Goal: Task Accomplishment & Management: Complete application form

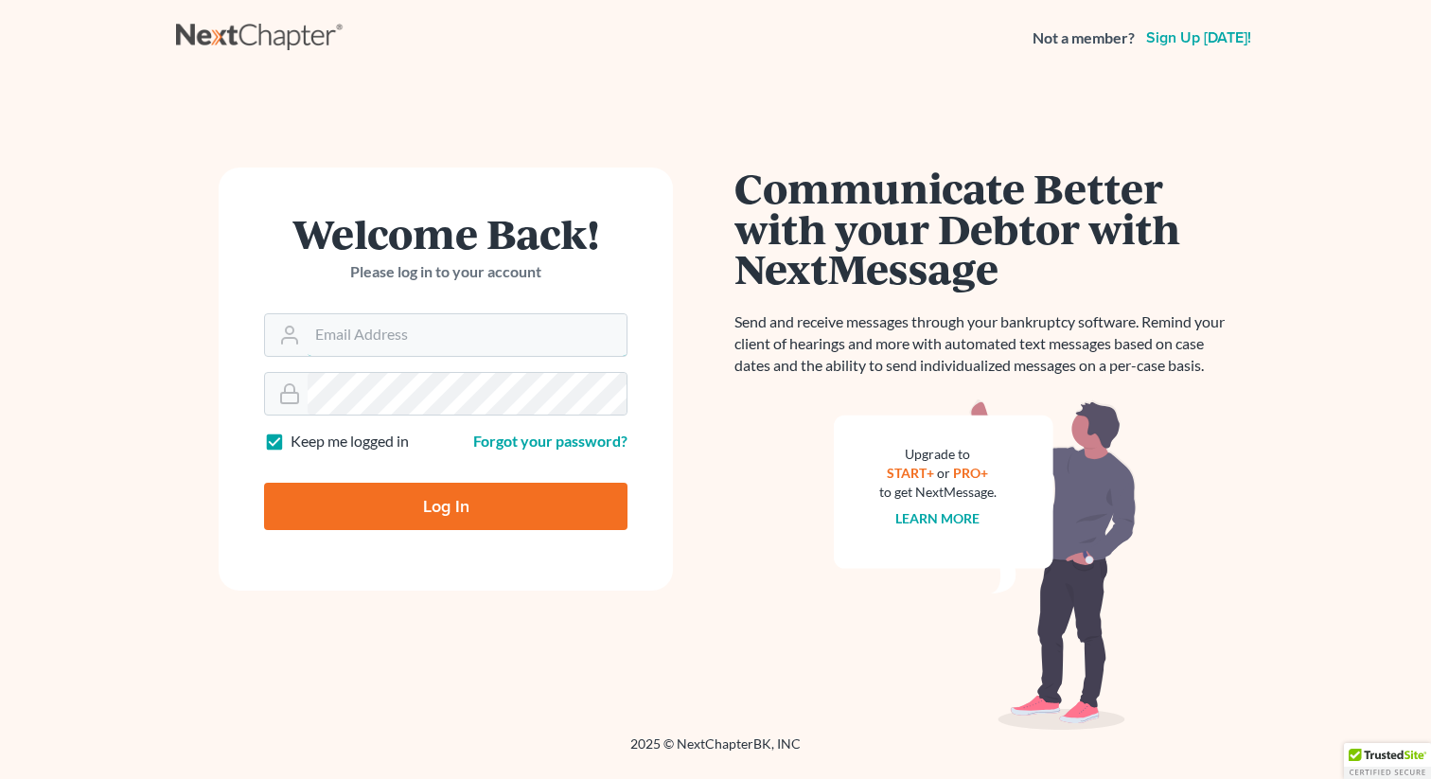
type input "[EMAIL_ADDRESS][DOMAIN_NAME]"
click at [439, 516] on input "Log In" at bounding box center [445, 506] width 363 height 47
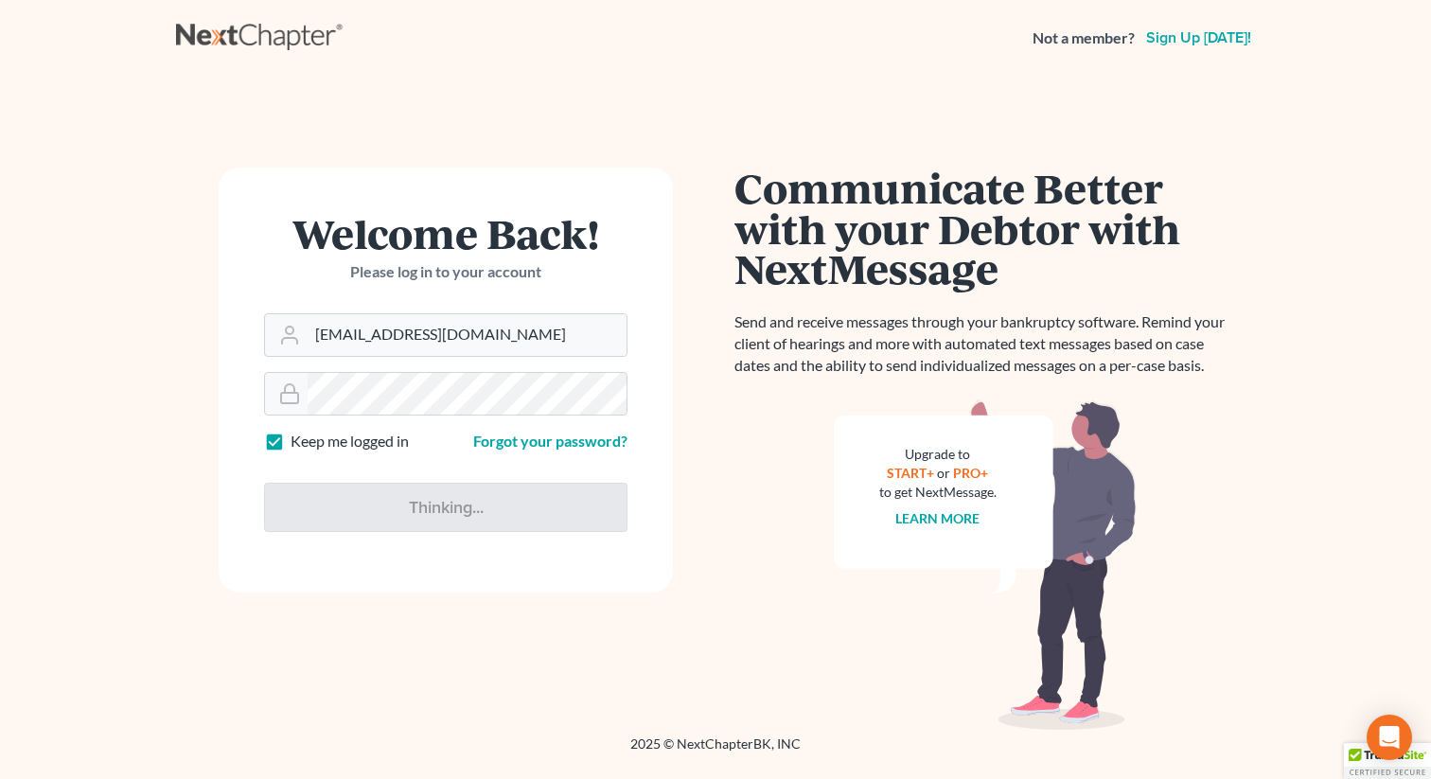
type input "Thinking..."
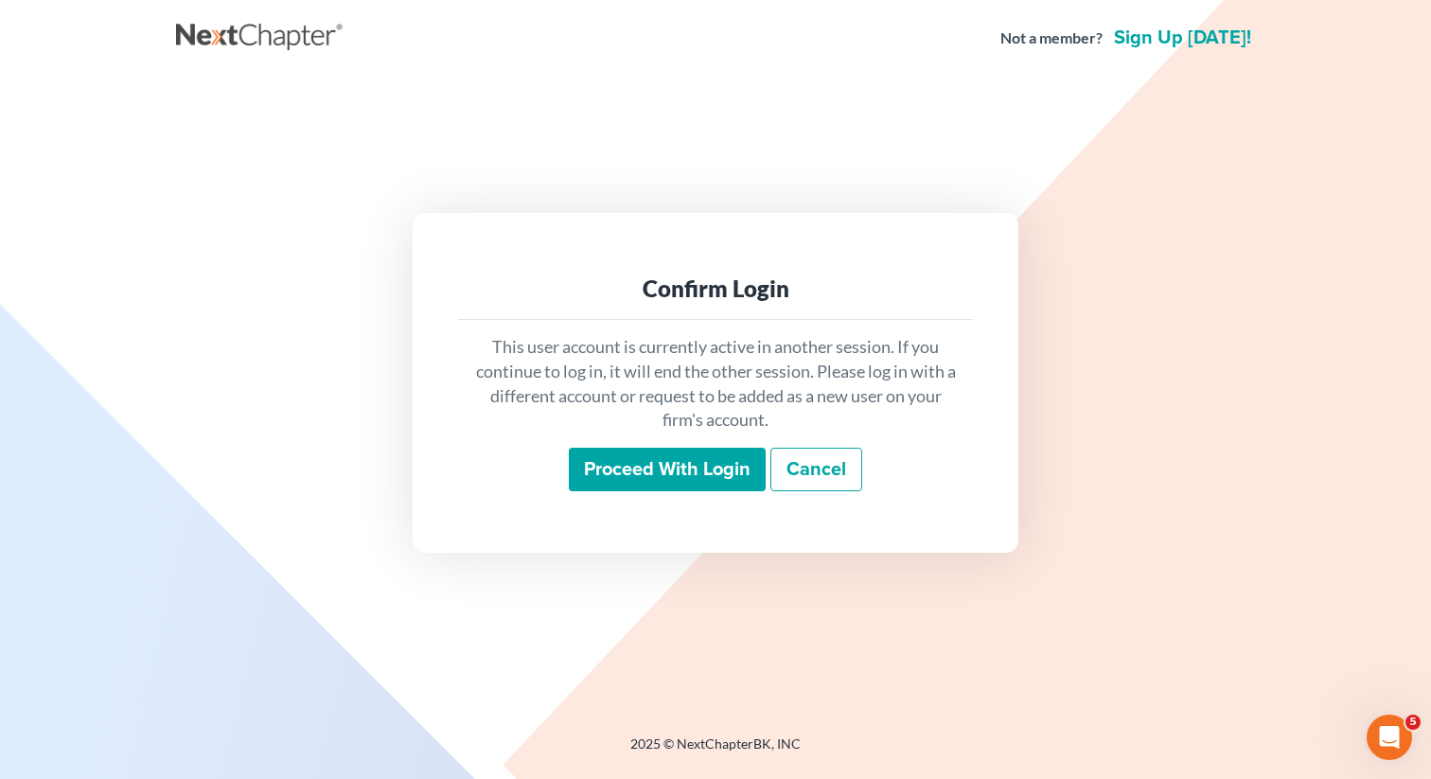
click at [652, 457] on input "Proceed with login" at bounding box center [667, 470] width 197 height 44
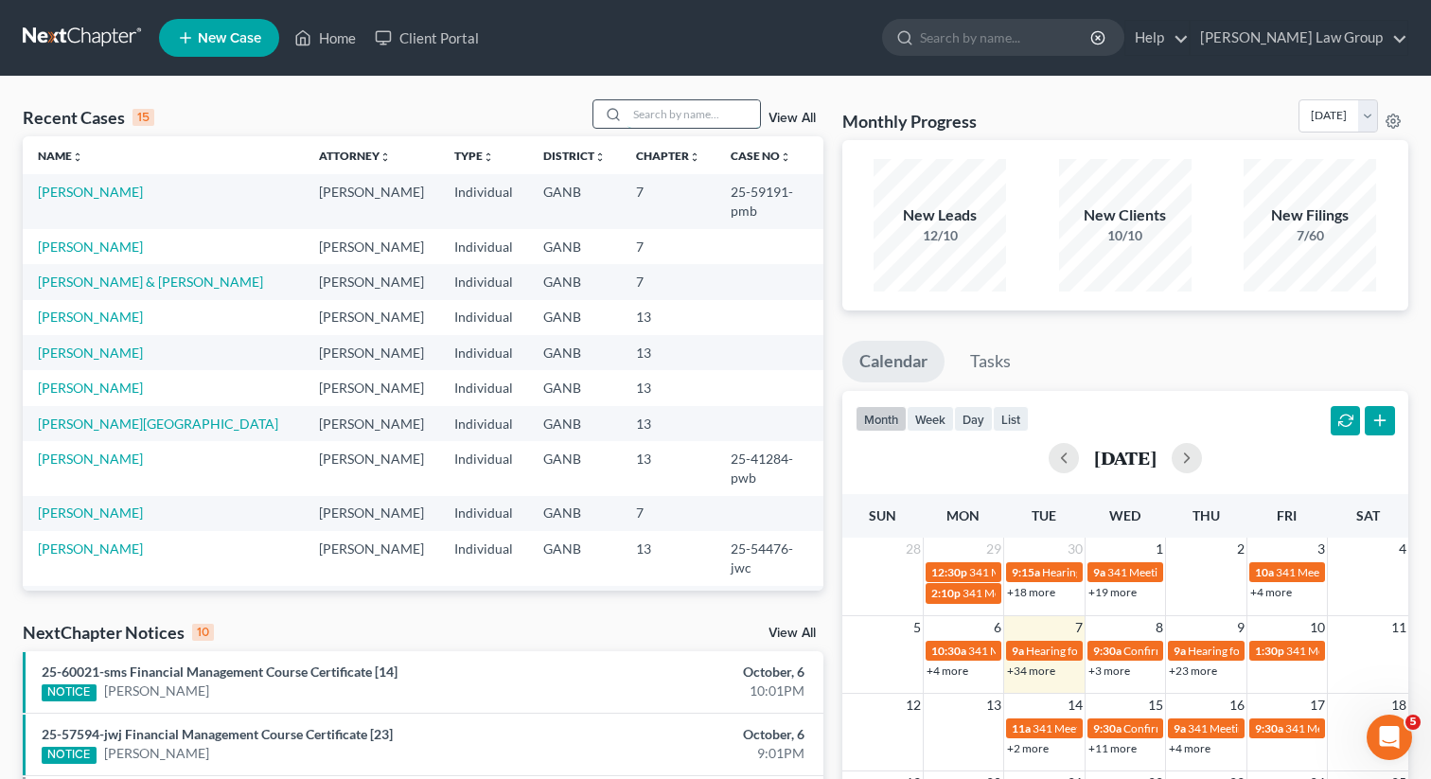
click at [645, 114] on input "search" at bounding box center [693, 113] width 133 height 27
type input "hubbard"
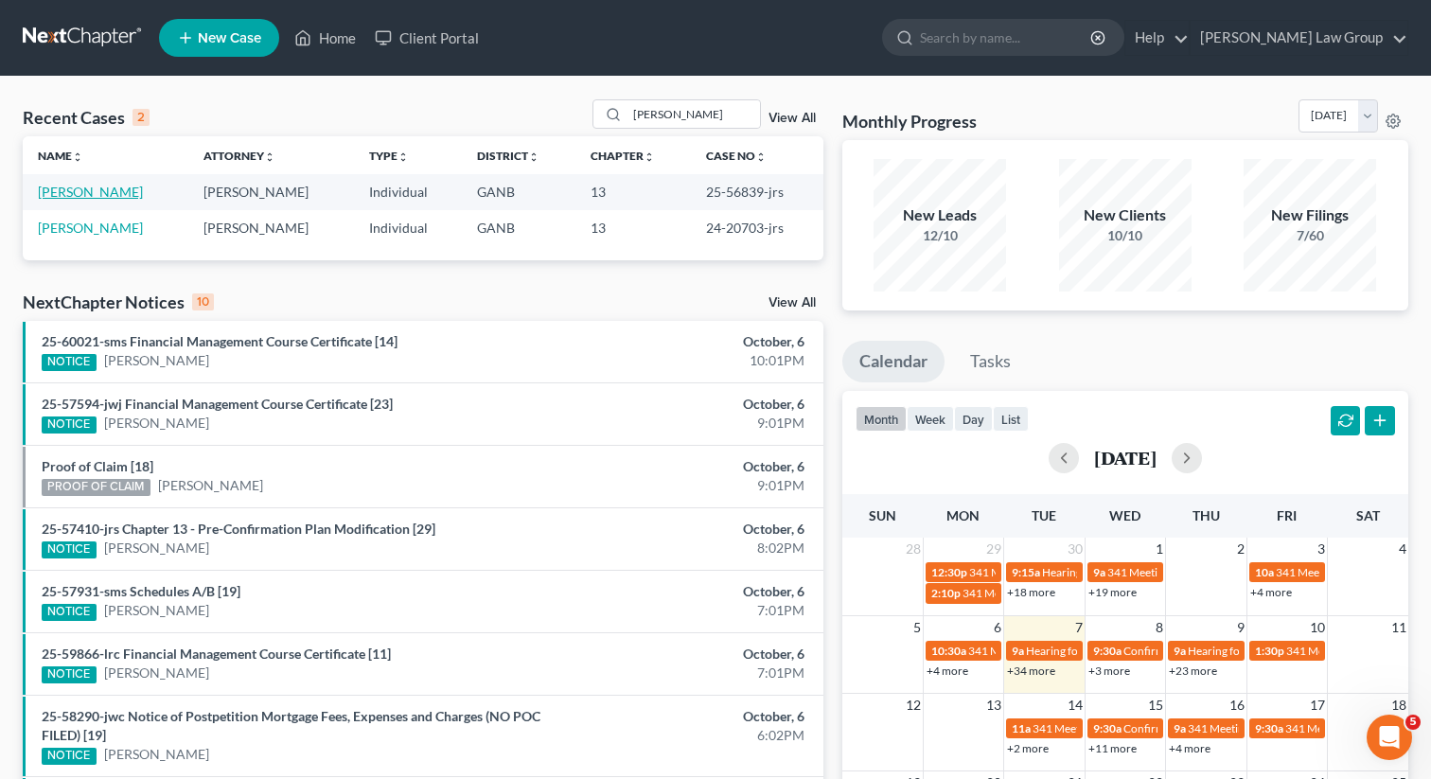
click at [91, 193] on link "Hubbard, Davian" at bounding box center [90, 192] width 105 height 16
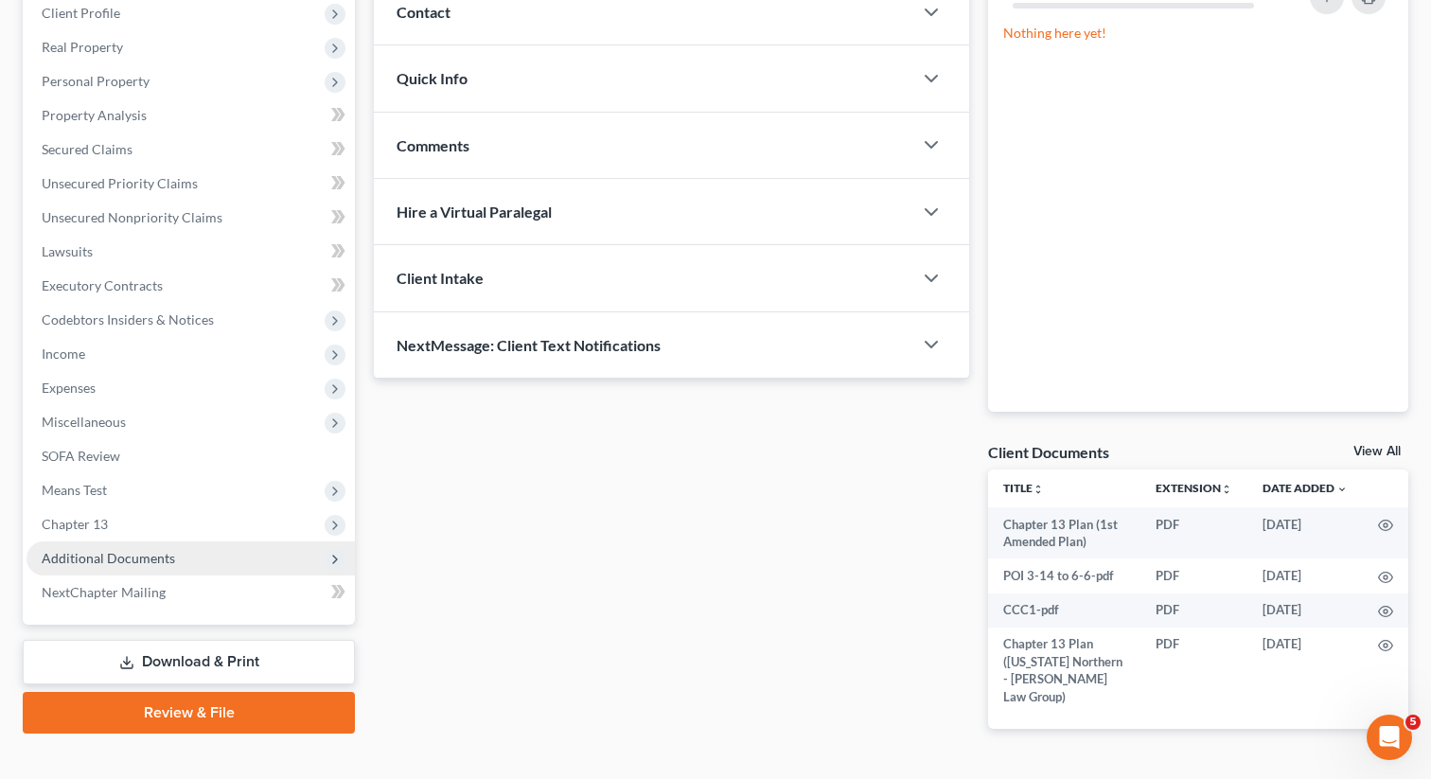
scroll to position [303, 0]
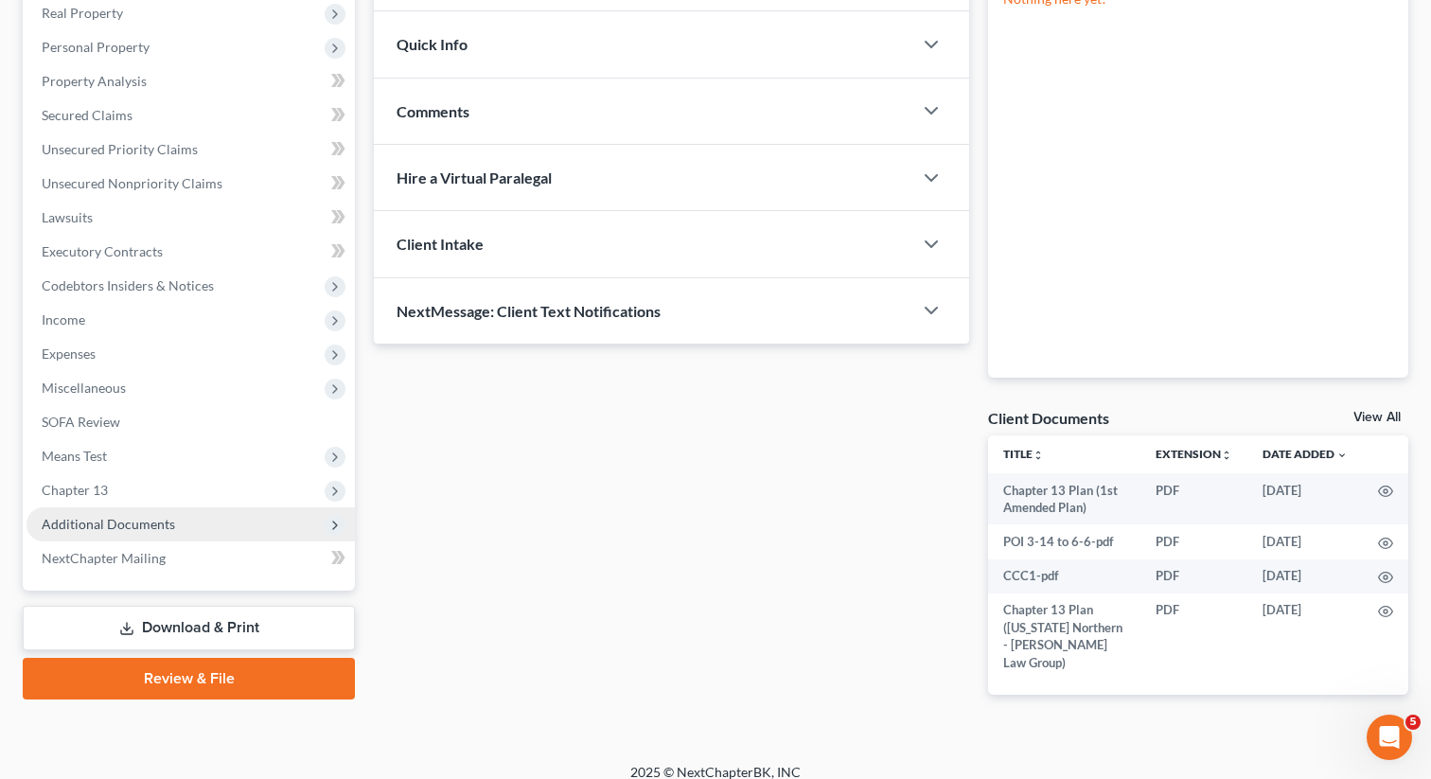
click at [159, 508] on span "Additional Documents" at bounding box center [191, 524] width 328 height 34
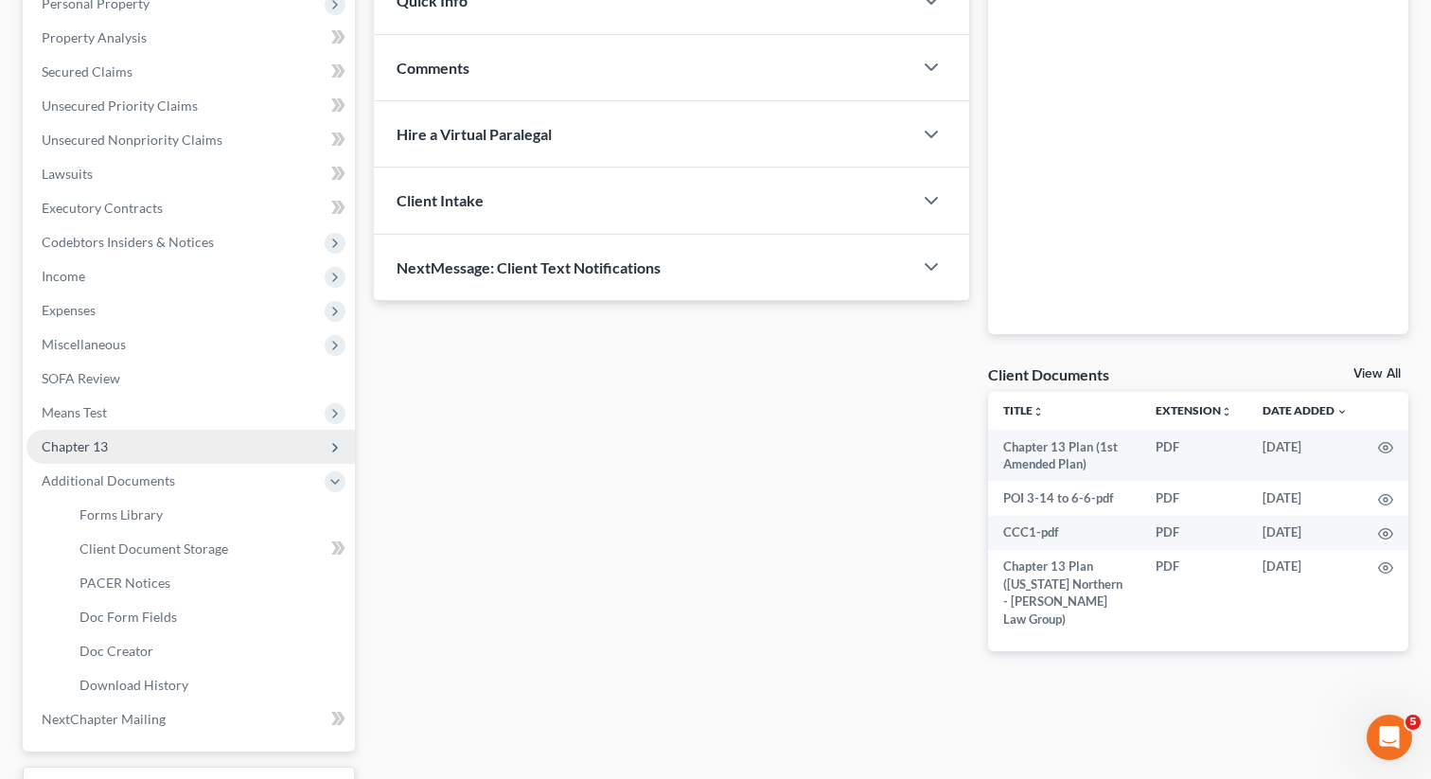
scroll to position [356, 0]
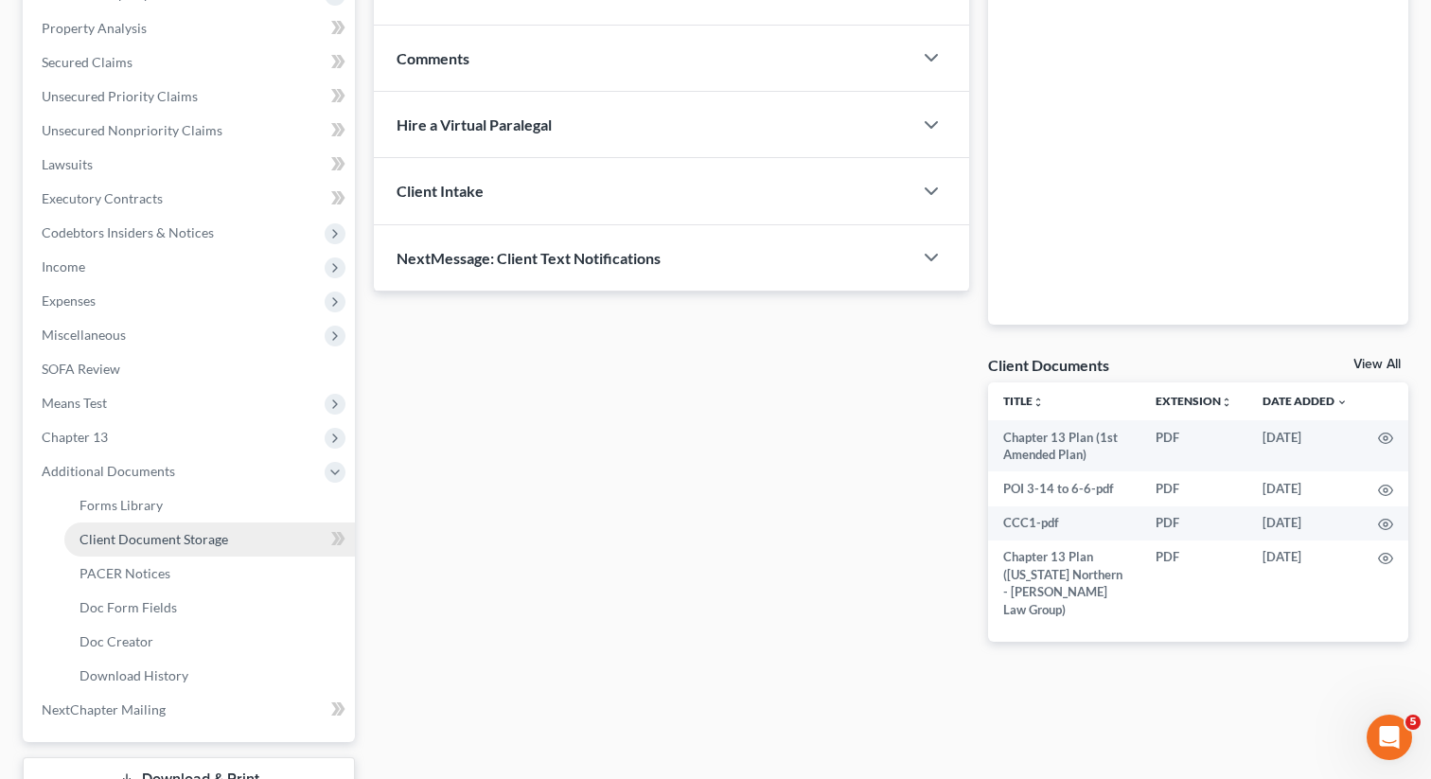
click at [165, 535] on span "Client Document Storage" at bounding box center [154, 539] width 149 height 16
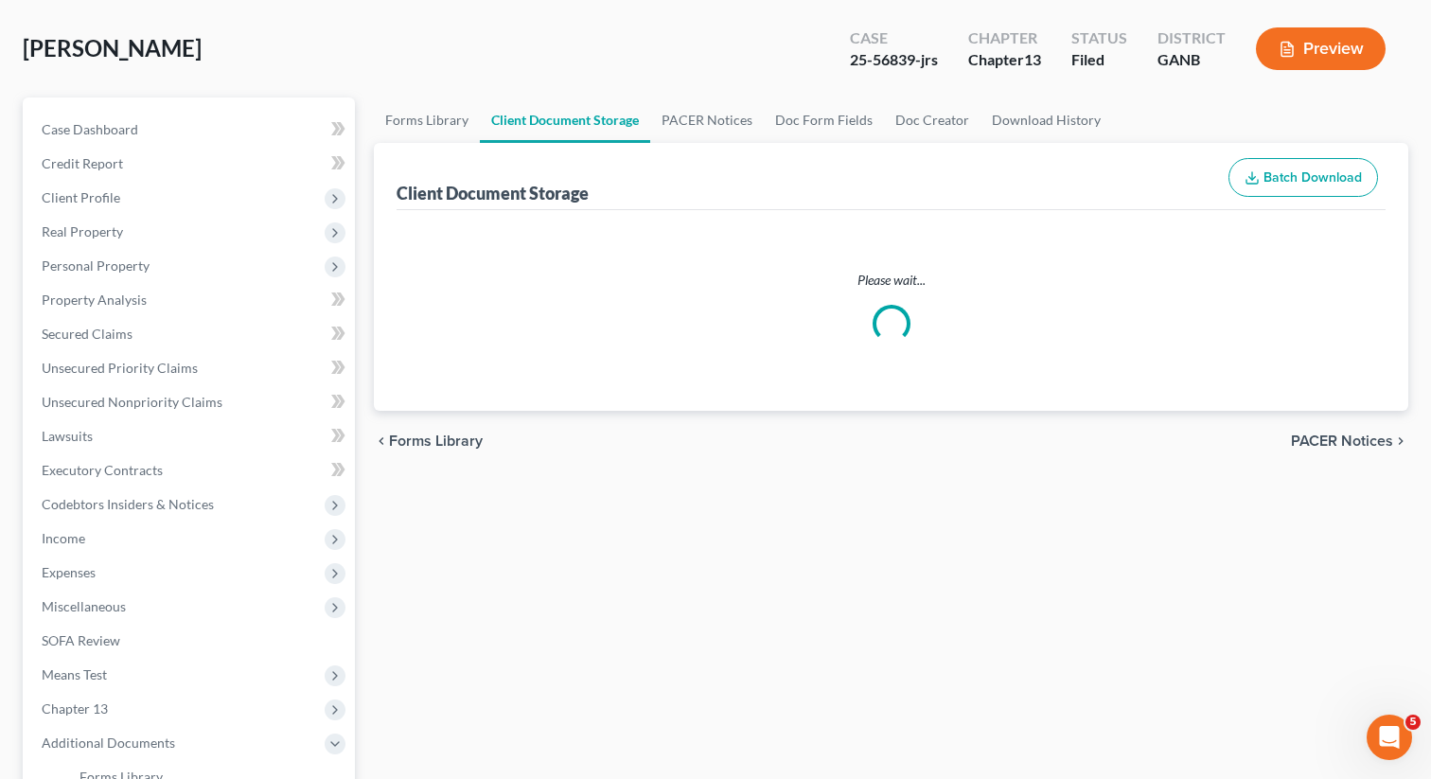
select select "0"
select select "5"
select select "35"
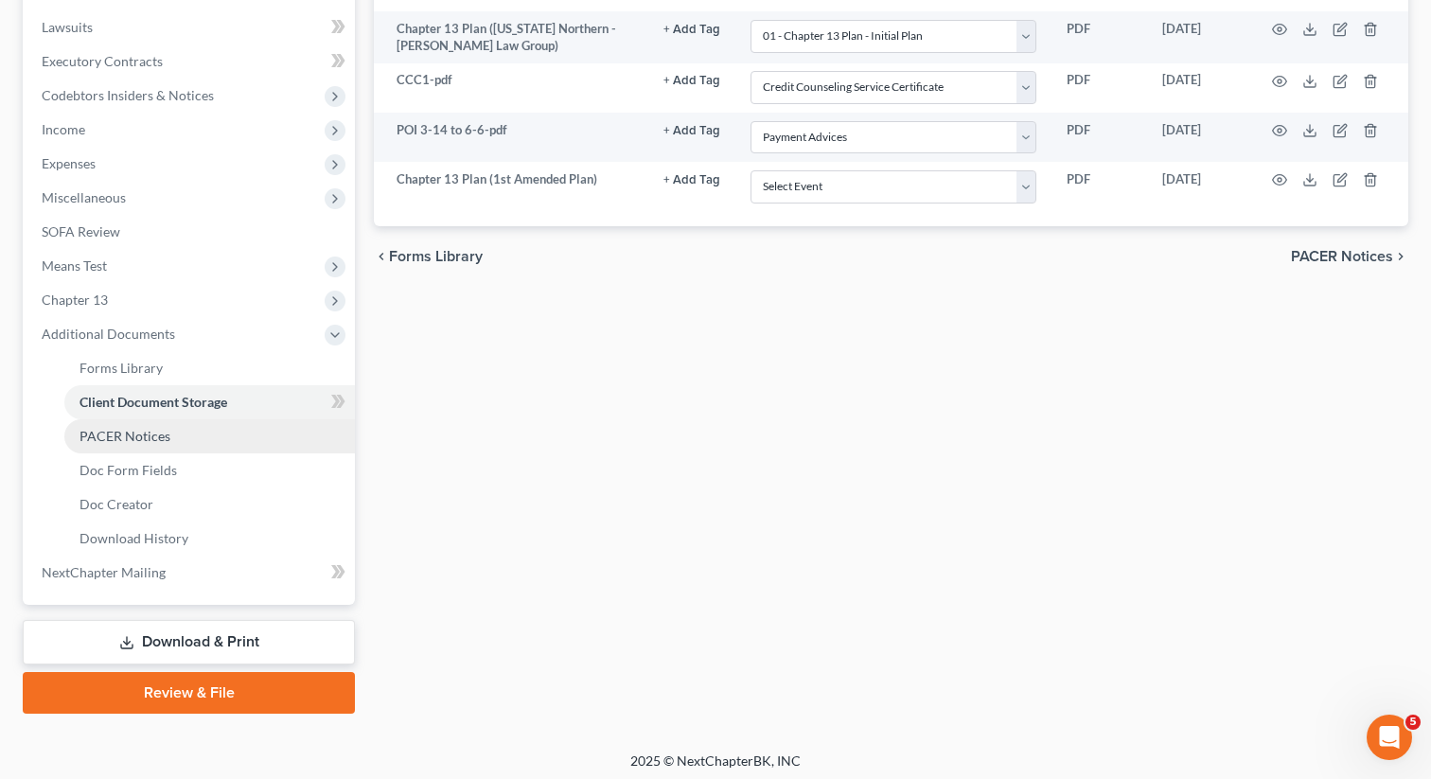
click at [153, 428] on span "PACER Notices" at bounding box center [125, 436] width 91 height 16
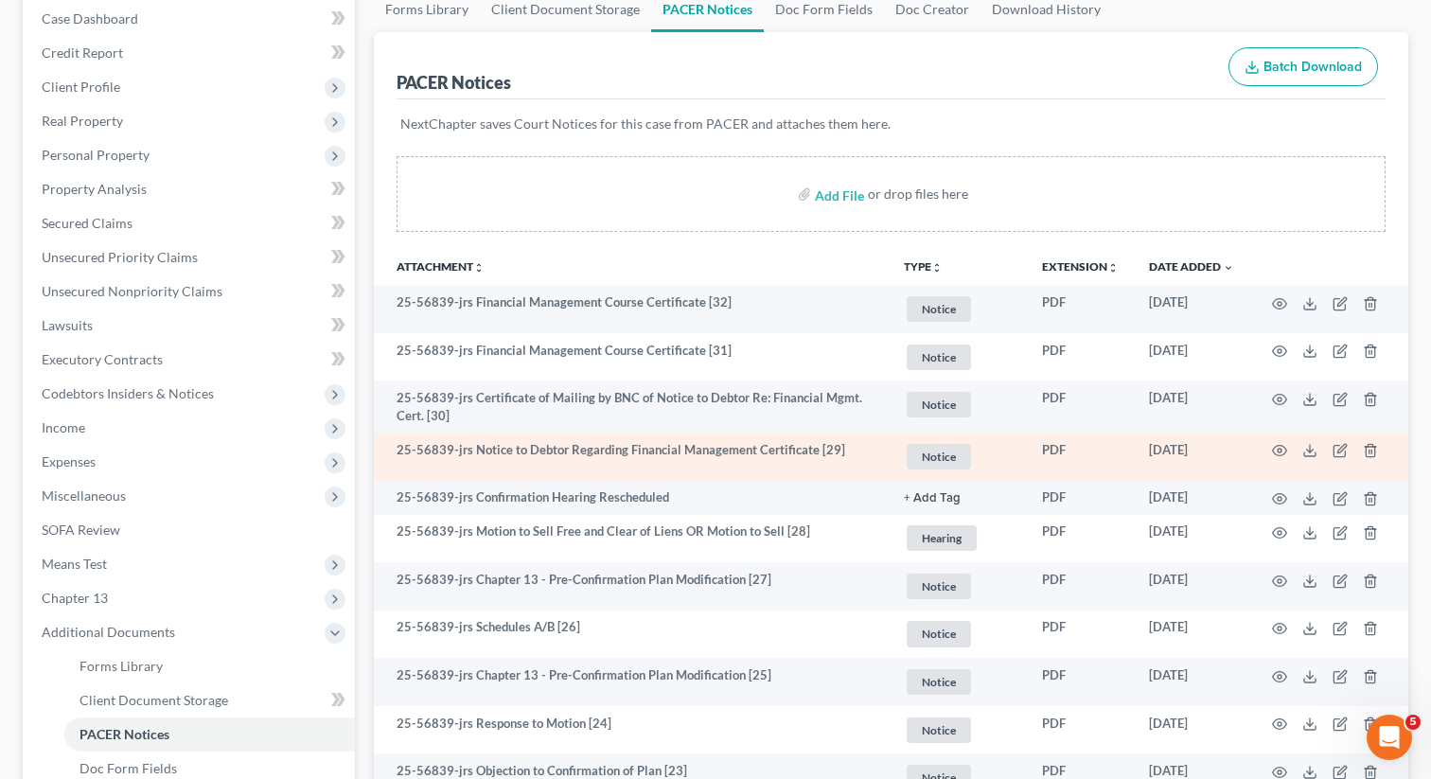
scroll to position [198, 0]
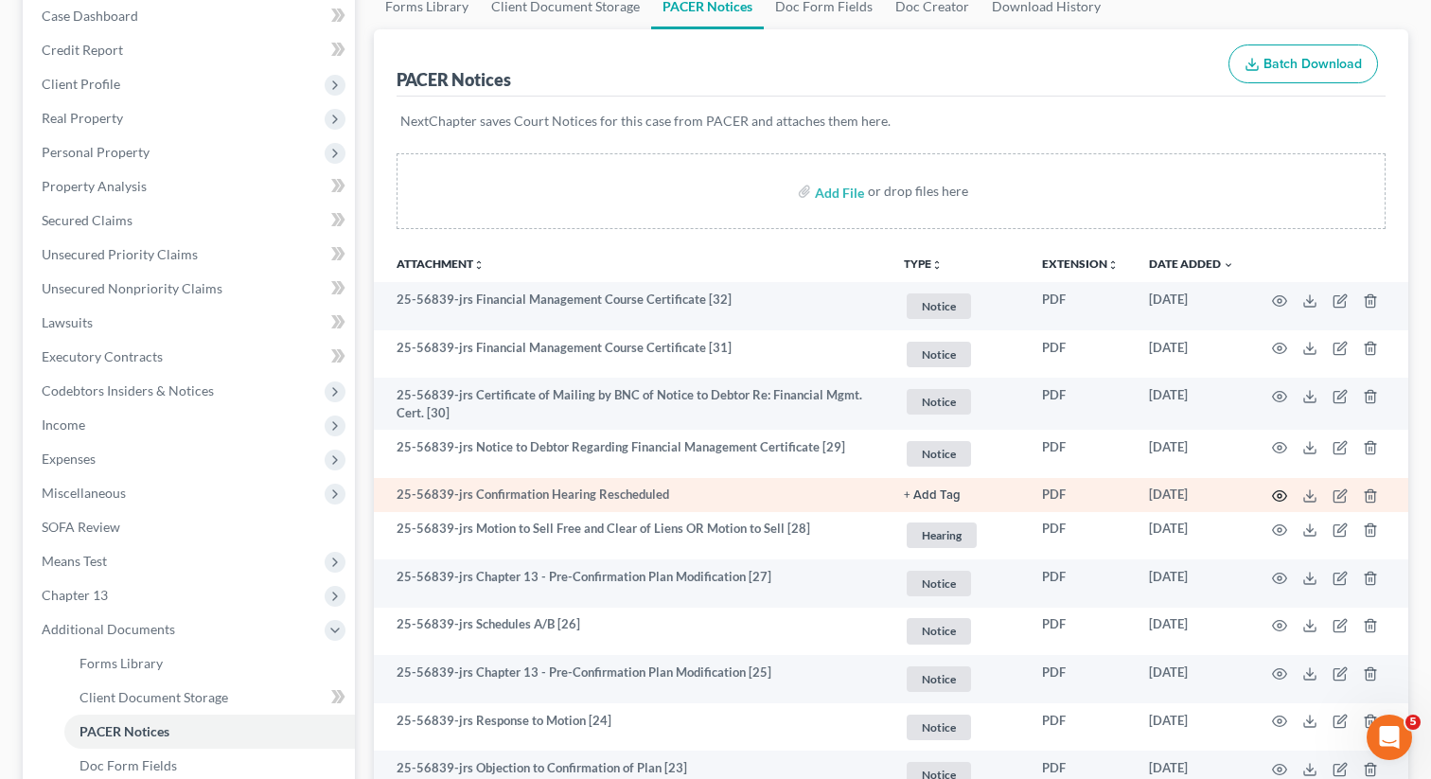
click at [1274, 490] on icon "button" at bounding box center [1279, 495] width 15 height 15
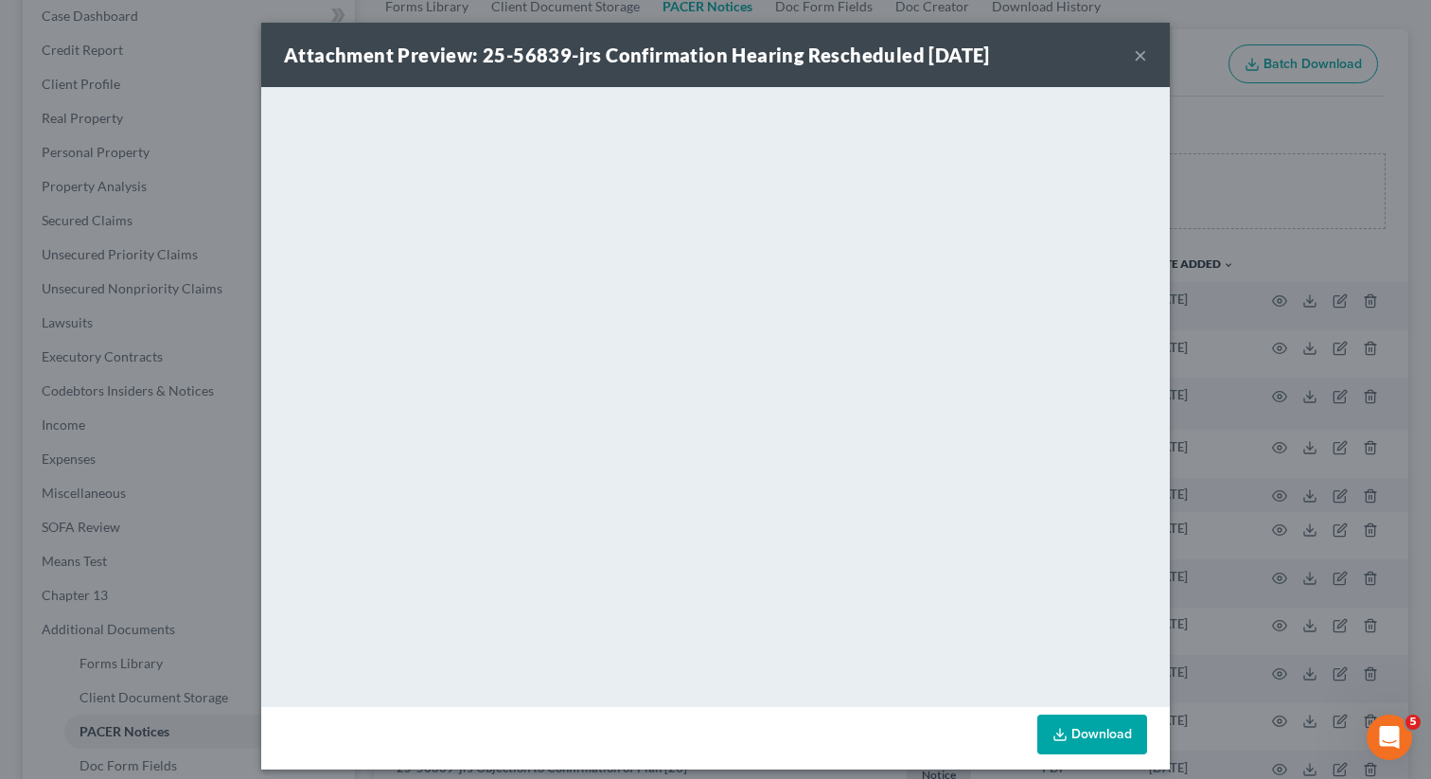
click at [1142, 60] on button "×" at bounding box center [1140, 55] width 13 height 23
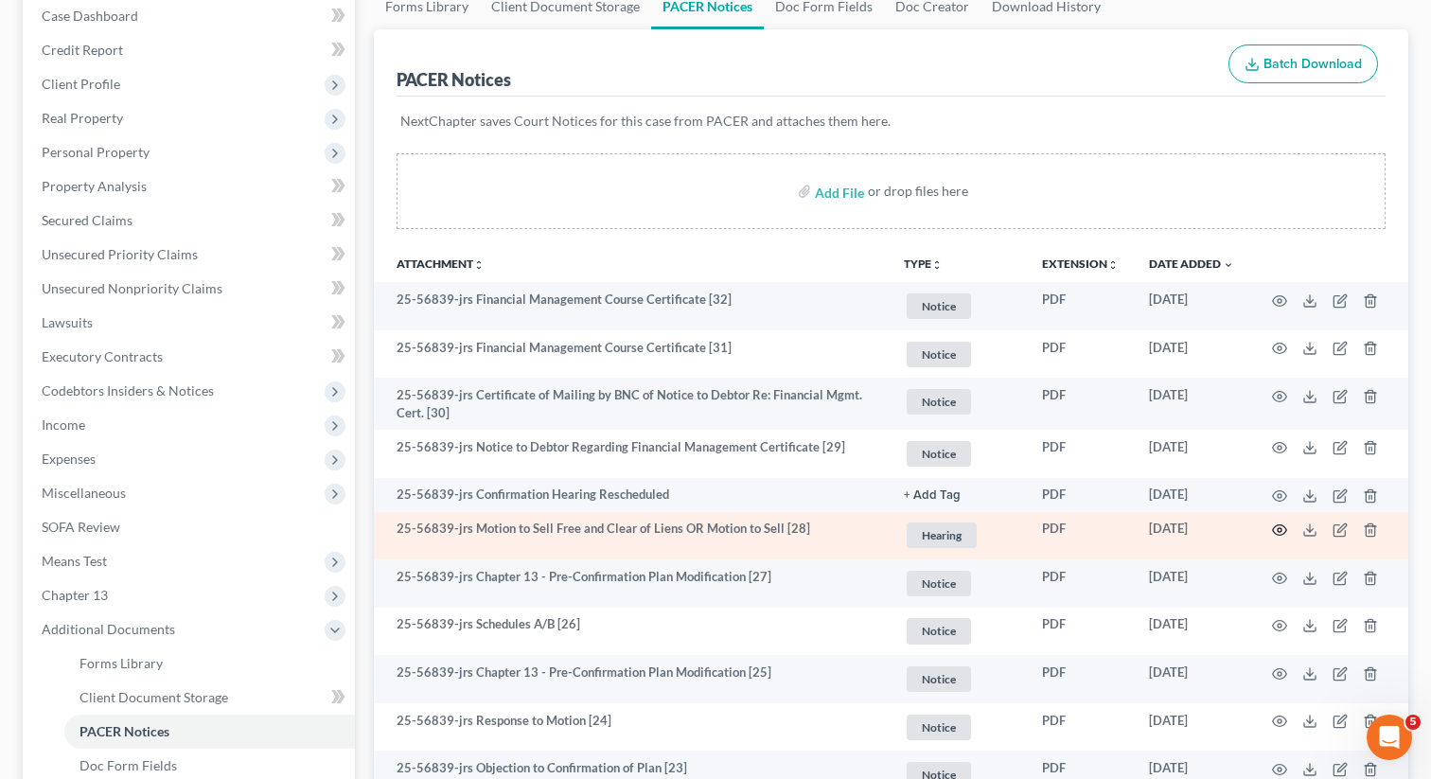
click at [1281, 525] on icon "button" at bounding box center [1280, 530] width 14 height 10
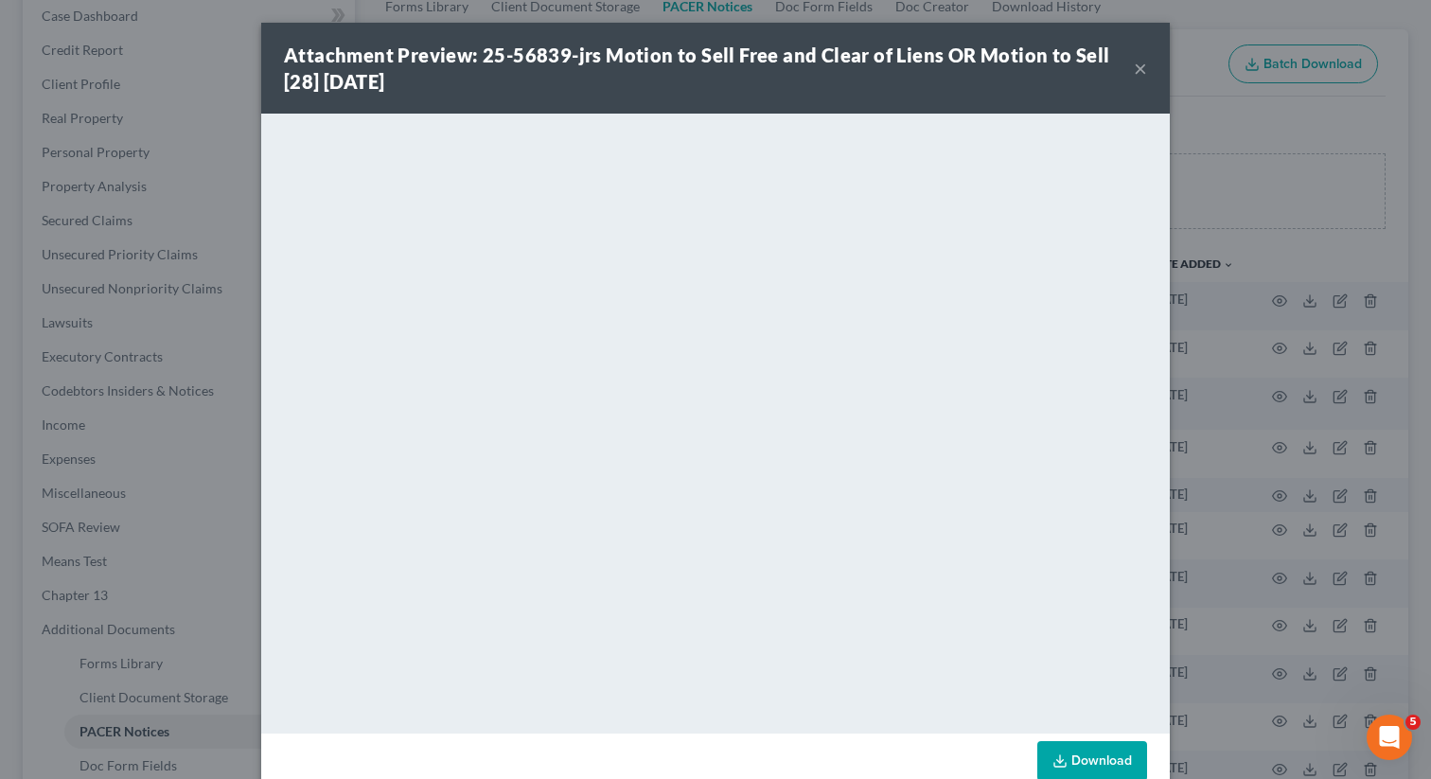
click at [1142, 62] on button "×" at bounding box center [1140, 68] width 13 height 23
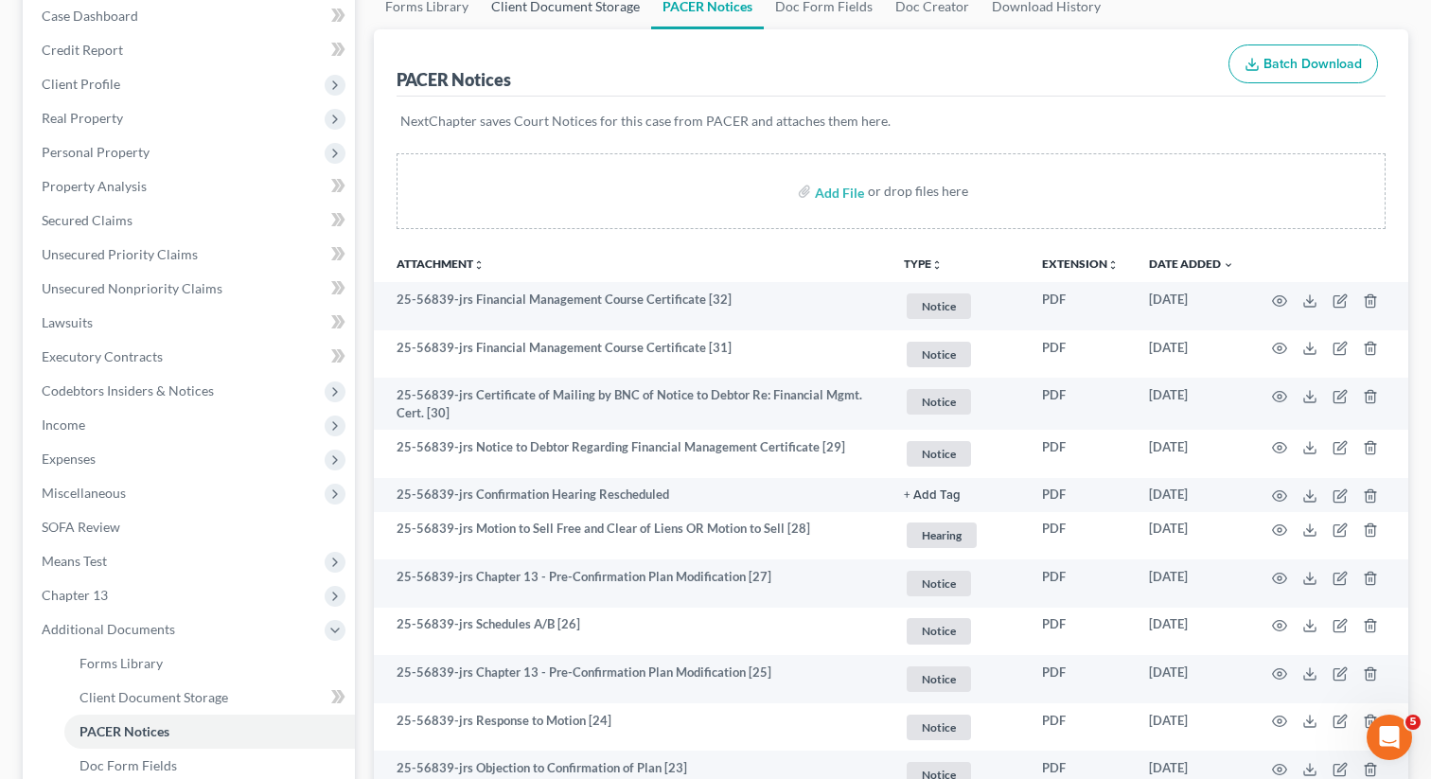
scroll to position [0, 0]
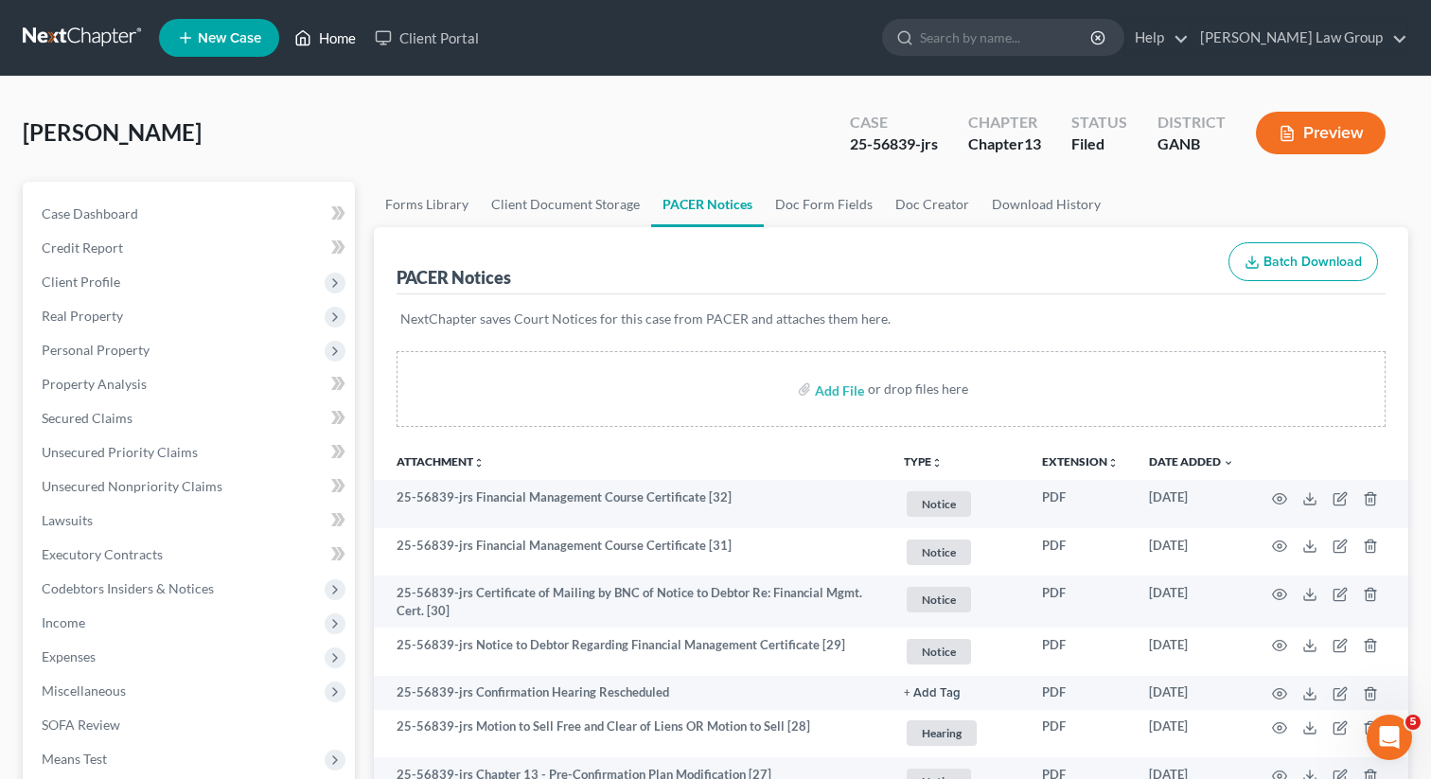
click at [352, 29] on link "Home" at bounding box center [325, 38] width 80 height 34
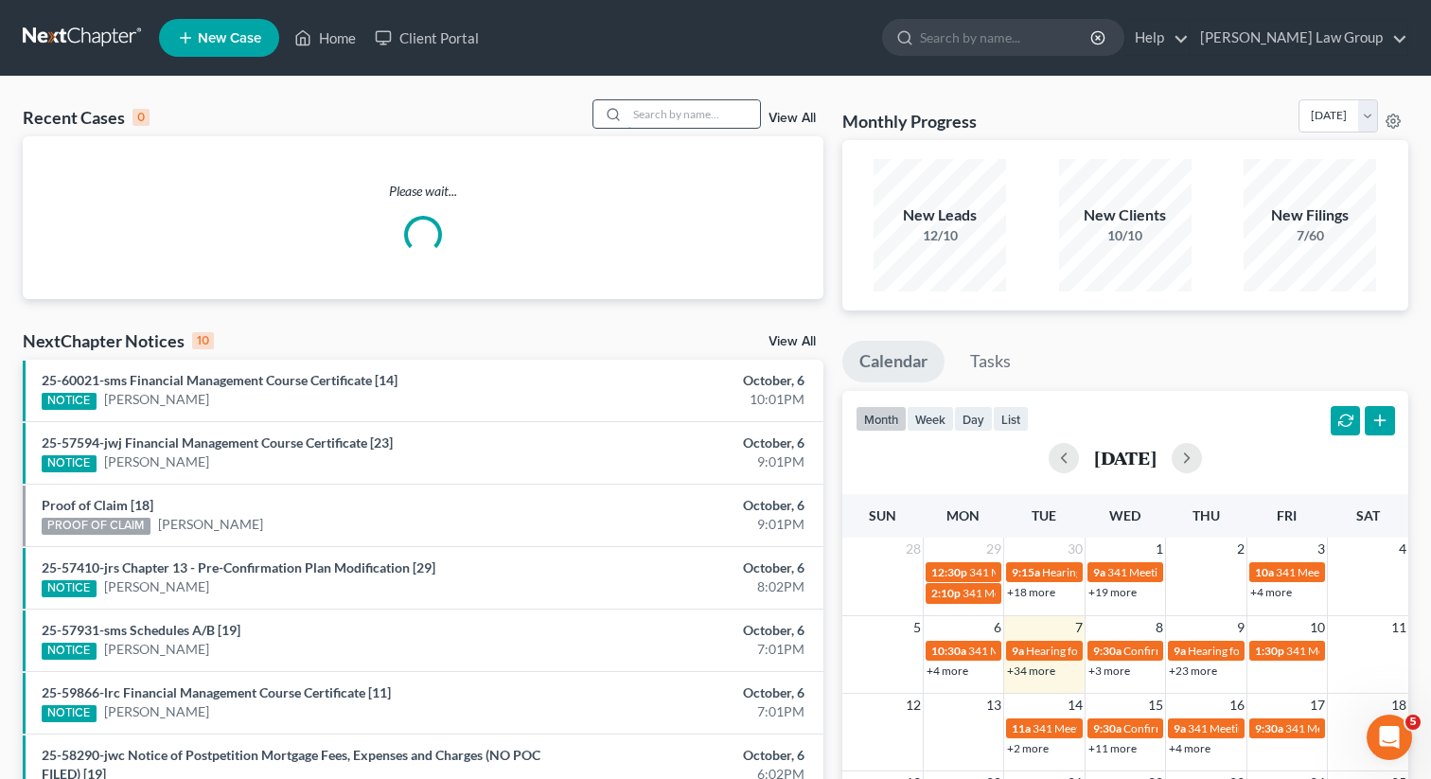
click at [664, 101] on input "search" at bounding box center [693, 113] width 133 height 27
paste input "25-57931"
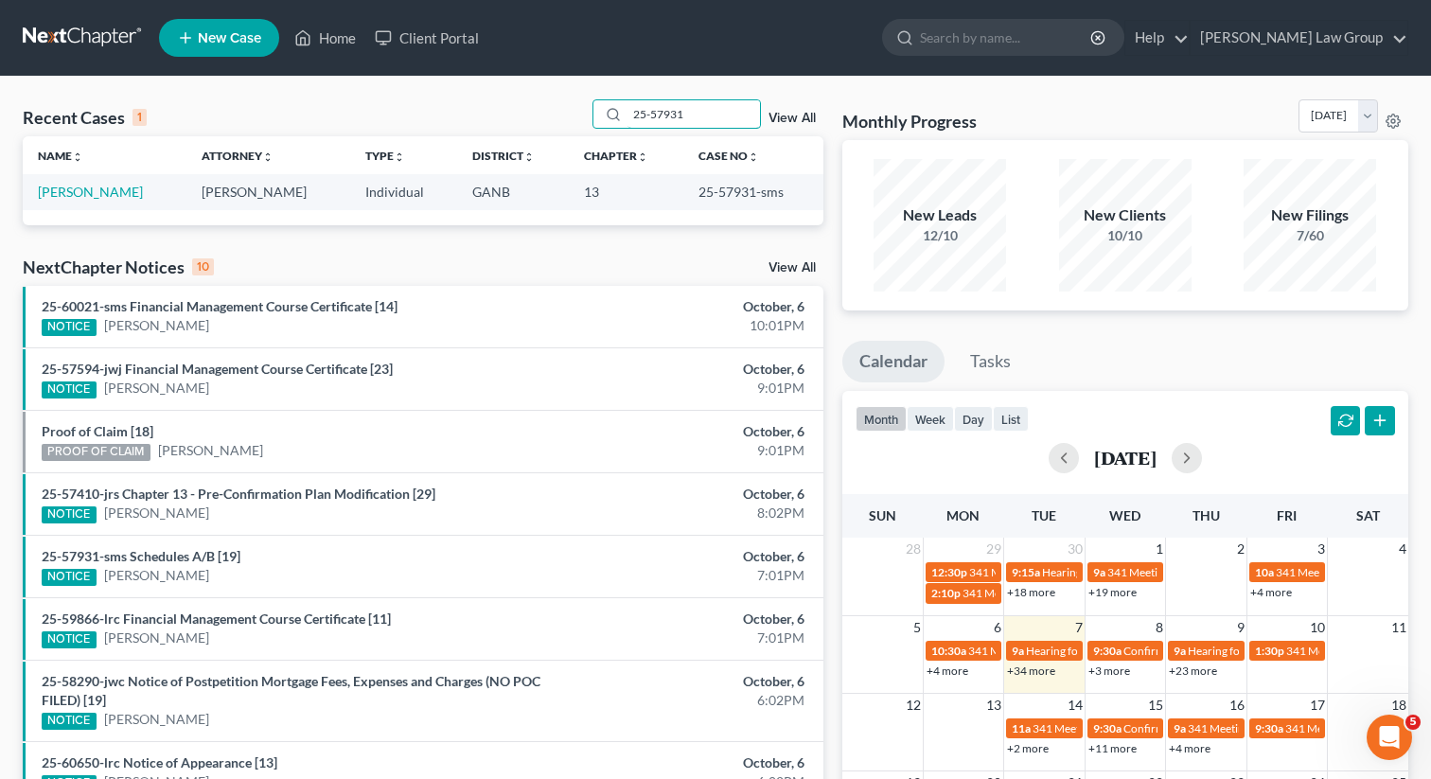
drag, startPoint x: 704, startPoint y: 124, endPoint x: 539, endPoint y: 71, distance: 173.0
click at [539, 71] on div "Home New Case Client Portal Saedi Law Group lsaedi@saedilawgroup.com My Account…" at bounding box center [715, 546] width 1431 height 1093
type input "kayla"
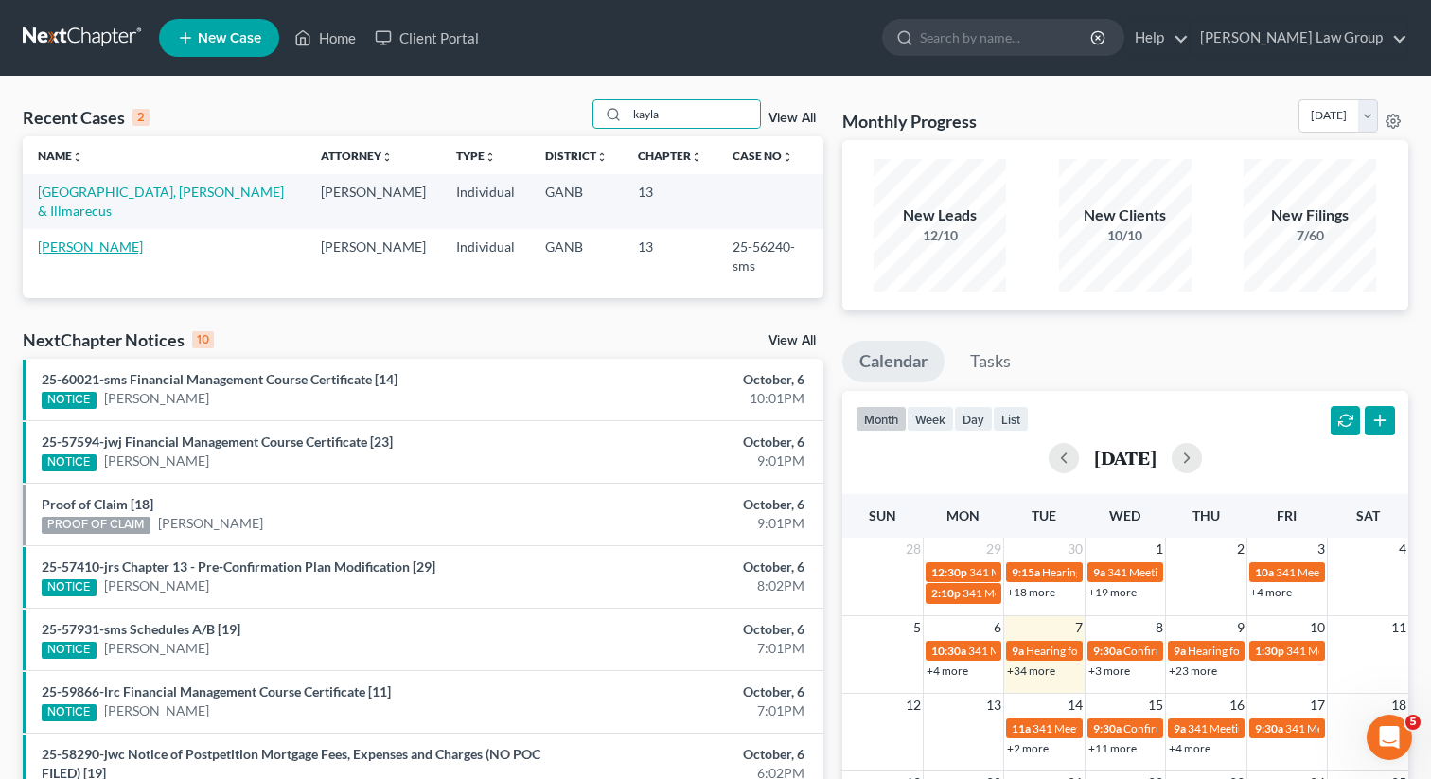
click at [80, 239] on link "Stephenson, Kayla" at bounding box center [90, 247] width 105 height 16
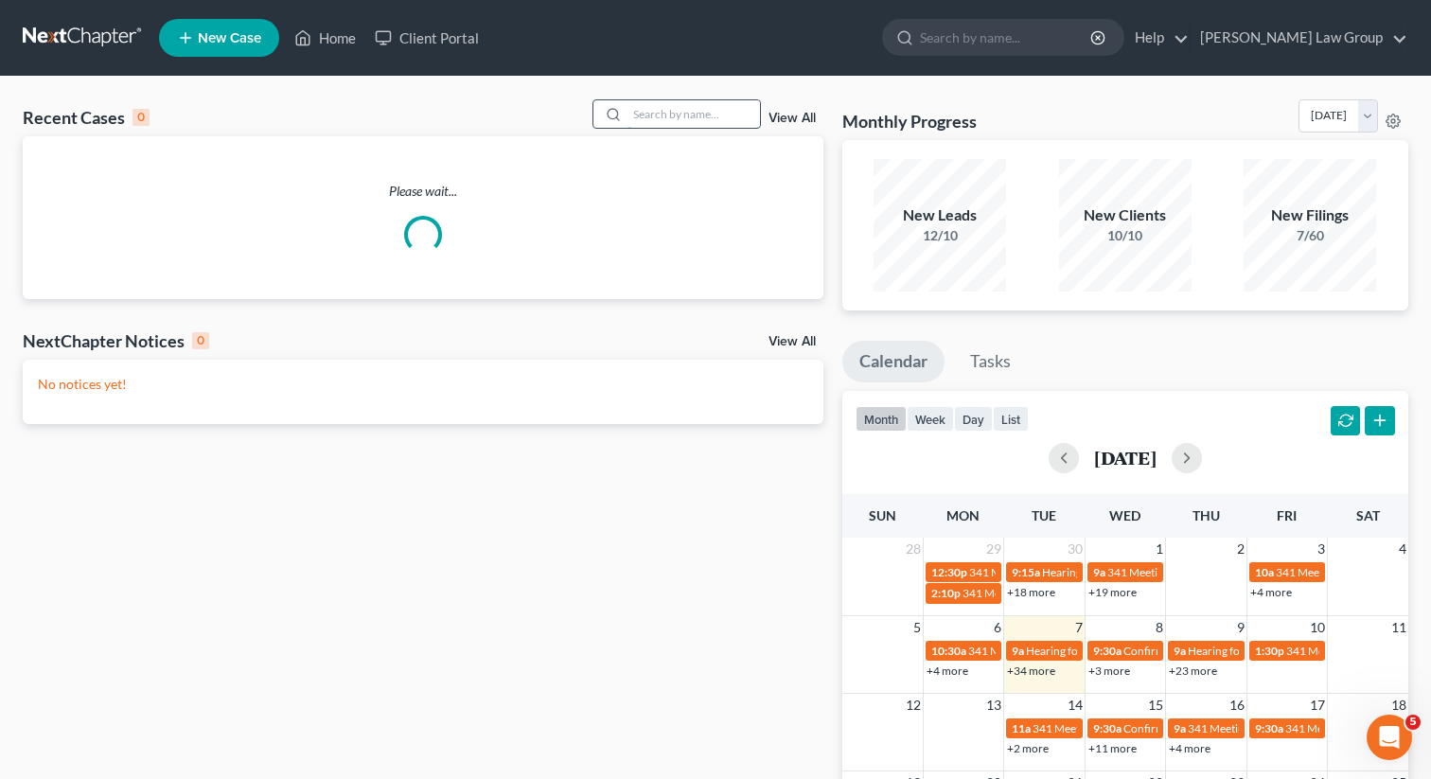
click at [677, 113] on input "search" at bounding box center [693, 113] width 133 height 27
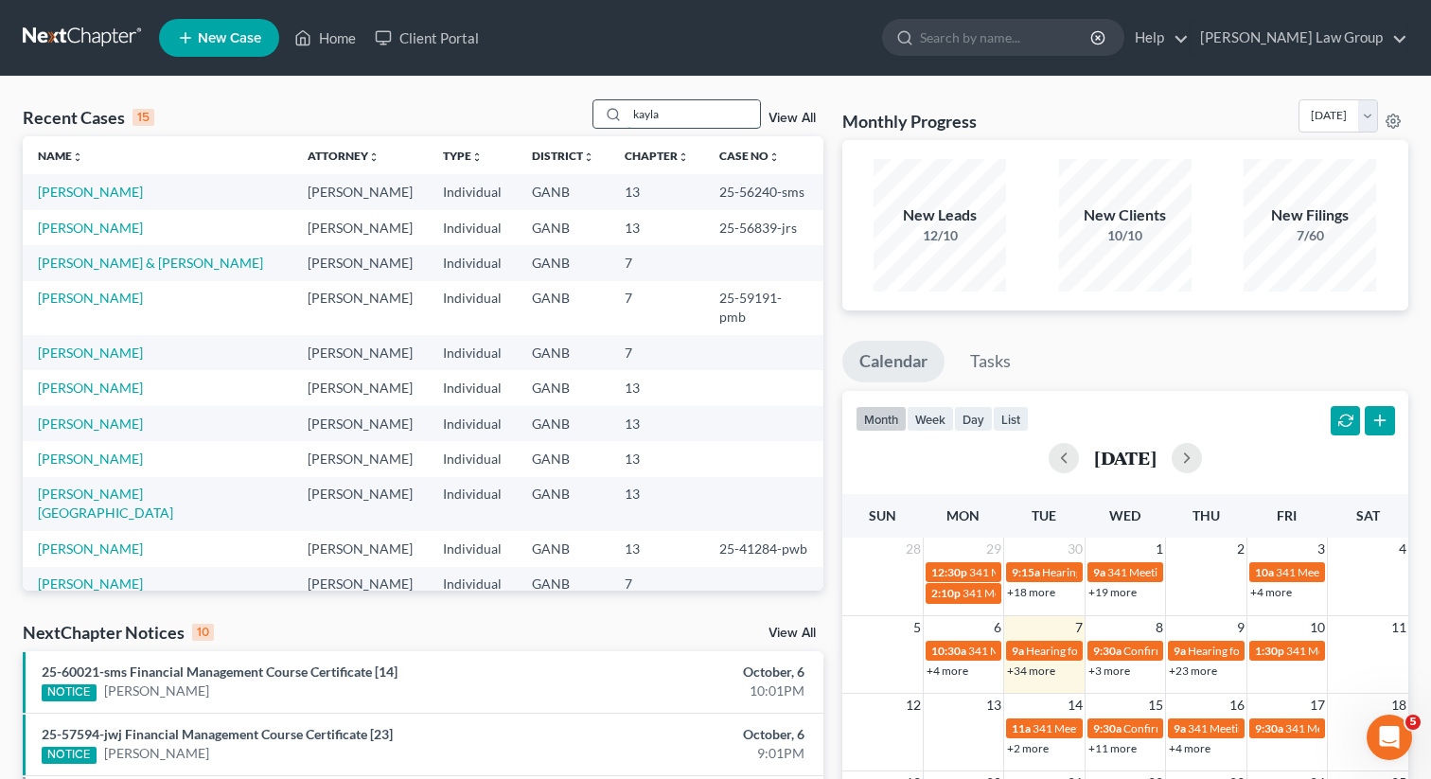
type input "kayla"
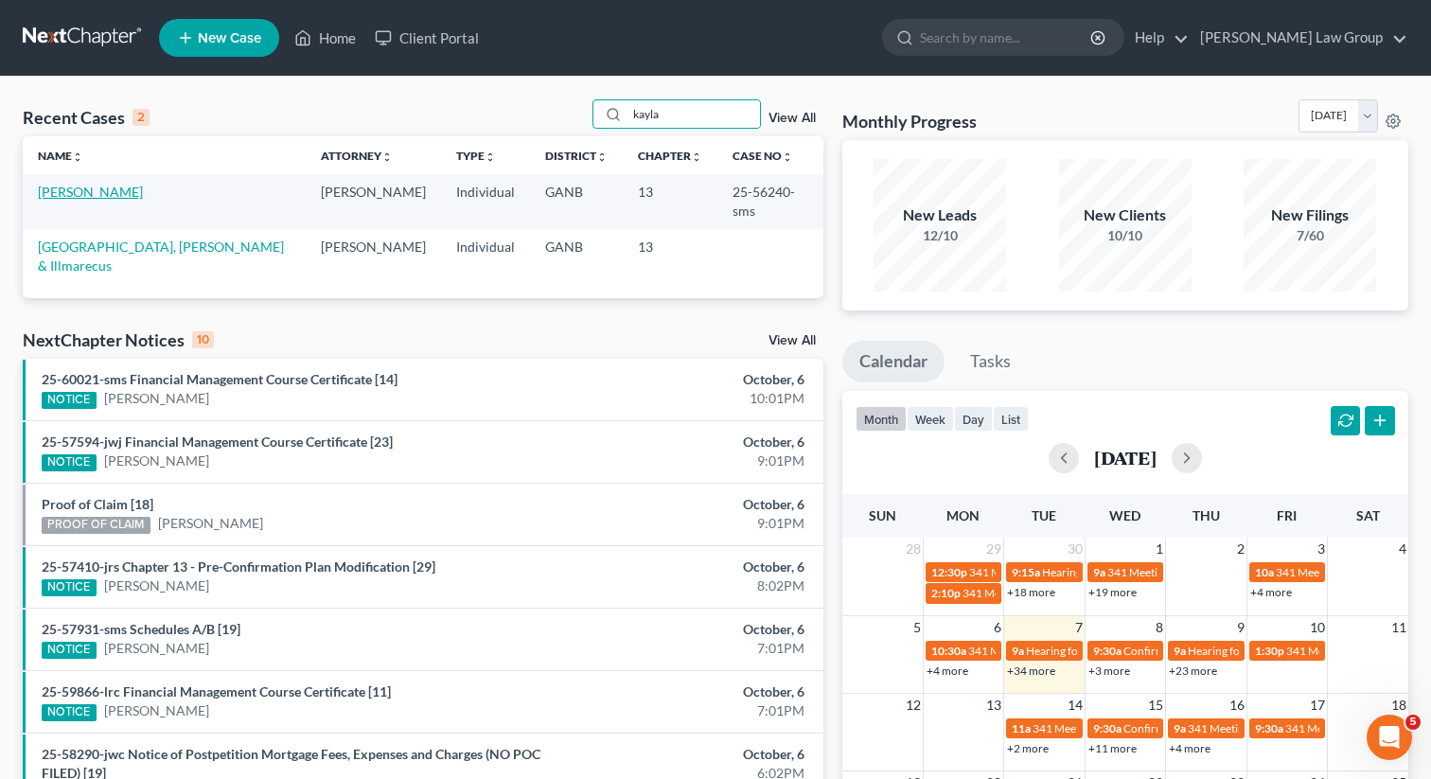
click at [85, 195] on link "Stephenson, Kayla" at bounding box center [90, 192] width 105 height 16
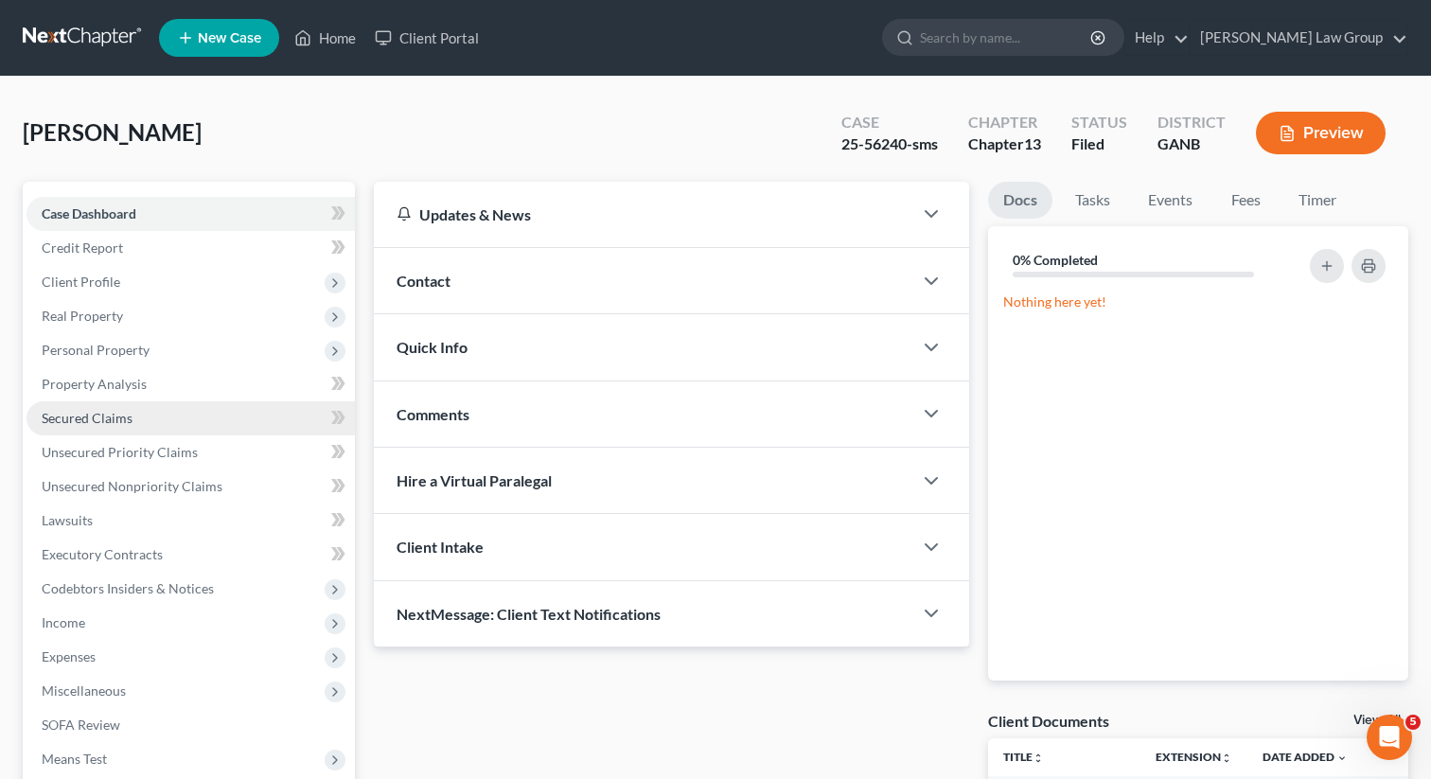
click at [96, 415] on span "Secured Claims" at bounding box center [87, 418] width 91 height 16
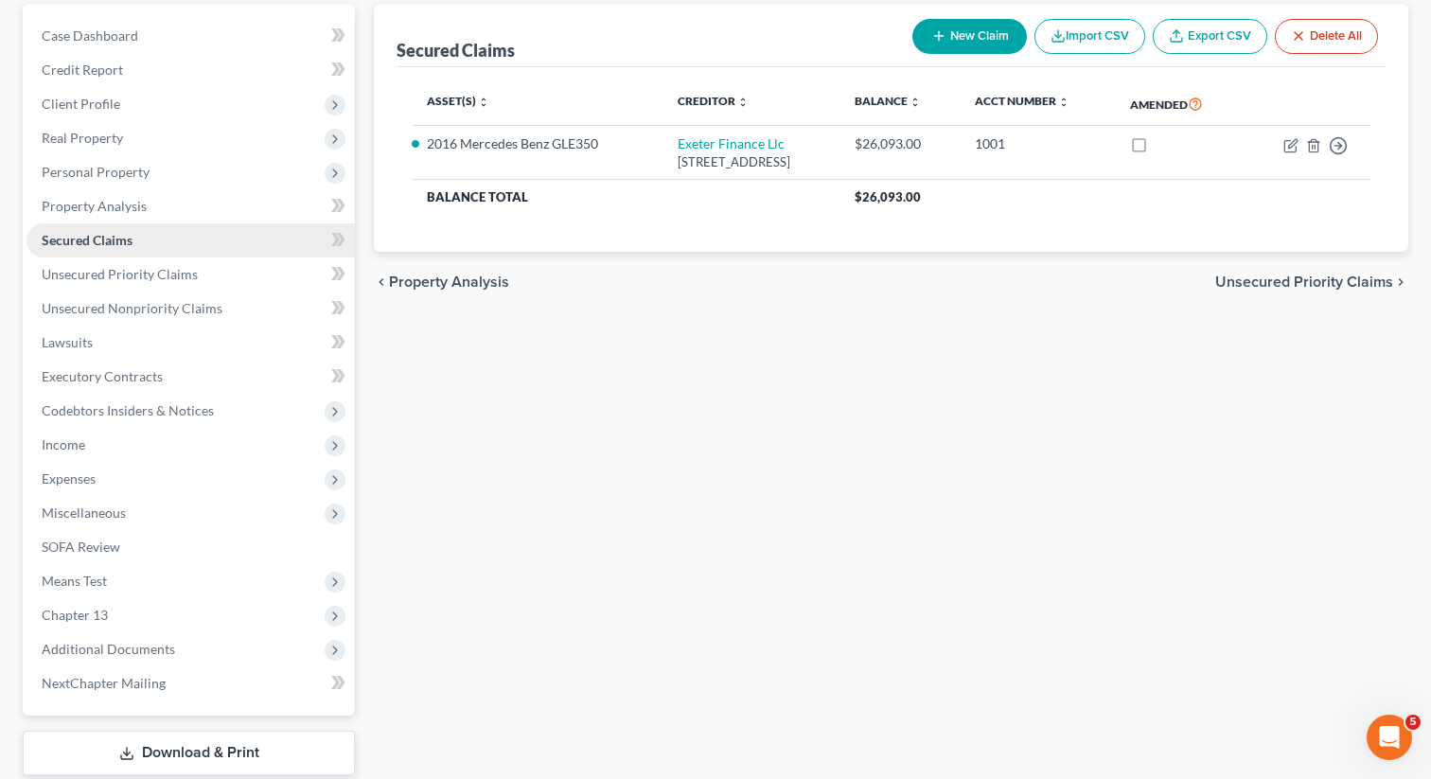
scroll to position [293, 0]
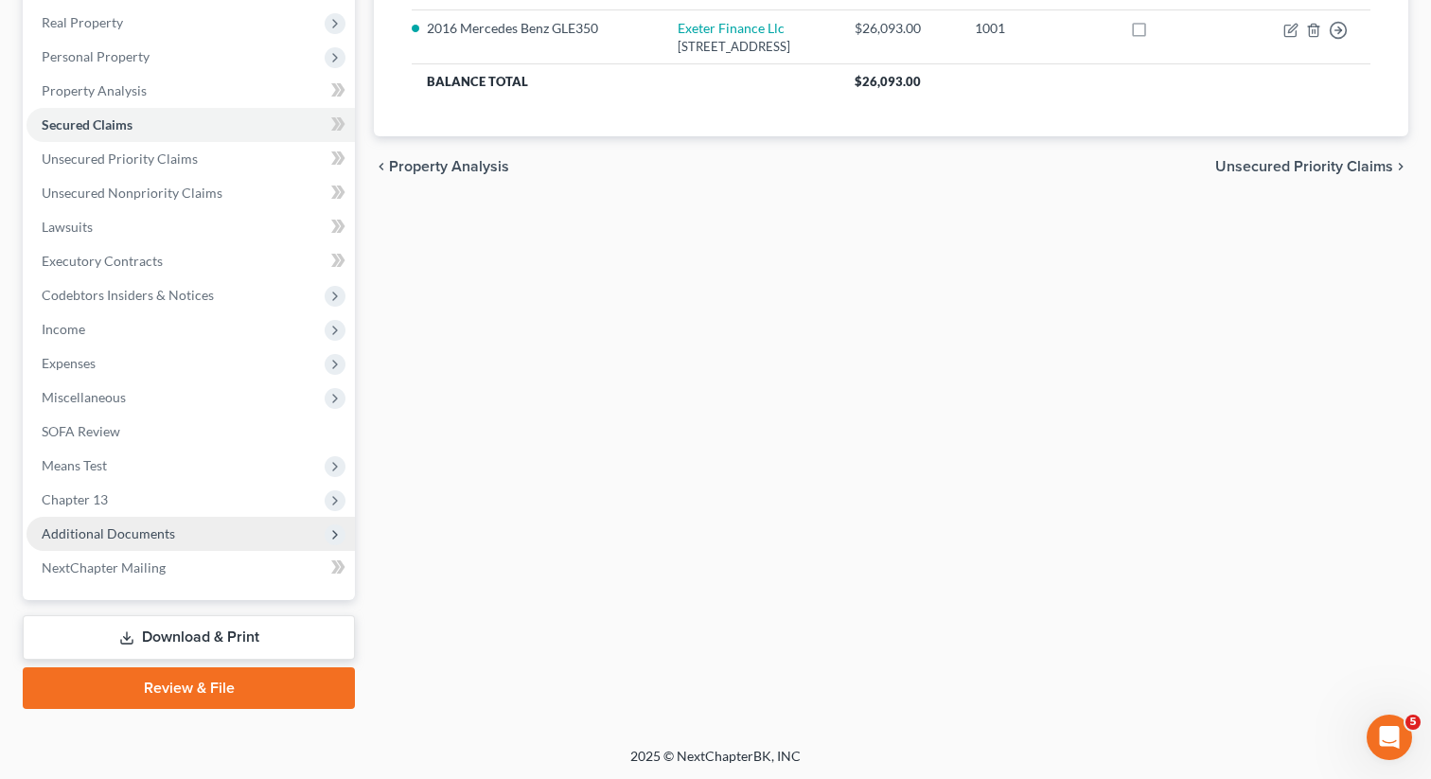
click at [152, 540] on span "Additional Documents" at bounding box center [191, 534] width 328 height 34
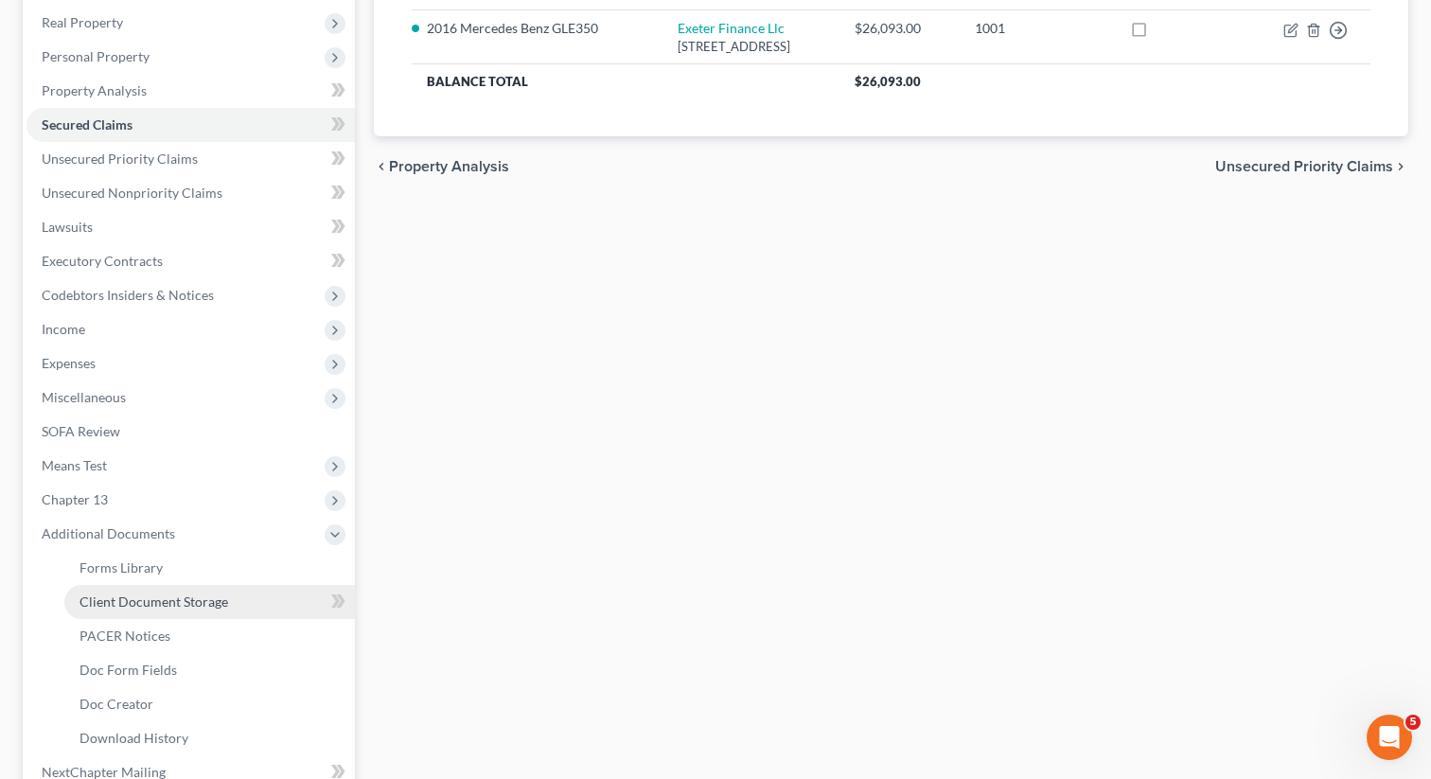
click at [168, 601] on span "Client Document Storage" at bounding box center [154, 601] width 149 height 16
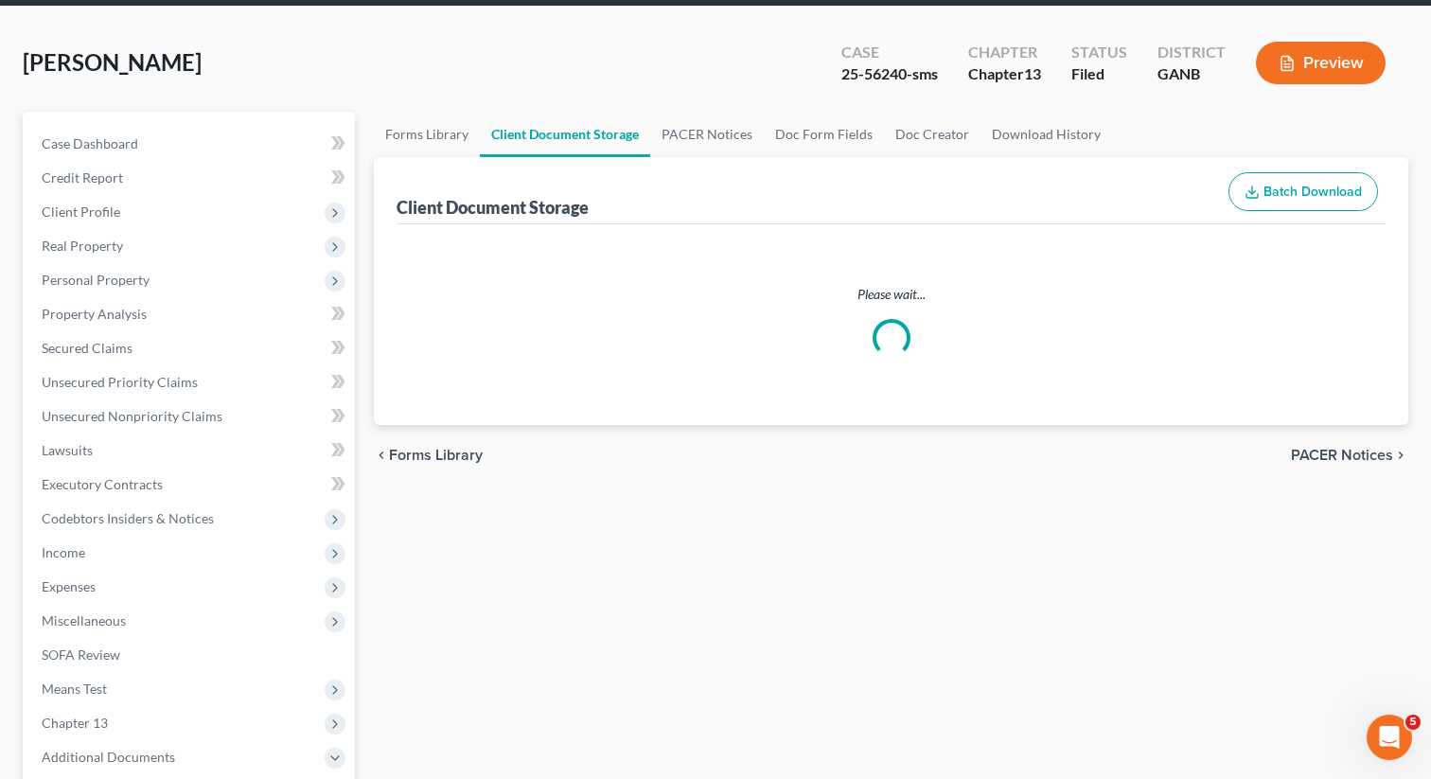
select select "0"
select select "5"
select select "35"
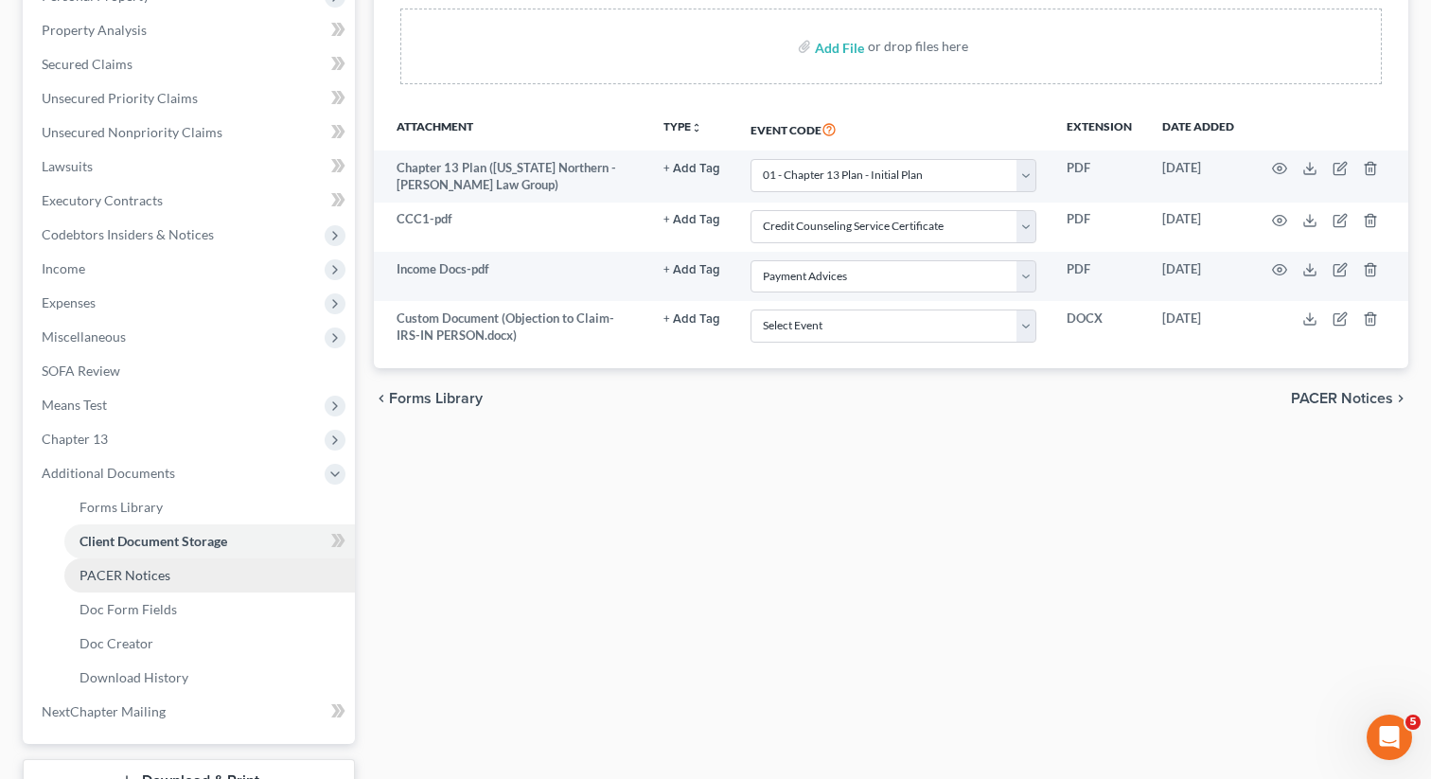
click at [127, 564] on link "PACER Notices" at bounding box center [209, 575] width 291 height 34
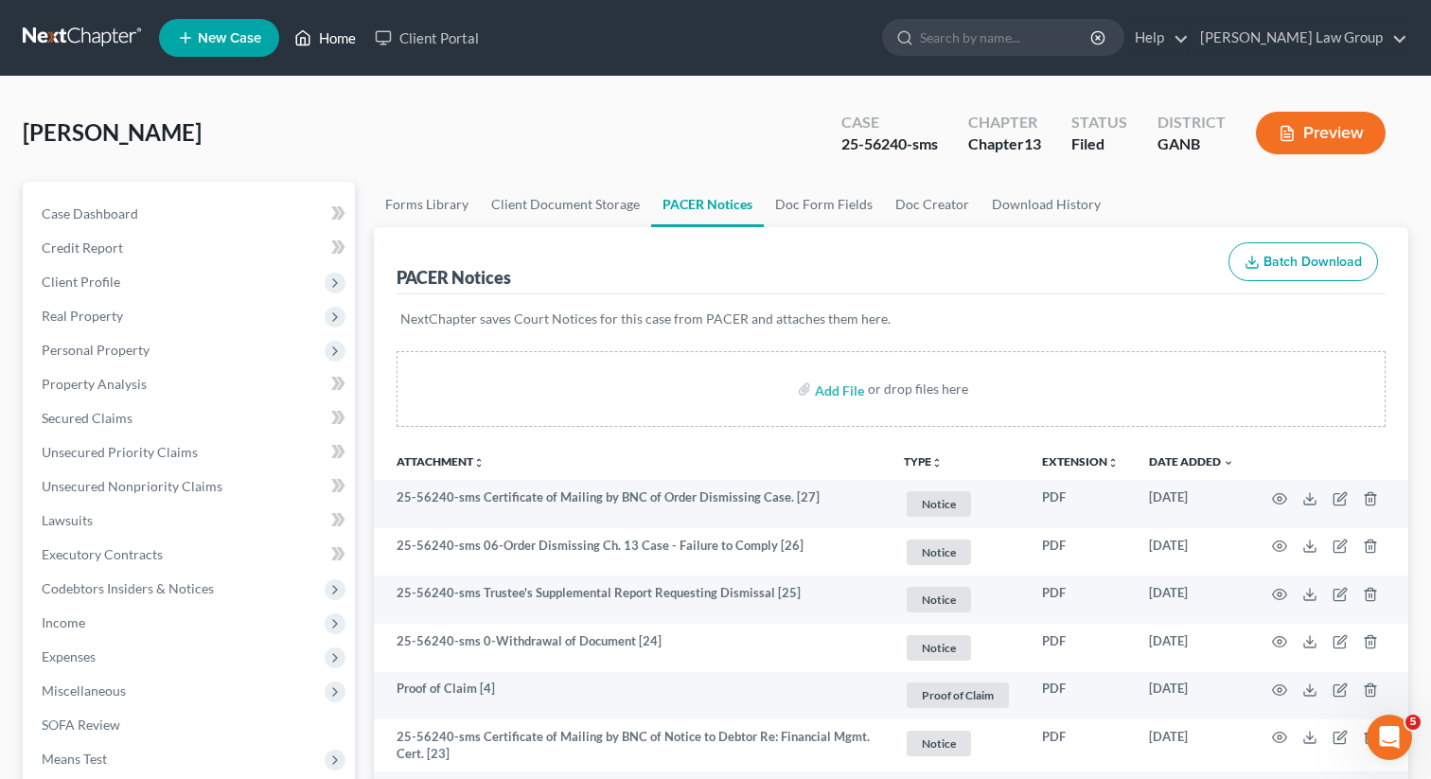
click at [324, 42] on link "Home" at bounding box center [325, 38] width 80 height 34
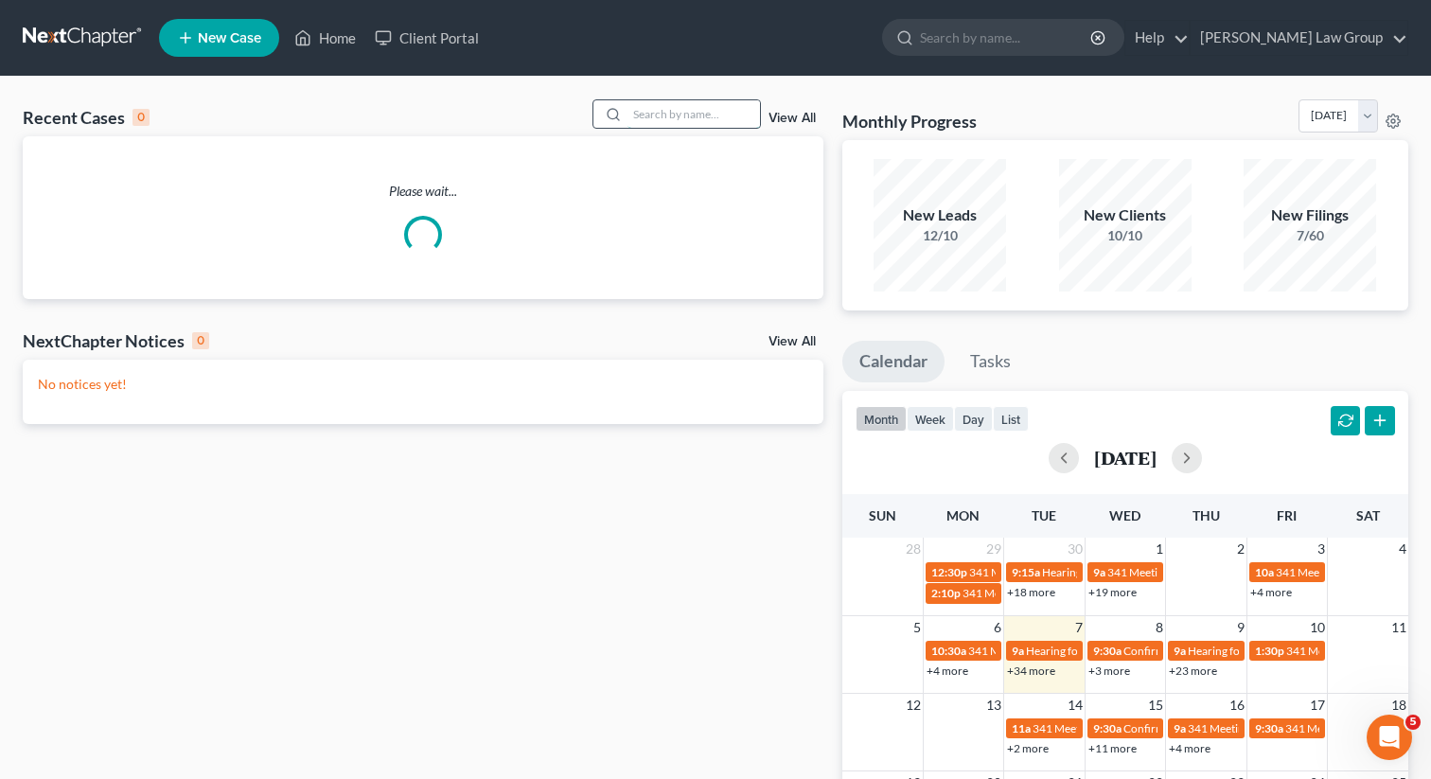
click at [665, 110] on input "search" at bounding box center [693, 113] width 133 height 27
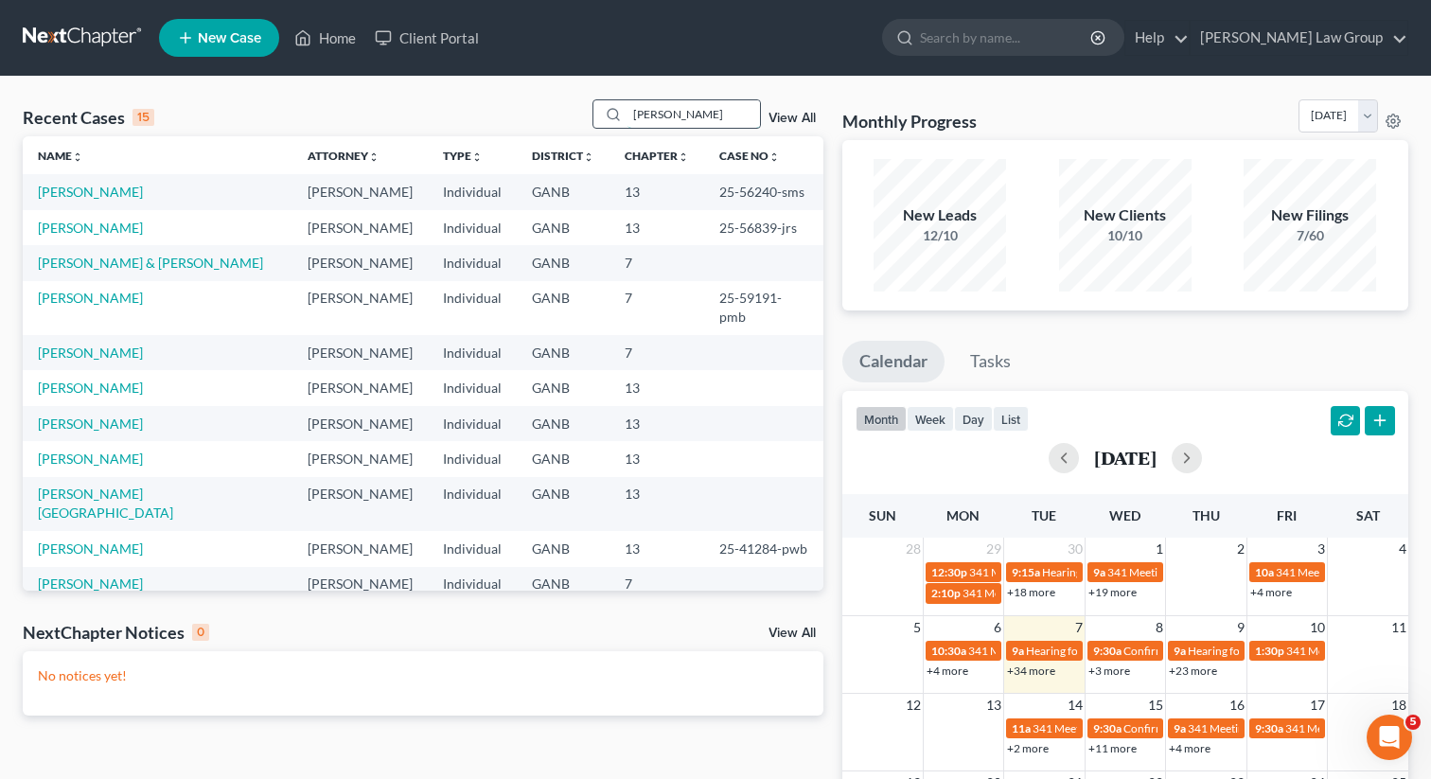
type input "brownlee"
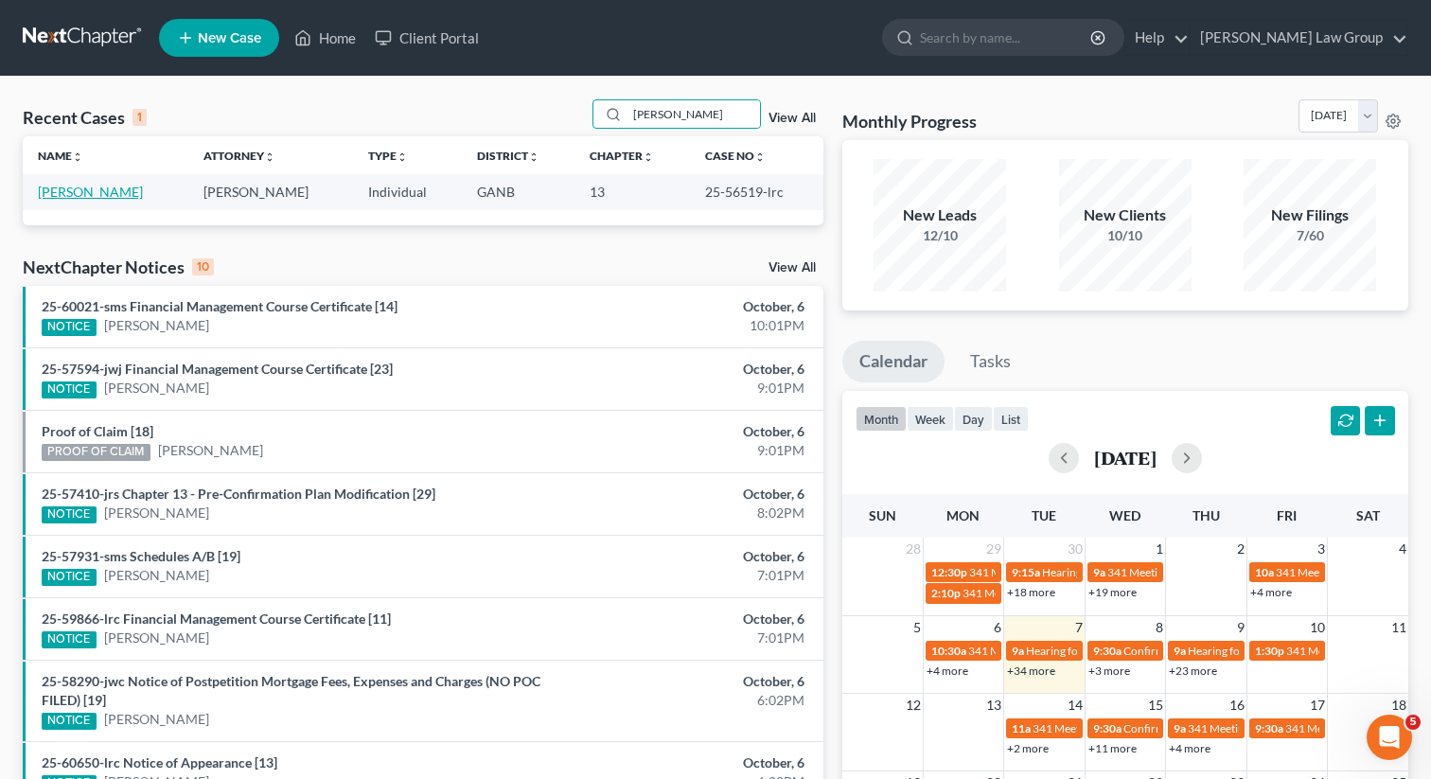
click at [83, 192] on link "Brownlee, Stephanie" at bounding box center [90, 192] width 105 height 16
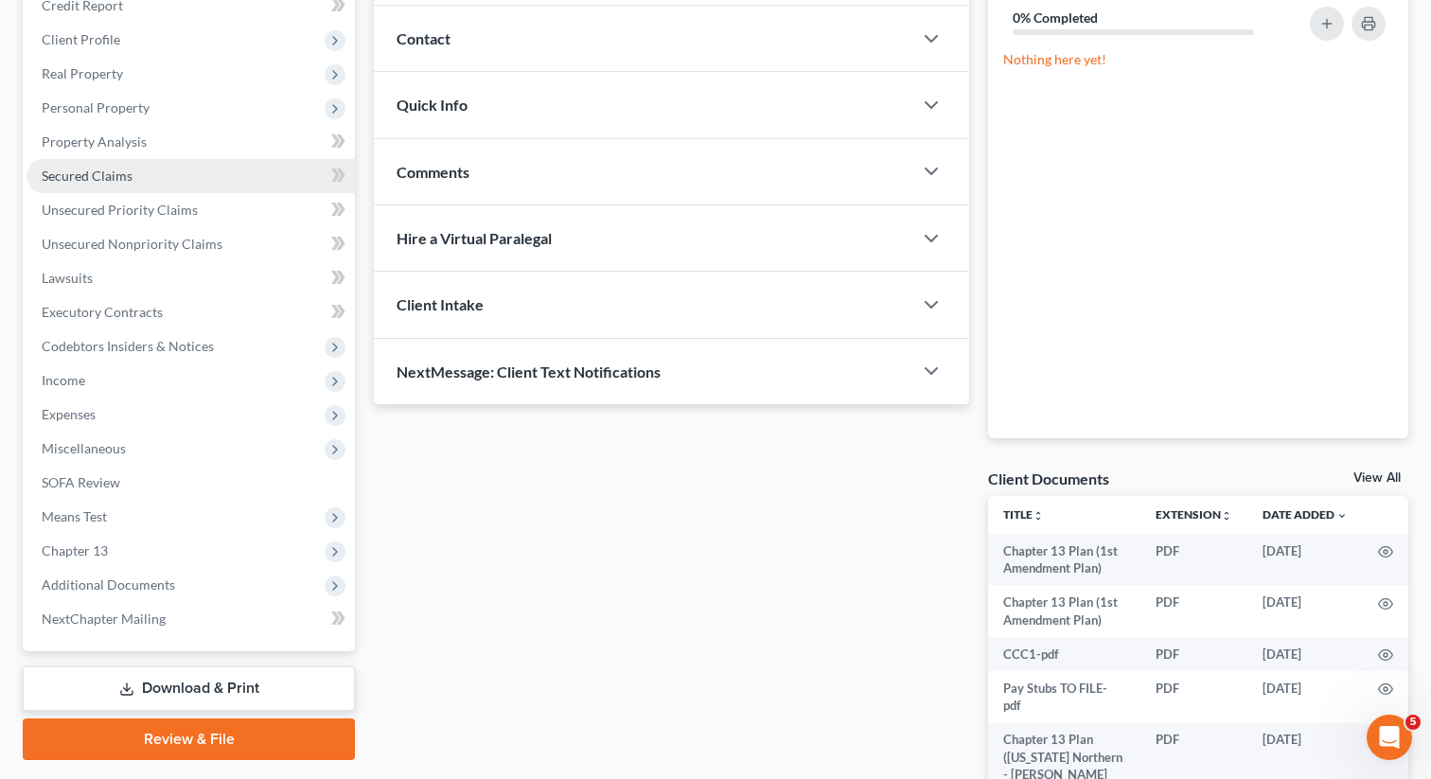
scroll to position [350, 0]
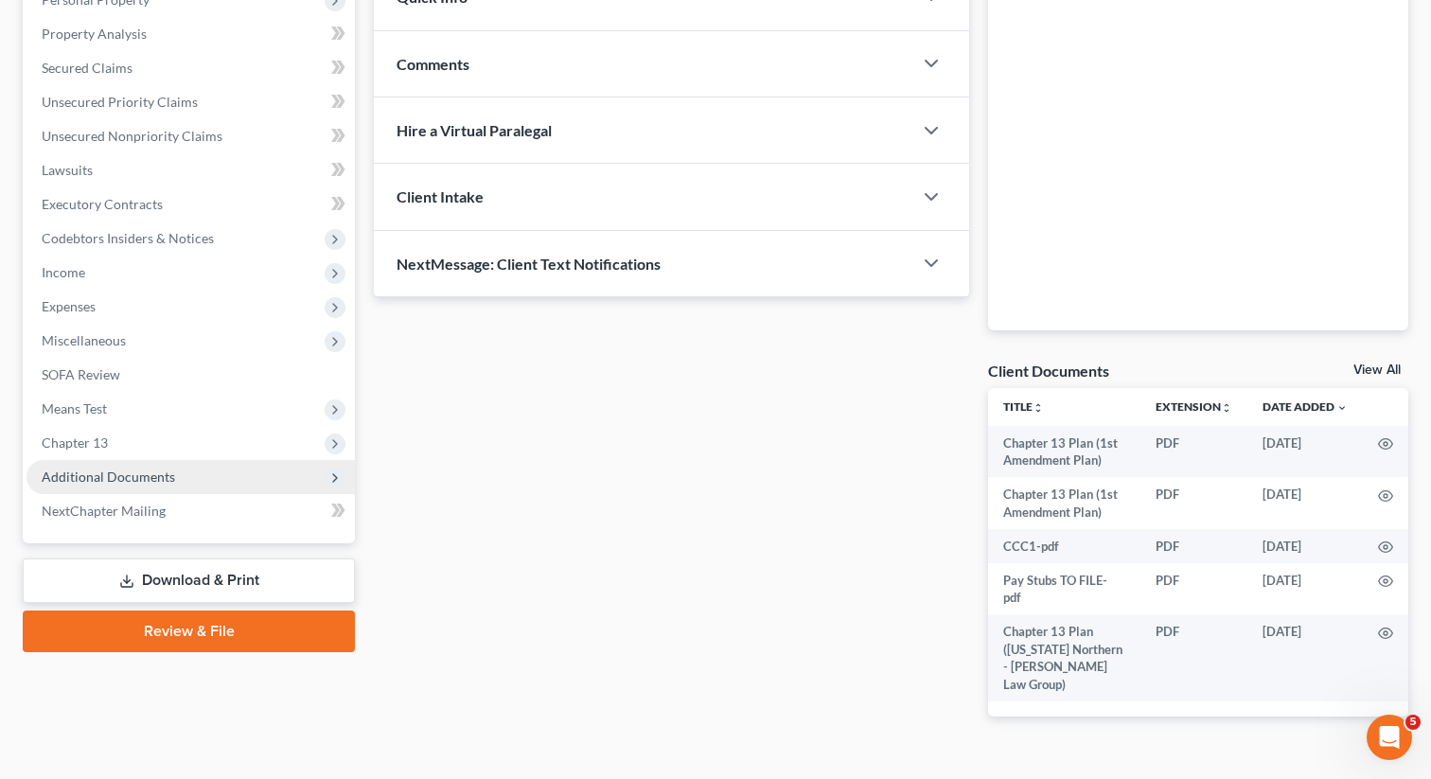
click at [154, 480] on span "Additional Documents" at bounding box center [108, 476] width 133 height 16
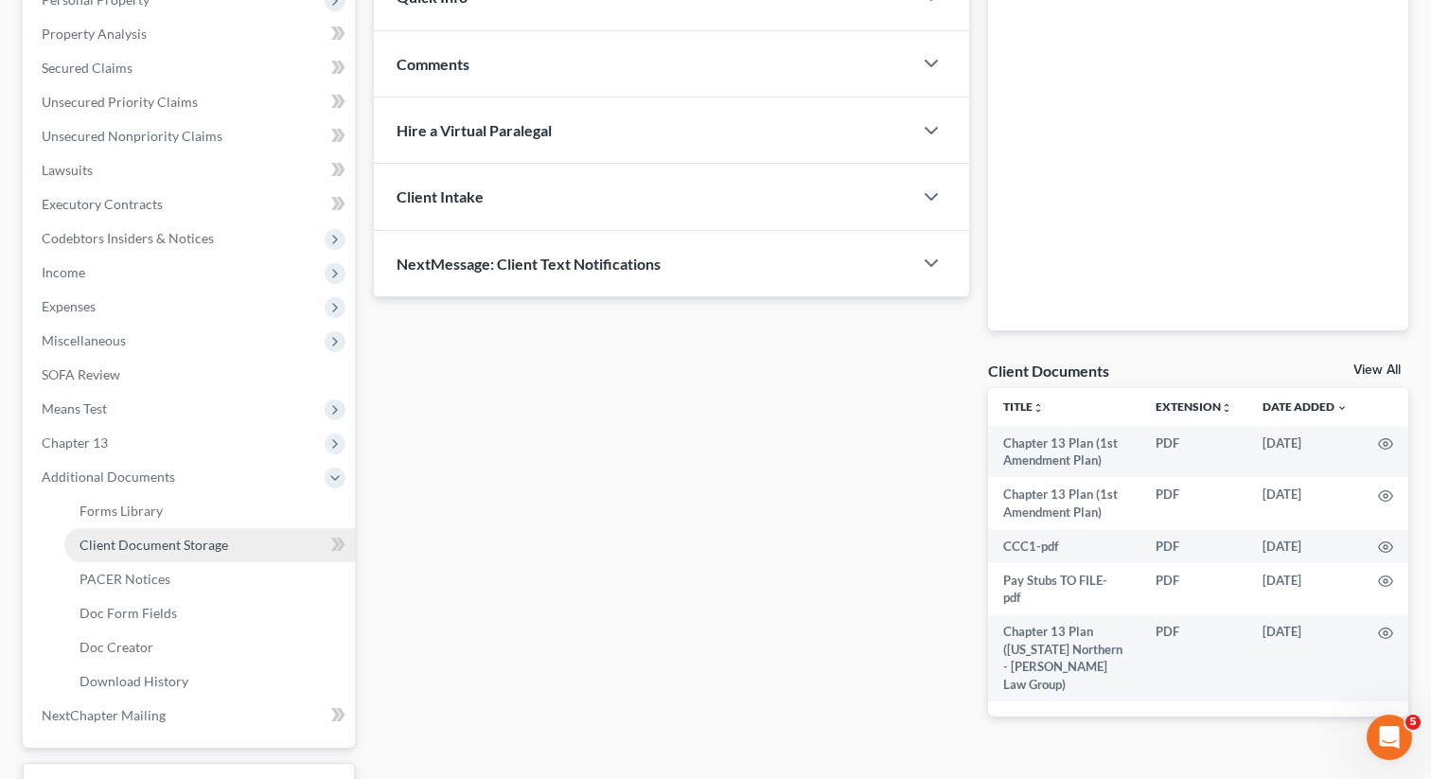
click at [161, 548] on span "Client Document Storage" at bounding box center [154, 545] width 149 height 16
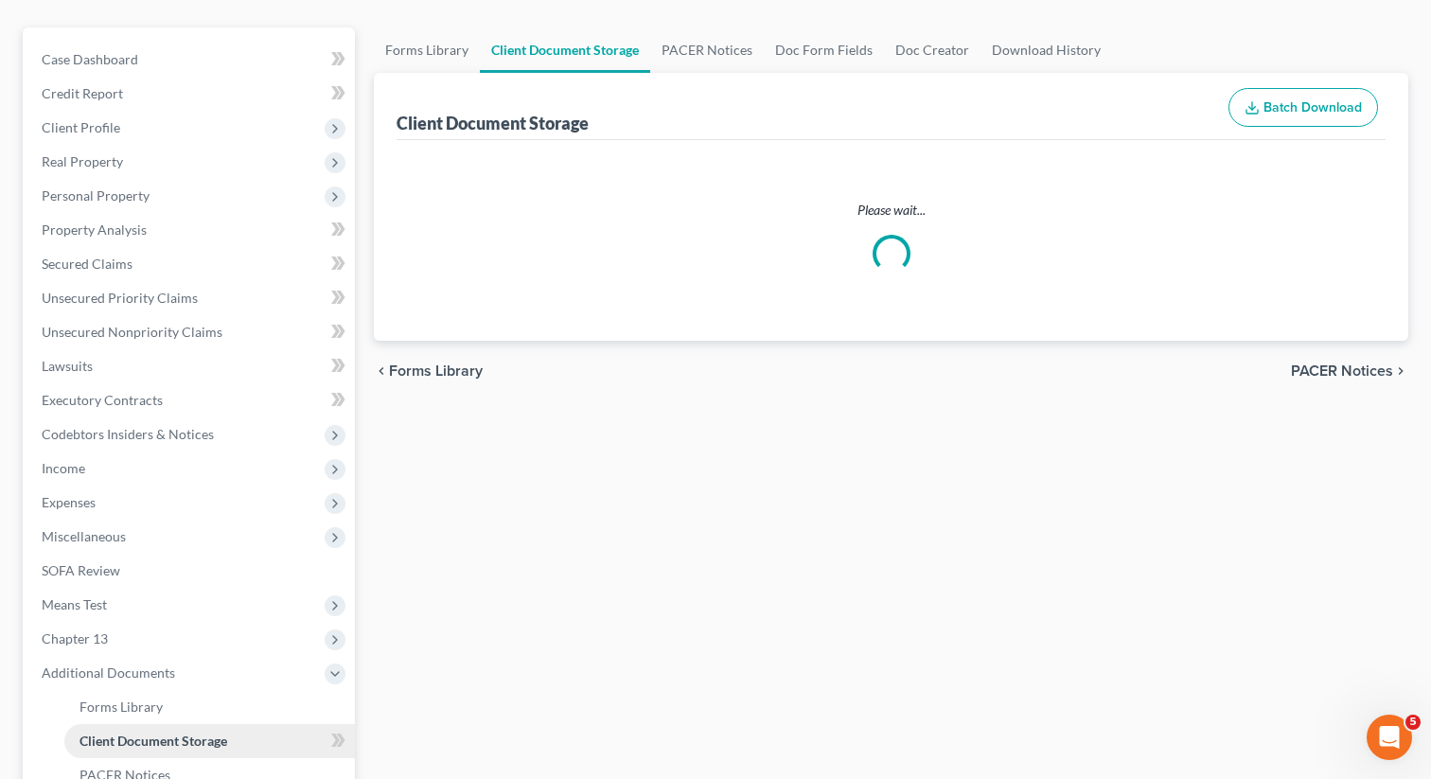
select select "0"
select select "35"
select select "5"
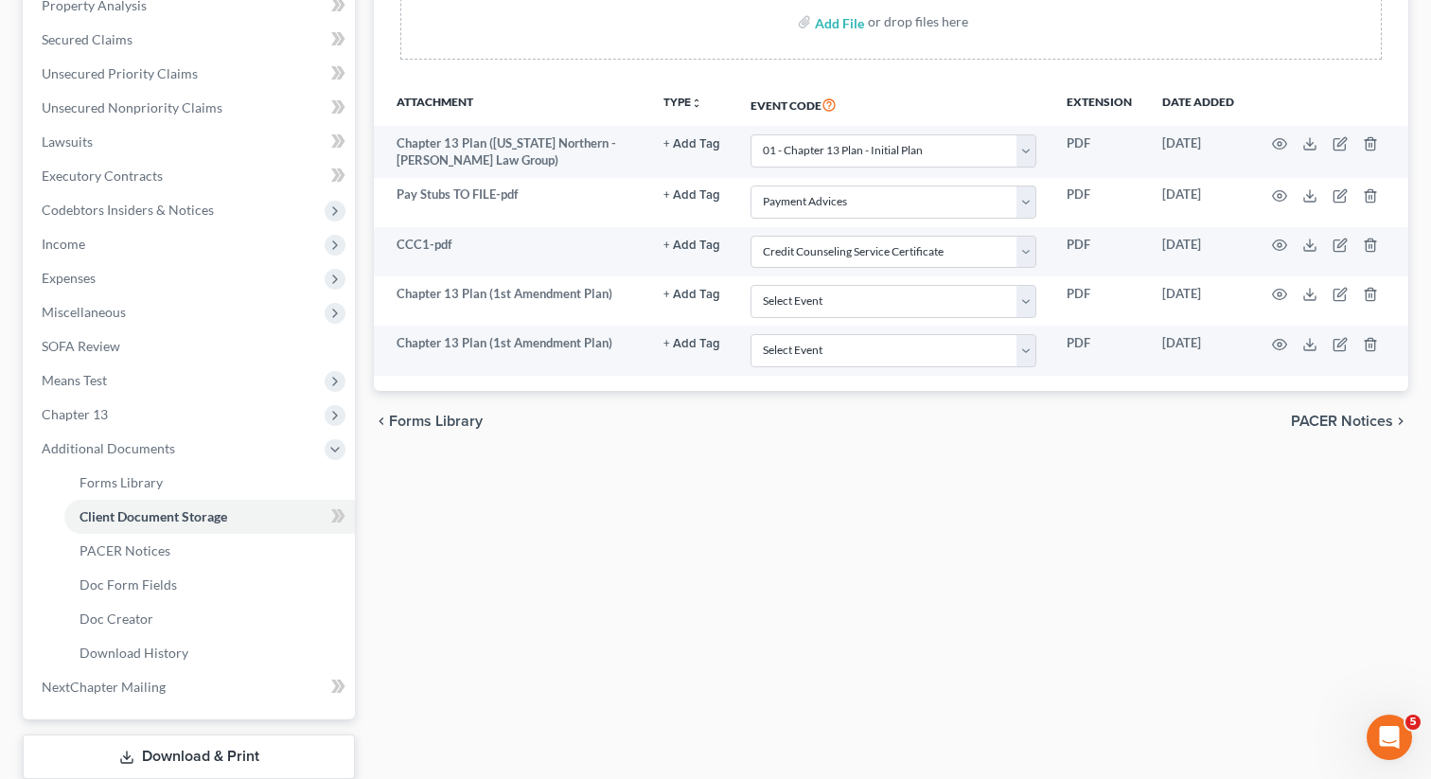
scroll to position [421, 0]
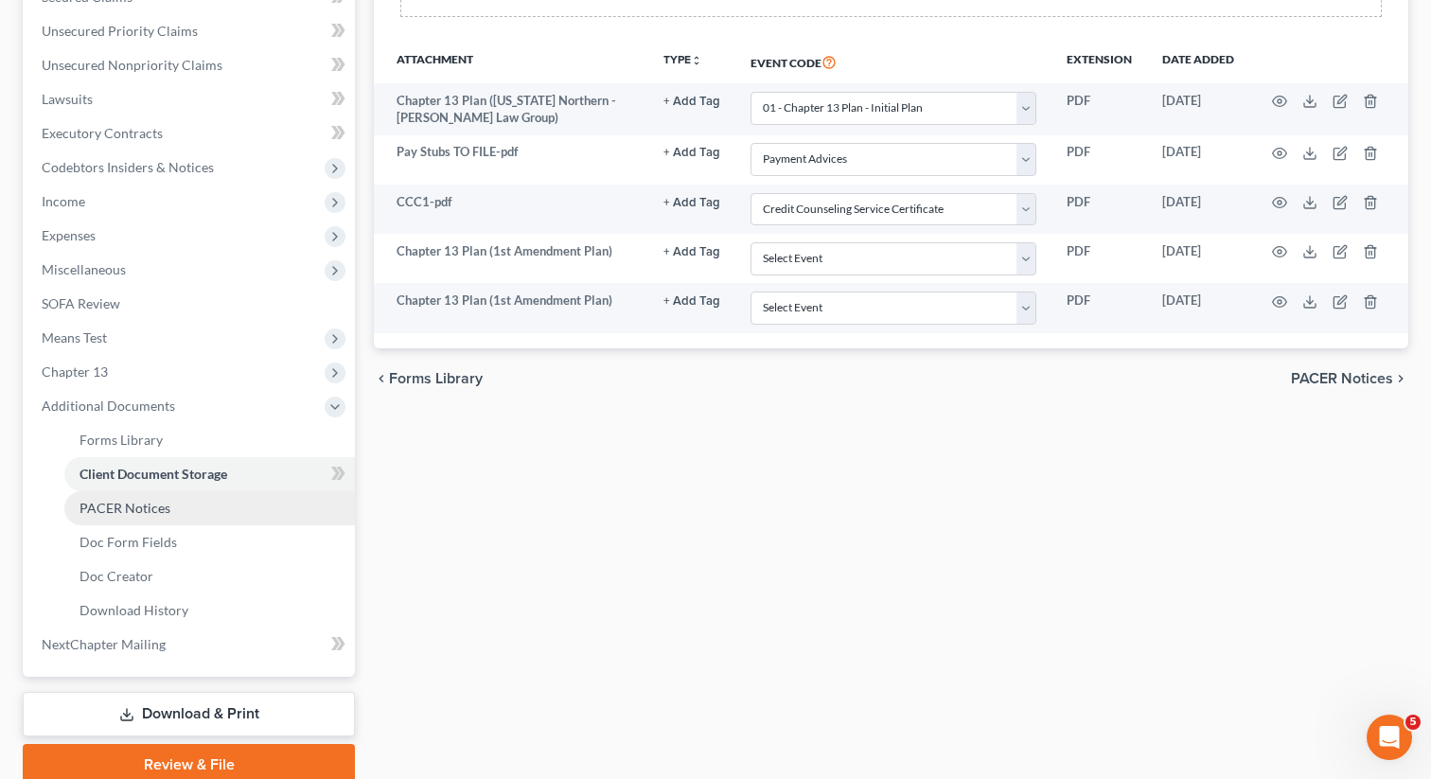
click at [168, 515] on span "PACER Notices" at bounding box center [125, 508] width 91 height 16
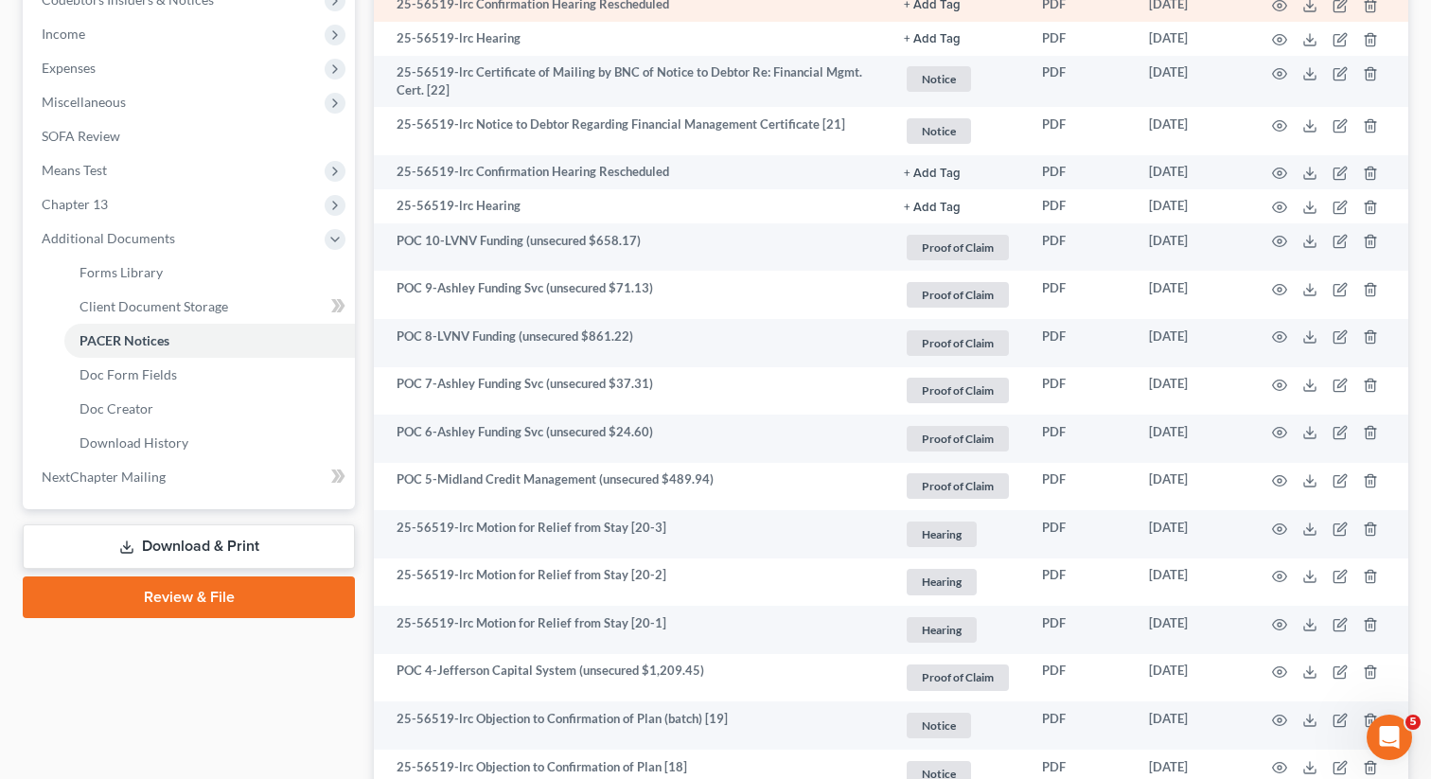
scroll to position [591, 0]
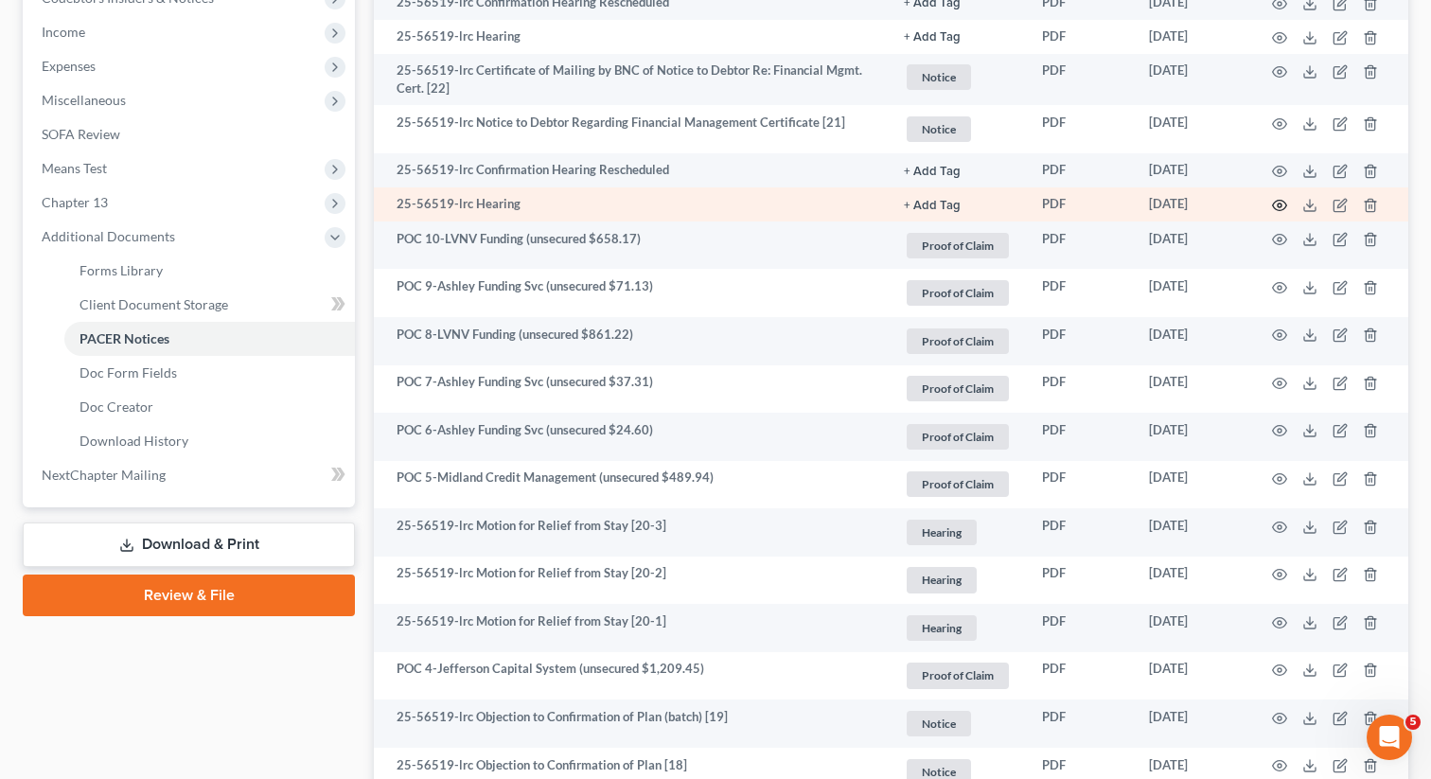
click at [1277, 203] on icon "button" at bounding box center [1279, 205] width 15 height 15
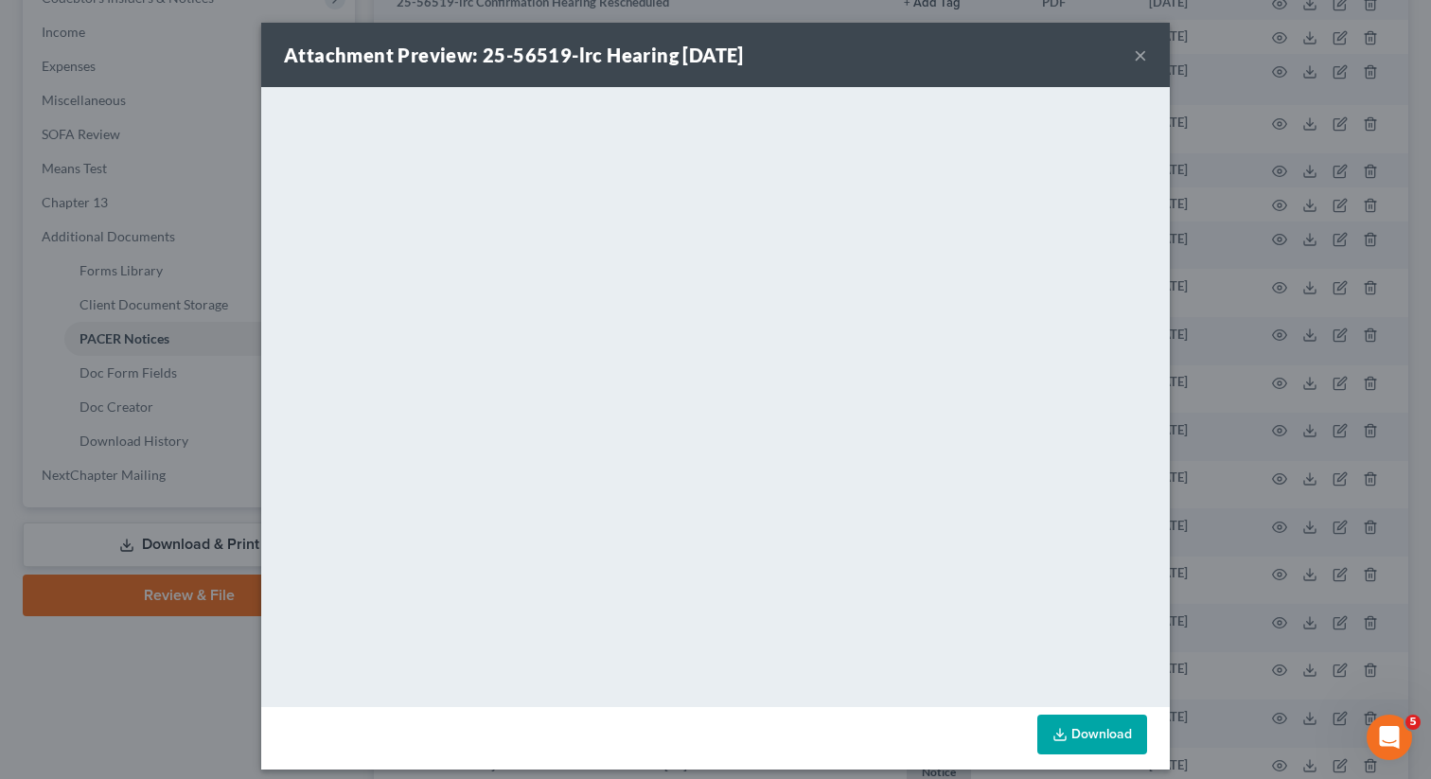
click at [1140, 55] on button "×" at bounding box center [1140, 55] width 13 height 23
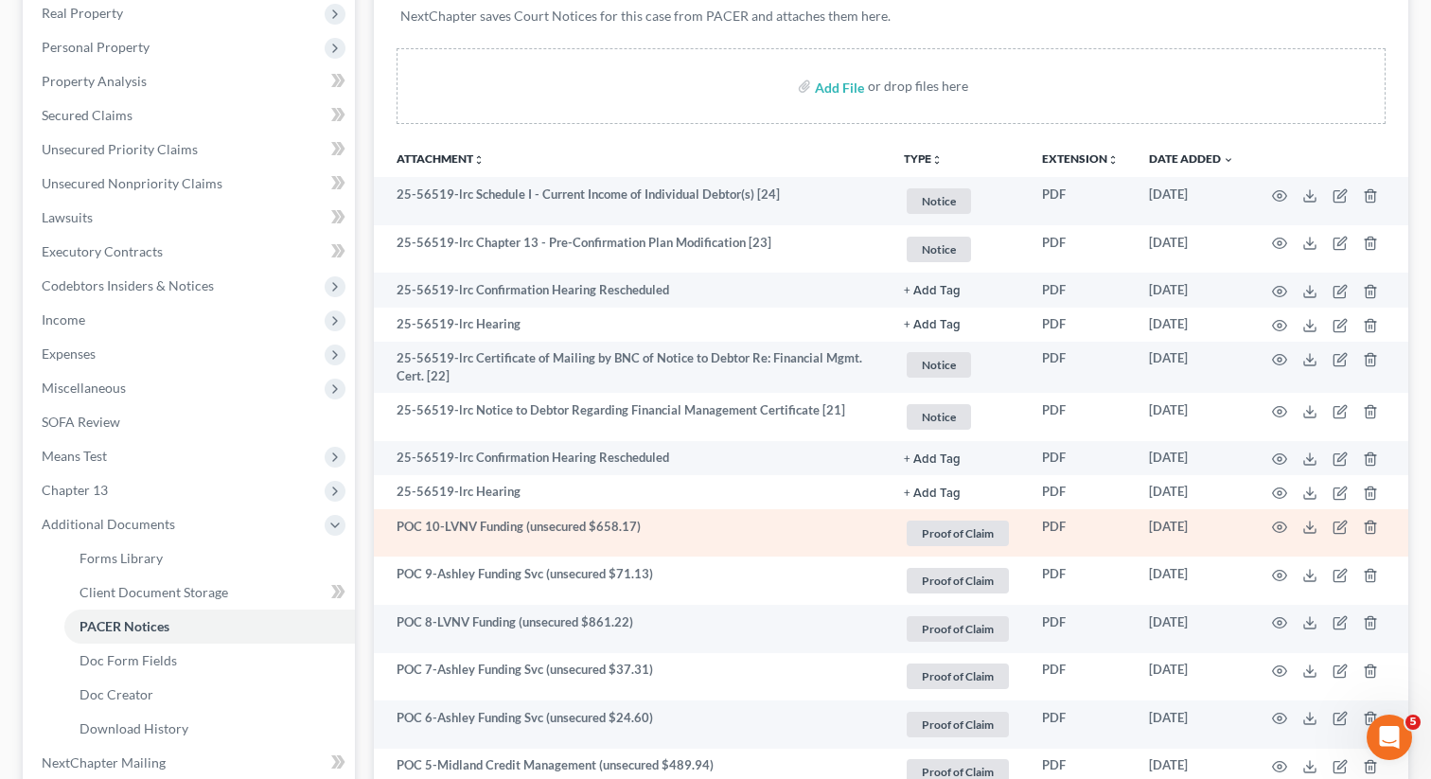
scroll to position [299, 0]
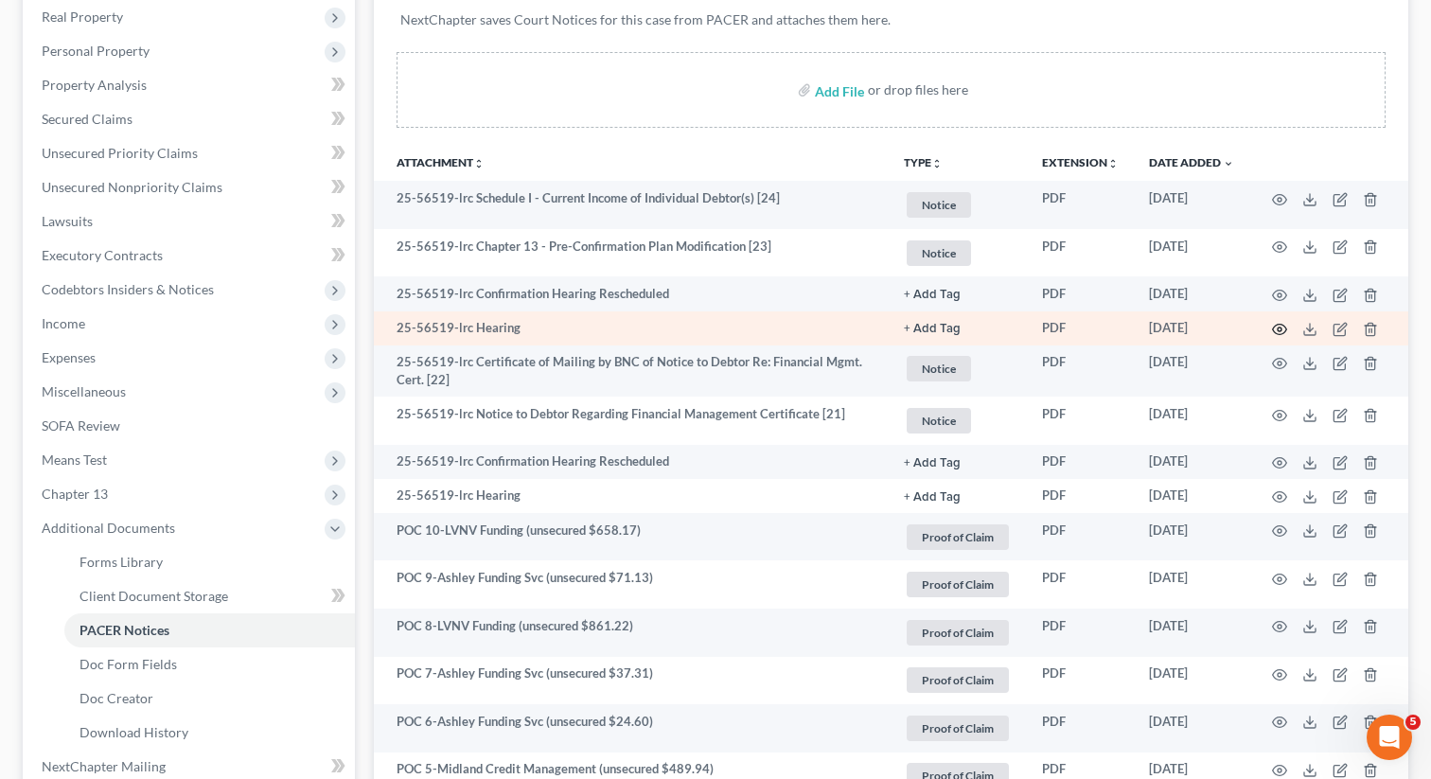
click at [1277, 329] on icon "button" at bounding box center [1279, 329] width 15 height 15
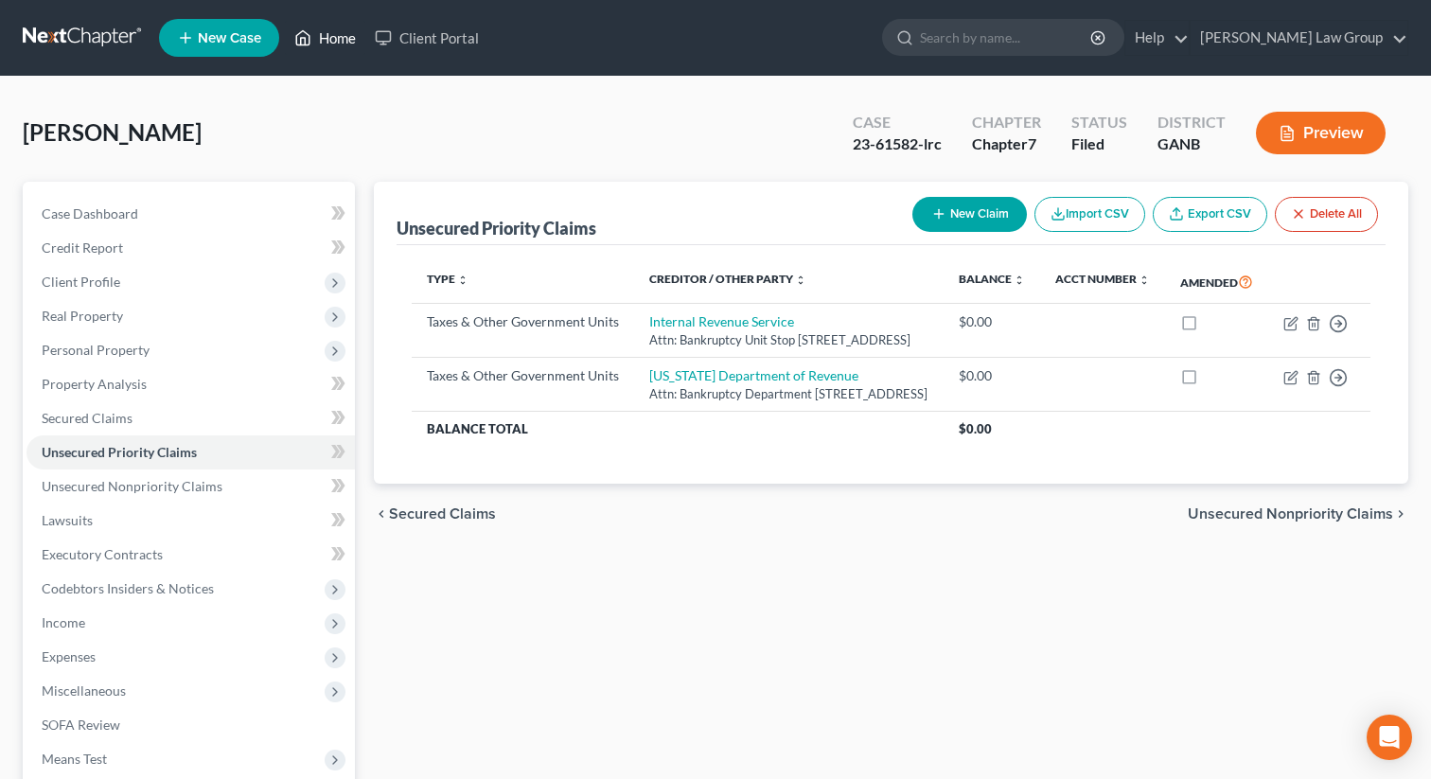
click at [334, 40] on link "Home" at bounding box center [325, 38] width 80 height 34
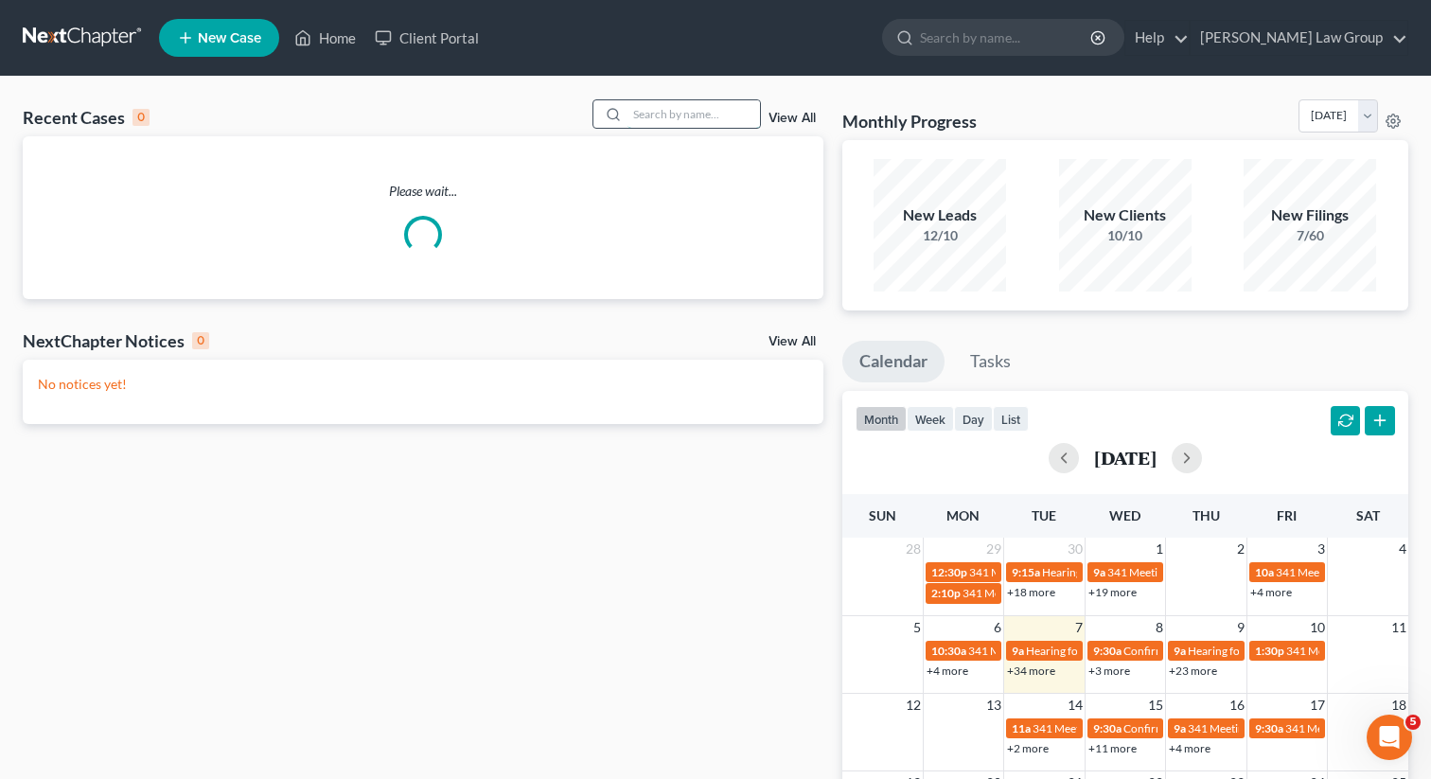
click at [662, 112] on input "search" at bounding box center [693, 113] width 133 height 27
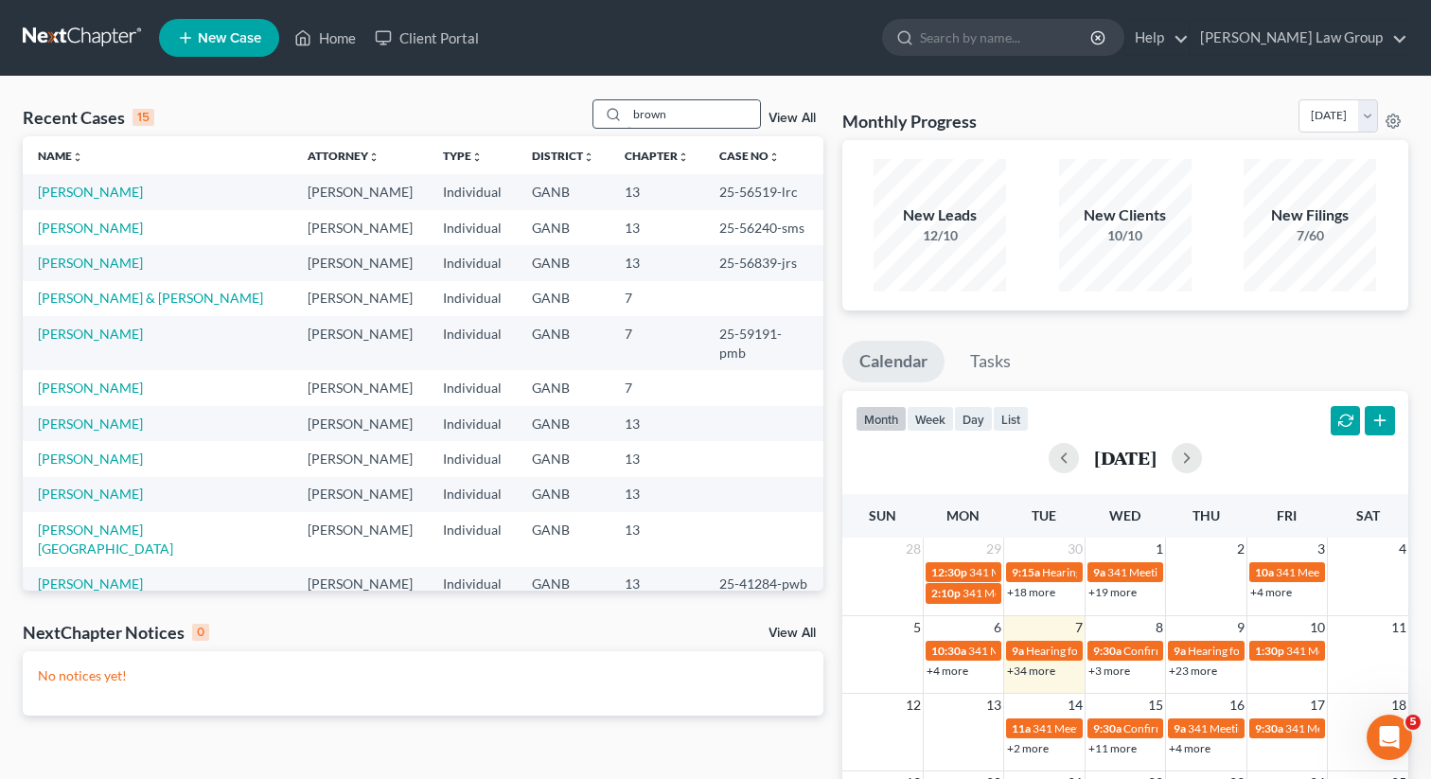
type input "brown"
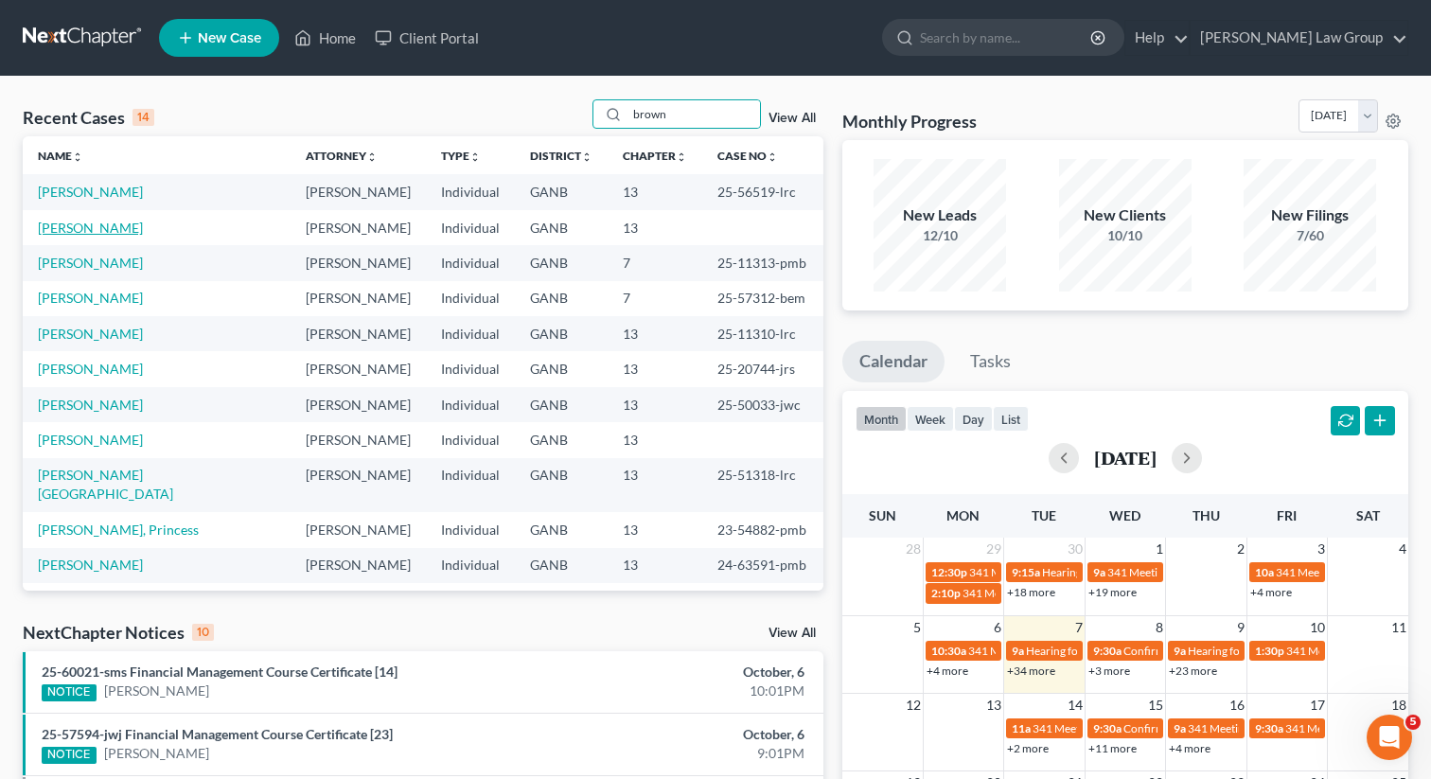
click at [80, 231] on link "Brown, Lashunda" at bounding box center [90, 228] width 105 height 16
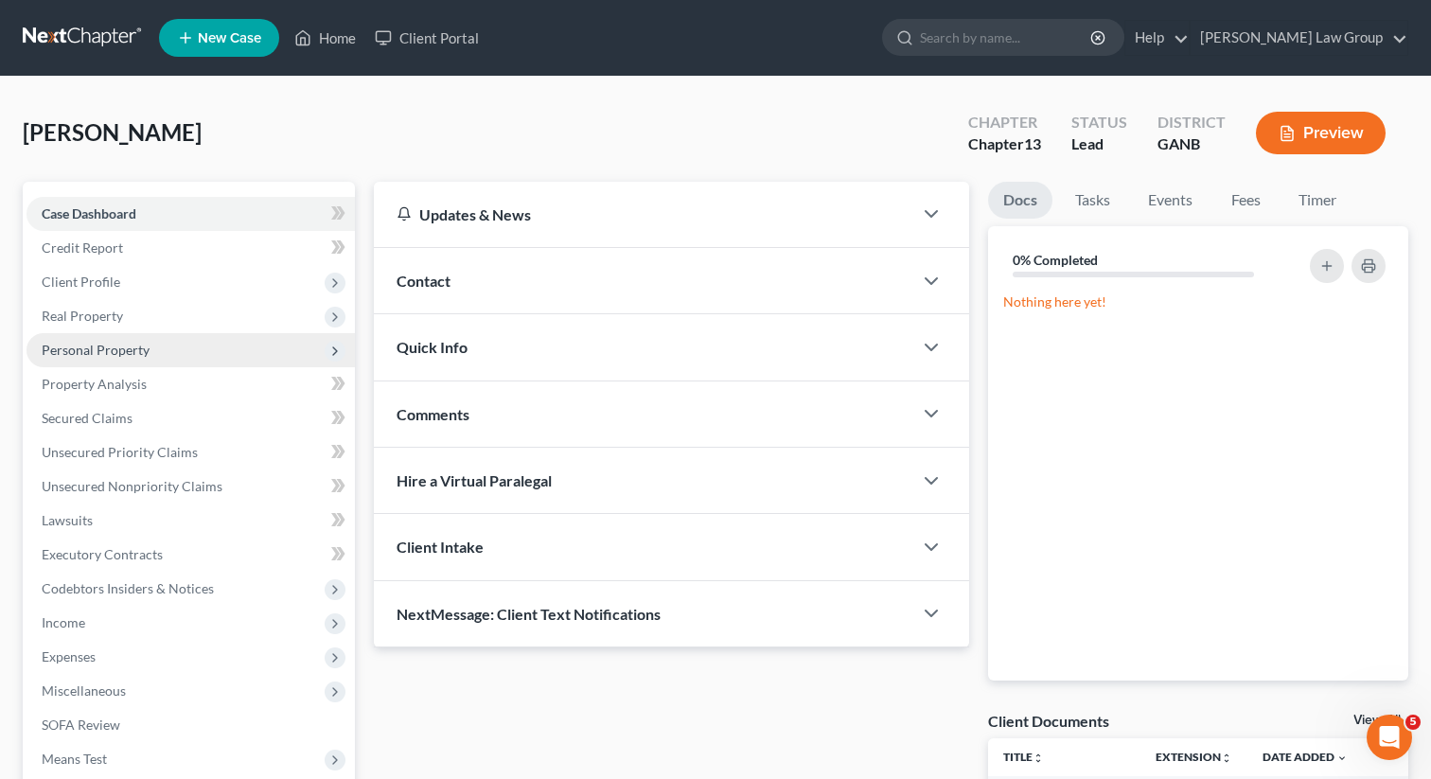
click at [79, 353] on span "Personal Property" at bounding box center [96, 350] width 108 height 16
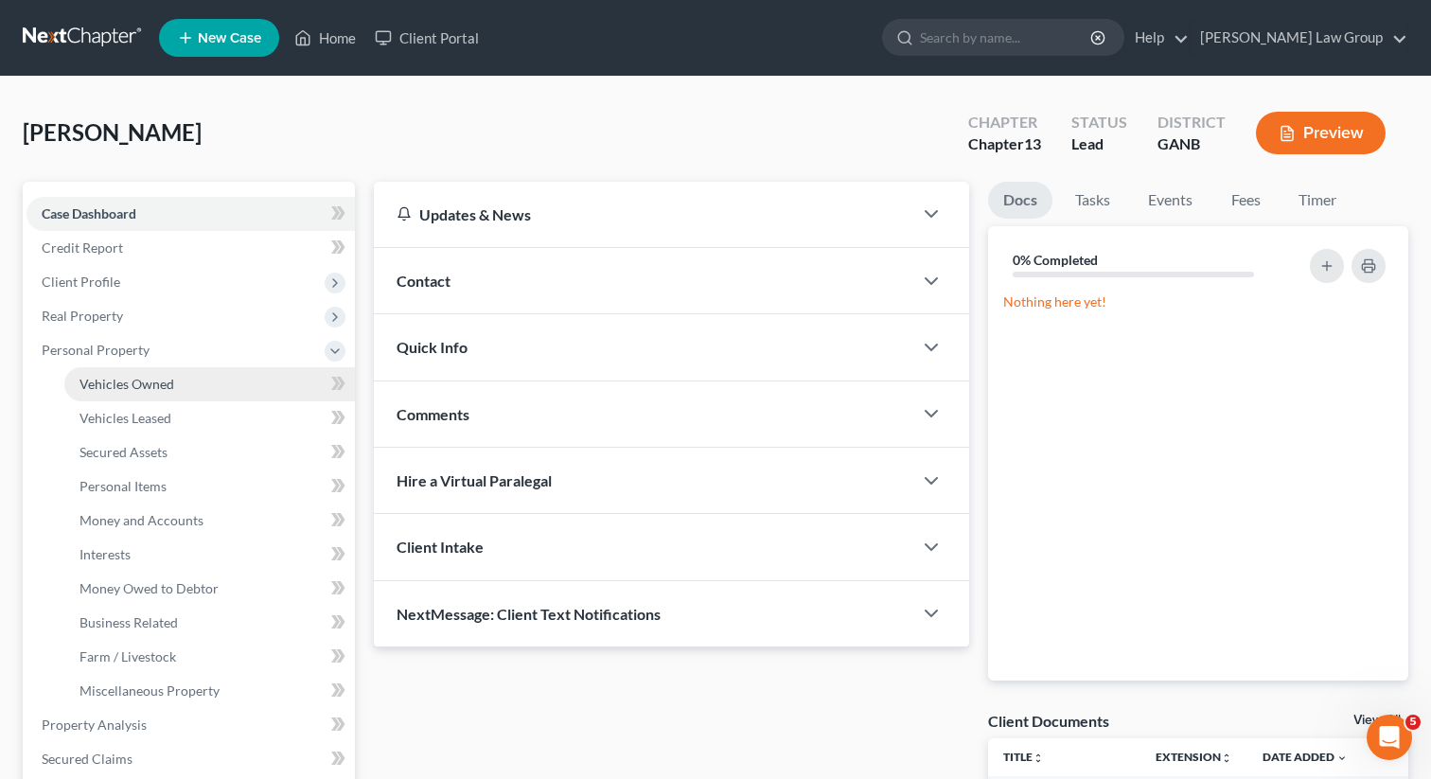
click at [112, 384] on span "Vehicles Owned" at bounding box center [127, 384] width 95 height 16
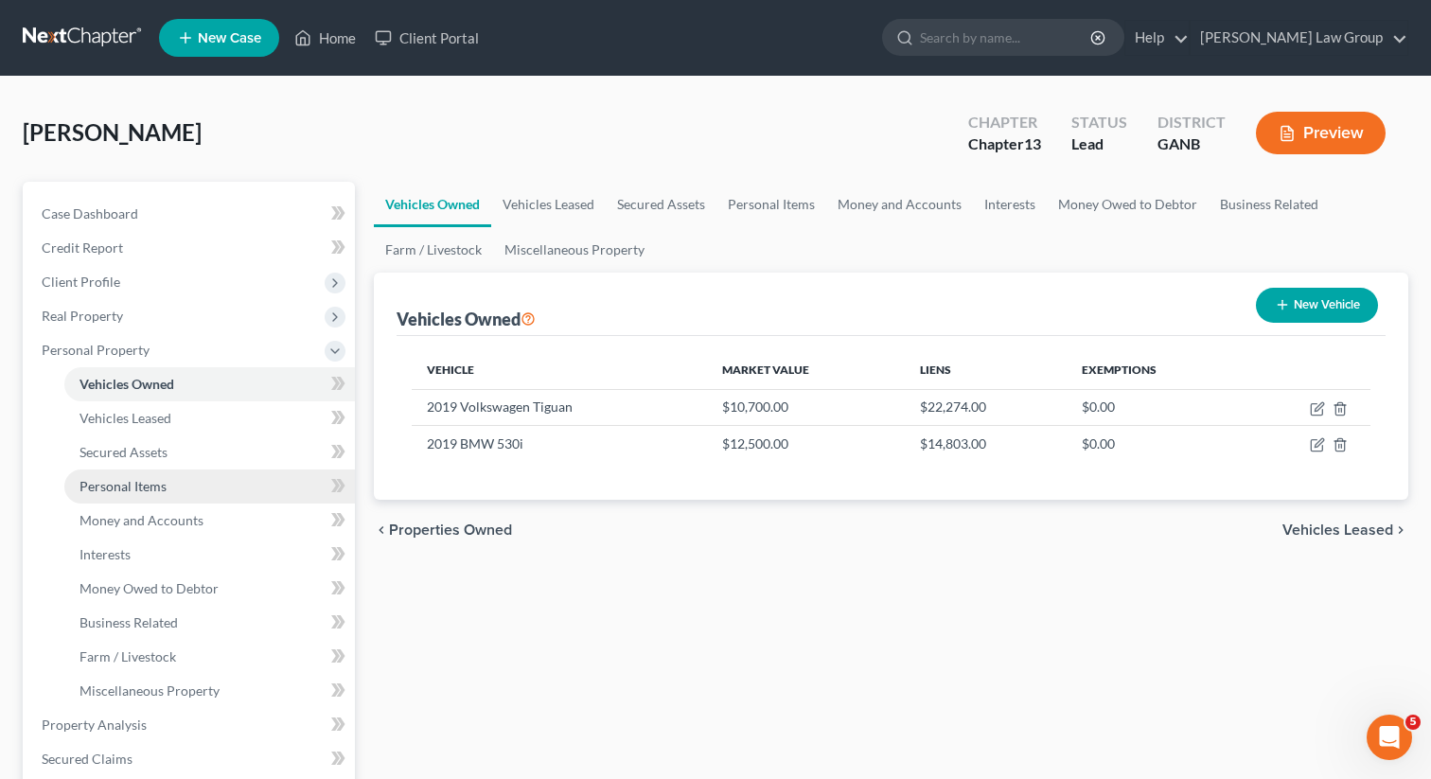
click at [139, 481] on span "Personal Items" at bounding box center [123, 486] width 87 height 16
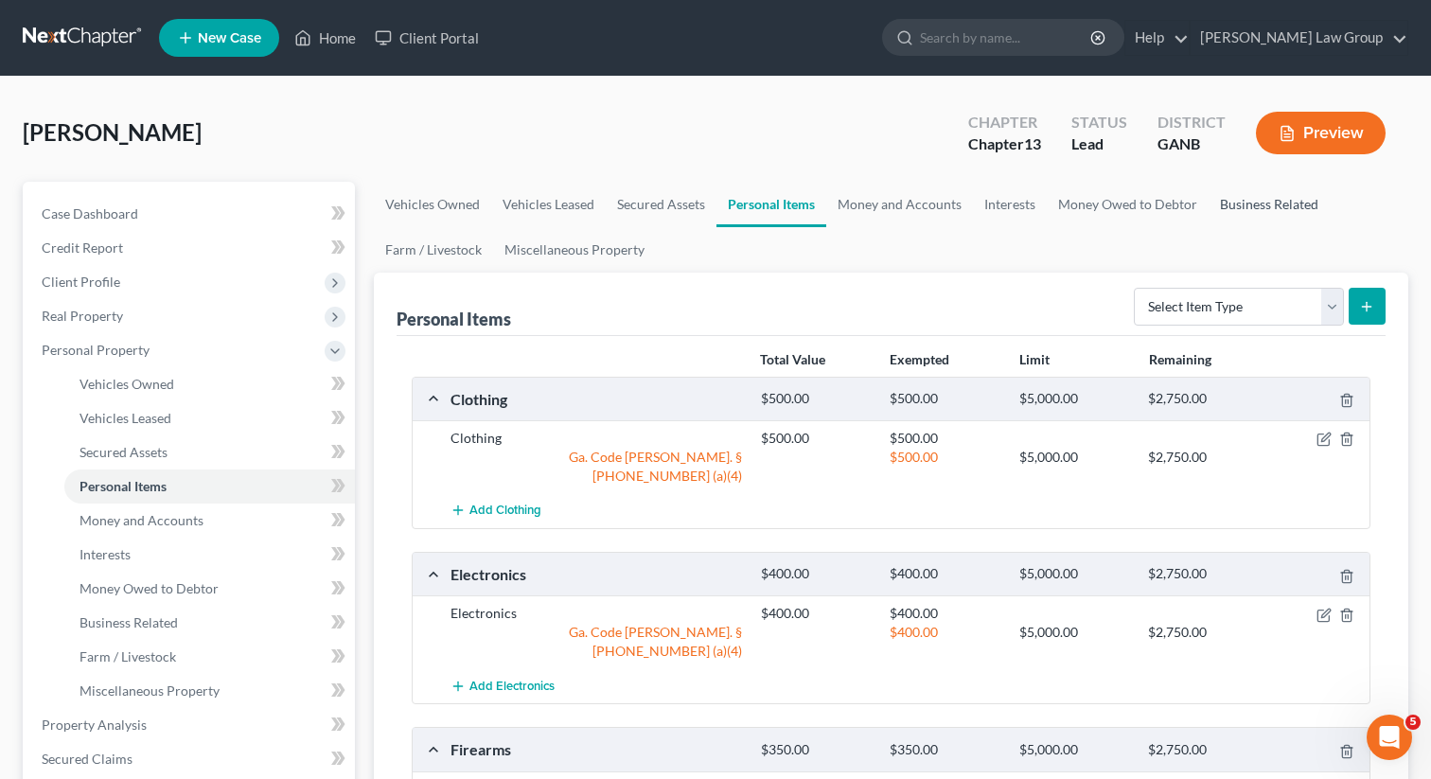
click at [1264, 212] on link "Business Related" at bounding box center [1269, 204] width 121 height 45
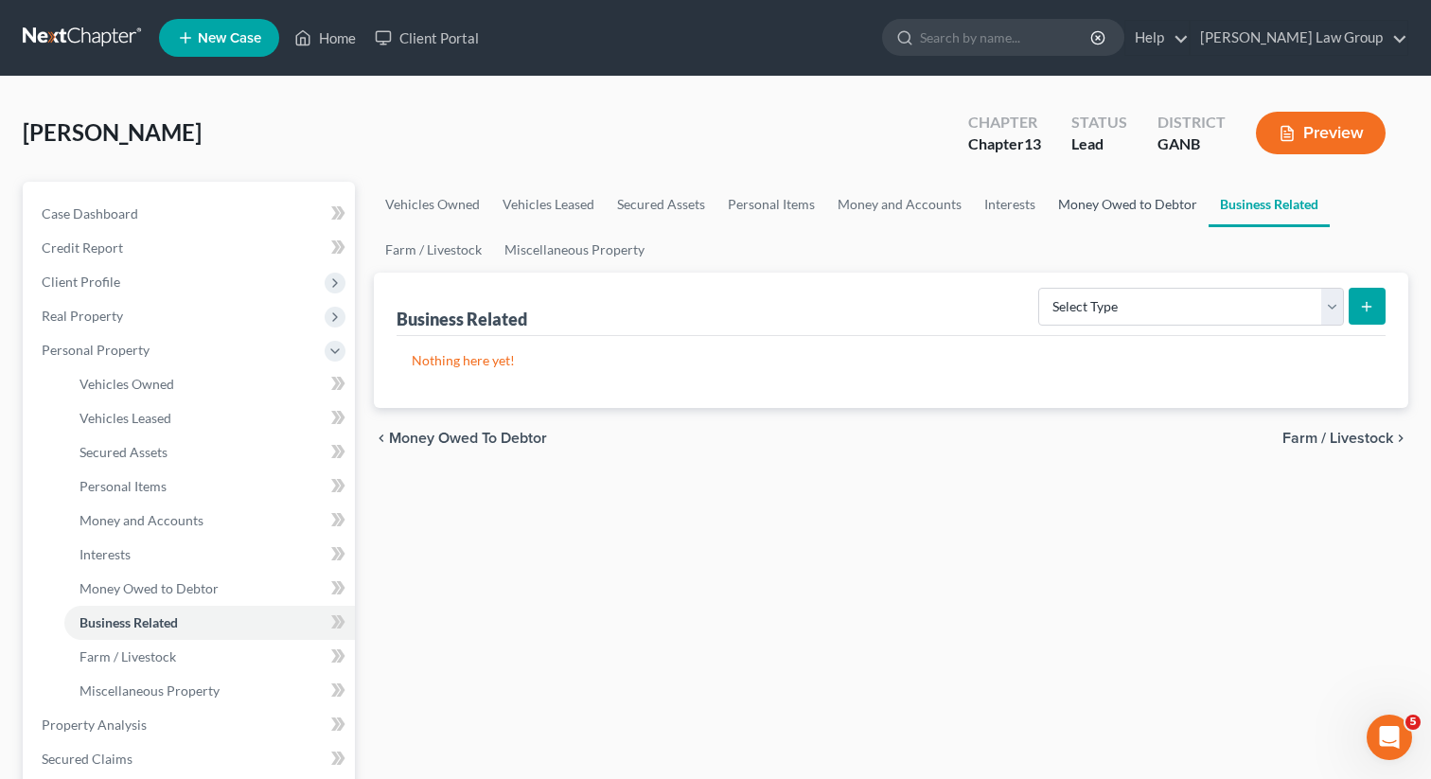
click at [1140, 207] on link "Money Owed to Debtor" at bounding box center [1128, 204] width 162 height 45
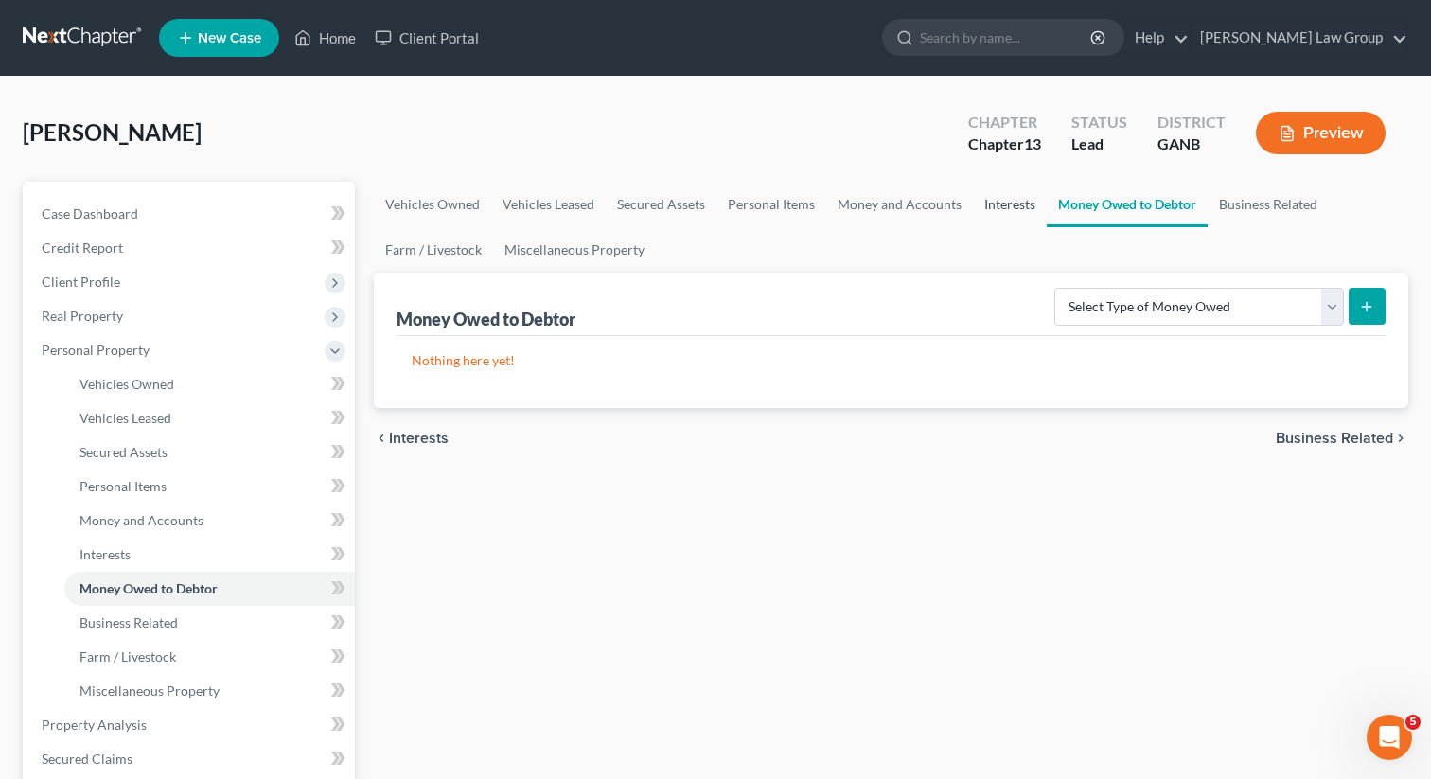
click at [1003, 209] on link "Interests" at bounding box center [1010, 204] width 74 height 45
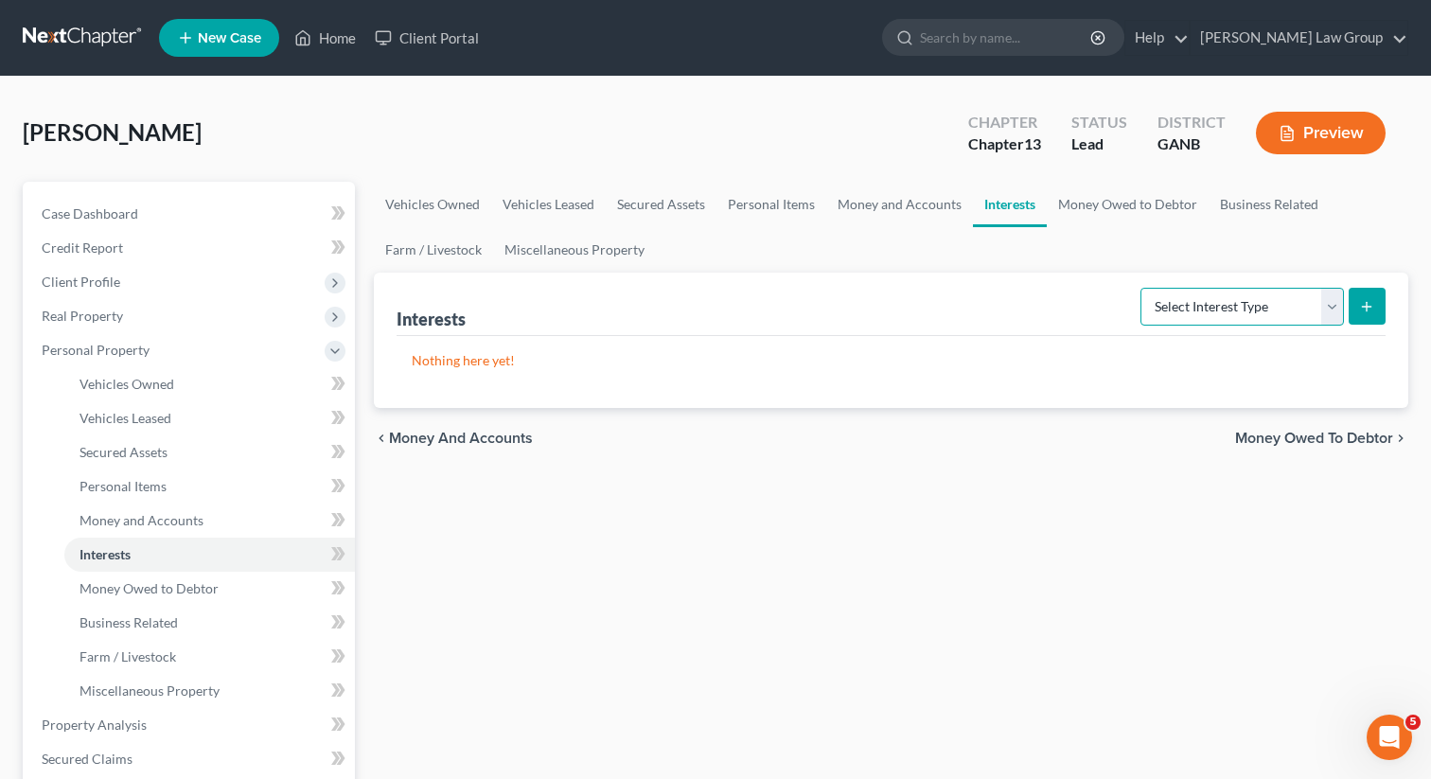
click at [1181, 309] on select "Select Interest Type 401K Annuity Bond Education IRA Government Bond Government…" at bounding box center [1241, 307] width 203 height 38
click at [1101, 191] on link "Money Owed to Debtor" at bounding box center [1128, 204] width 162 height 45
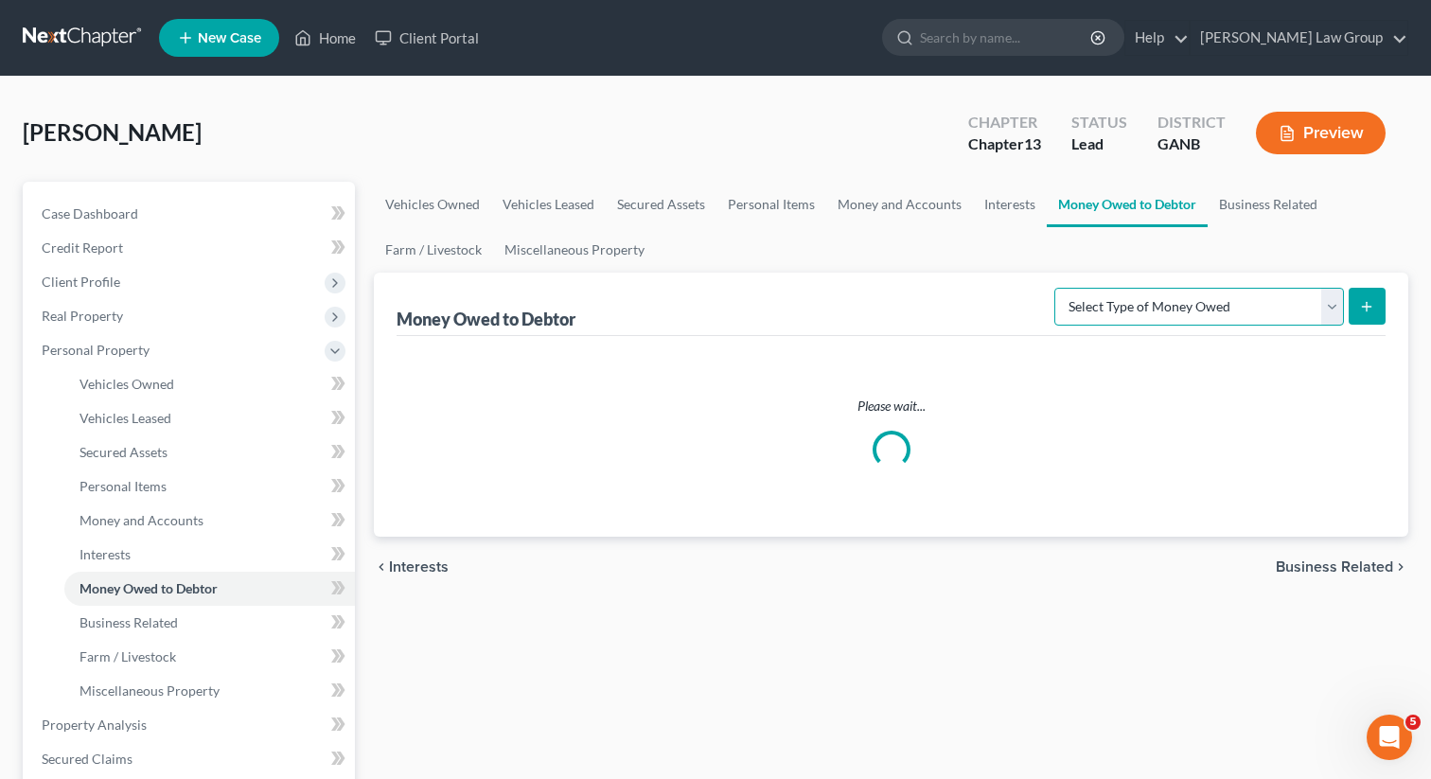
click at [1109, 305] on select "Select Type of Money Owed Accounts Receivable Alimony Child Support Claims Agai…" at bounding box center [1199, 307] width 290 height 38
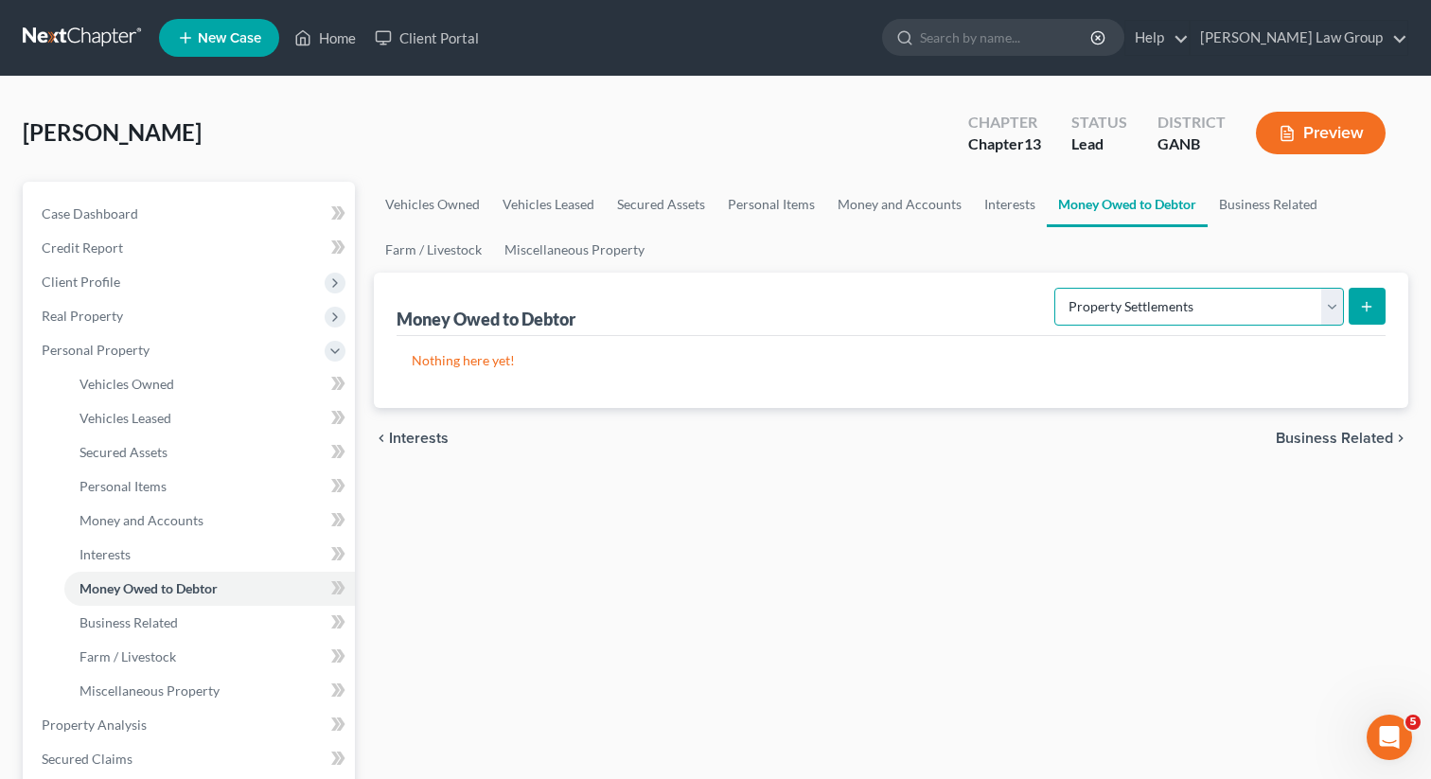
click at [1058, 288] on select "Select Type of Money Owed Accounts Receivable Alimony Child Support Claims Agai…" at bounding box center [1199, 307] width 290 height 38
click at [1132, 312] on select "Select Type of Money Owed Accounts Receivable Alimony Child Support Claims Agai…" at bounding box center [1199, 307] width 290 height 38
select select "other_contingent_and_unliquidated_claims"
click at [1058, 288] on select "Select Type of Money Owed Accounts Receivable Alimony Child Support Claims Agai…" at bounding box center [1199, 307] width 290 height 38
click at [1356, 306] on button "submit" at bounding box center [1367, 306] width 37 height 37
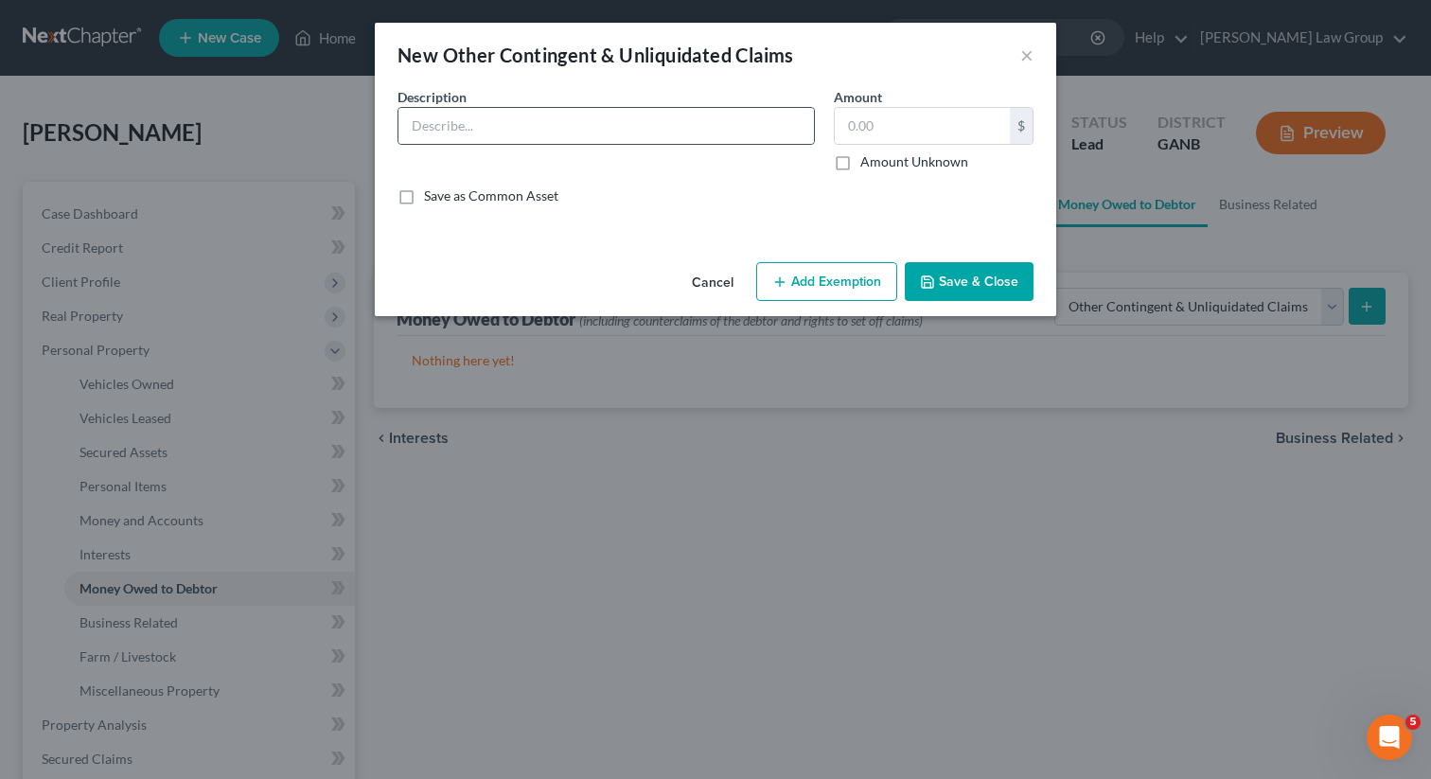
click at [486, 144] on div at bounding box center [606, 126] width 417 height 38
click at [471, 132] on input "text" at bounding box center [605, 126] width 415 height 36
type input "Personal injury claim from car accident"
click at [837, 176] on div "Description * Personal injury claim from car accident Amount $ Amount Unknown B…" at bounding box center [715, 153] width 655 height 133
click at [860, 166] on label "Amount Unknown" at bounding box center [914, 161] width 108 height 19
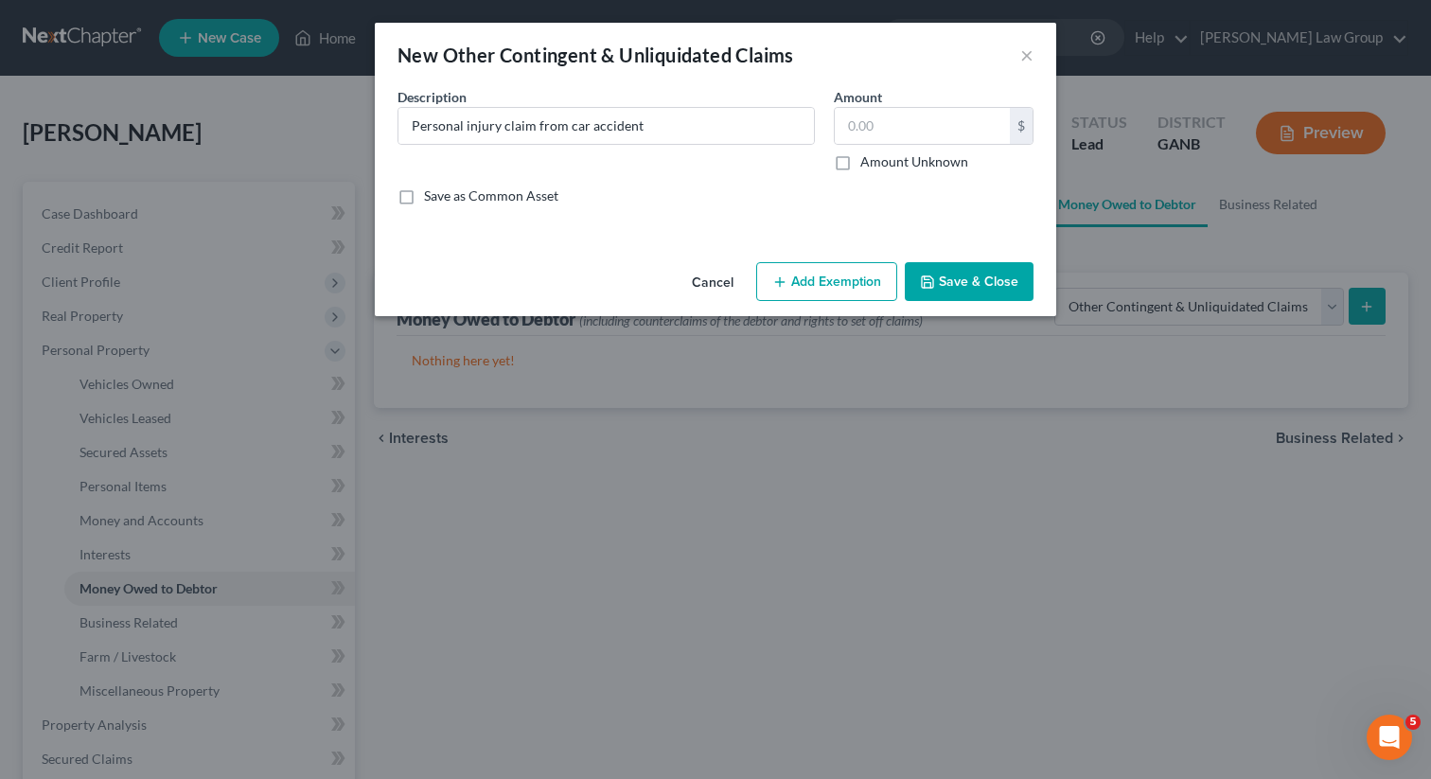
click at [868, 165] on input "Amount Unknown" at bounding box center [874, 158] width 12 height 12
checkbox input "true"
type input "0.00"
click at [943, 282] on button "Save & Close" at bounding box center [969, 282] width 129 height 40
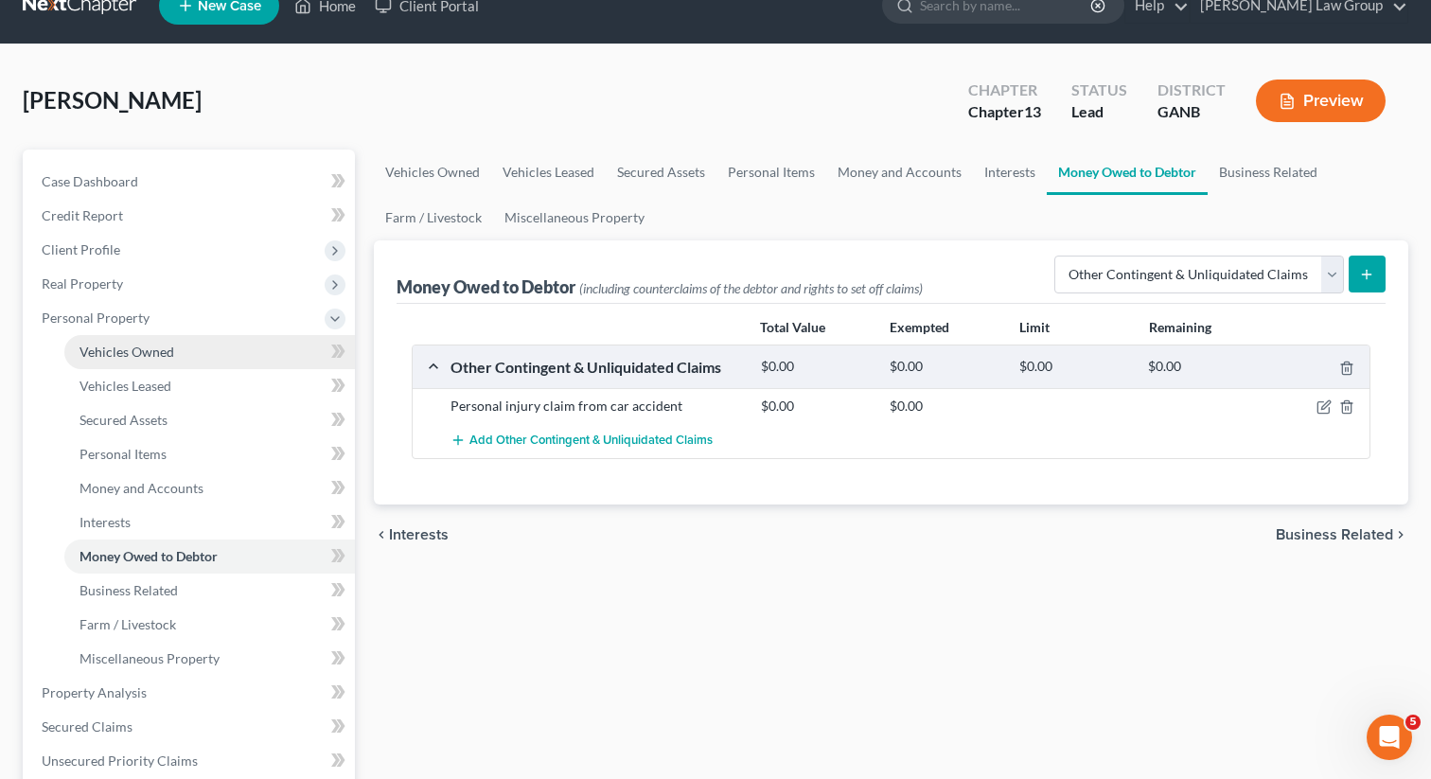
scroll to position [51, 0]
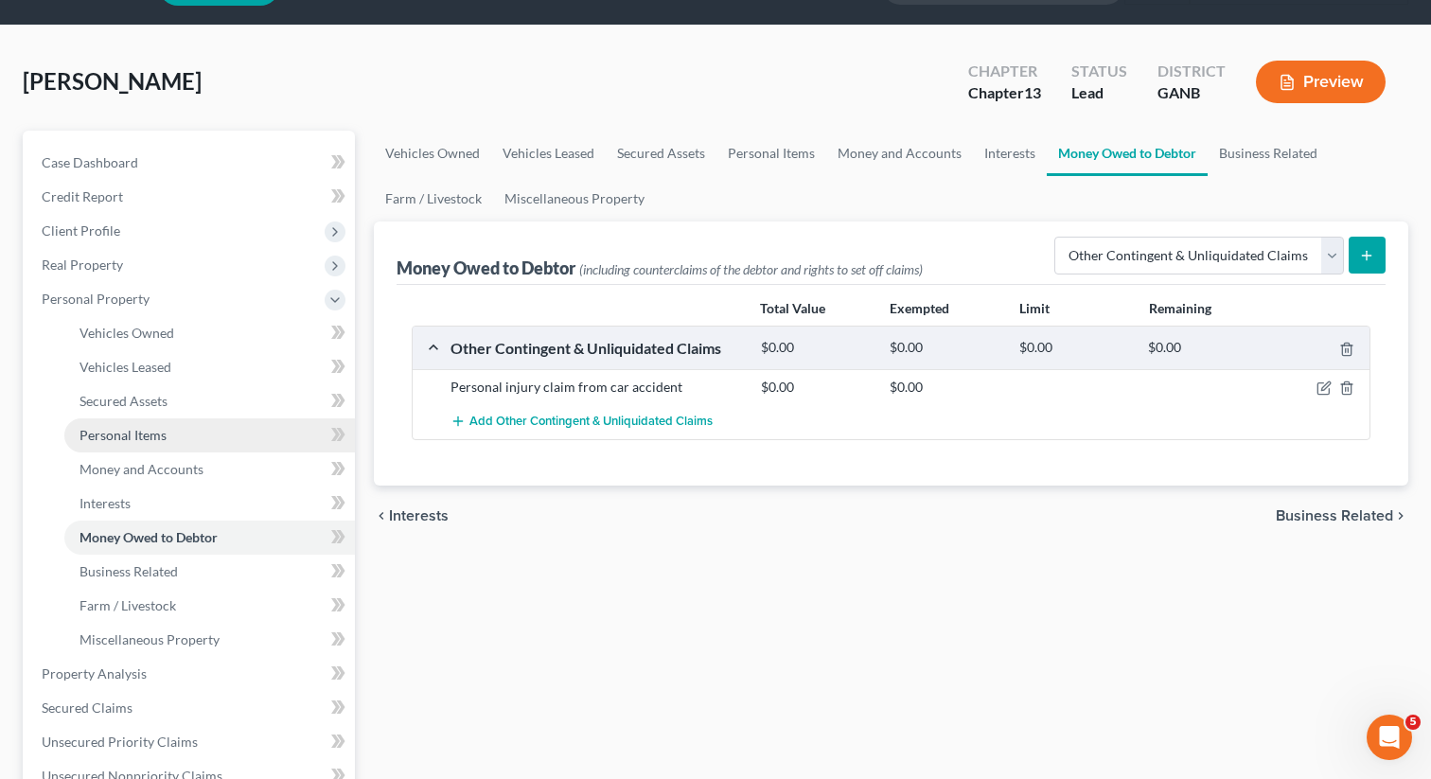
click at [110, 433] on span "Personal Items" at bounding box center [123, 435] width 87 height 16
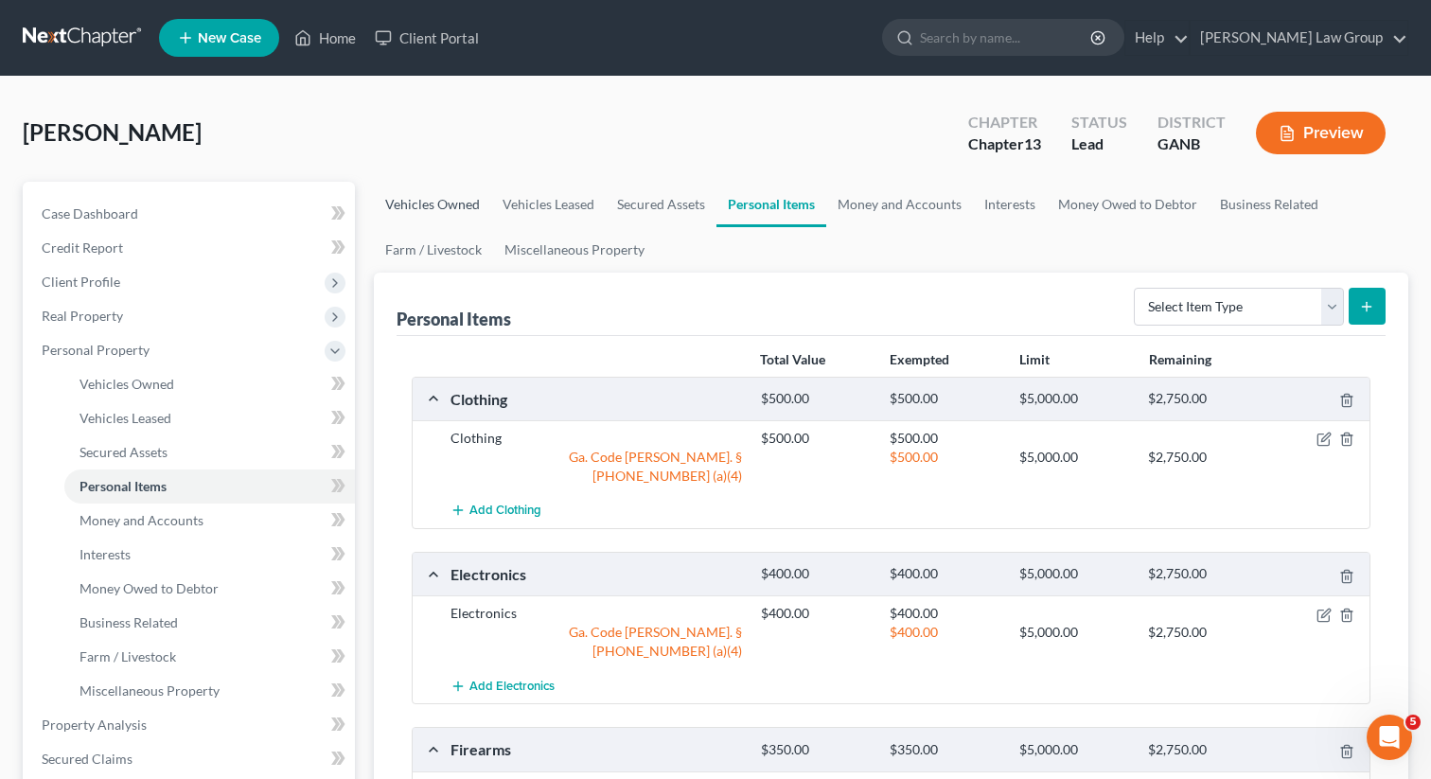
click at [406, 206] on link "Vehicles Owned" at bounding box center [432, 204] width 117 height 45
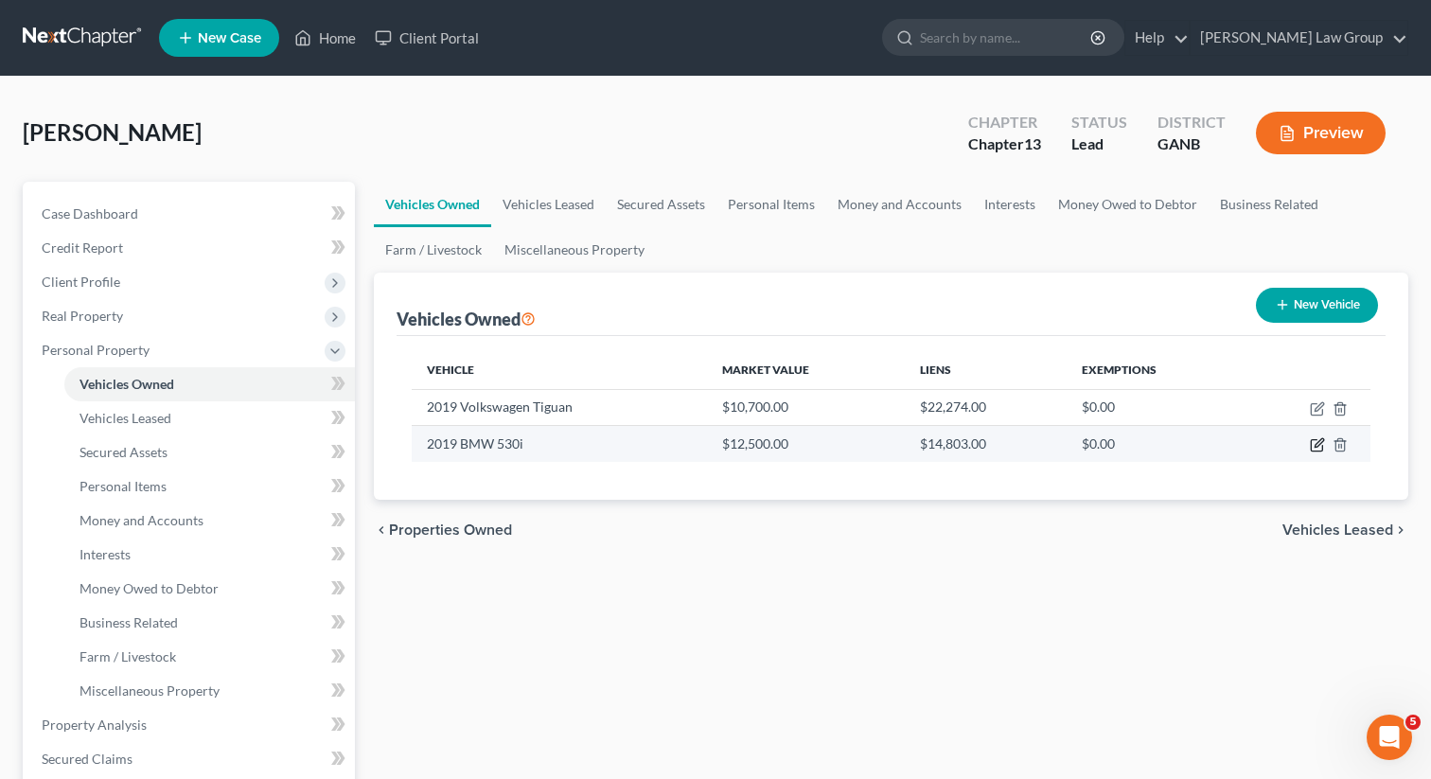
click at [1317, 444] on icon "button" at bounding box center [1317, 444] width 15 height 15
select select "0"
select select "7"
select select "2"
select select "0"
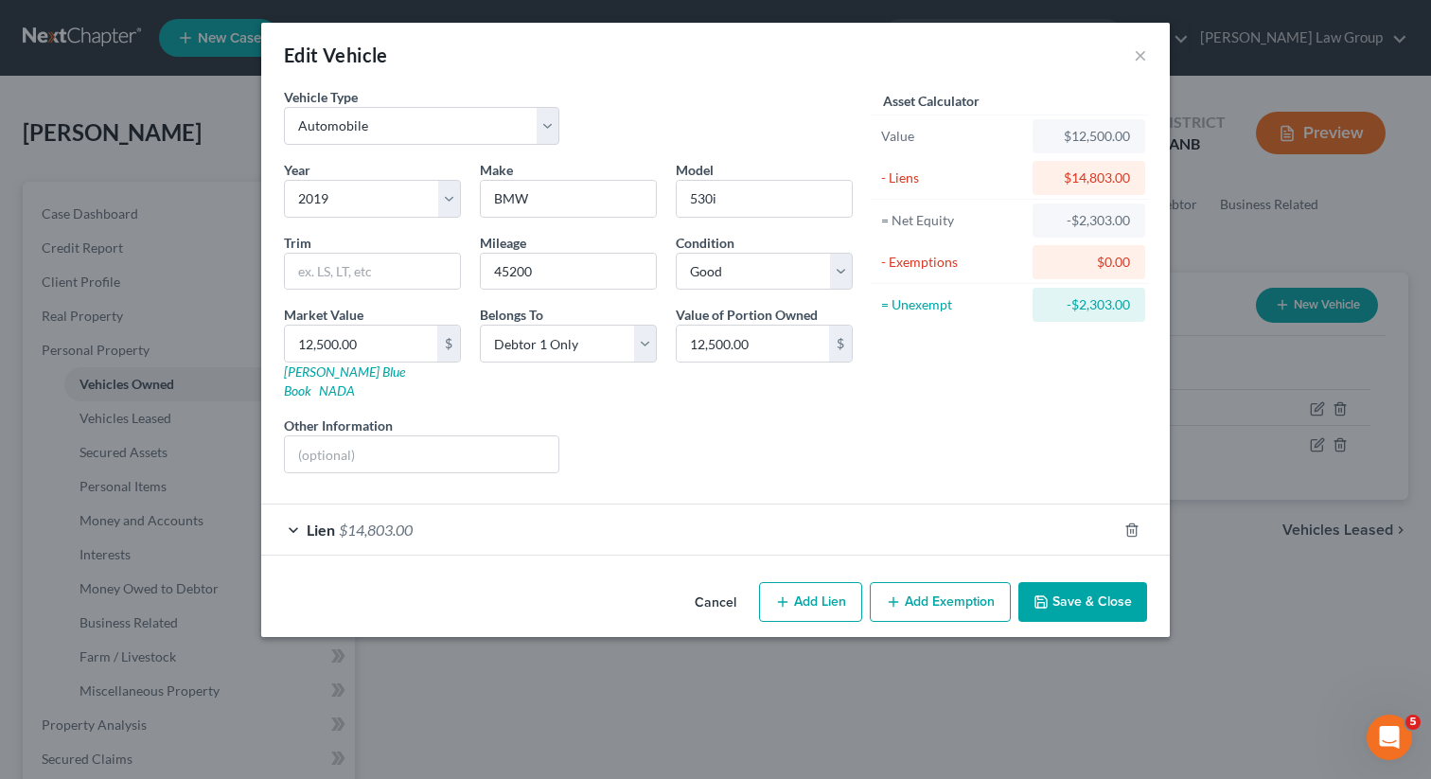
click at [413, 521] on span "$14,803.00" at bounding box center [376, 530] width 74 height 18
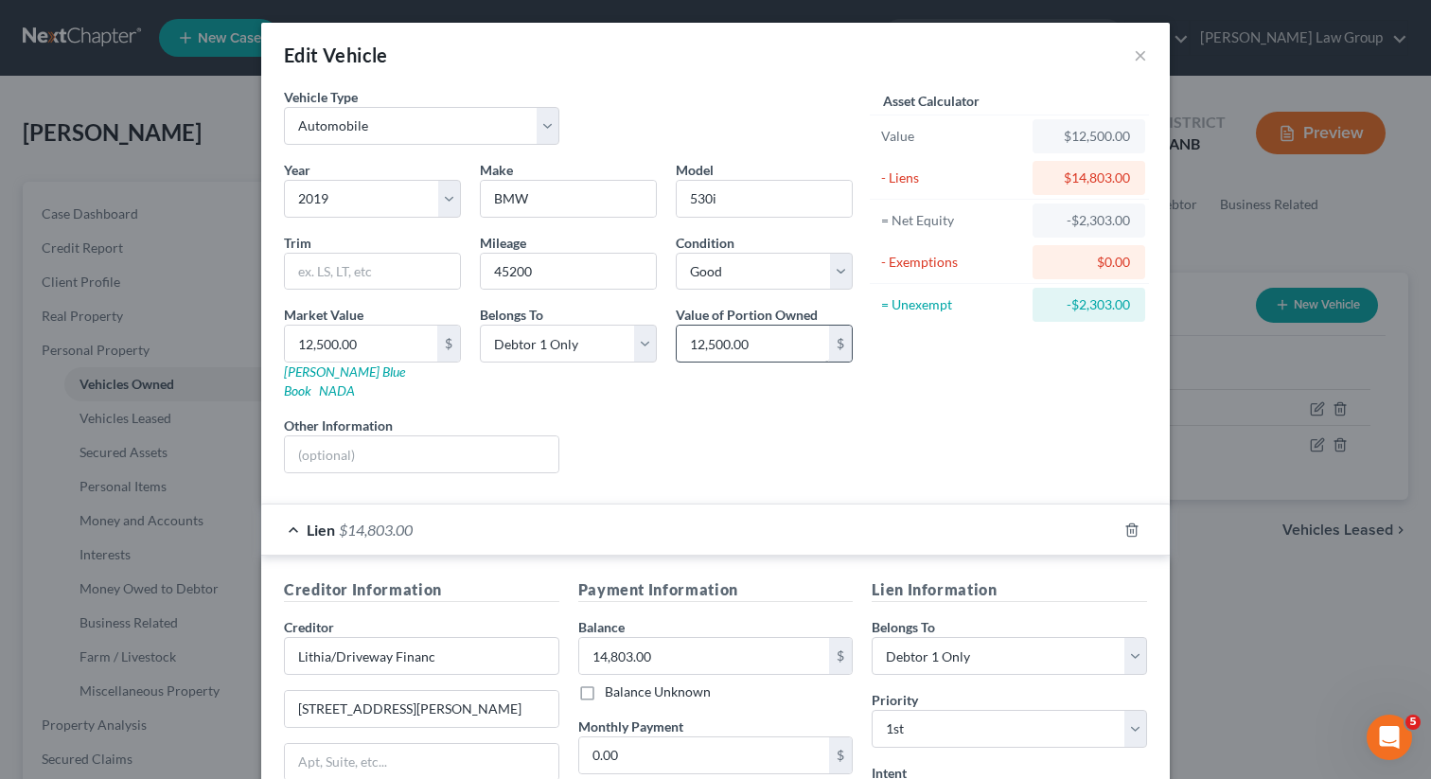
scroll to position [256, 0]
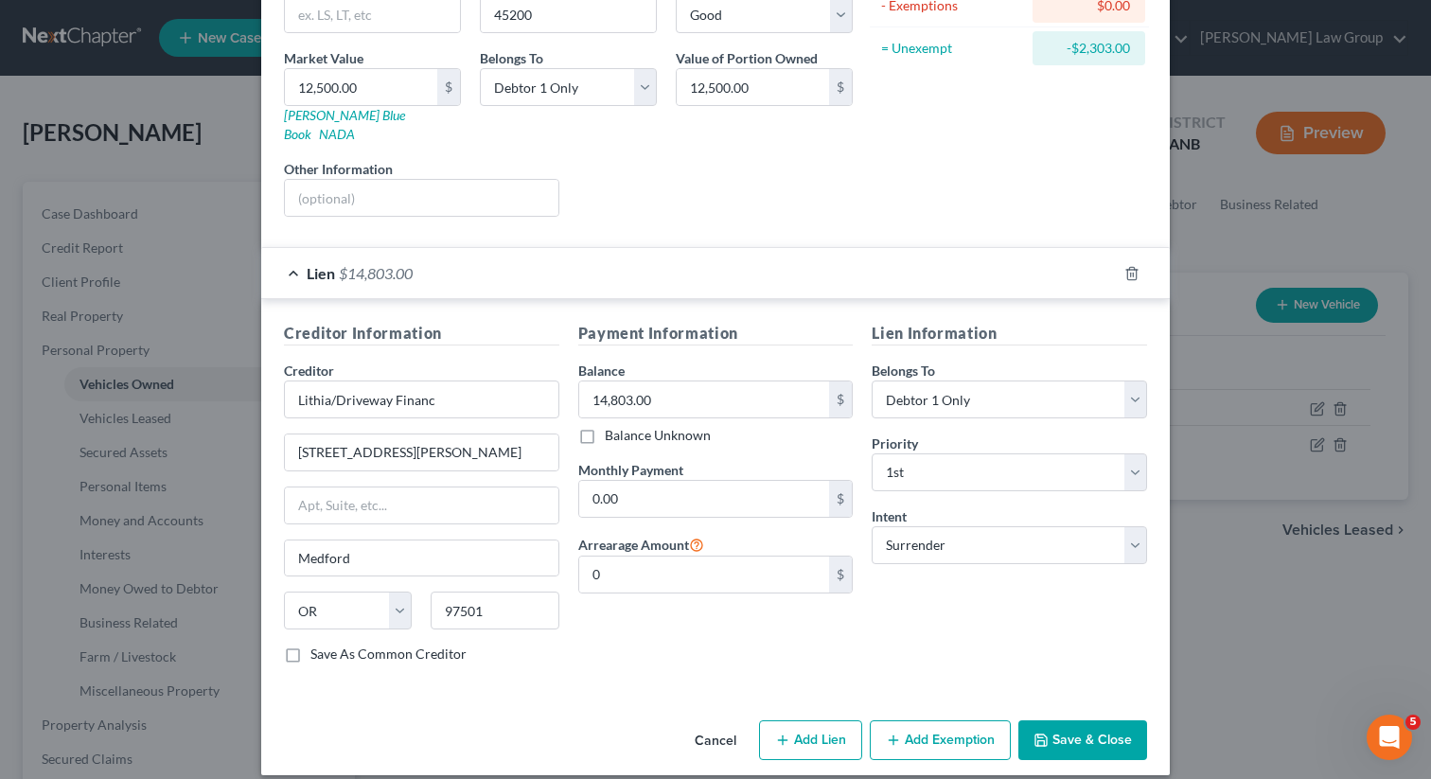
click at [1094, 725] on button "Save & Close" at bounding box center [1082, 740] width 129 height 40
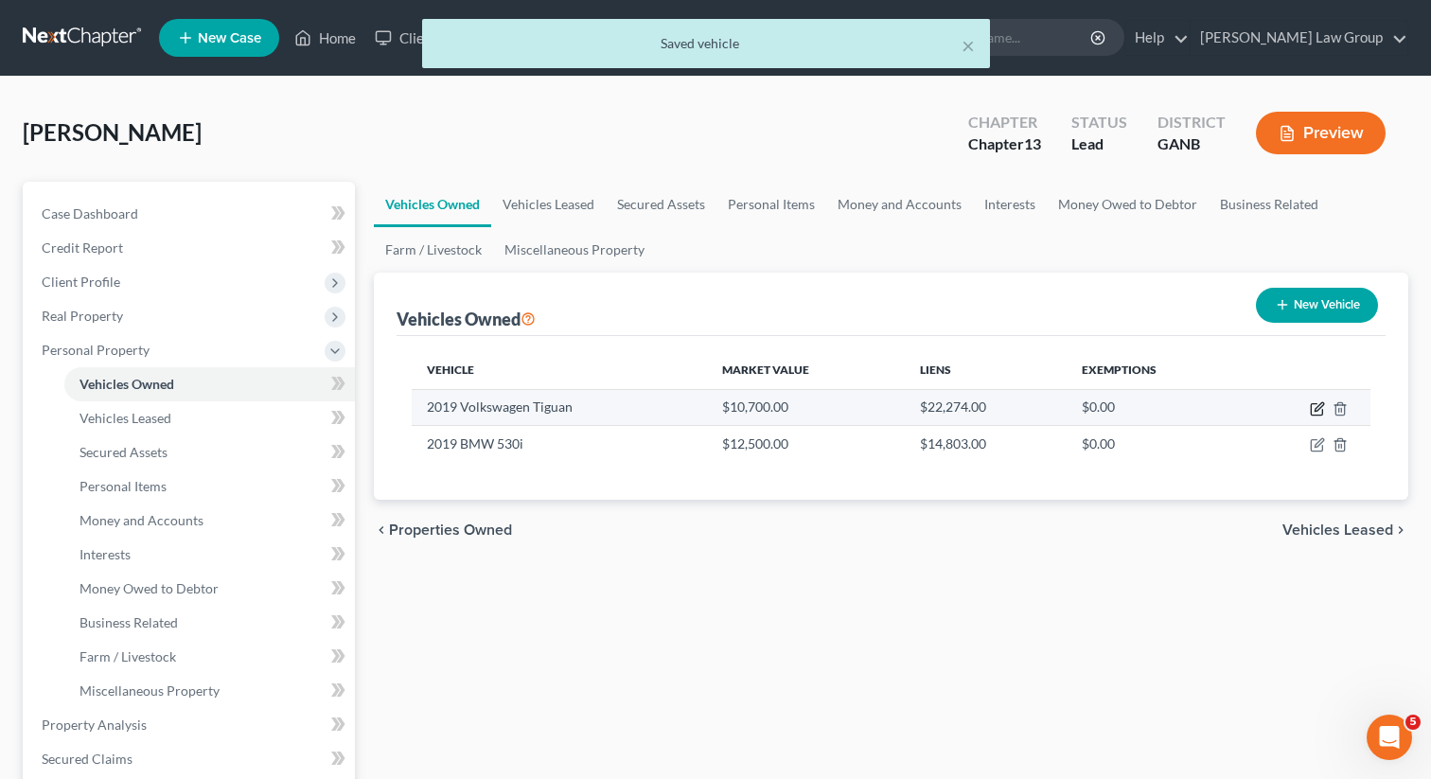
click at [1316, 410] on icon "button" at bounding box center [1319, 406] width 9 height 9
select select "0"
select select "7"
select select "2"
select select "0"
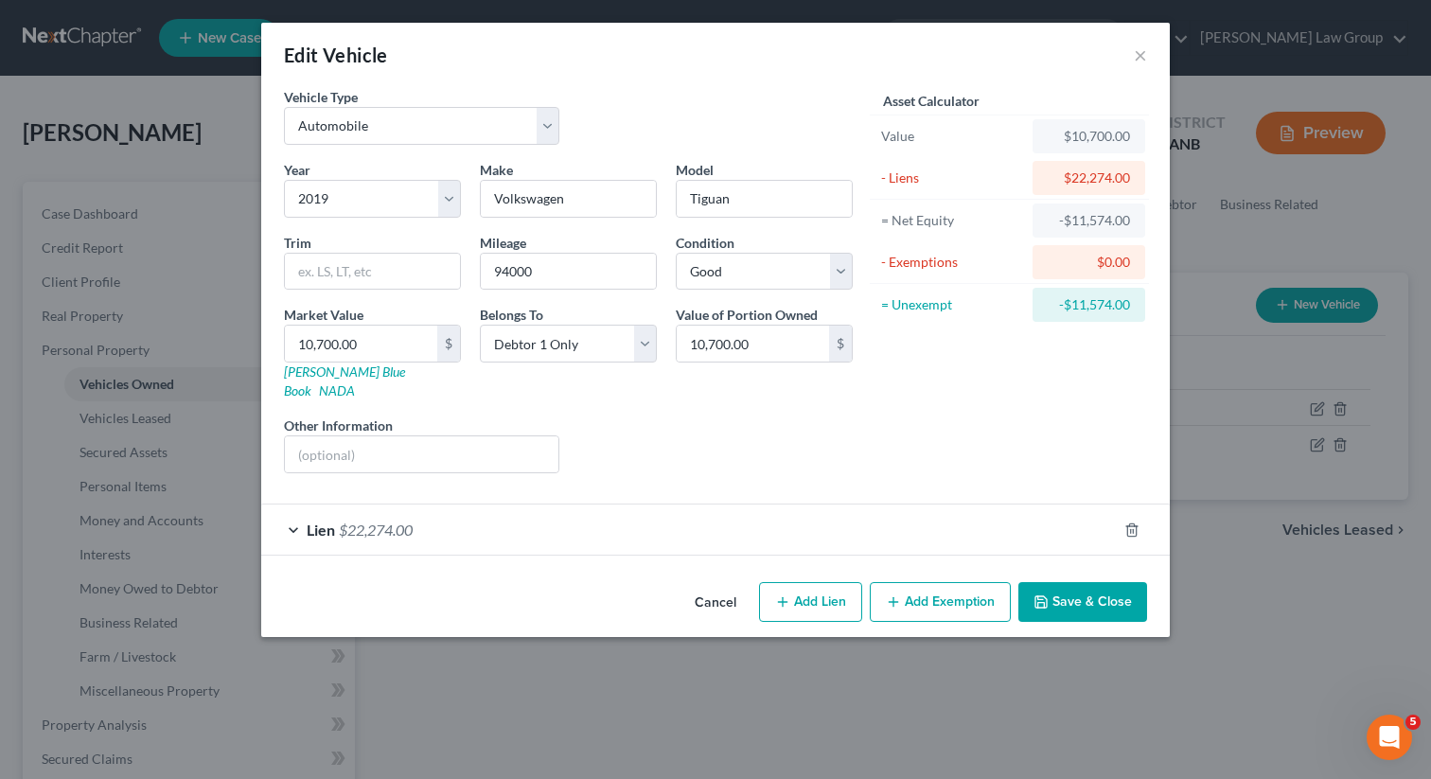
click at [1047, 596] on button "Save & Close" at bounding box center [1082, 602] width 129 height 40
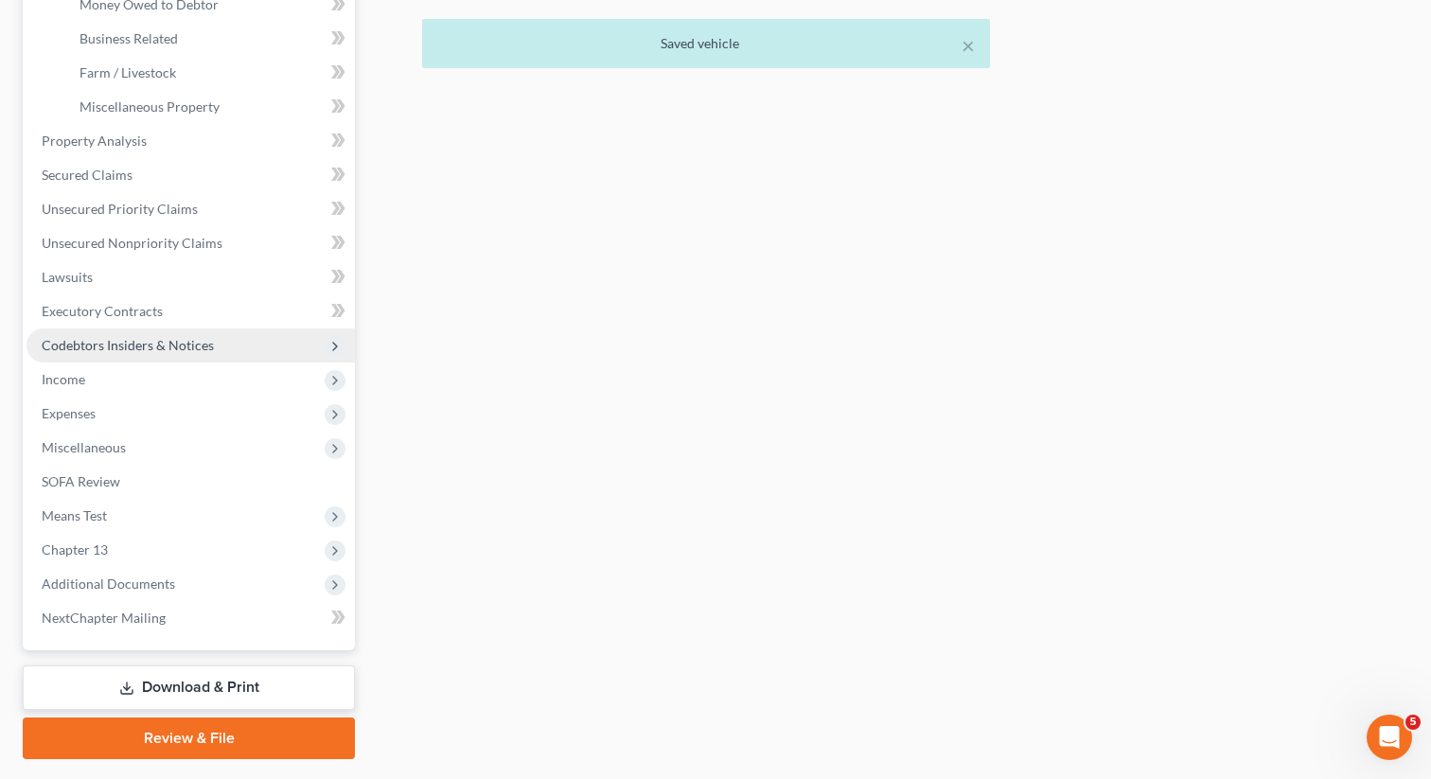
scroll to position [603, 0]
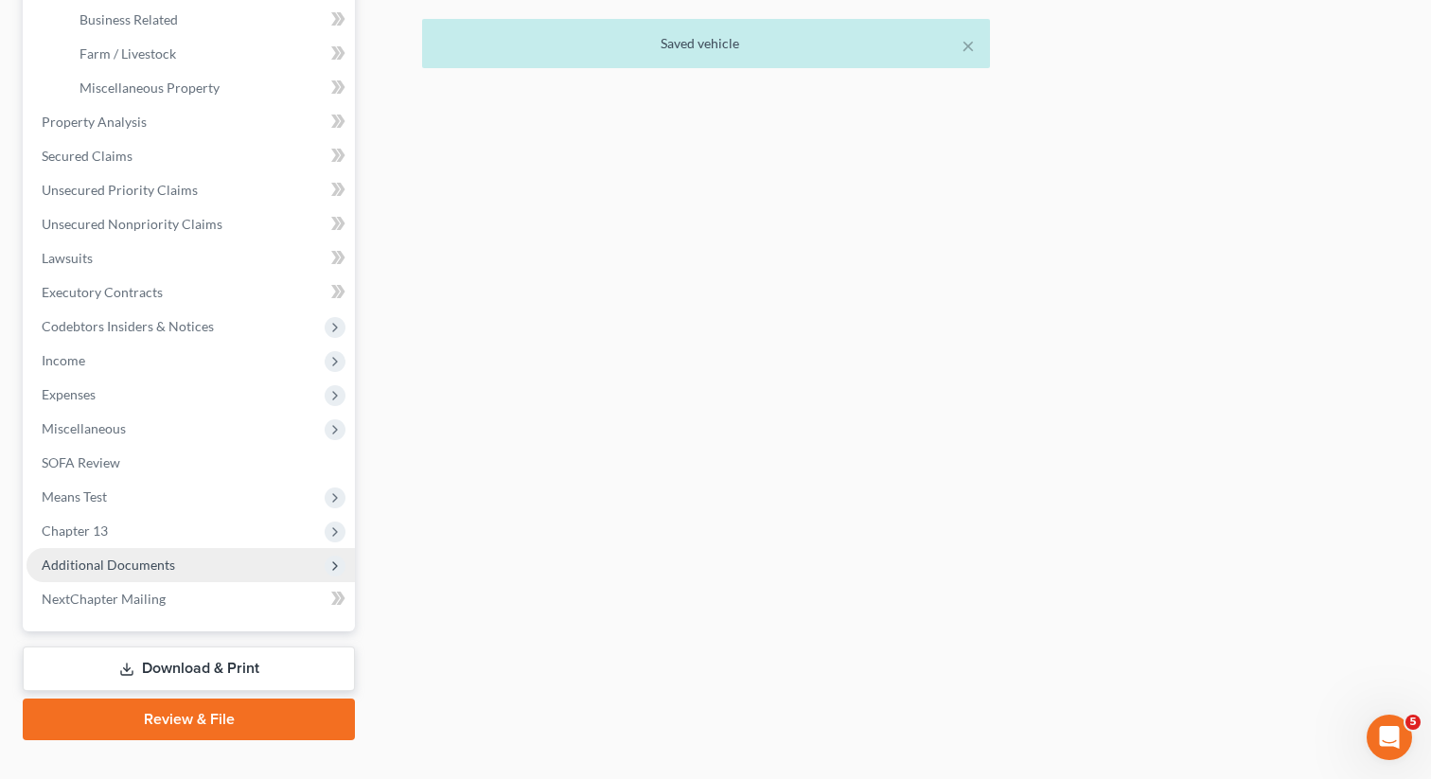
click at [149, 564] on span "Additional Documents" at bounding box center [108, 565] width 133 height 16
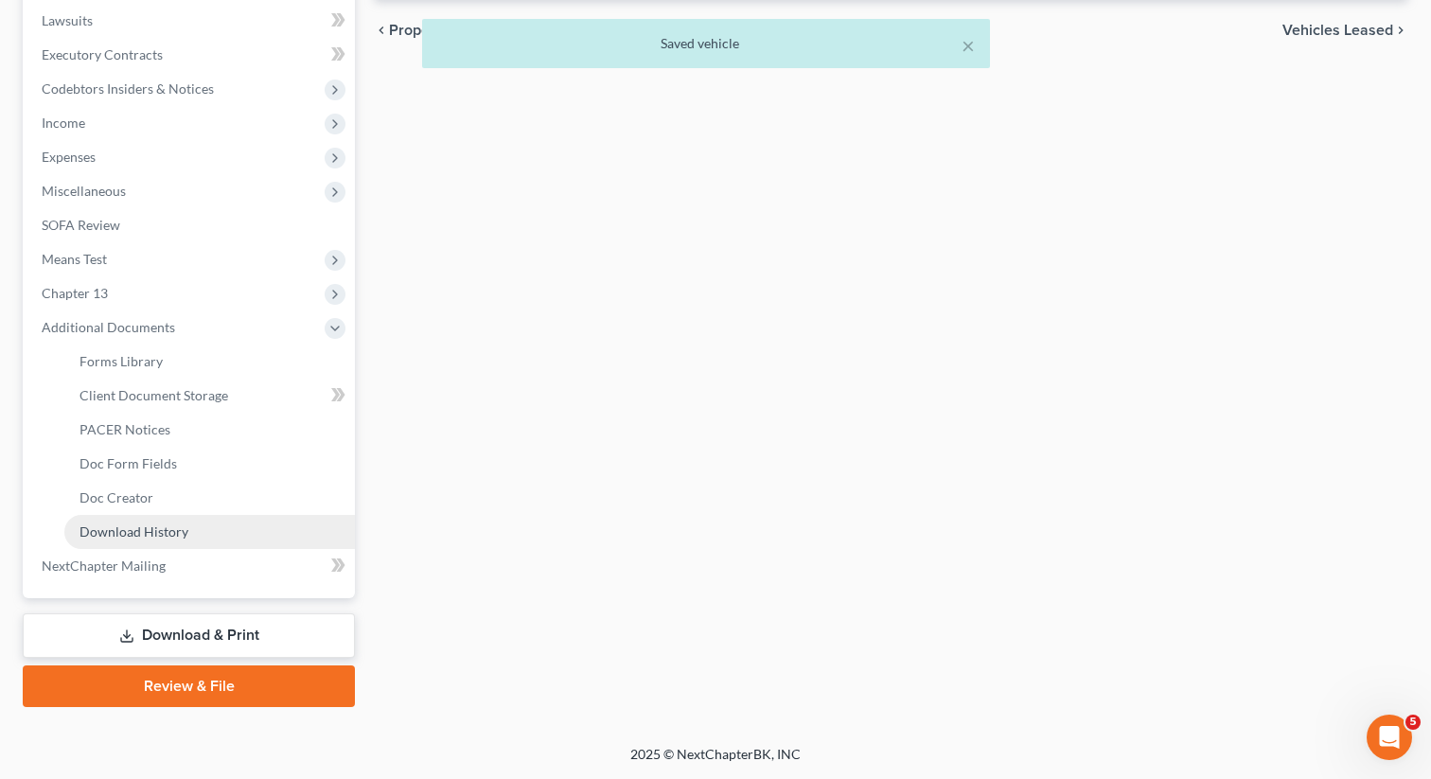
scroll to position [498, 0]
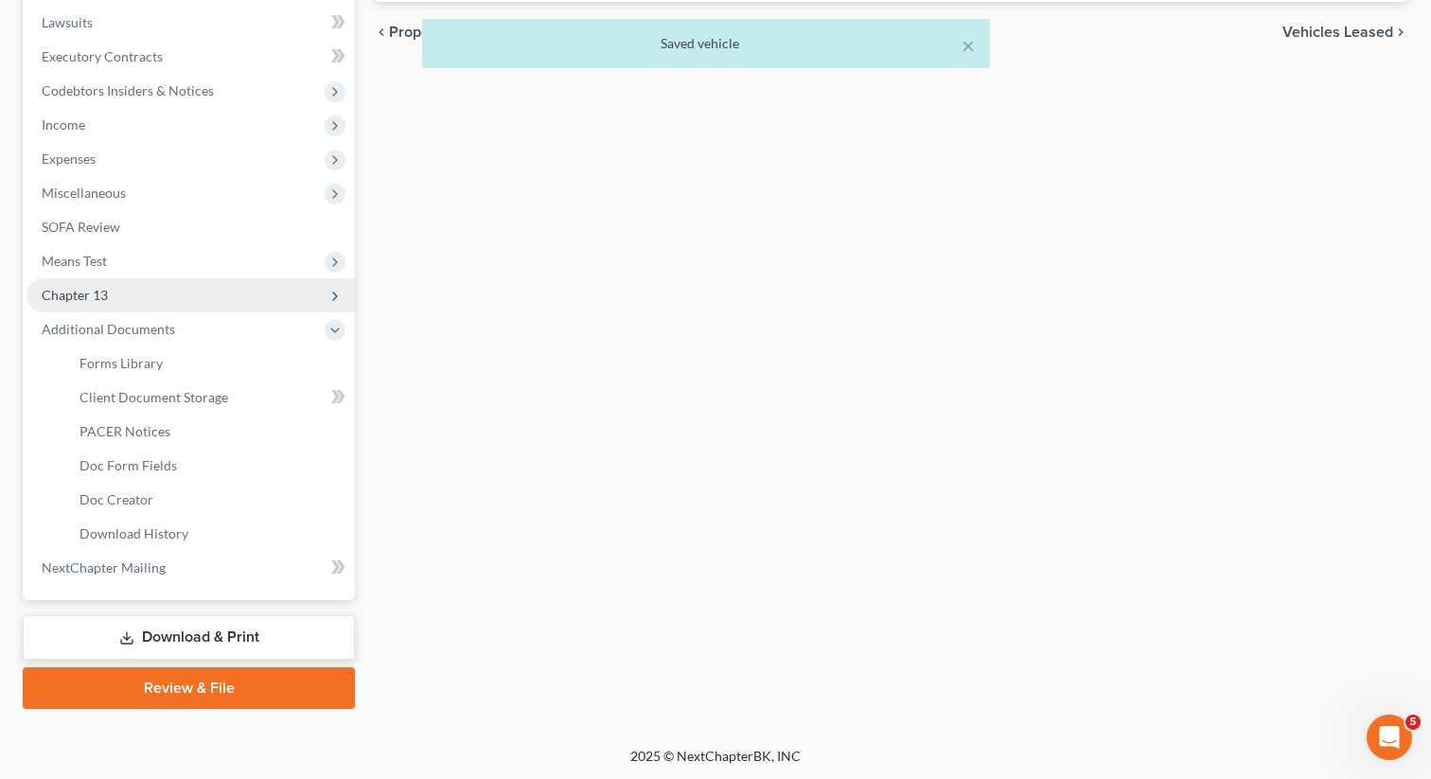
click at [150, 279] on span "Chapter 13" at bounding box center [191, 295] width 328 height 34
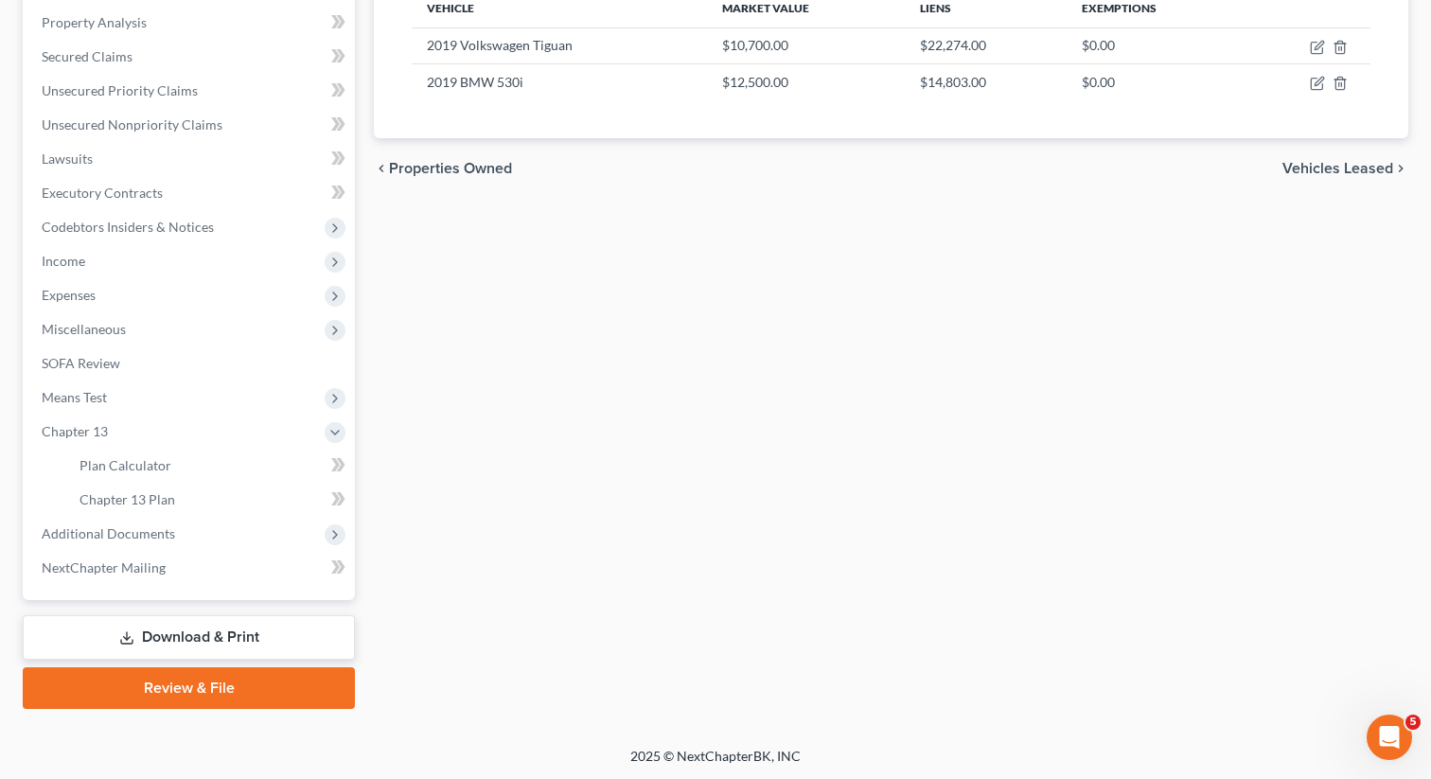
scroll to position [0, 0]
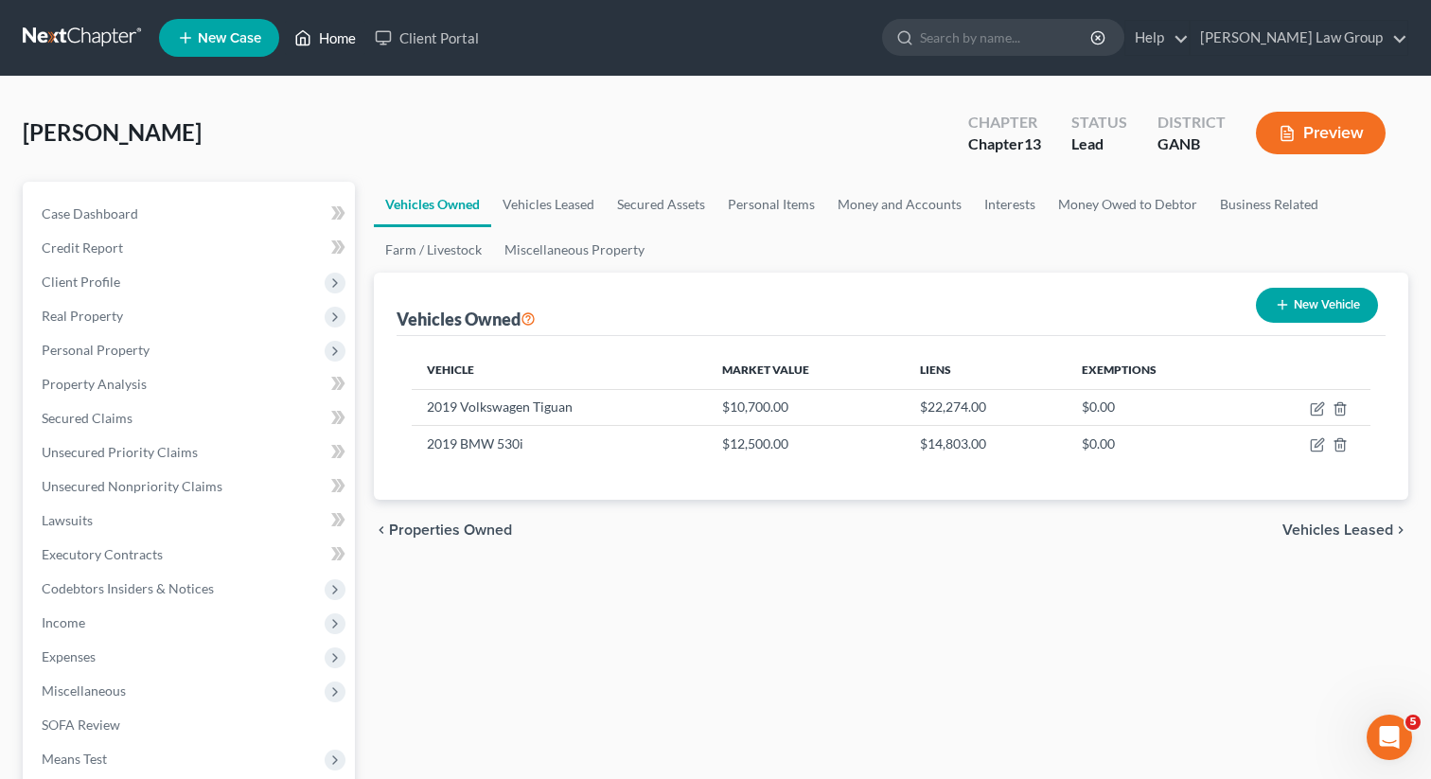
click at [322, 41] on link "Home" at bounding box center [325, 38] width 80 height 34
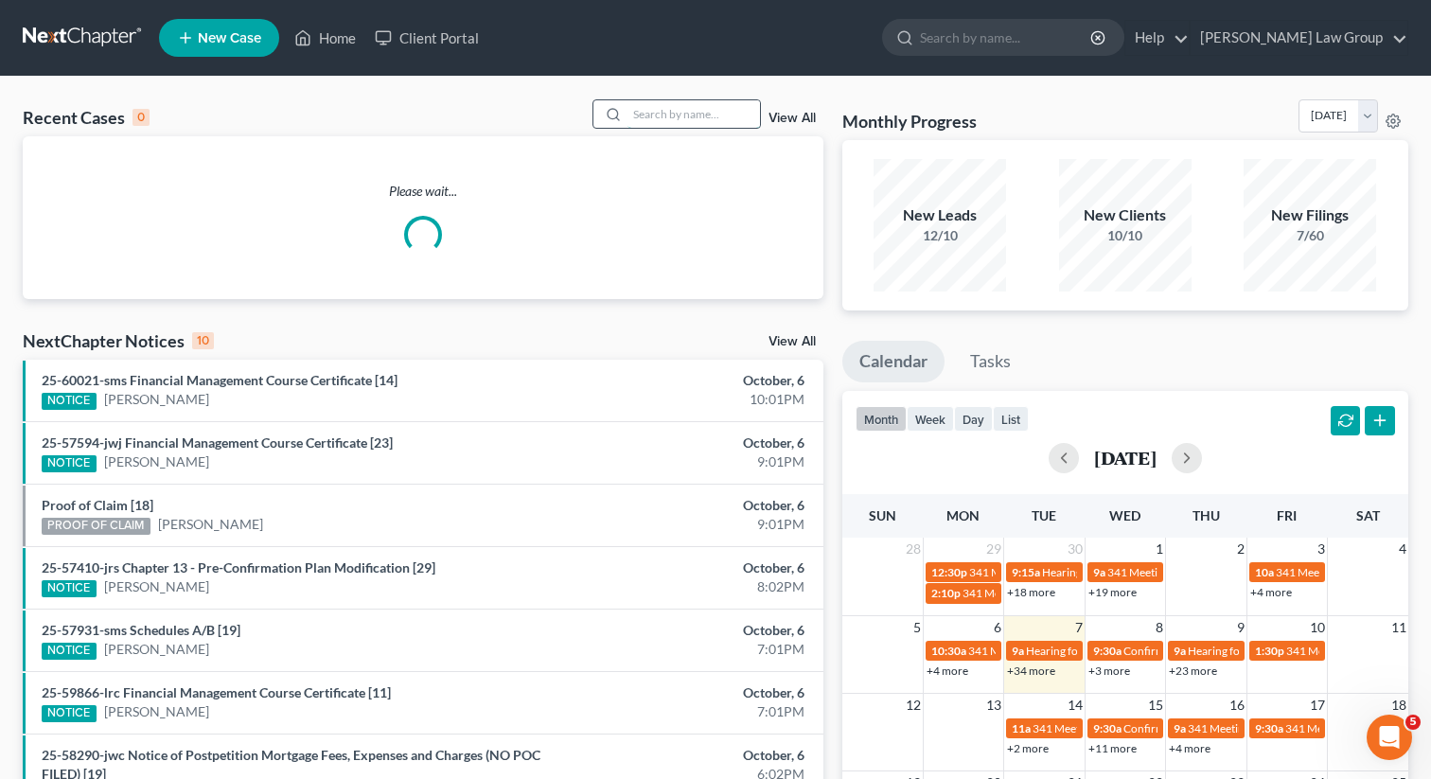
click at [697, 112] on input "search" at bounding box center [693, 113] width 133 height 27
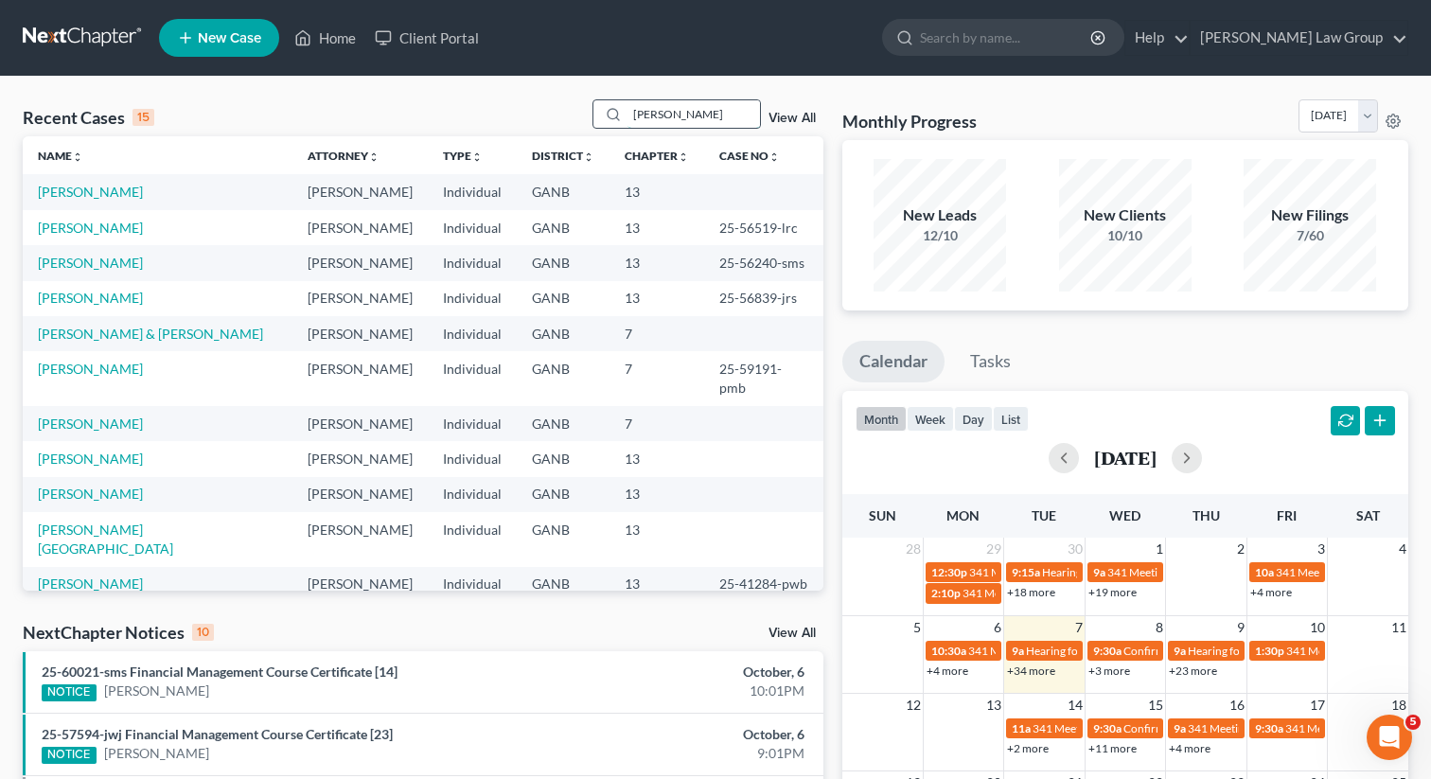
type input "loyd"
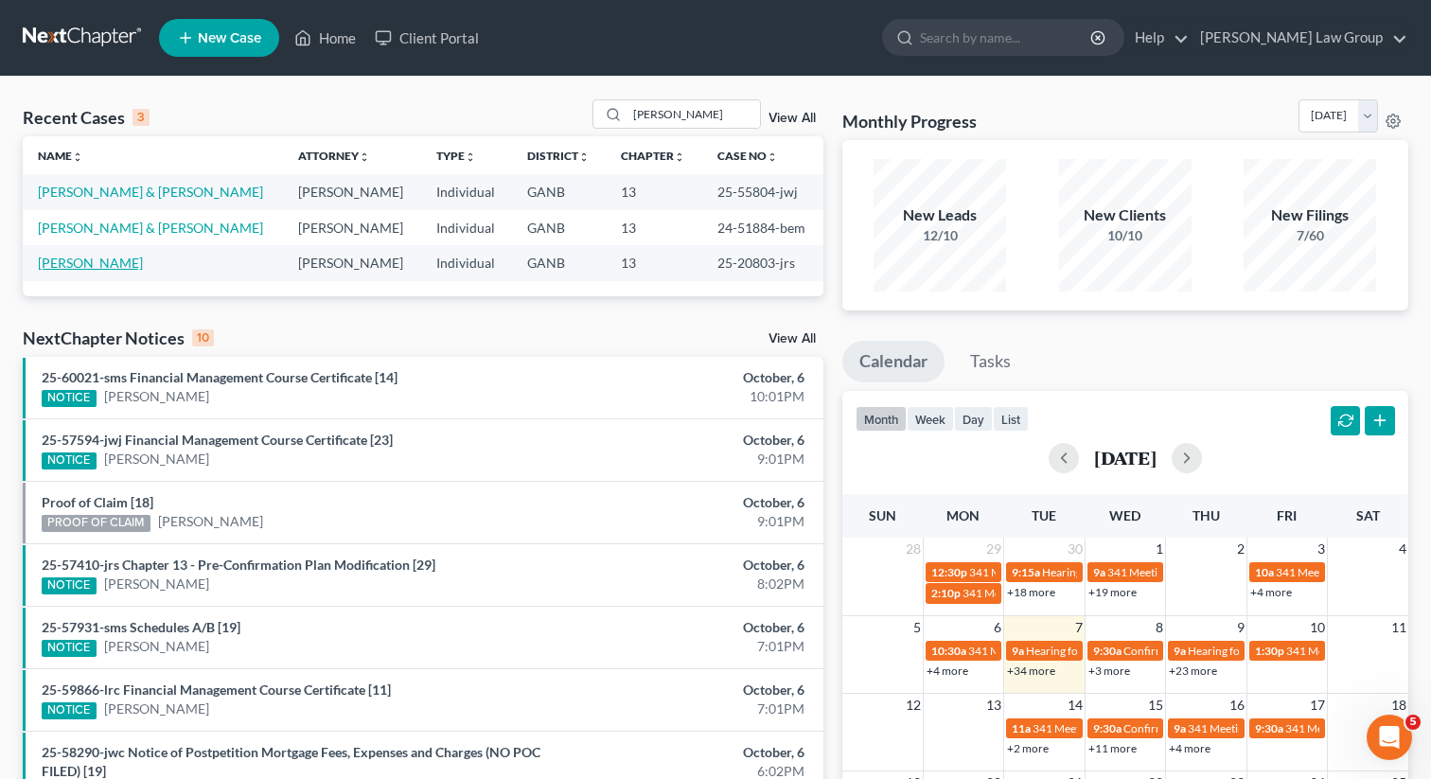
click at [71, 263] on link "Lloyd, Kimberly" at bounding box center [90, 263] width 105 height 16
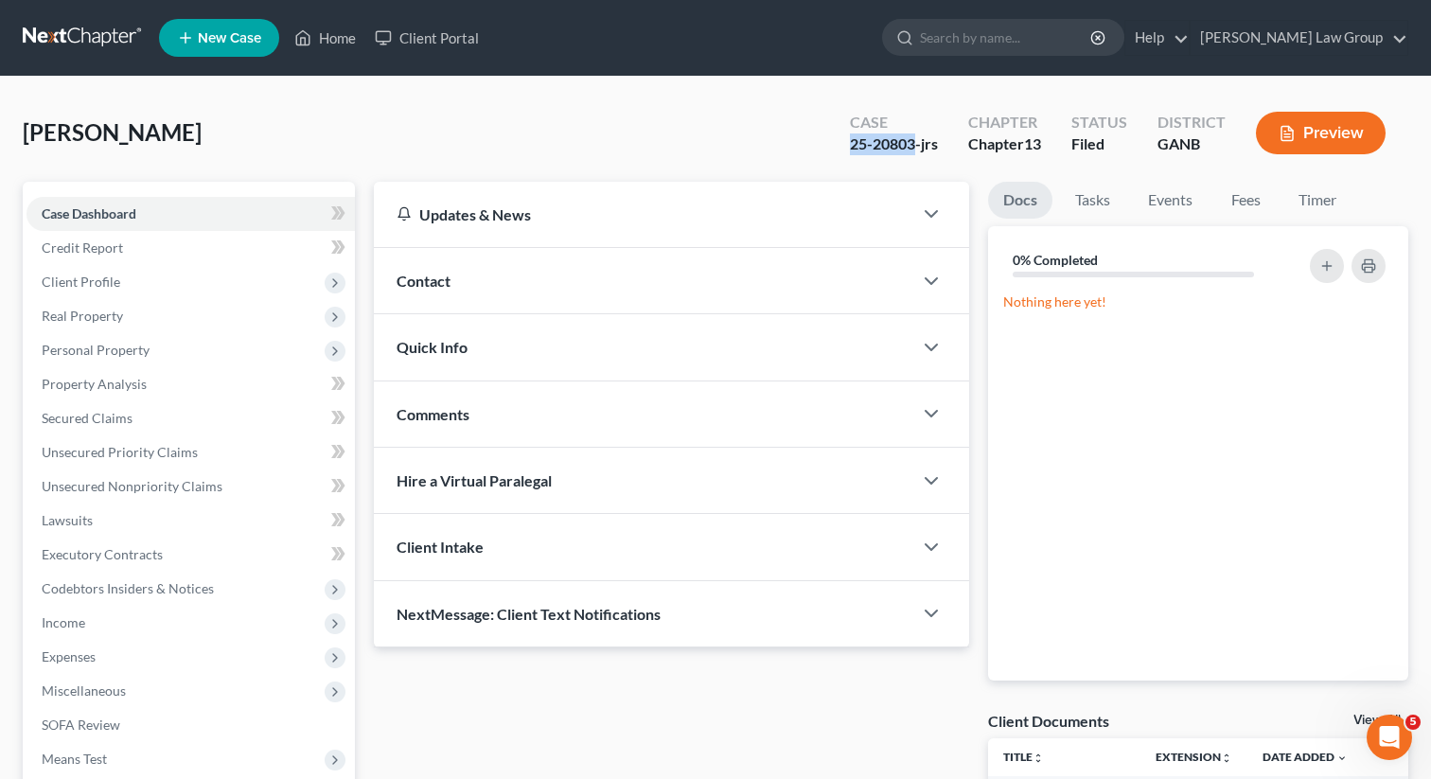
drag, startPoint x: 848, startPoint y: 141, endPoint x: 915, endPoint y: 146, distance: 67.4
click at [915, 146] on div "25-20803-jrs" at bounding box center [894, 144] width 88 height 22
copy div "25-20803"
click at [345, 37] on link "Home" at bounding box center [325, 38] width 80 height 34
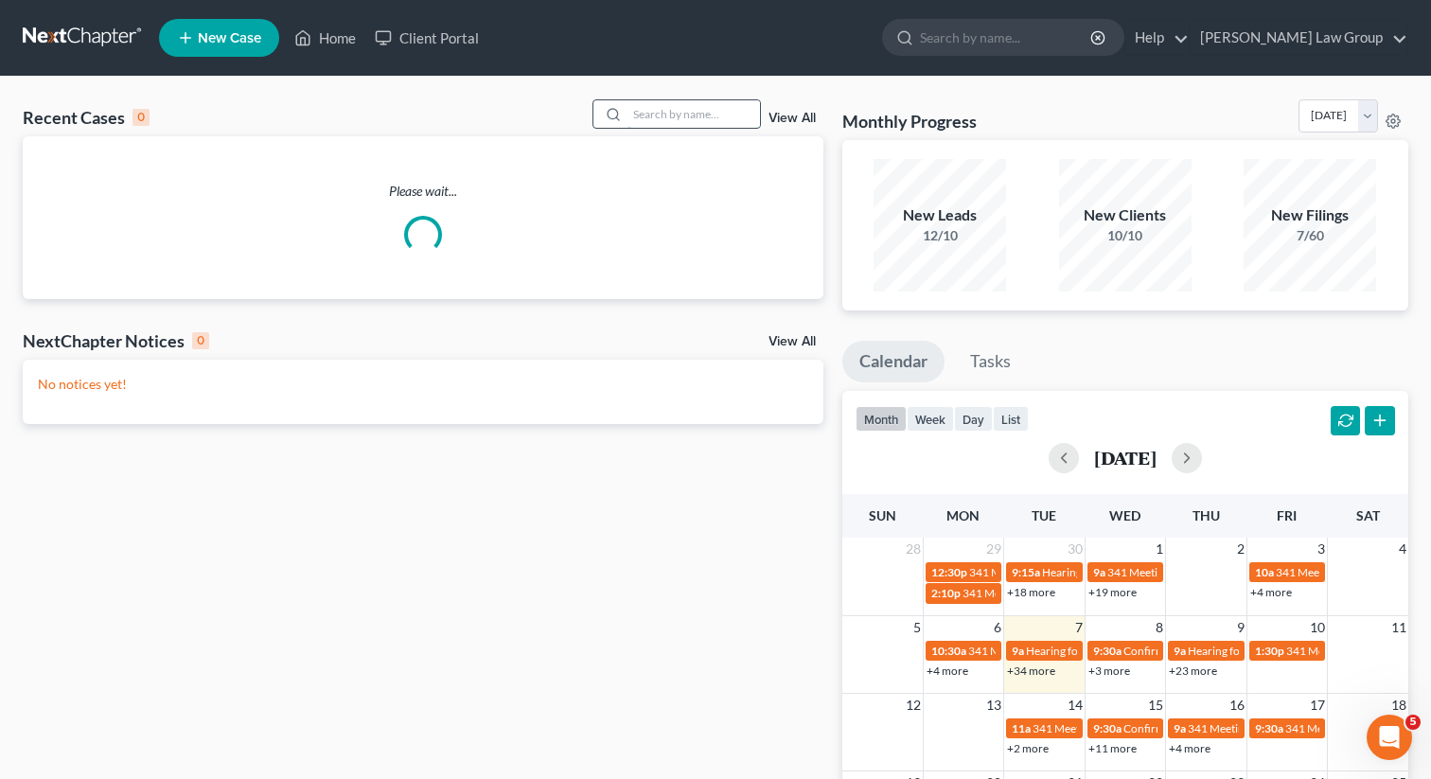
click at [716, 119] on input "search" at bounding box center [693, 113] width 133 height 27
type input "harris"
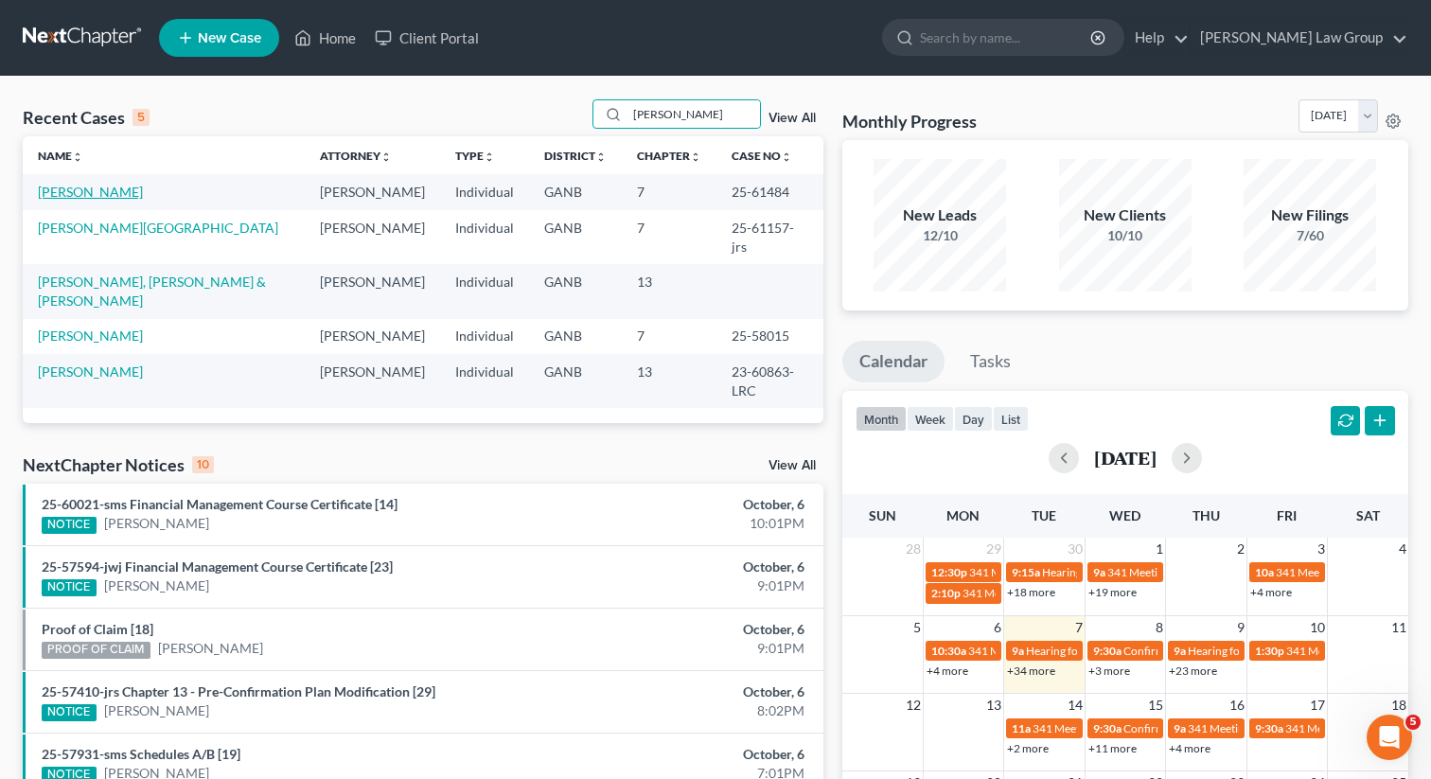
click at [101, 196] on link "Harris, Stephanie" at bounding box center [90, 192] width 105 height 16
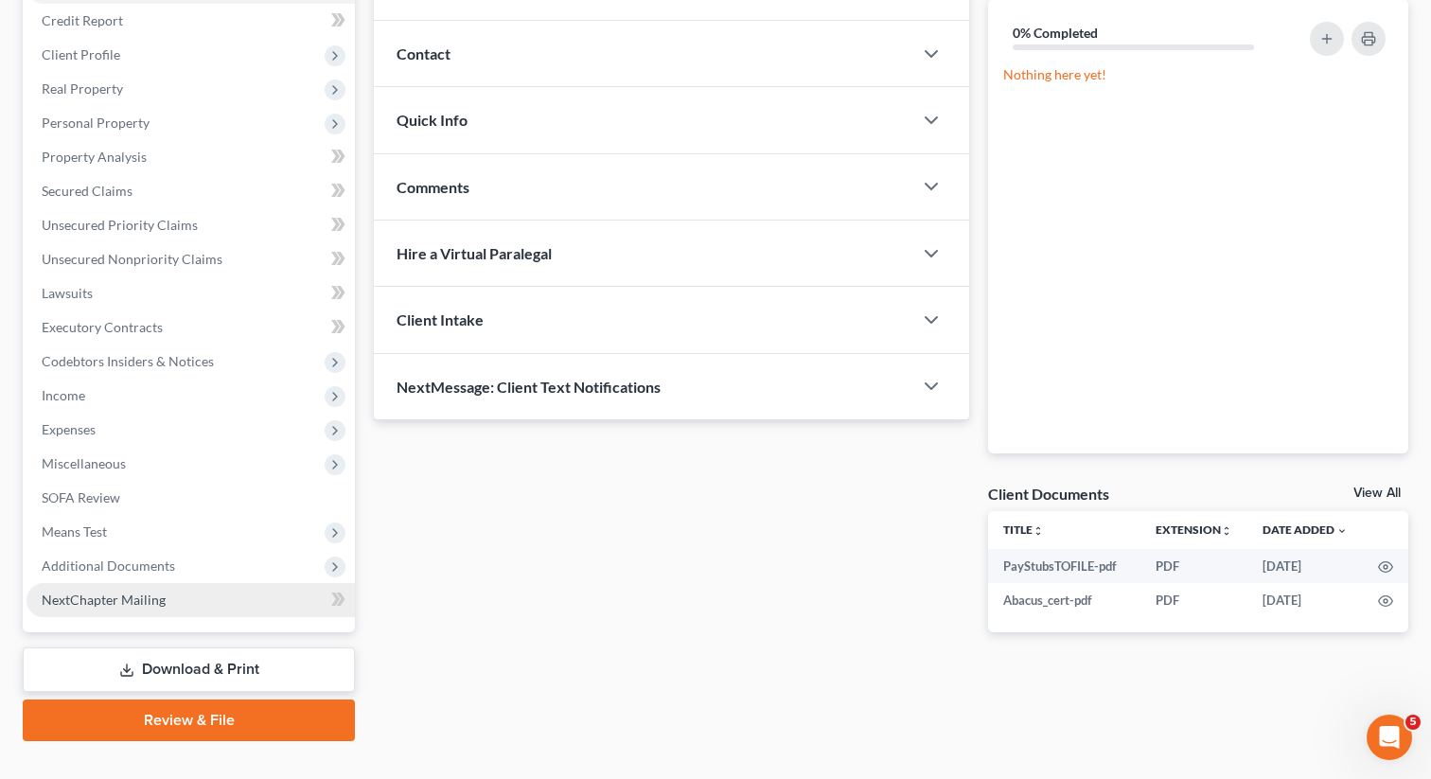
scroll to position [259, 0]
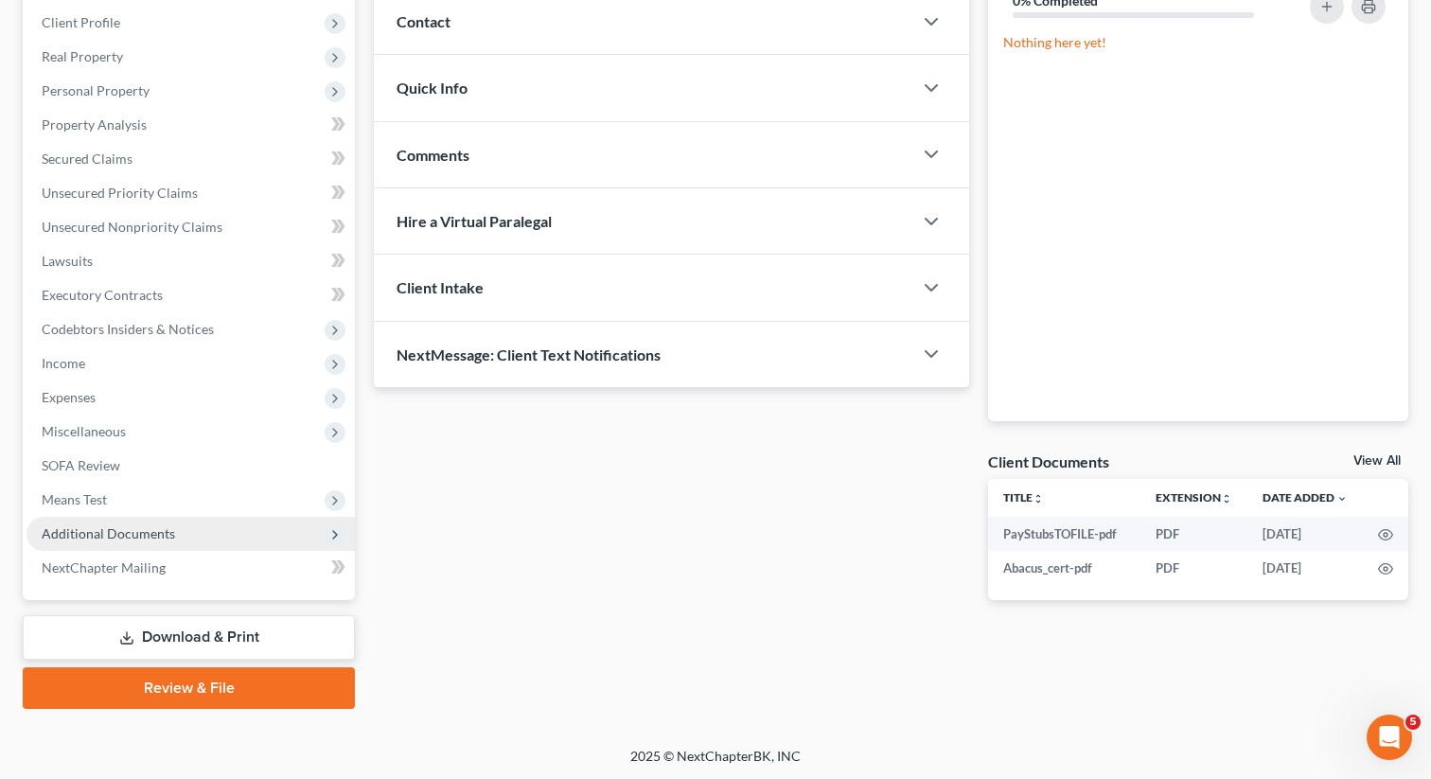
click at [180, 532] on span "Additional Documents" at bounding box center [191, 534] width 328 height 34
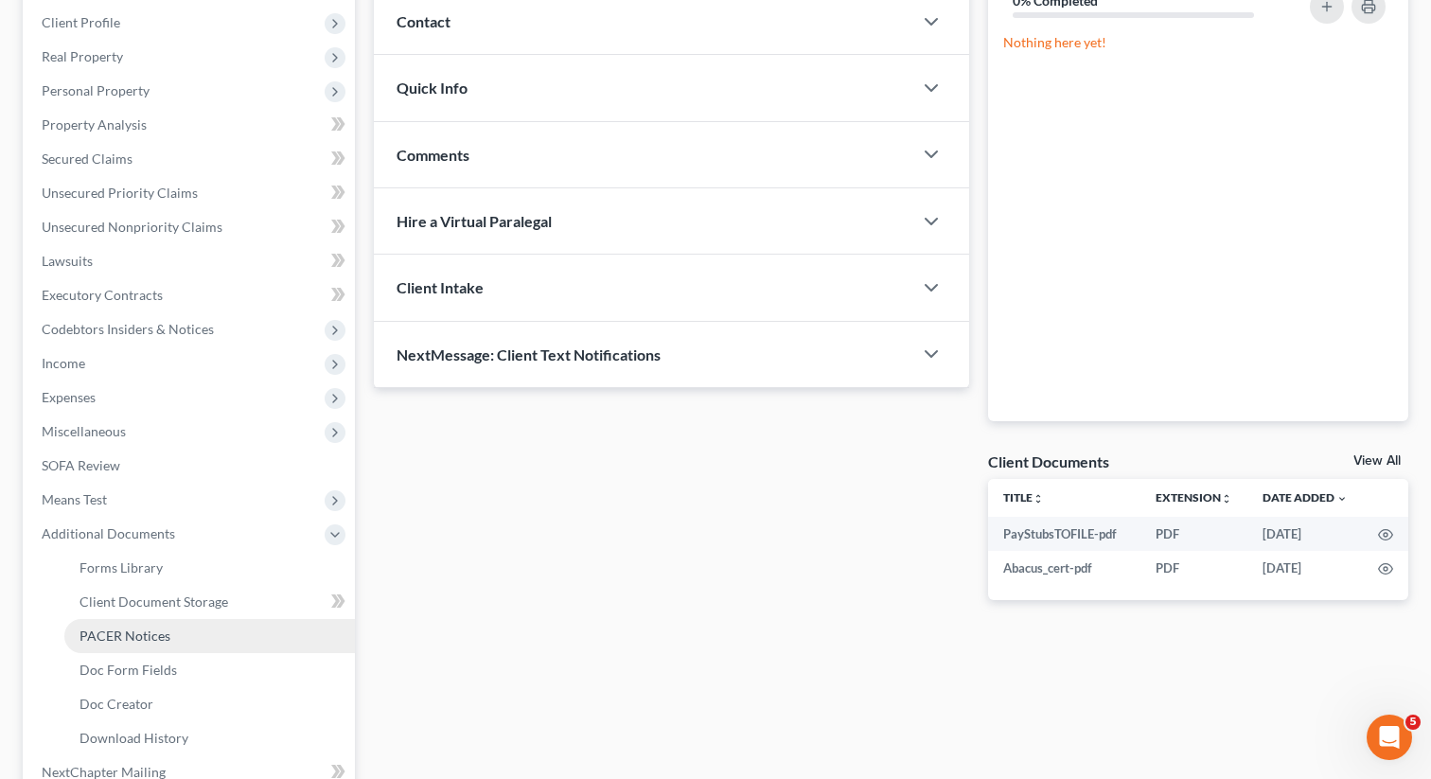
click at [145, 635] on span "PACER Notices" at bounding box center [125, 635] width 91 height 16
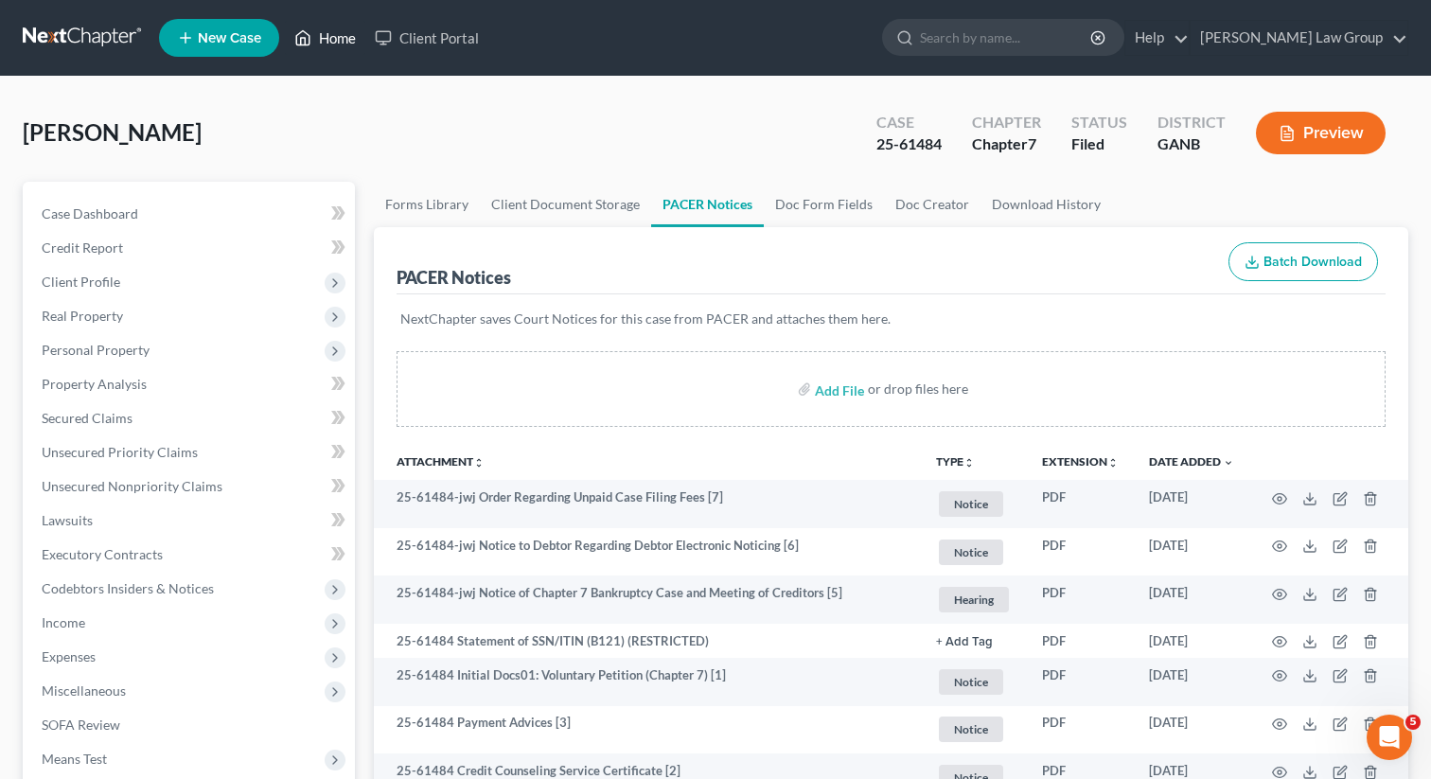
click at [325, 36] on link "Home" at bounding box center [325, 38] width 80 height 34
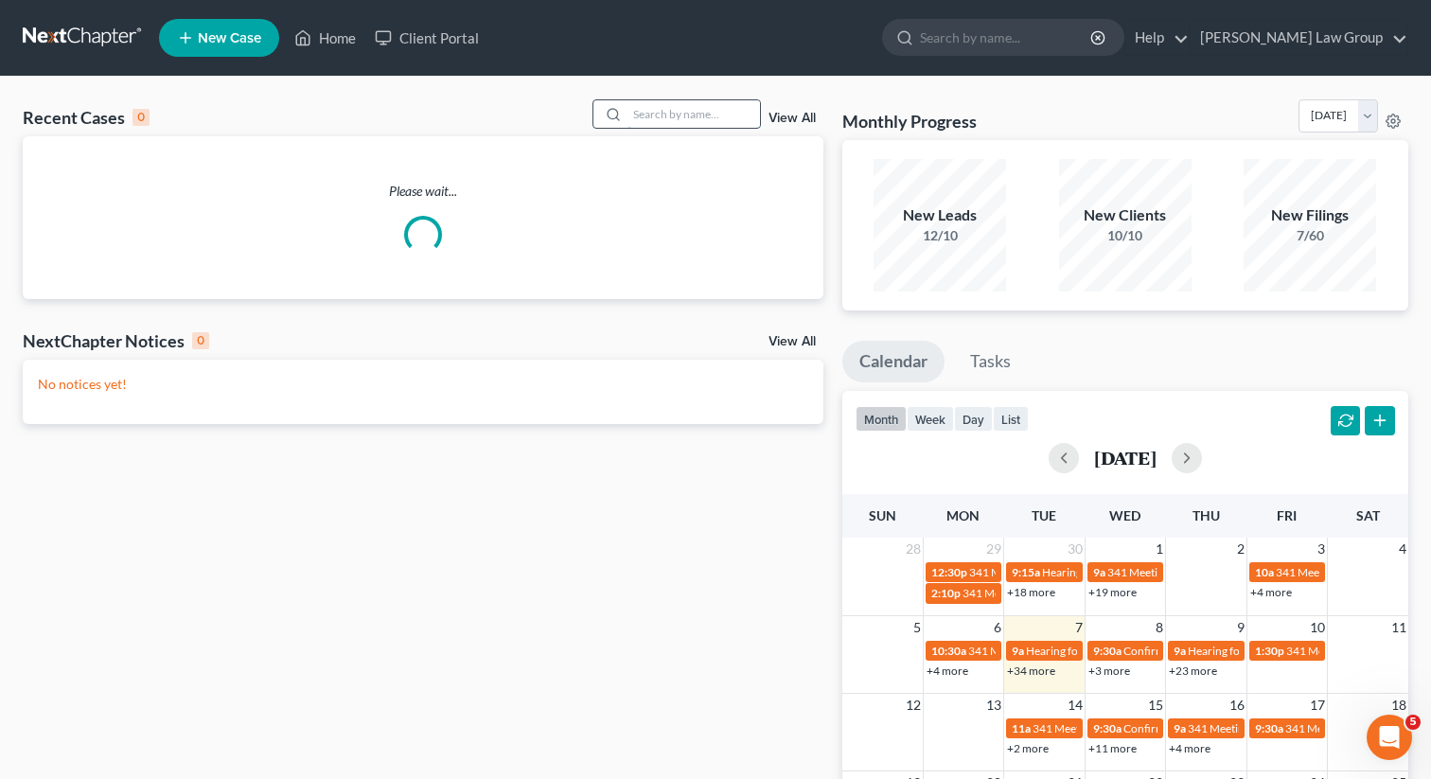
click at [666, 114] on input "search" at bounding box center [693, 113] width 133 height 27
type input "price"
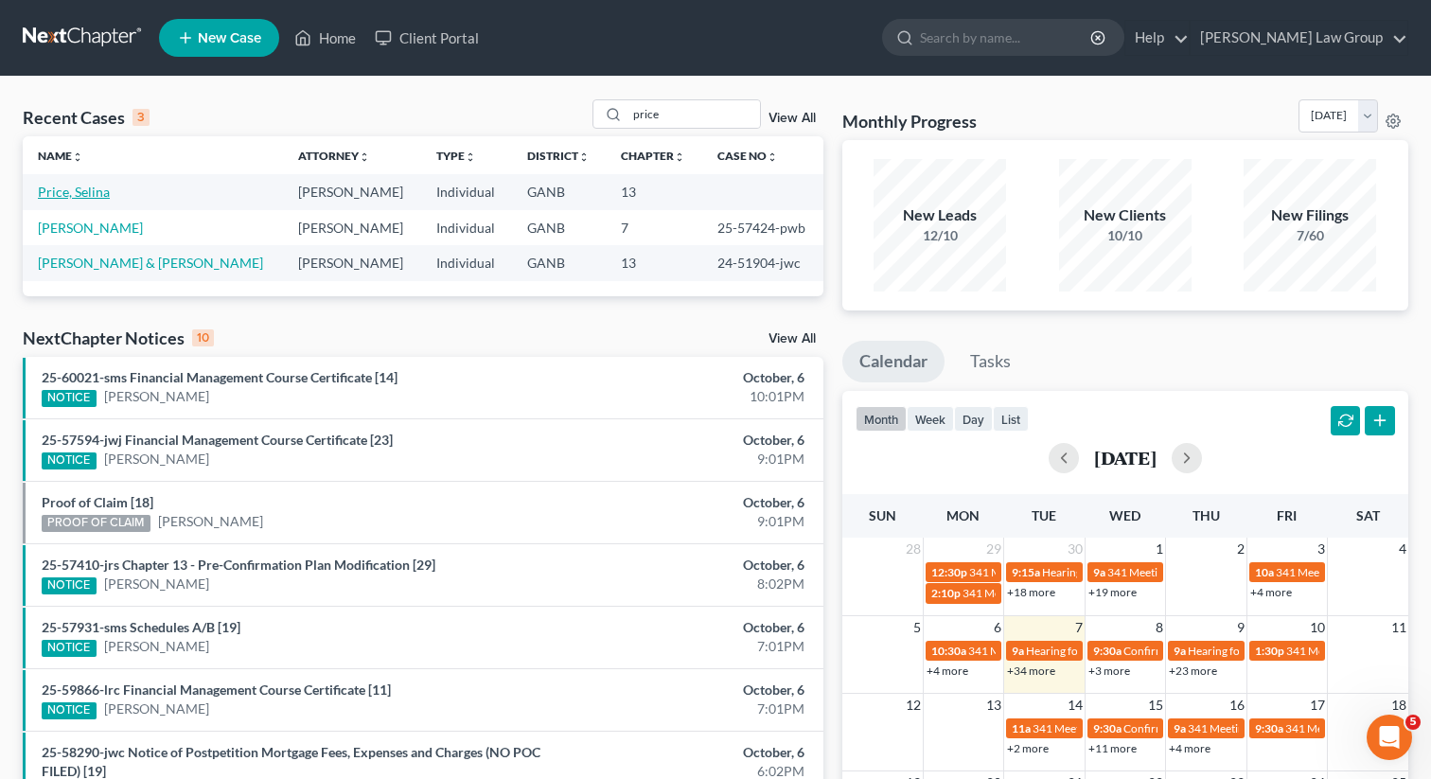
click at [87, 193] on link "Price, Selina" at bounding box center [74, 192] width 72 height 16
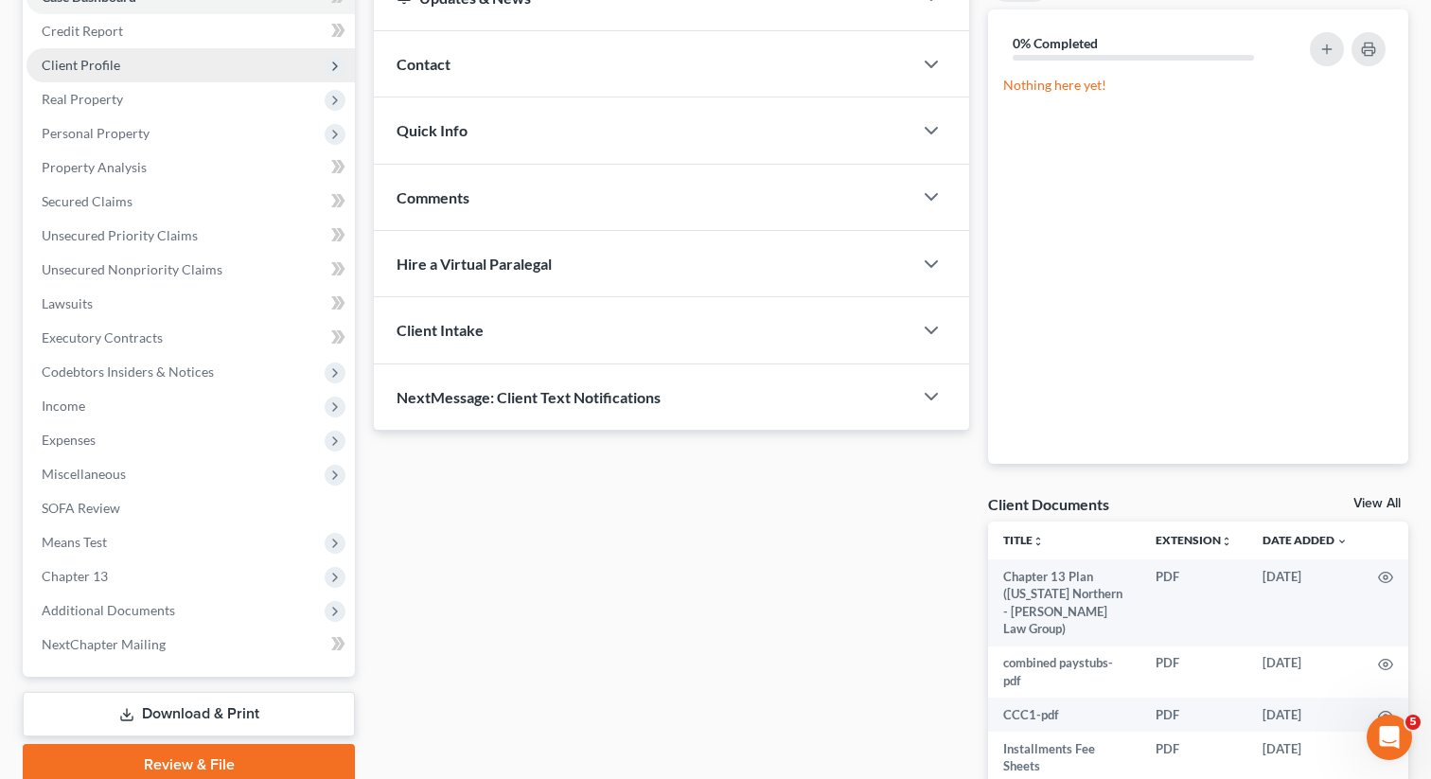
scroll to position [320, 0]
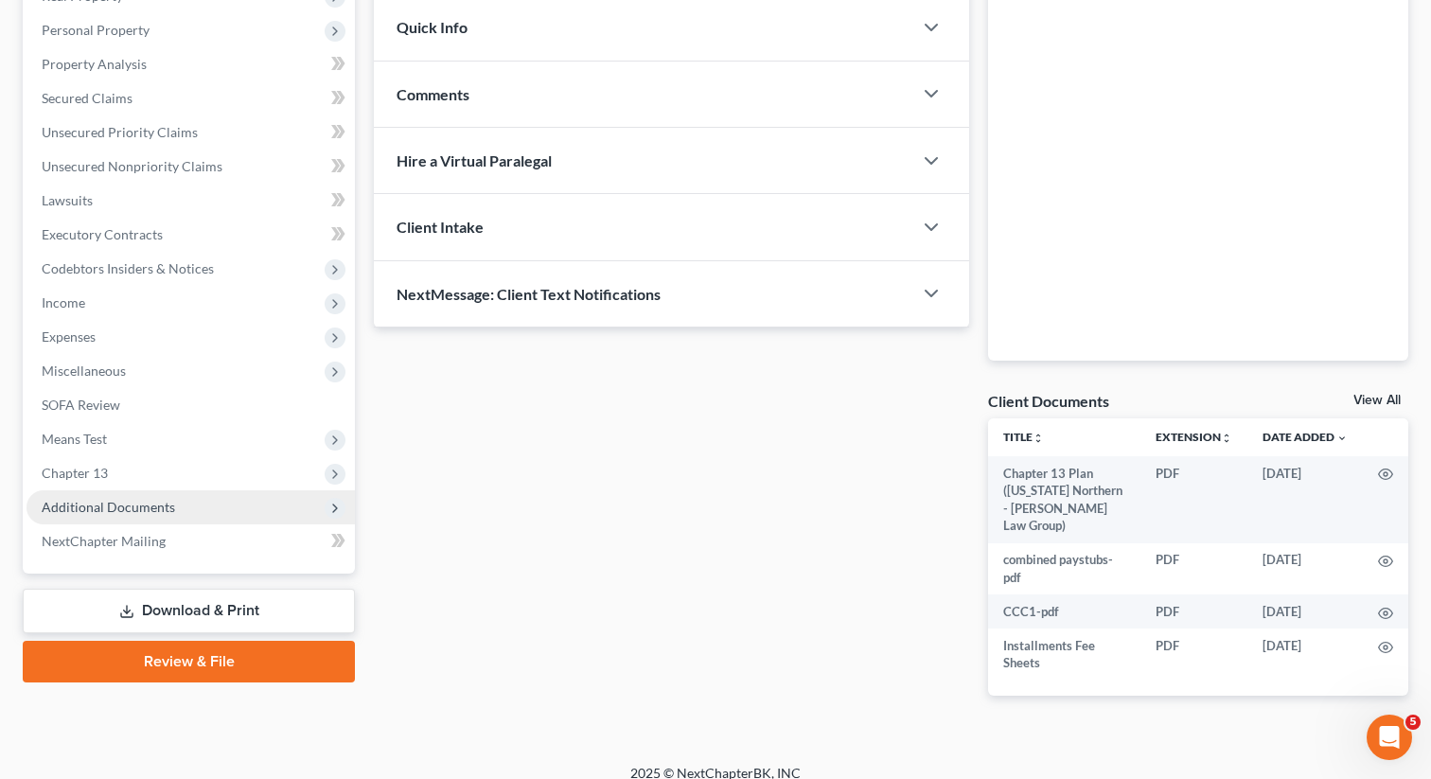
click at [109, 499] on span "Additional Documents" at bounding box center [108, 507] width 133 height 16
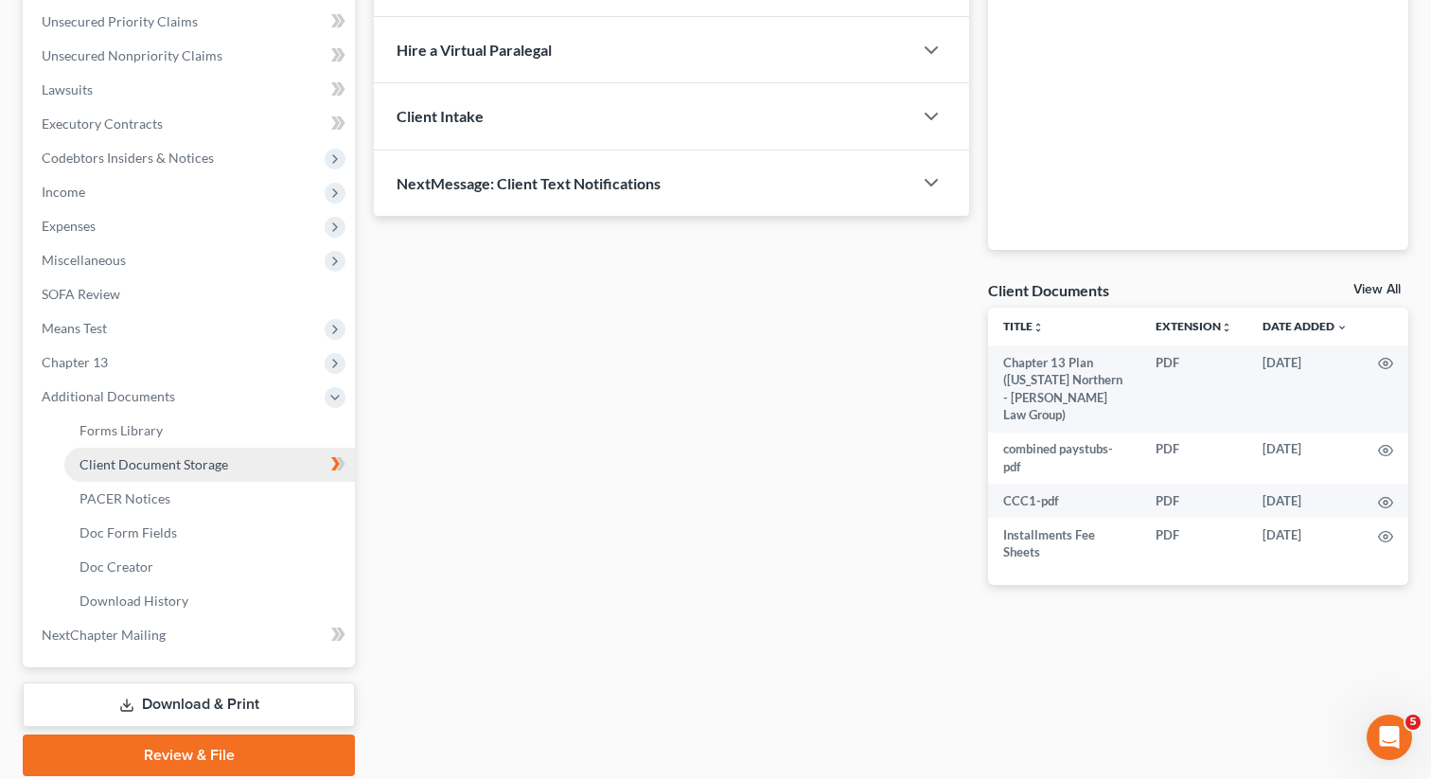
click at [218, 460] on span "Client Document Storage" at bounding box center [154, 464] width 149 height 16
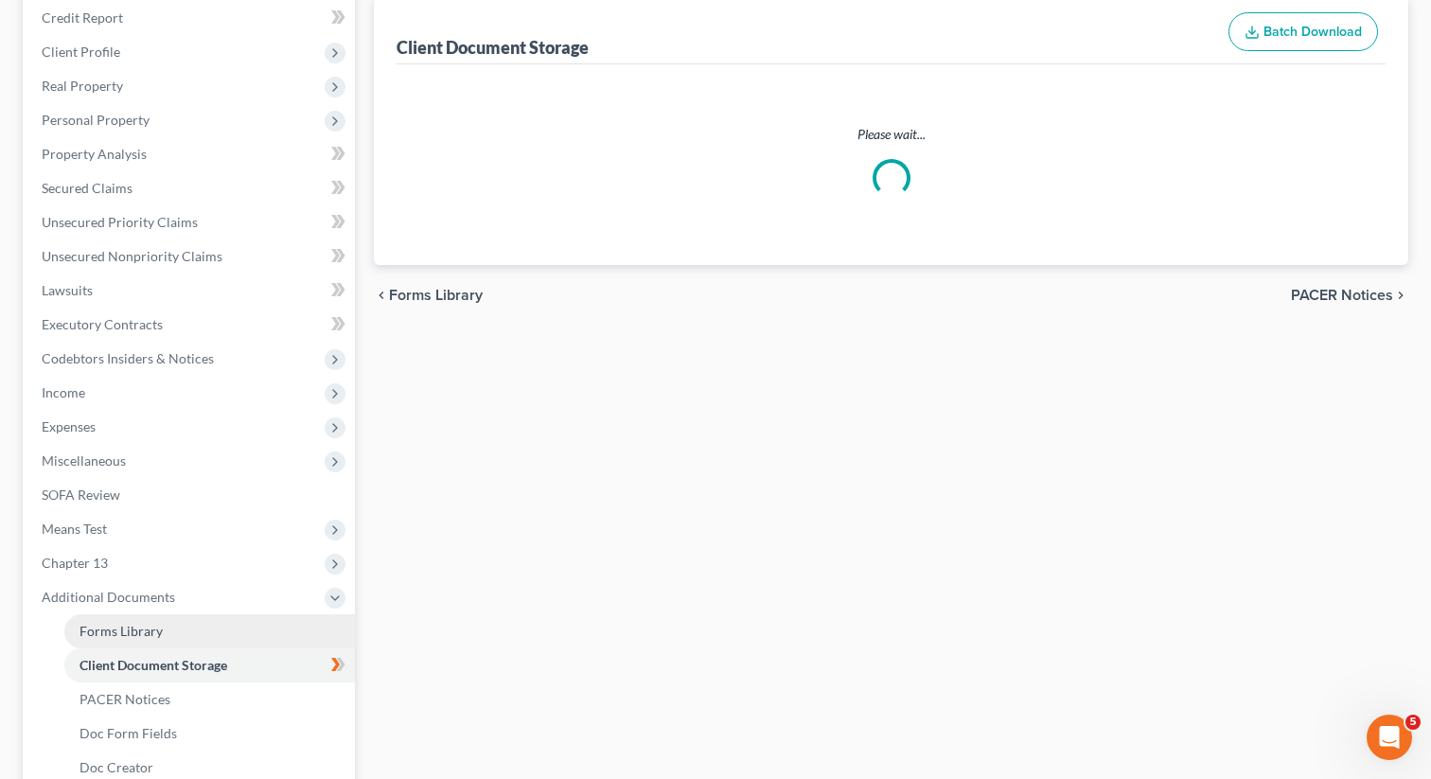
select select "1"
select select "5"
select select "35"
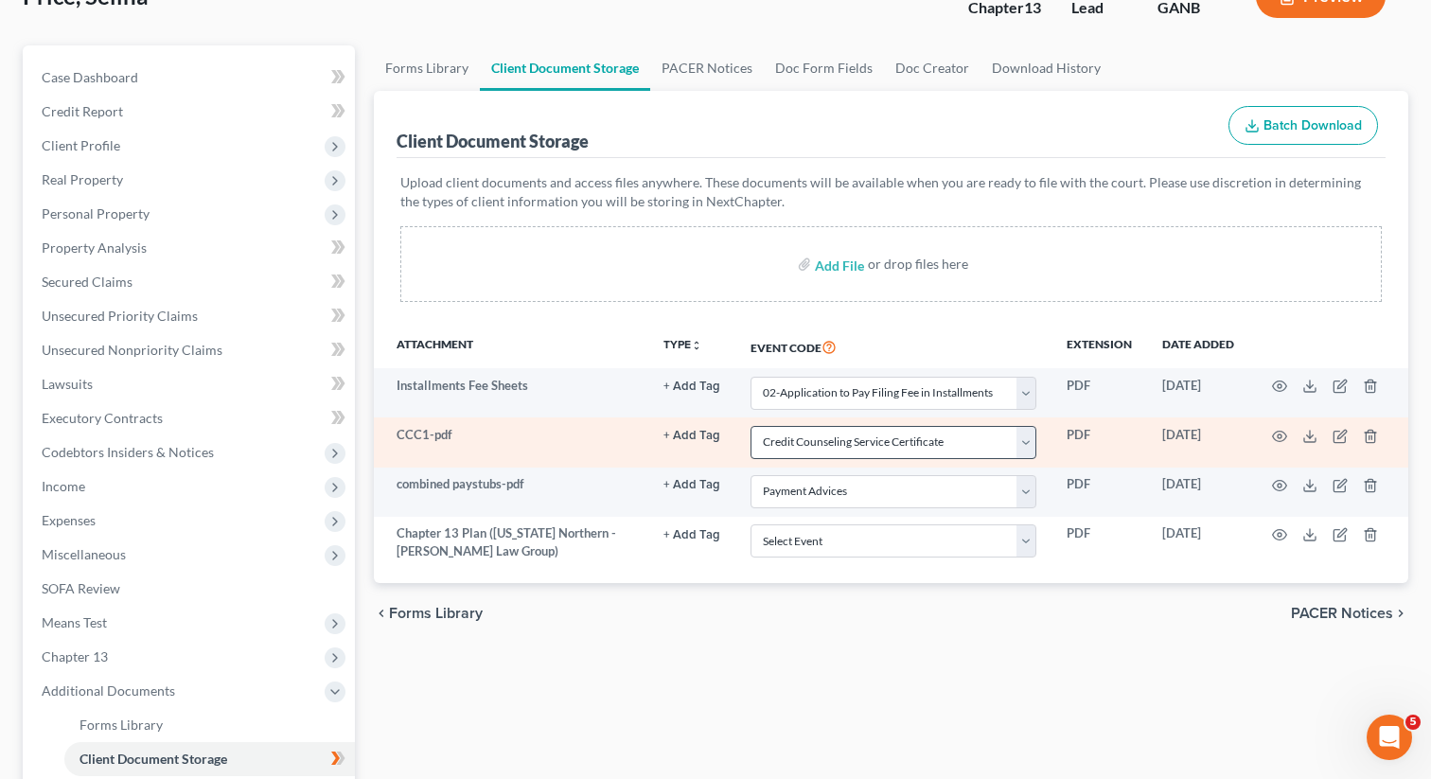
scroll to position [147, 0]
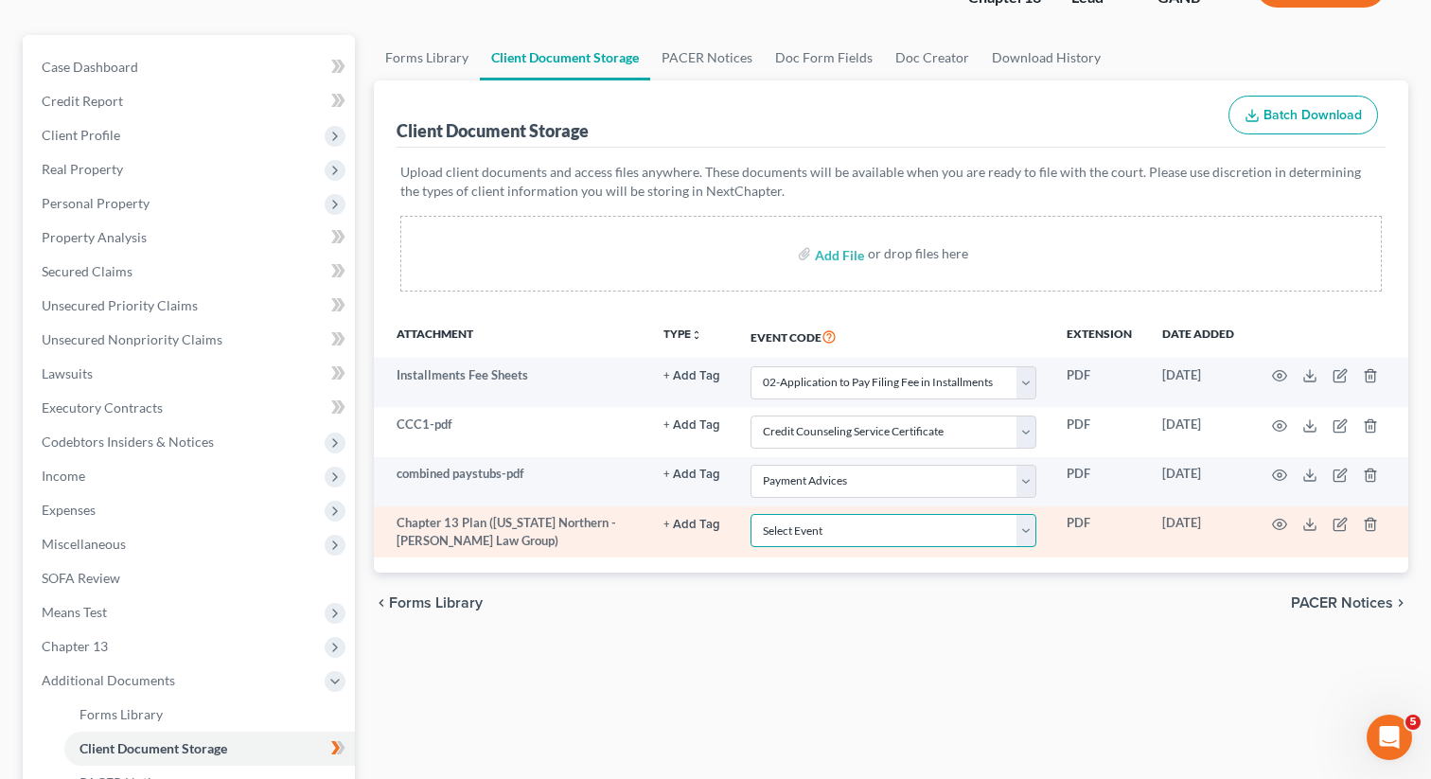
click at [938, 528] on select "Select Event 01 - Chapter 13 Plan - Initial Plan 02-Application to Pay Filing F…" at bounding box center [894, 530] width 286 height 33
select select "0"
click at [752, 514] on select "Select Event 01 - Chapter 13 Plan - Initial Plan 02-Application to Pay Filing F…" at bounding box center [894, 530] width 286 height 33
click at [1281, 522] on circle "button" at bounding box center [1280, 524] width 4 height 4
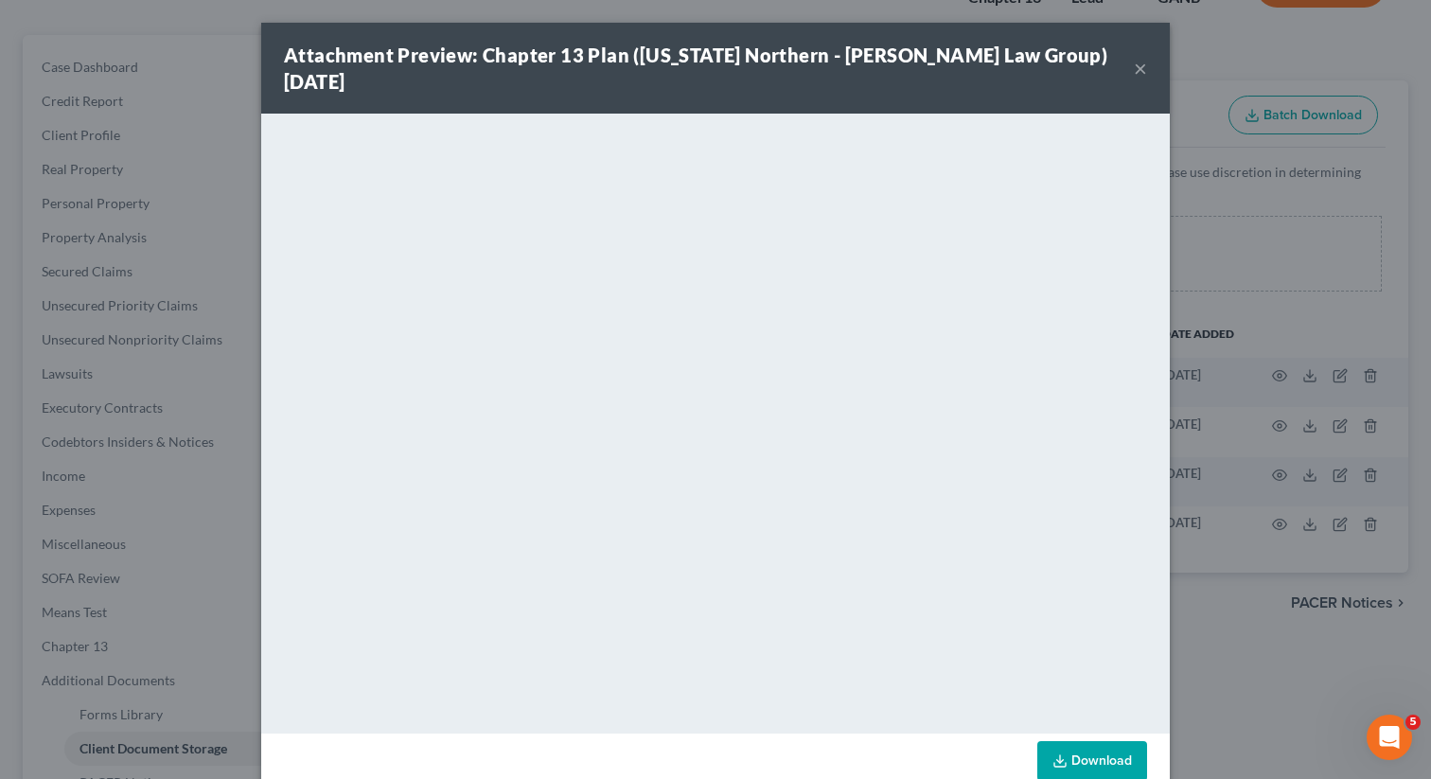
click at [1137, 57] on button "×" at bounding box center [1140, 68] width 13 height 23
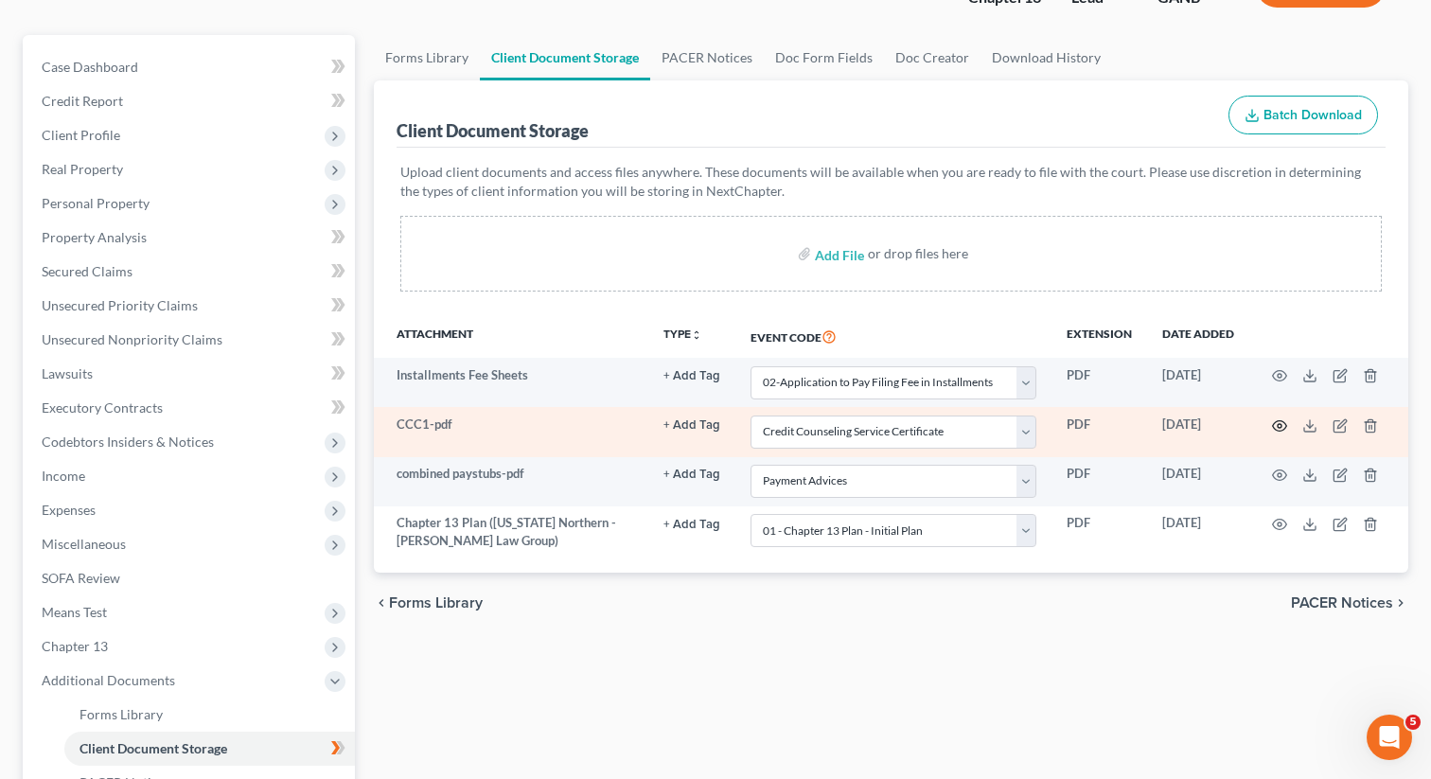
click at [1281, 424] on circle "button" at bounding box center [1280, 426] width 4 height 4
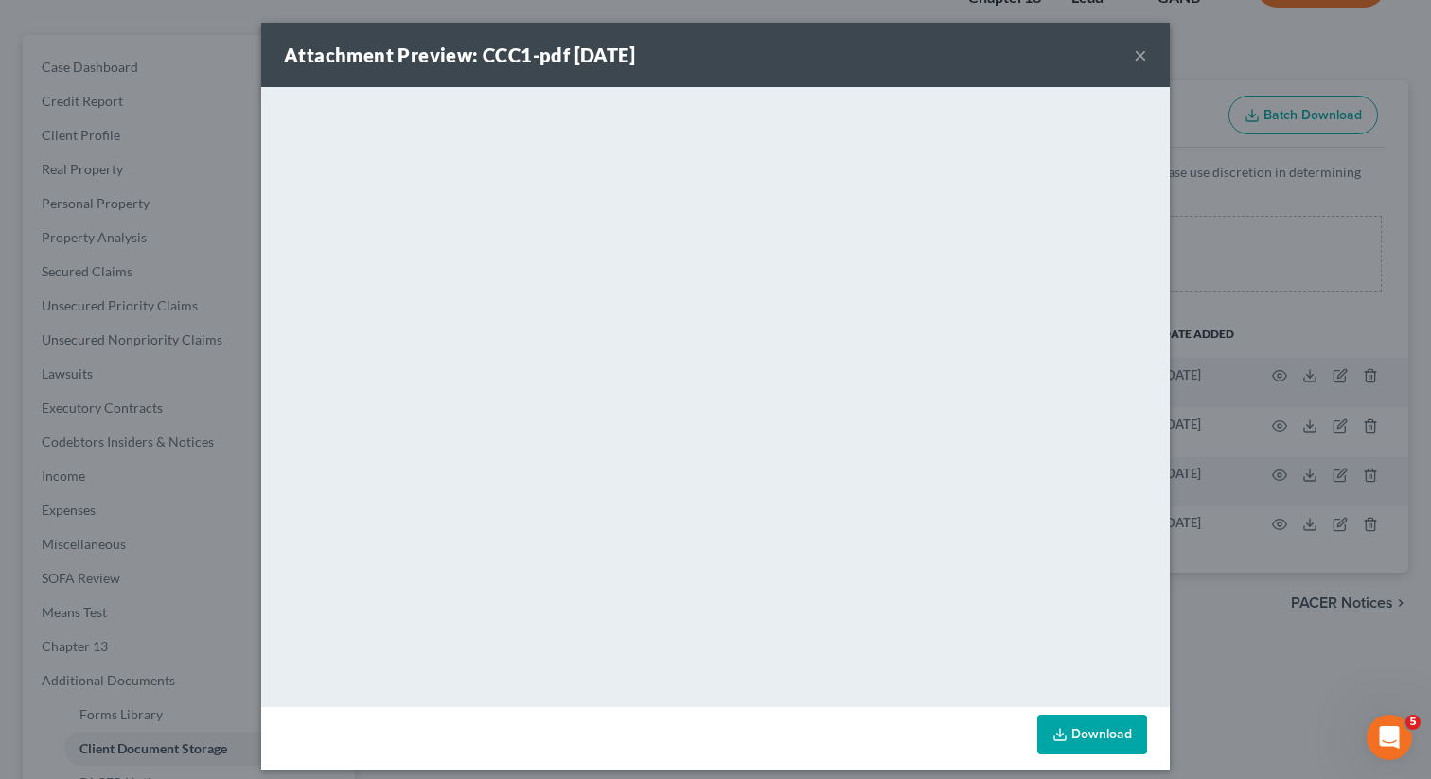
click at [1144, 54] on button "×" at bounding box center [1140, 55] width 13 height 23
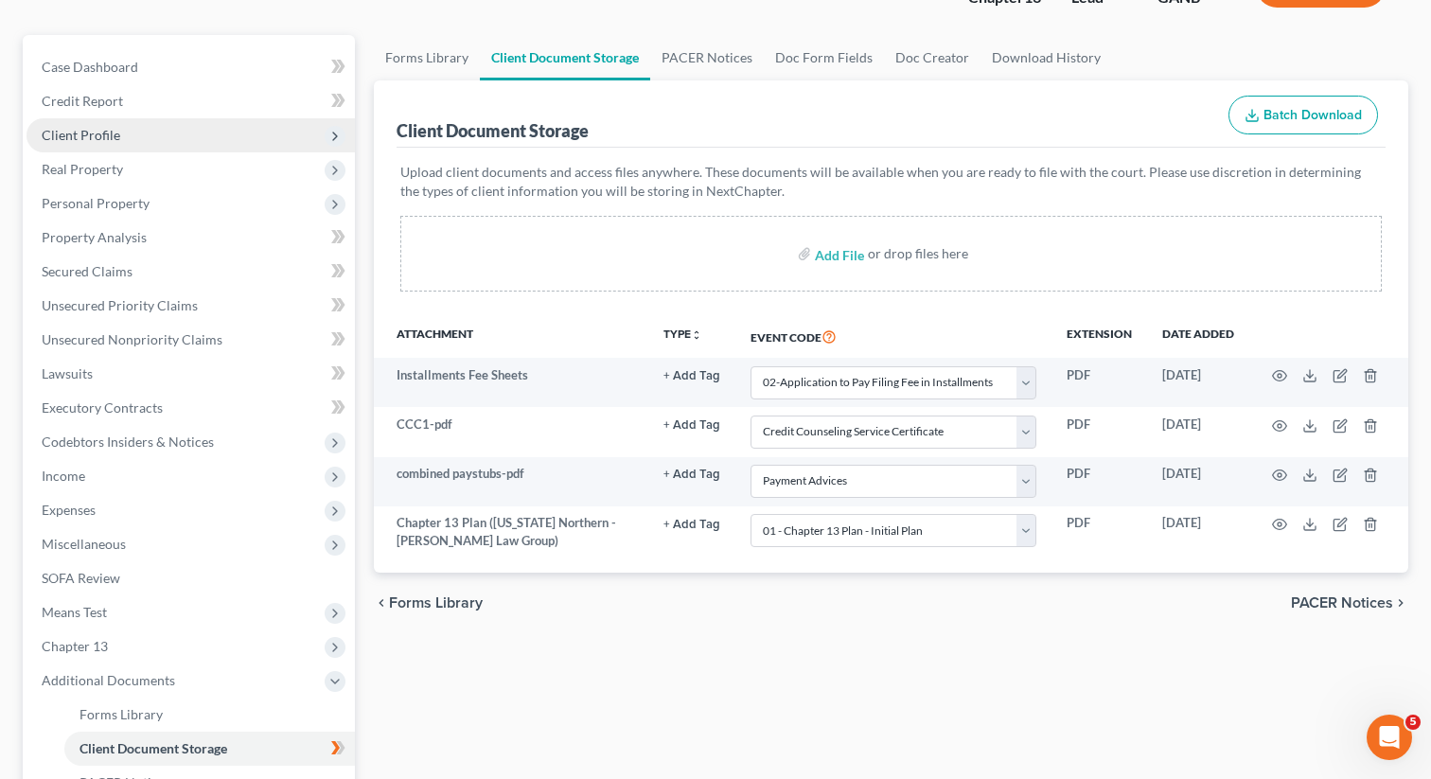
click at [140, 135] on span "Client Profile" at bounding box center [191, 135] width 328 height 34
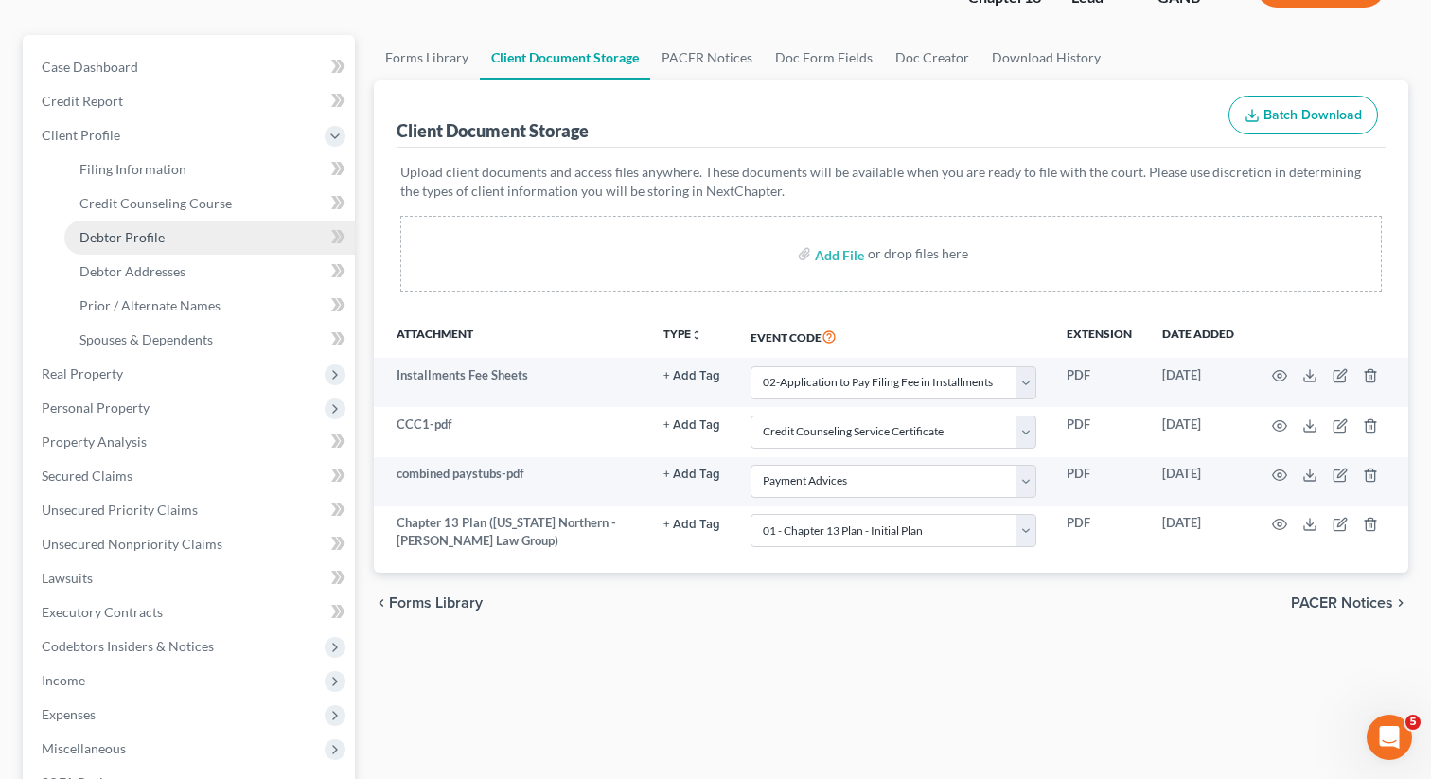
click at [171, 239] on link "Debtor Profile" at bounding box center [209, 238] width 291 height 34
select select "3"
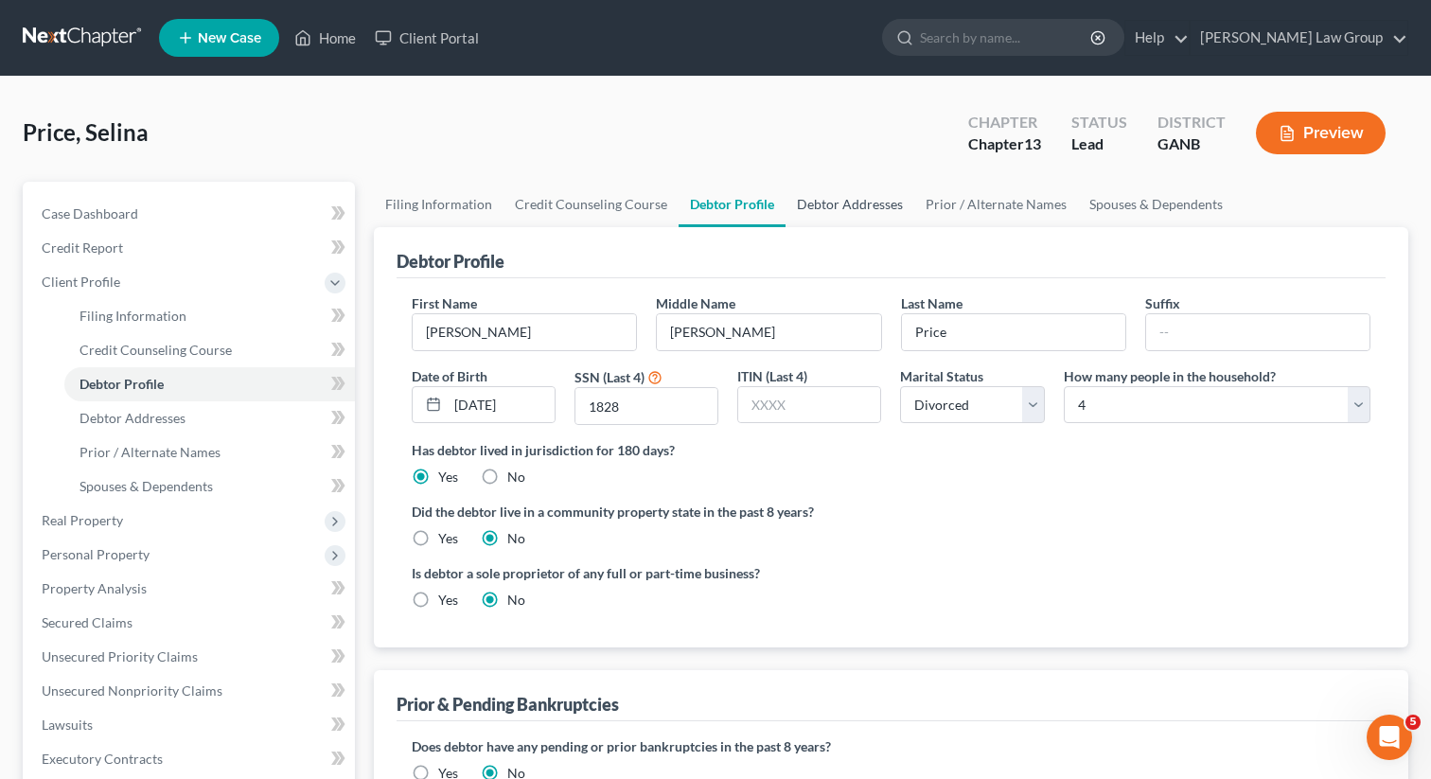
click at [840, 212] on link "Debtor Addresses" at bounding box center [850, 204] width 129 height 45
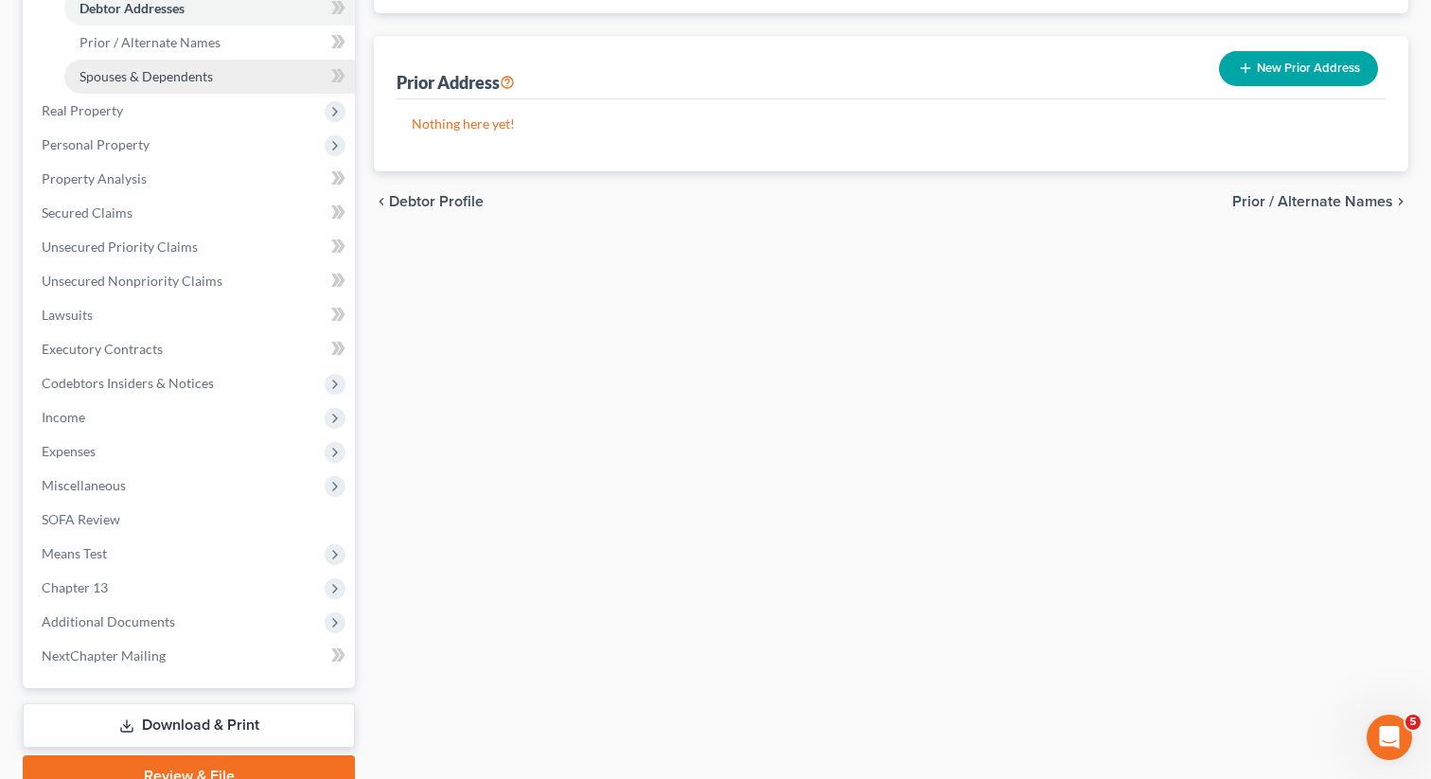
scroll to position [498, 0]
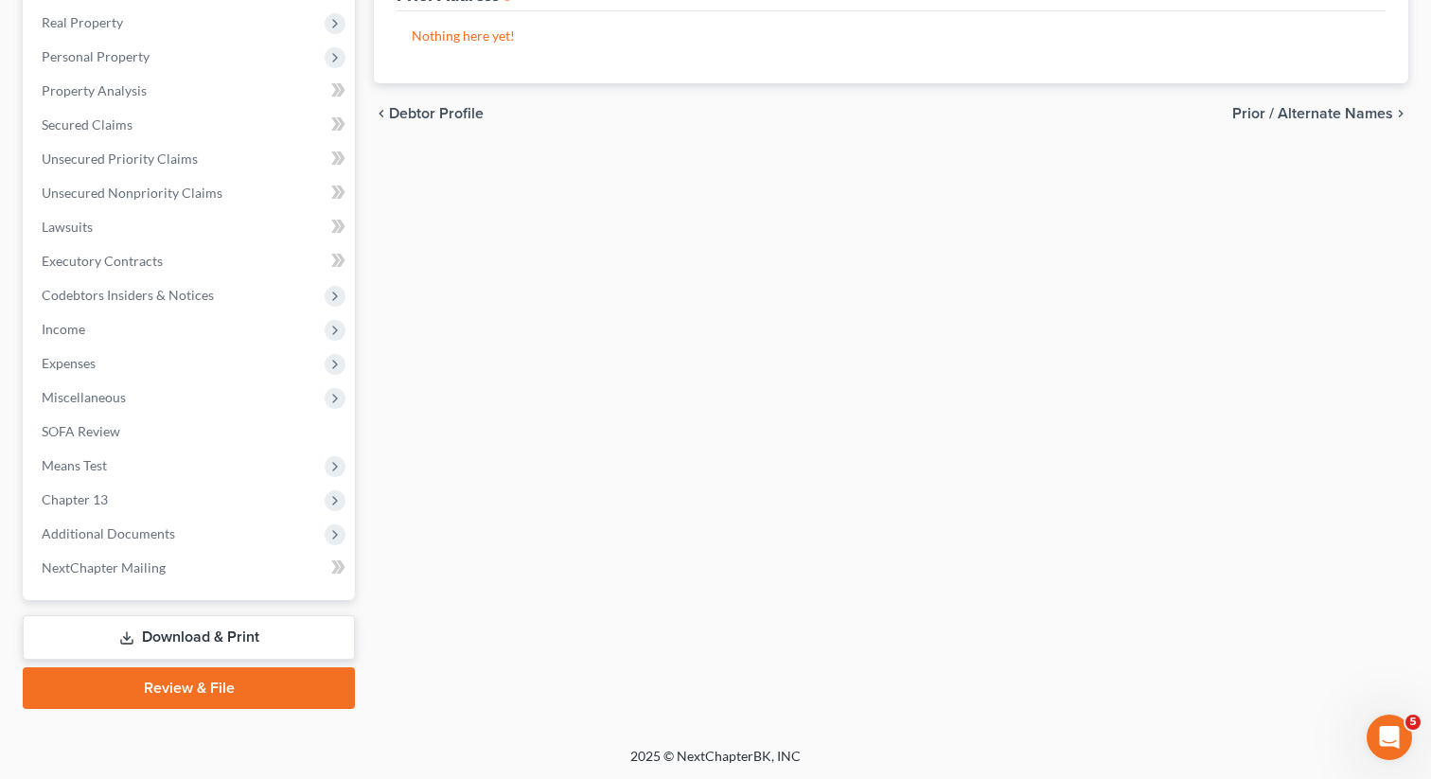
click at [186, 681] on link "Review & File" at bounding box center [189, 688] width 332 height 42
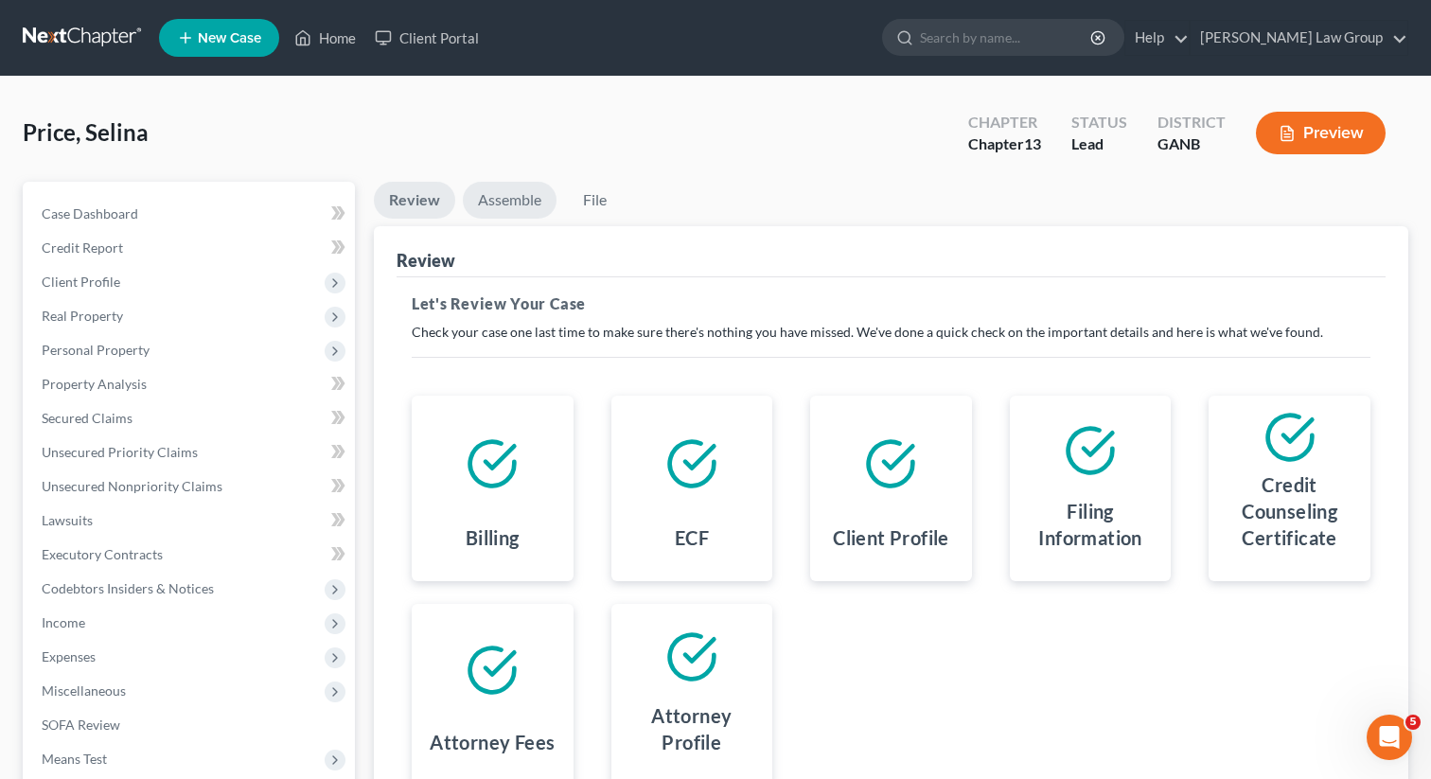
click at [524, 192] on link "Assemble" at bounding box center [510, 200] width 94 height 37
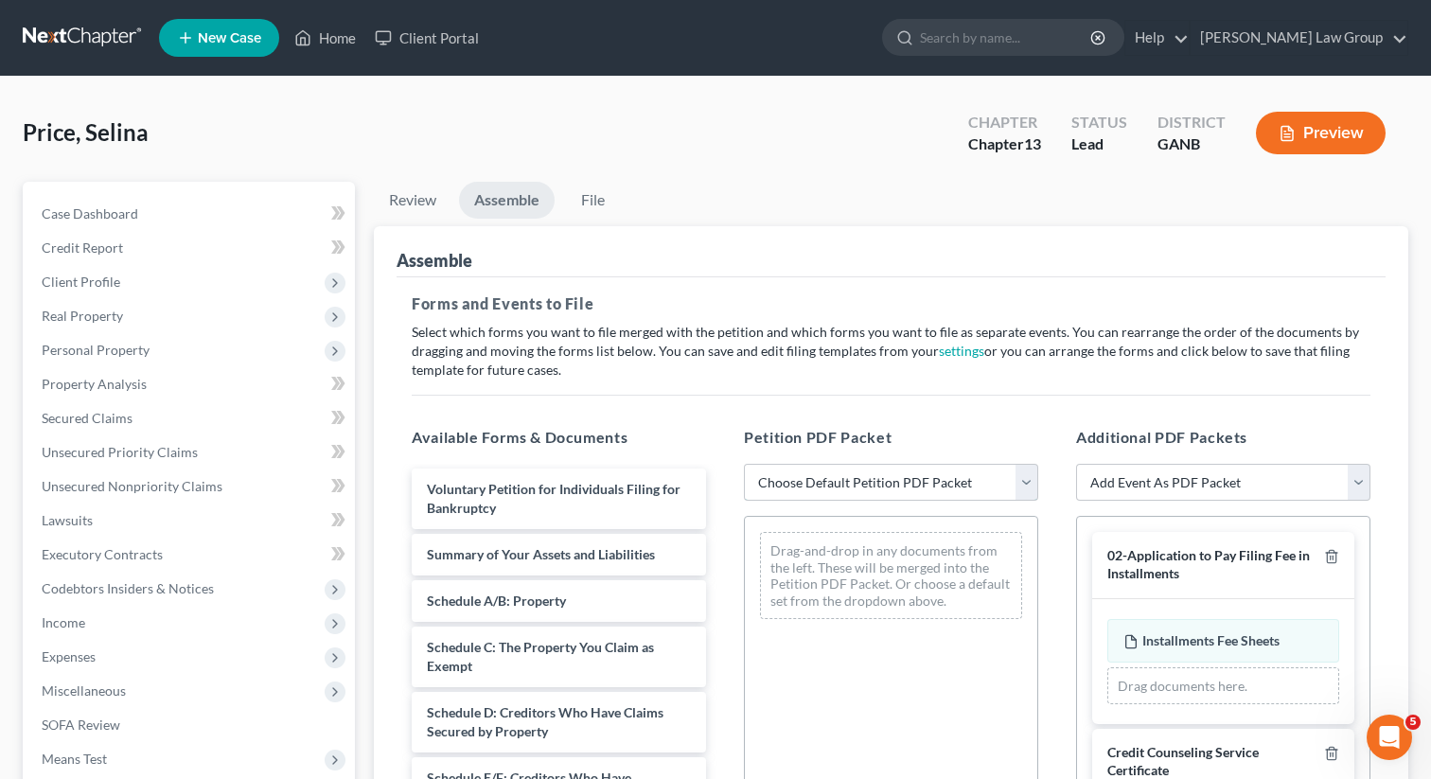
click at [880, 472] on select "Choose Default Petition PDF Packet Complete Bankruptcy Petition (all forms and …" at bounding box center [891, 483] width 294 height 38
select select "0"
click at [744, 464] on select "Choose Default Petition PDF Packet Complete Bankruptcy Petition (all forms and …" at bounding box center [891, 483] width 294 height 38
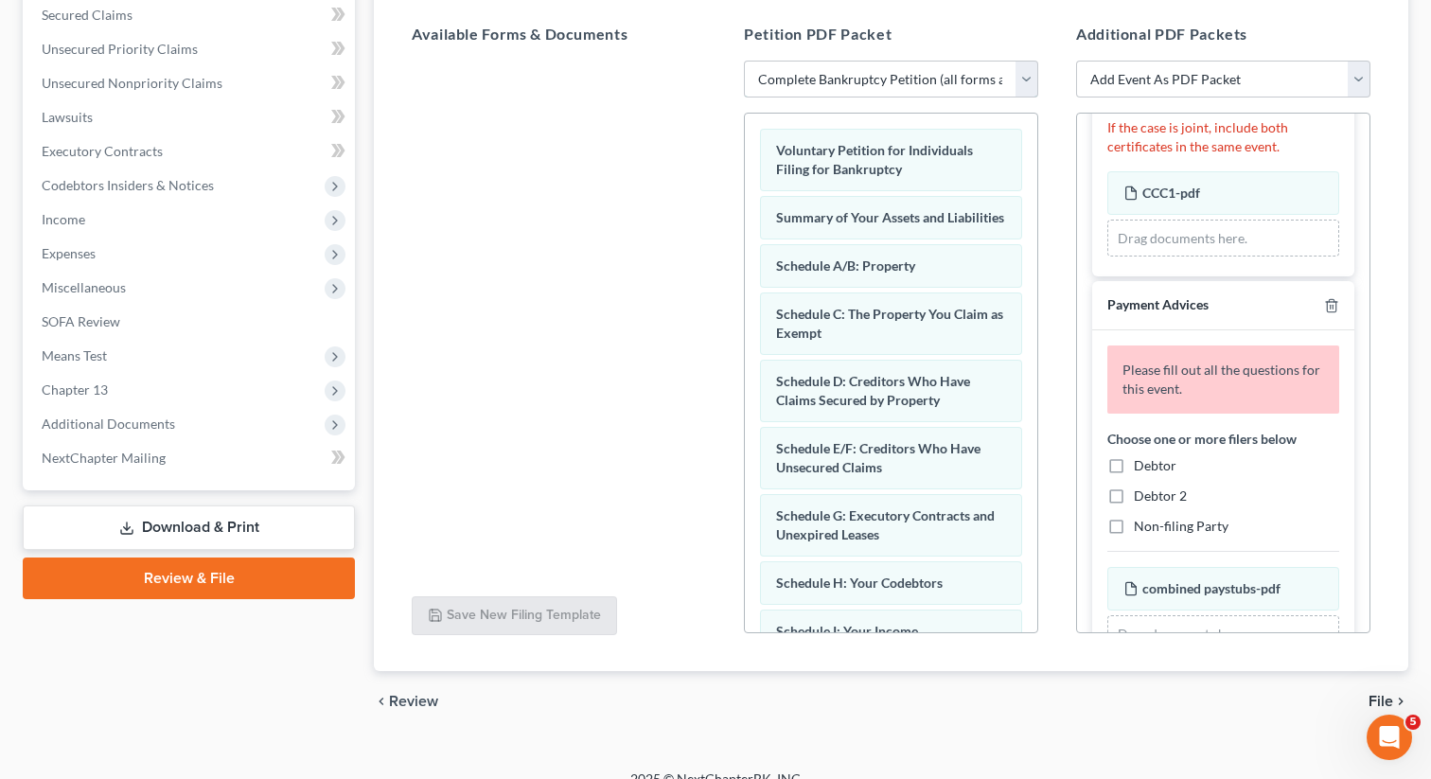
scroll to position [294, 0]
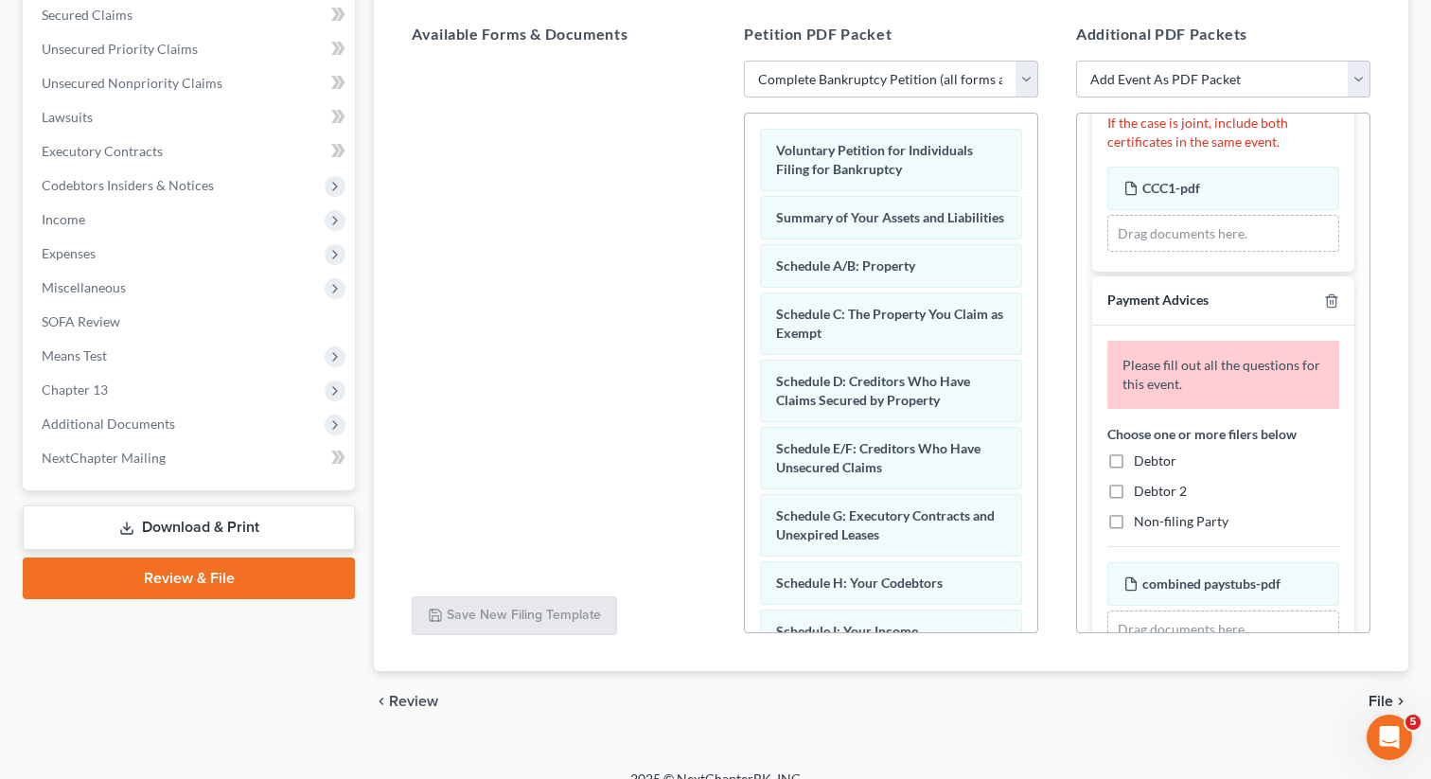
click at [1134, 464] on label "Debtor" at bounding box center [1155, 460] width 43 height 19
click at [1141, 464] on input "Debtor" at bounding box center [1147, 457] width 12 height 12
checkbox input "true"
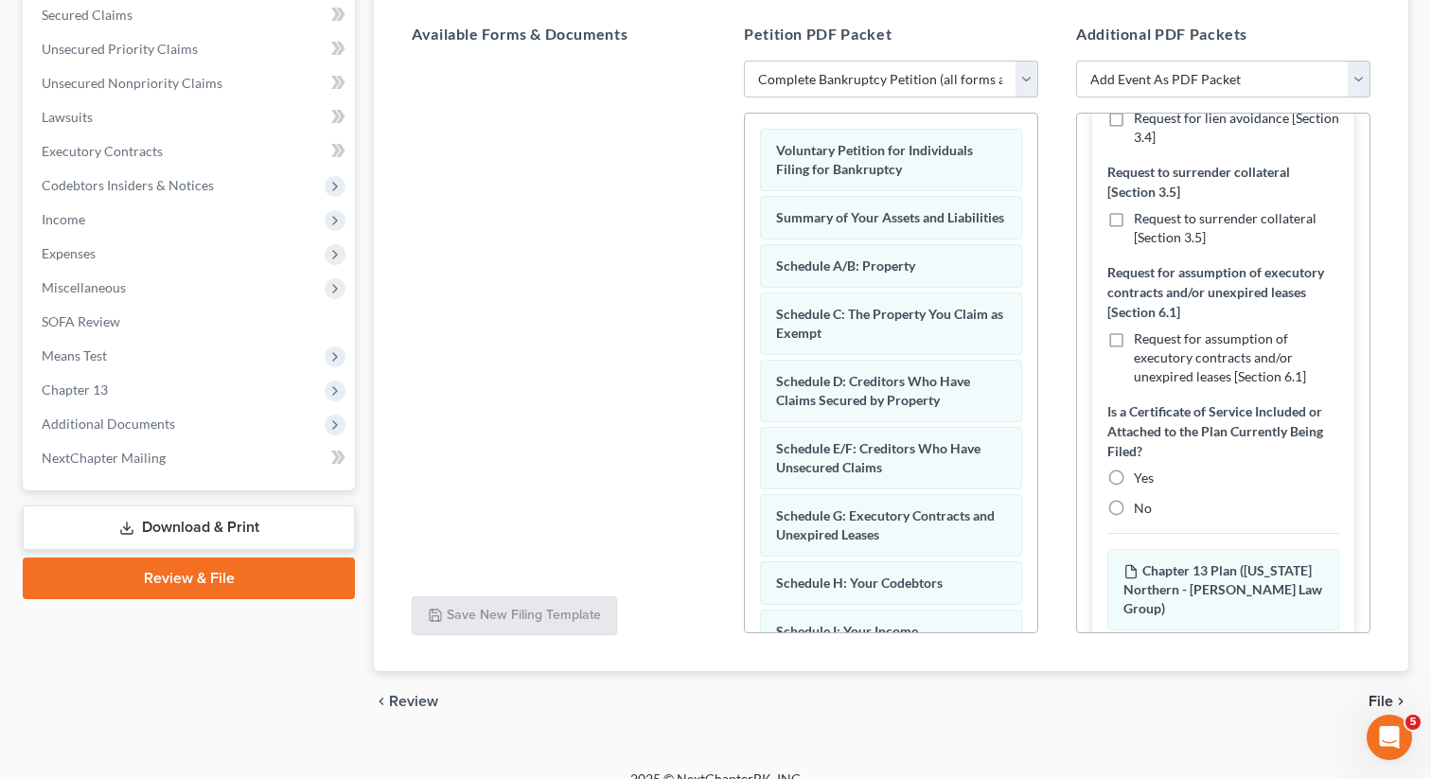
click at [1134, 509] on label "No" at bounding box center [1143, 508] width 18 height 19
click at [1141, 509] on input "No" at bounding box center [1147, 505] width 12 height 12
radio input "true"
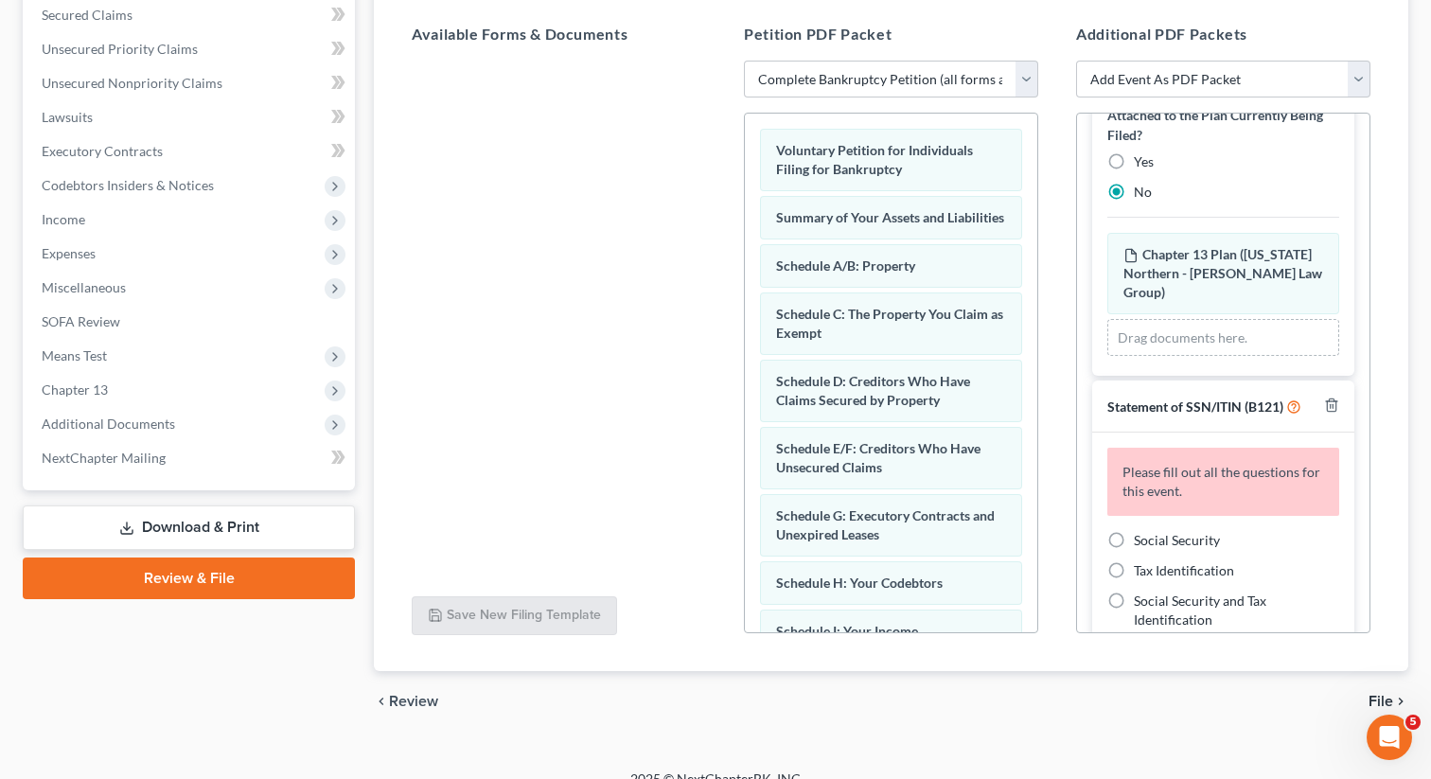
scroll to position [1444, 0]
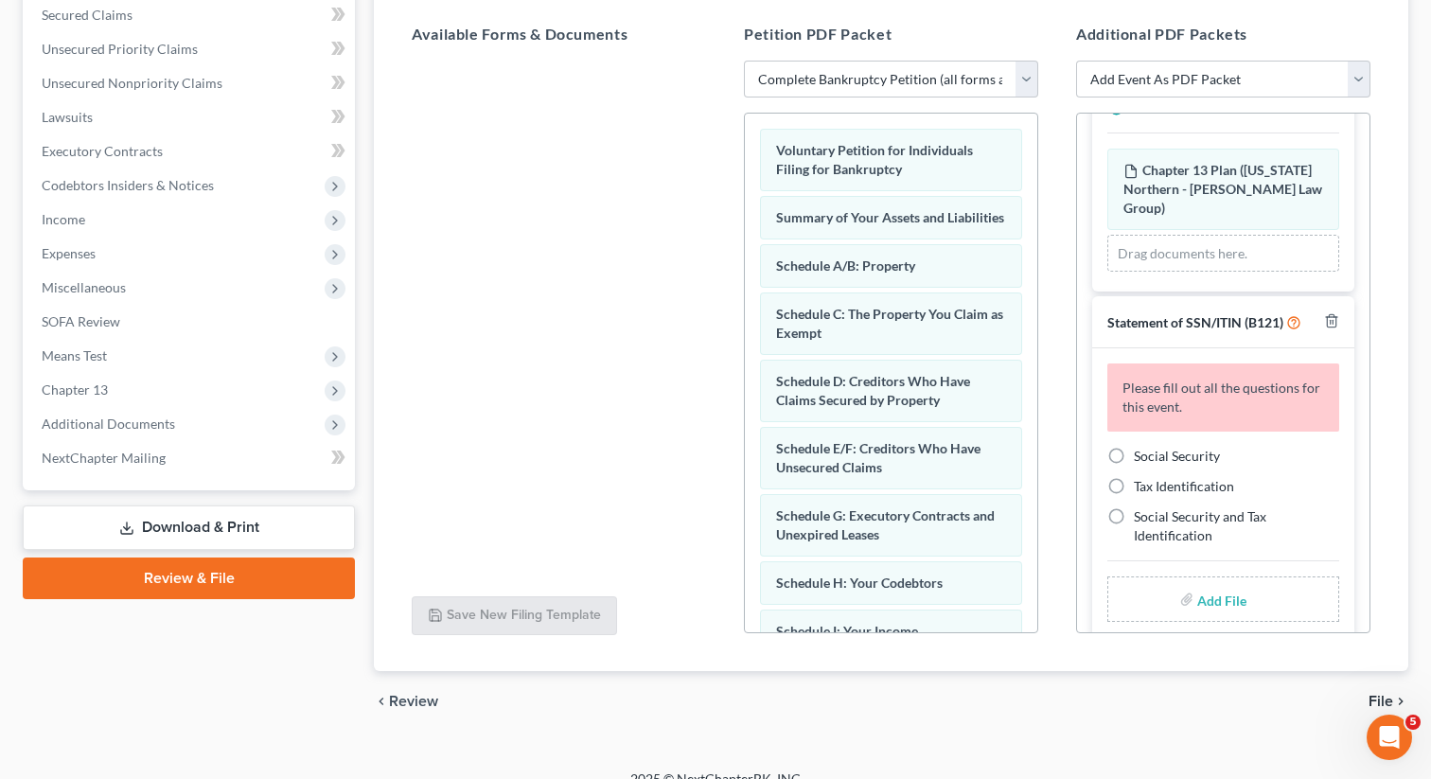
click at [1134, 447] on label "Social Security" at bounding box center [1177, 456] width 86 height 19
click at [1141, 447] on input "Social Security" at bounding box center [1147, 453] width 12 height 12
radio input "true"
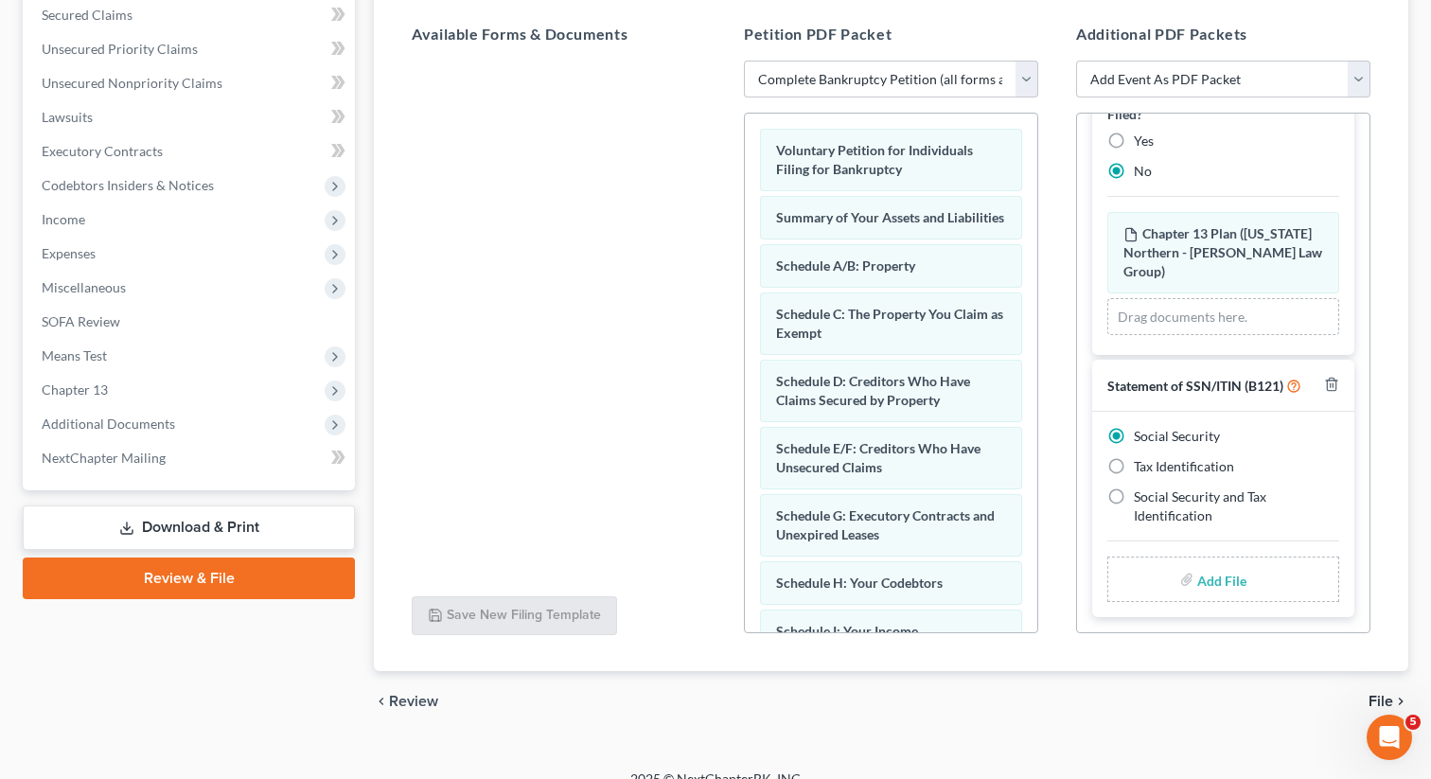
scroll to position [1361, 0]
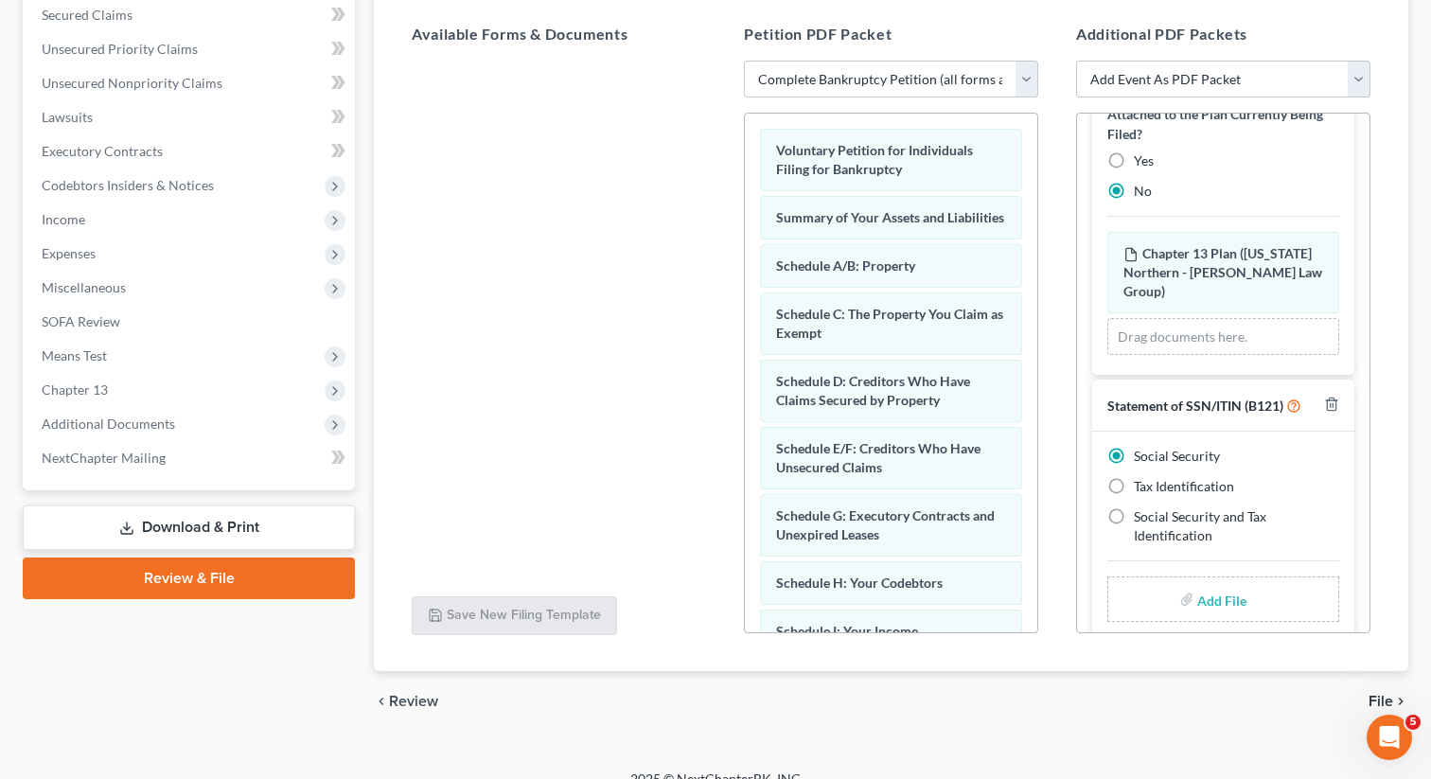
click at [1191, 587] on div "Add File" at bounding box center [1223, 598] width 232 height 45
click at [1216, 582] on input "file" at bounding box center [1219, 599] width 45 height 34
type input "C:\fakepath\SSN to file in case PRICE.pdf"
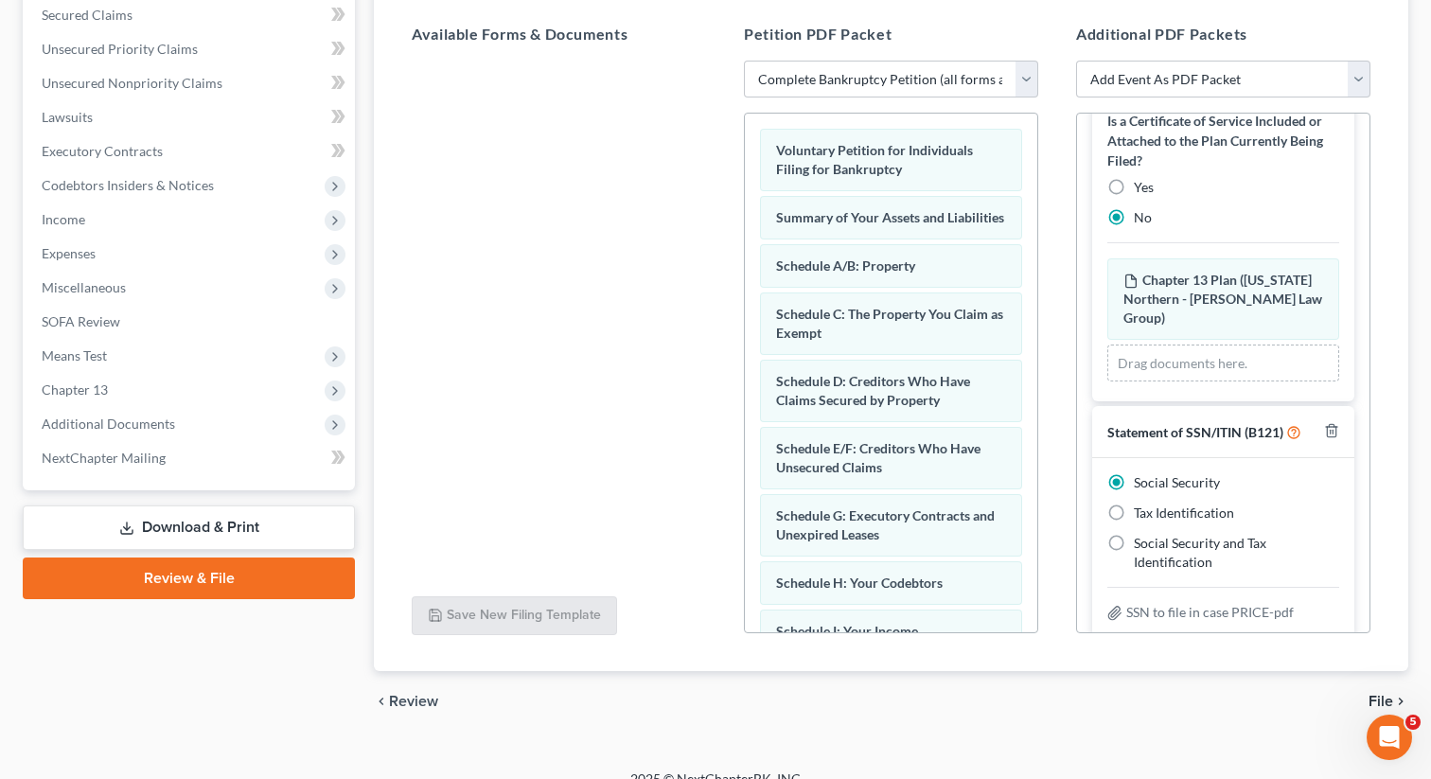
scroll to position [0, 0]
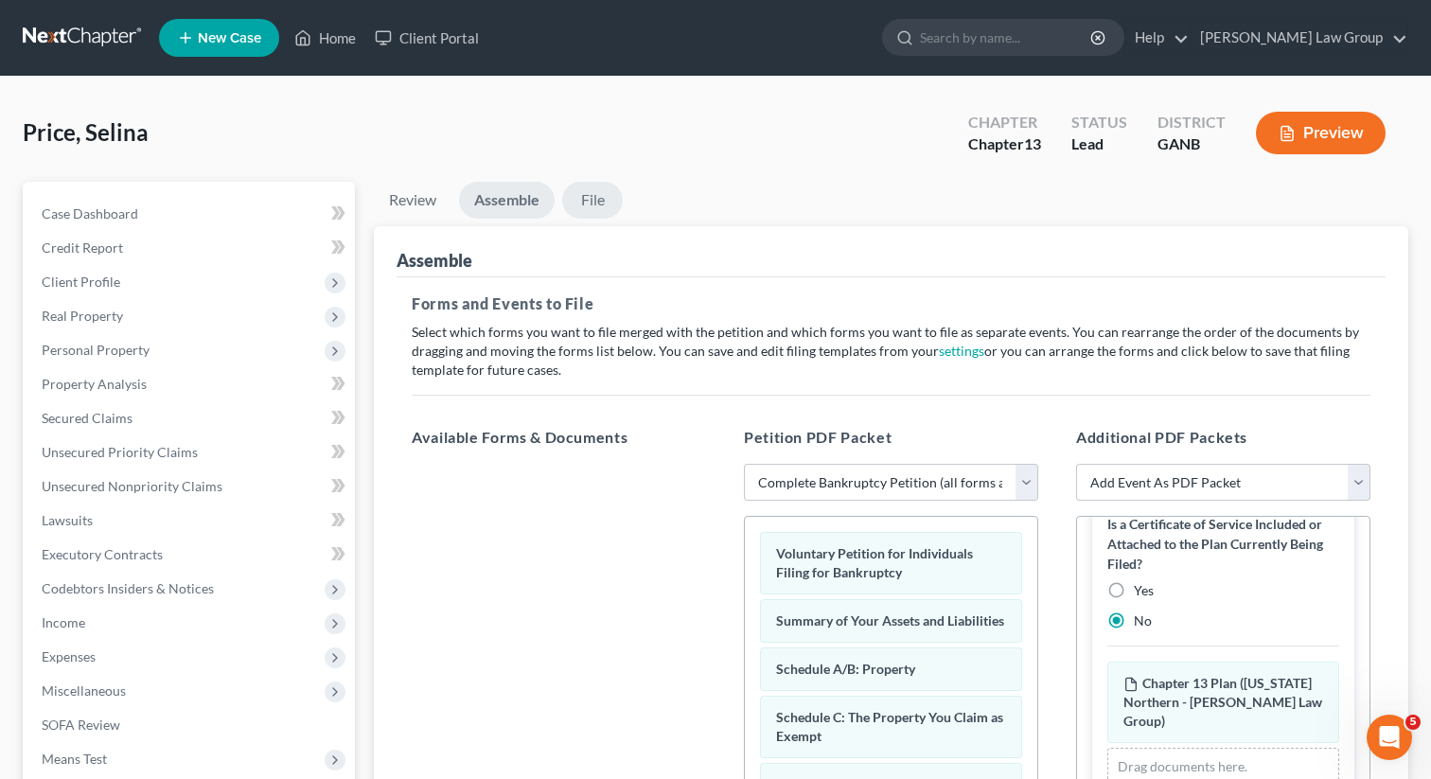
click at [596, 203] on link "File" at bounding box center [592, 200] width 61 height 37
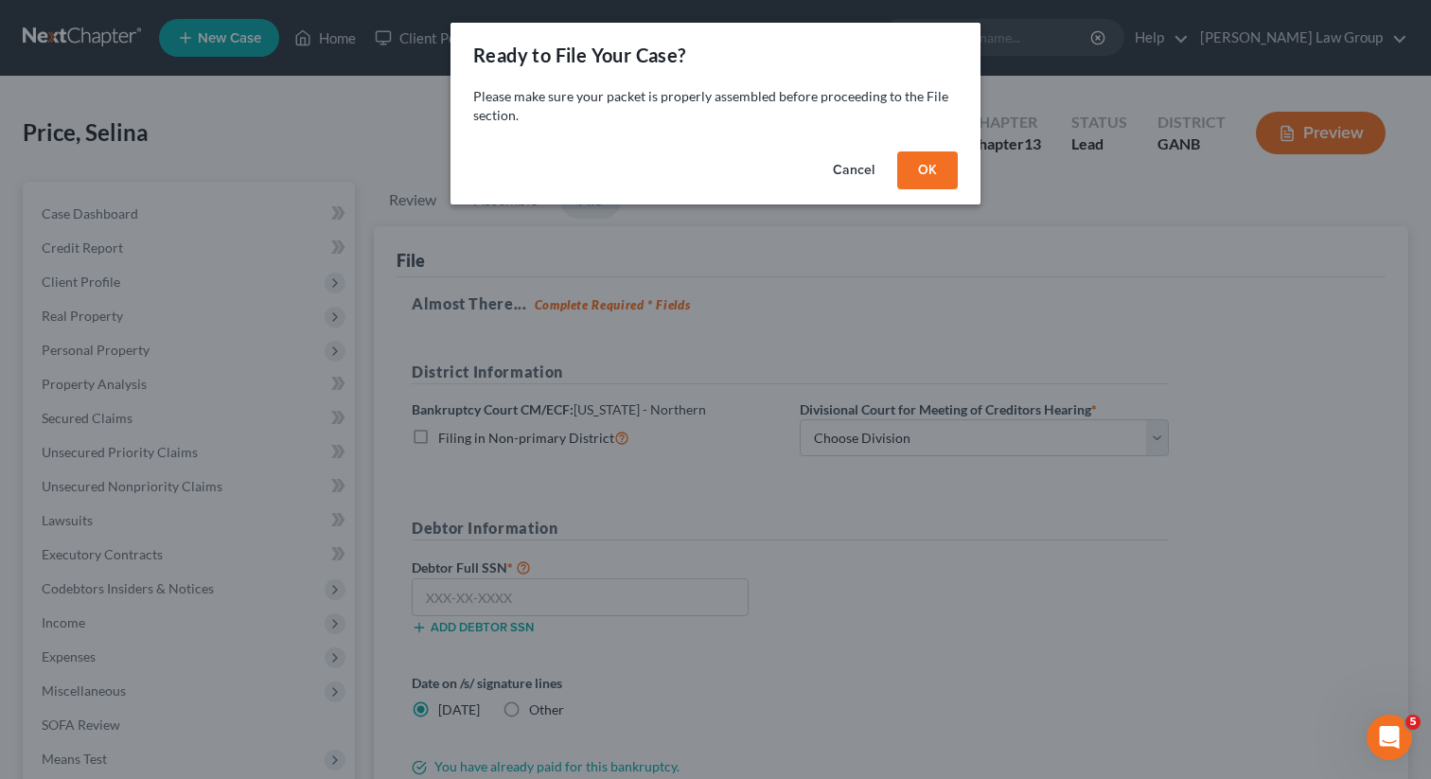
click at [914, 185] on button "OK" at bounding box center [927, 170] width 61 height 38
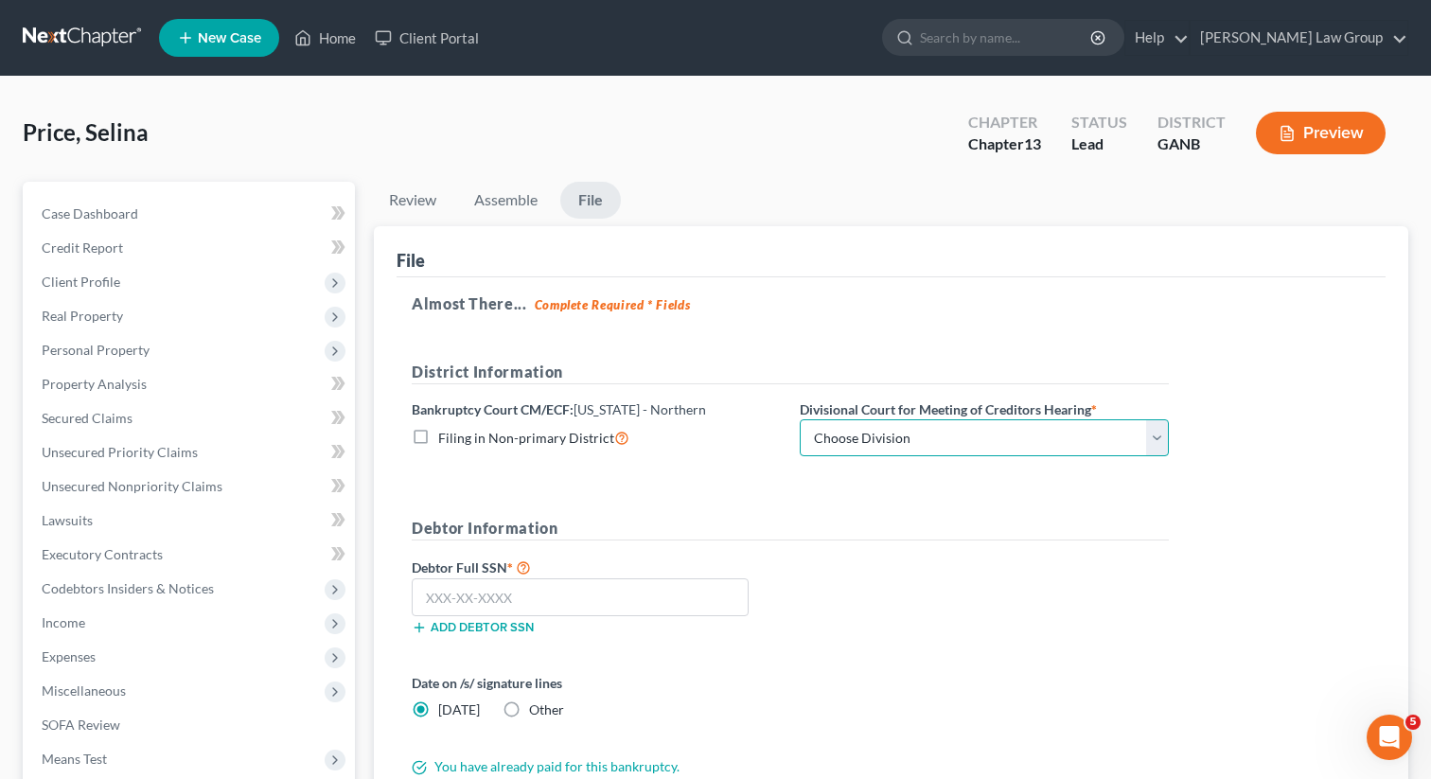
click at [875, 435] on select "Choose Division Atlanta Gainesville Newnan Rome" at bounding box center [984, 438] width 369 height 38
select select "0"
click at [800, 419] on select "Choose Division Atlanta Gainesville Newnan Rome" at bounding box center [984, 438] width 369 height 38
click at [334, 37] on link "Home" at bounding box center [325, 38] width 80 height 34
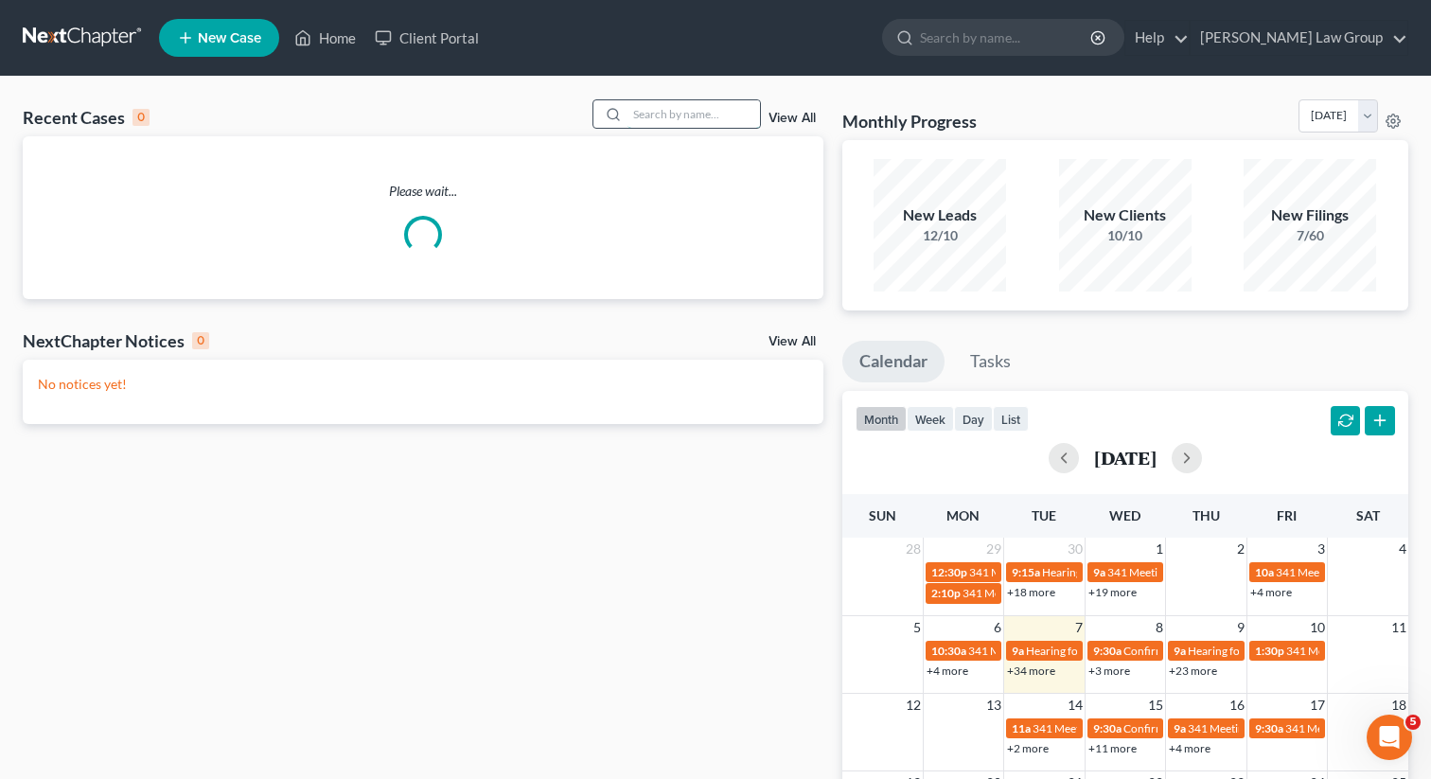
click at [681, 124] on input "search" at bounding box center [693, 113] width 133 height 27
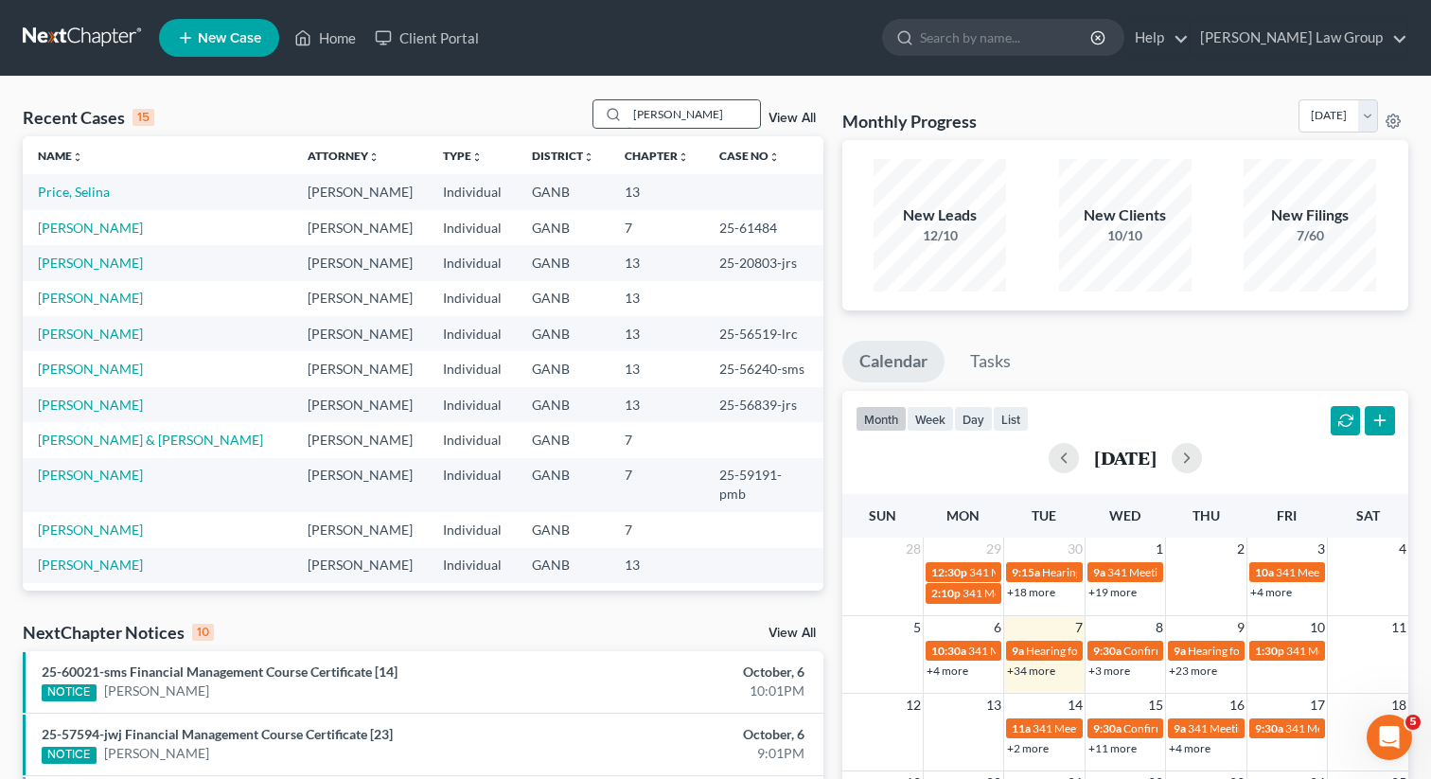
type input "mcgrew"
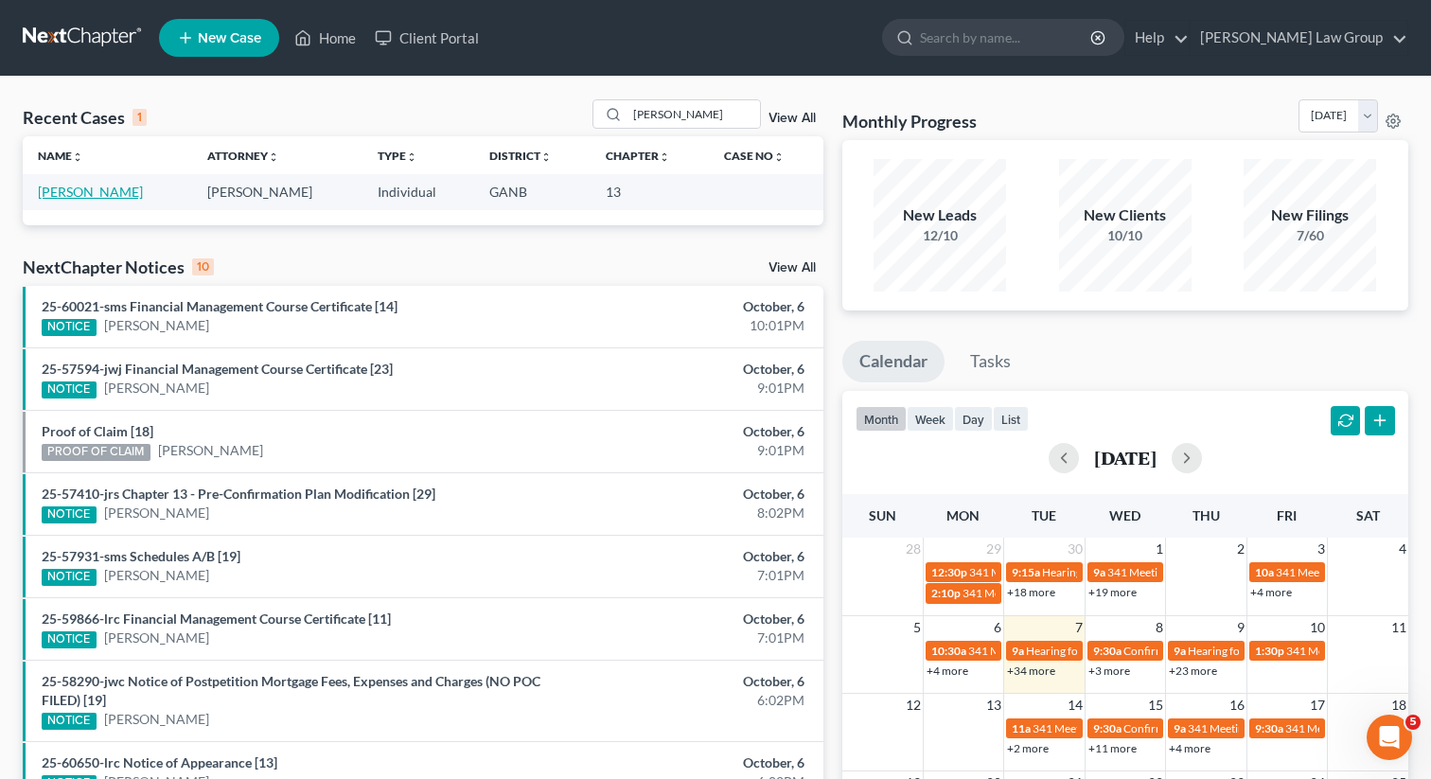
click at [99, 194] on link "McGrew, Charniece" at bounding box center [90, 192] width 105 height 16
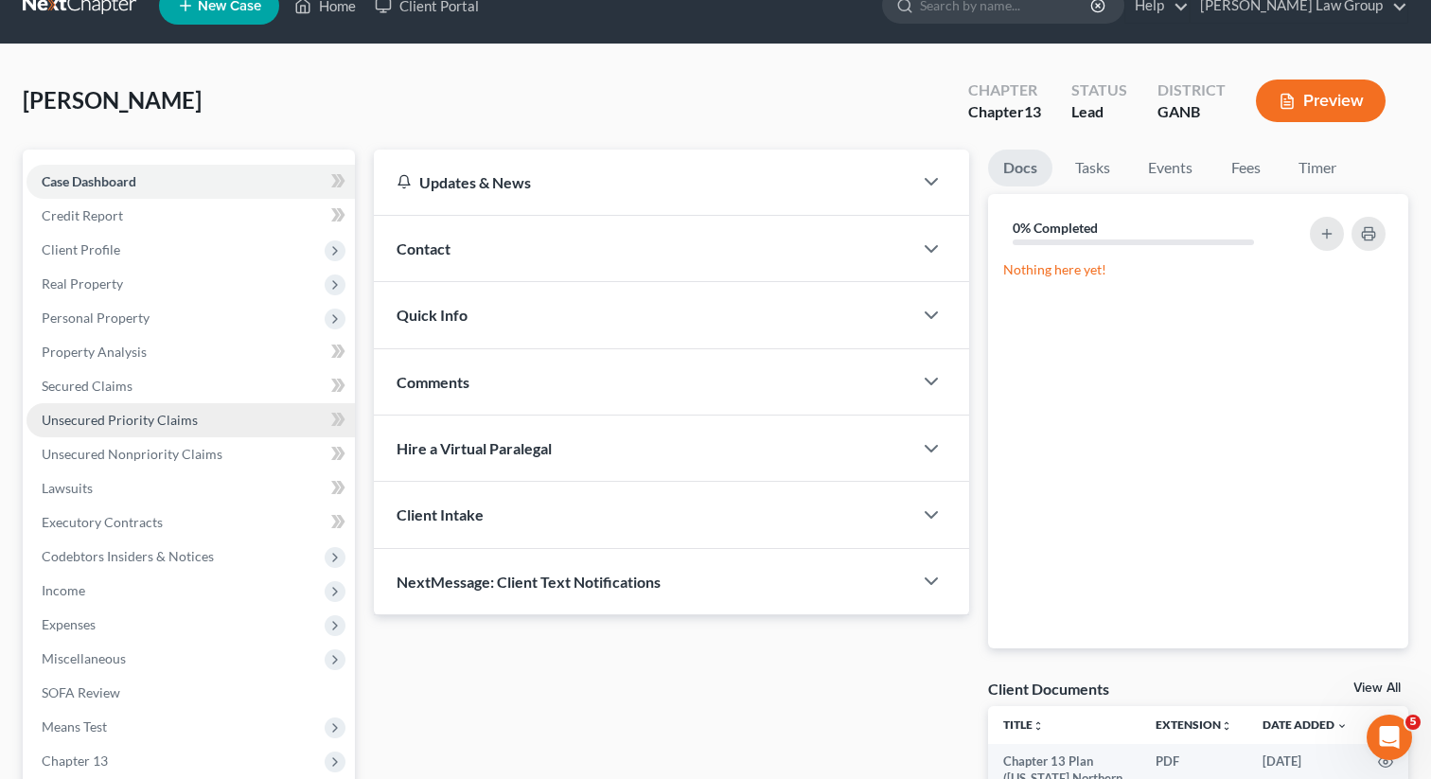
scroll to position [105, 0]
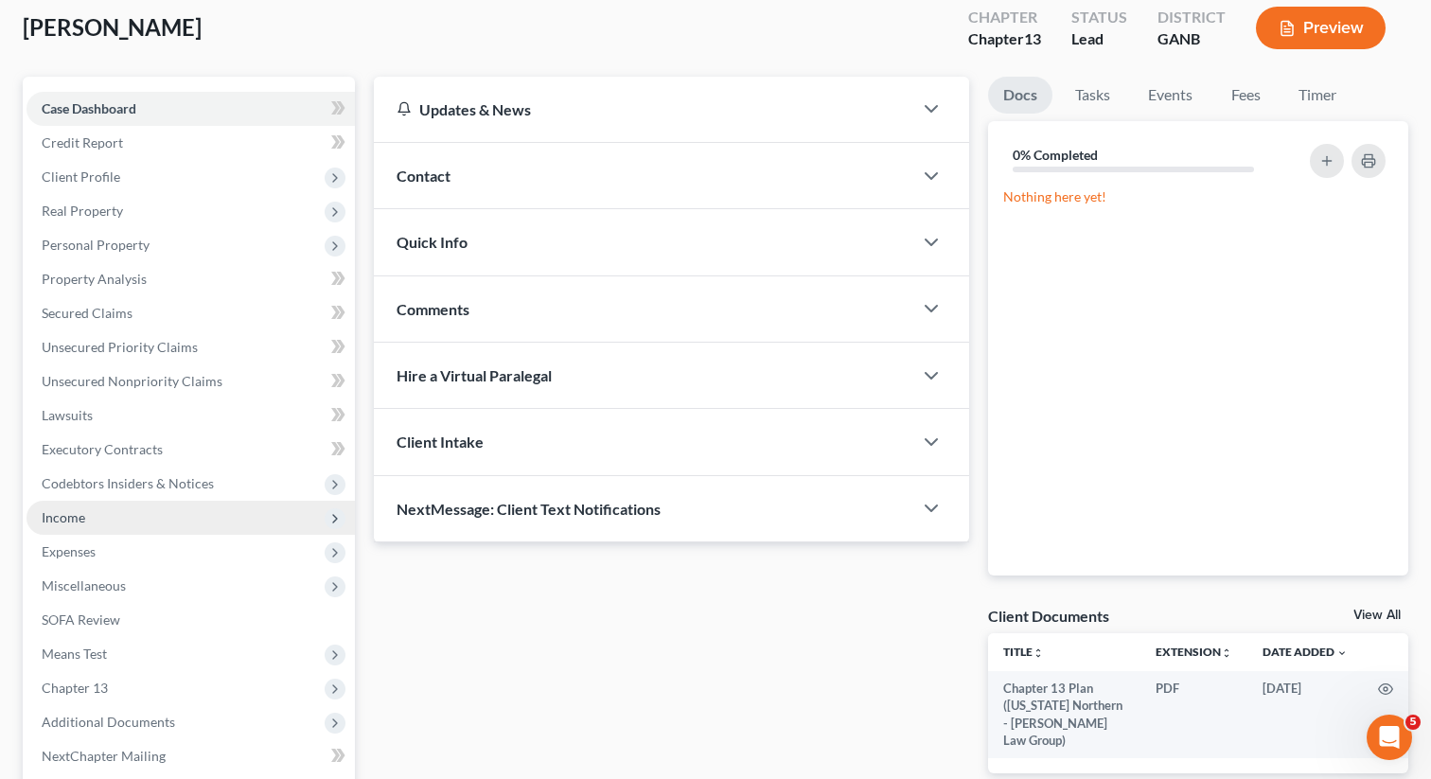
click at [82, 521] on span "Income" at bounding box center [64, 517] width 44 height 16
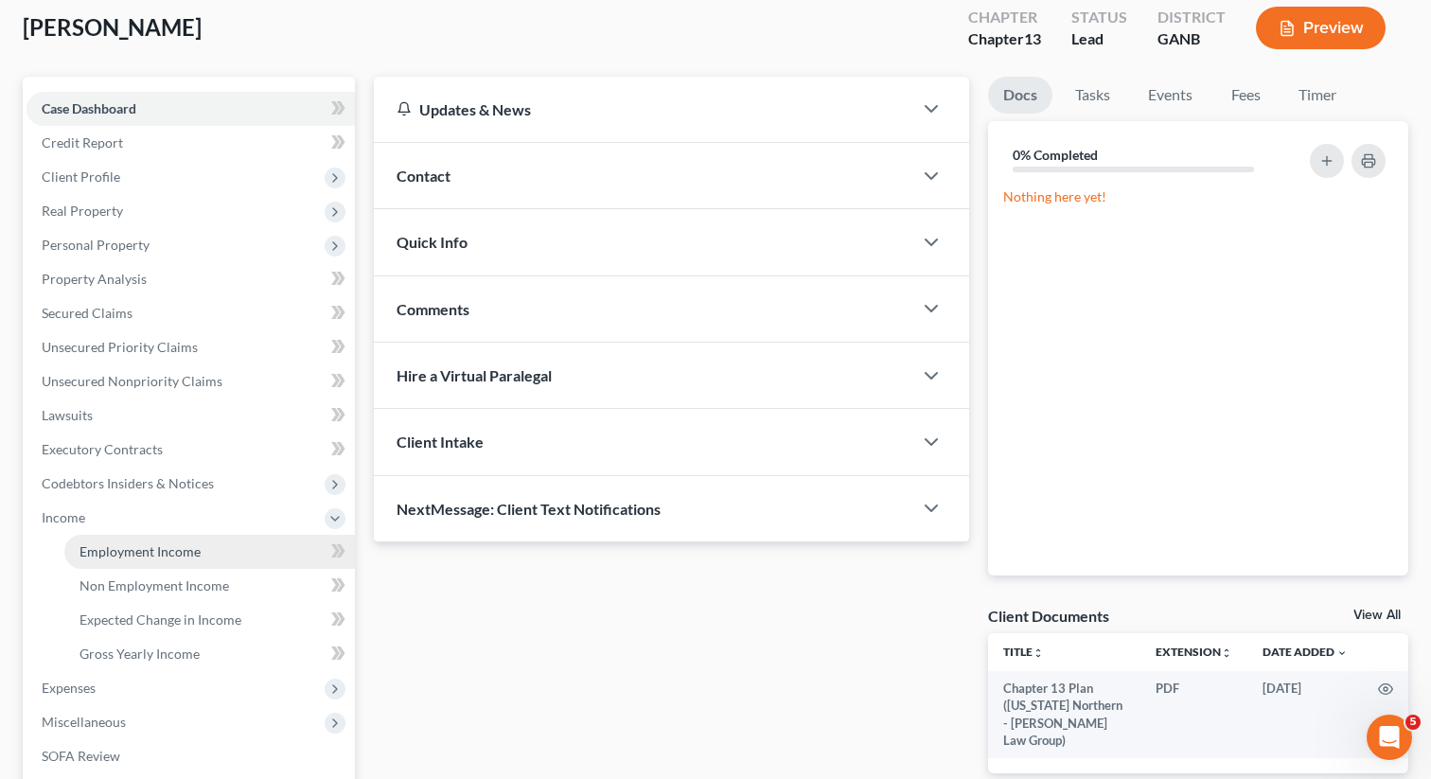
click at [111, 537] on link "Employment Income" at bounding box center [209, 552] width 291 height 34
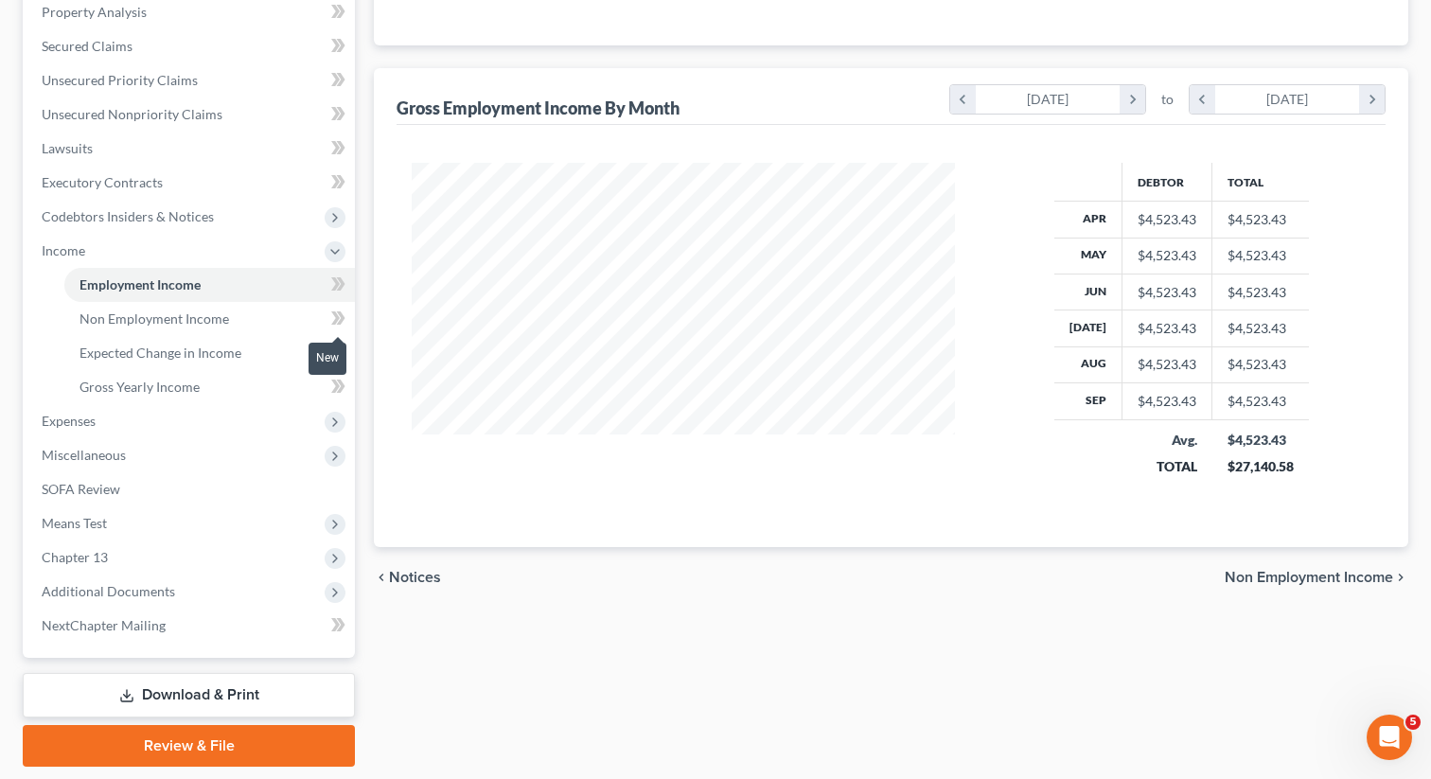
scroll to position [430, 0]
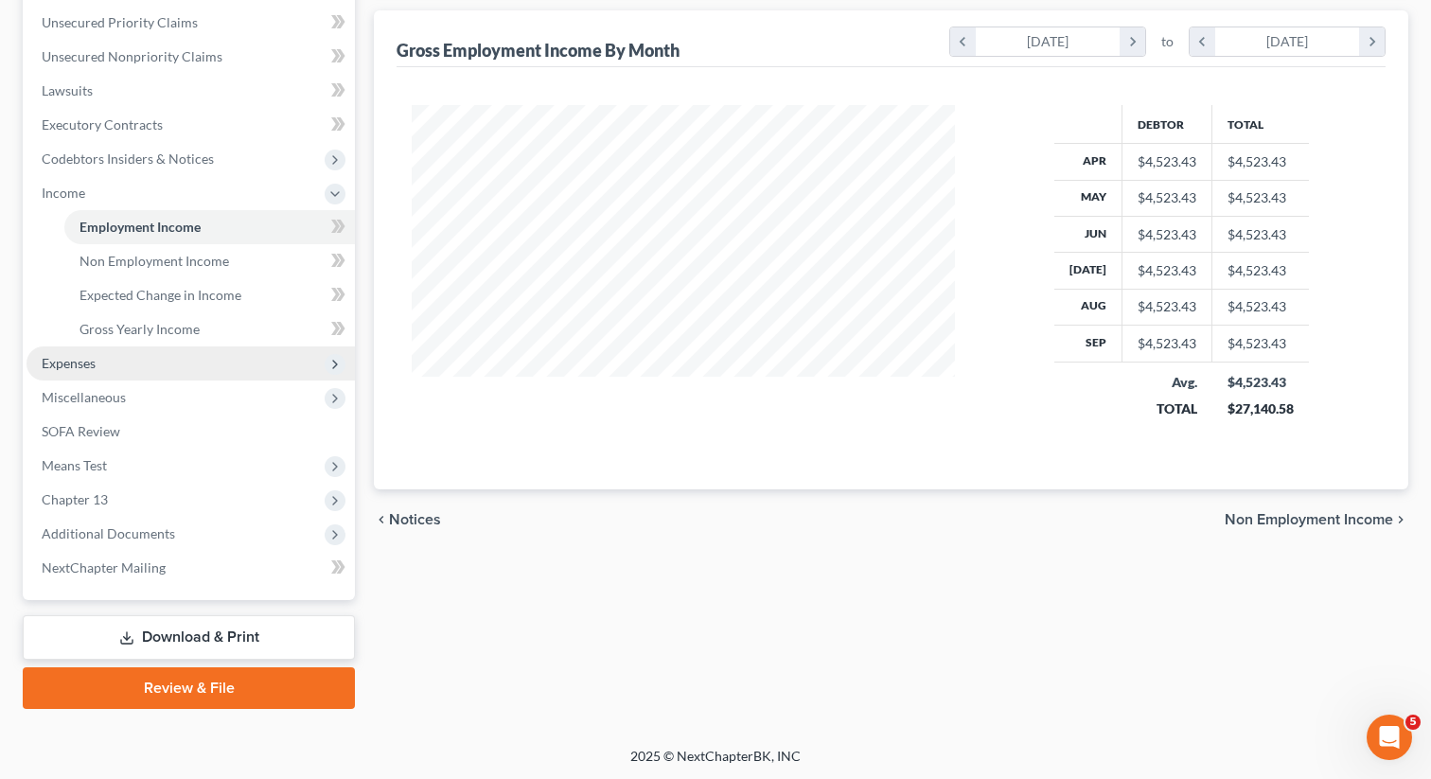
click at [115, 366] on span "Expenses" at bounding box center [191, 363] width 328 height 34
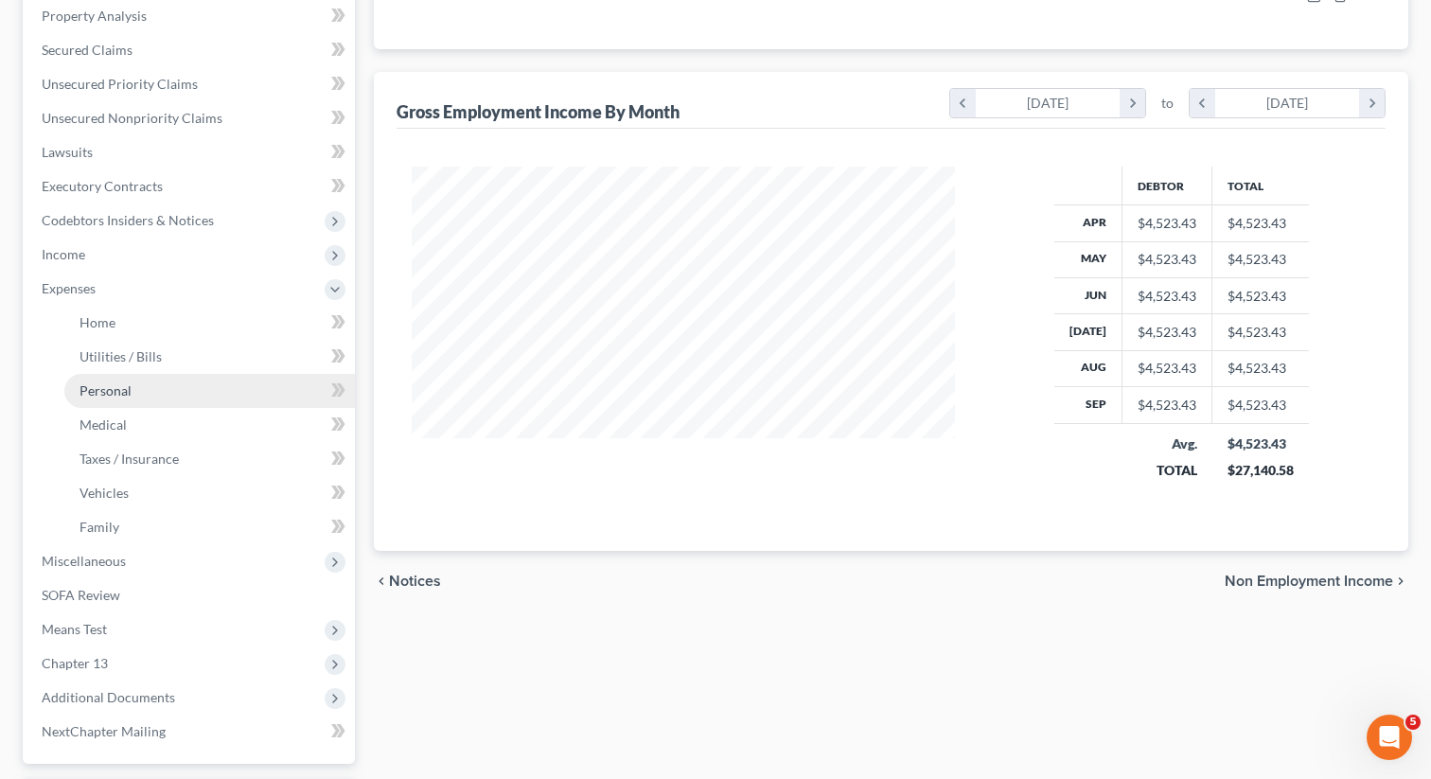
scroll to position [324, 0]
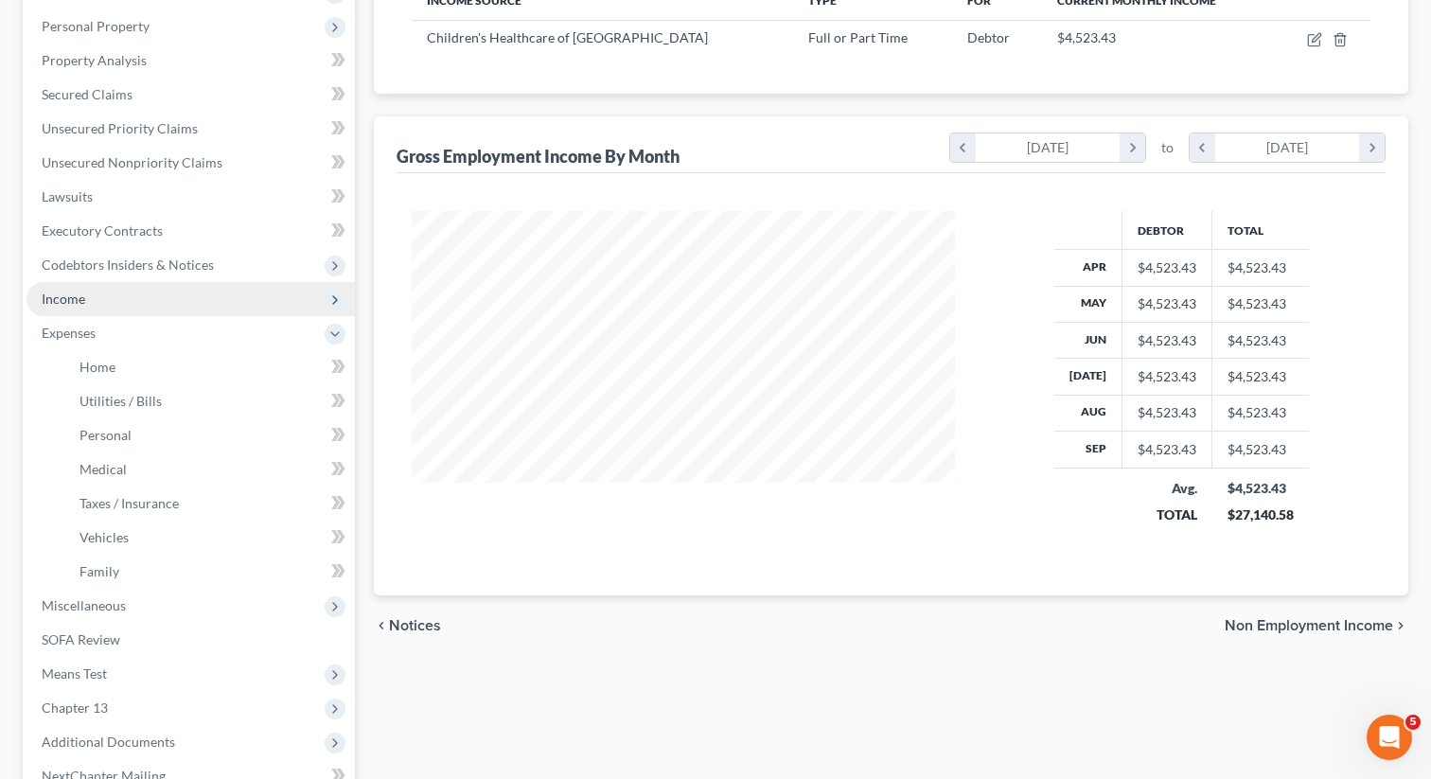
click at [121, 299] on span "Income" at bounding box center [191, 299] width 328 height 34
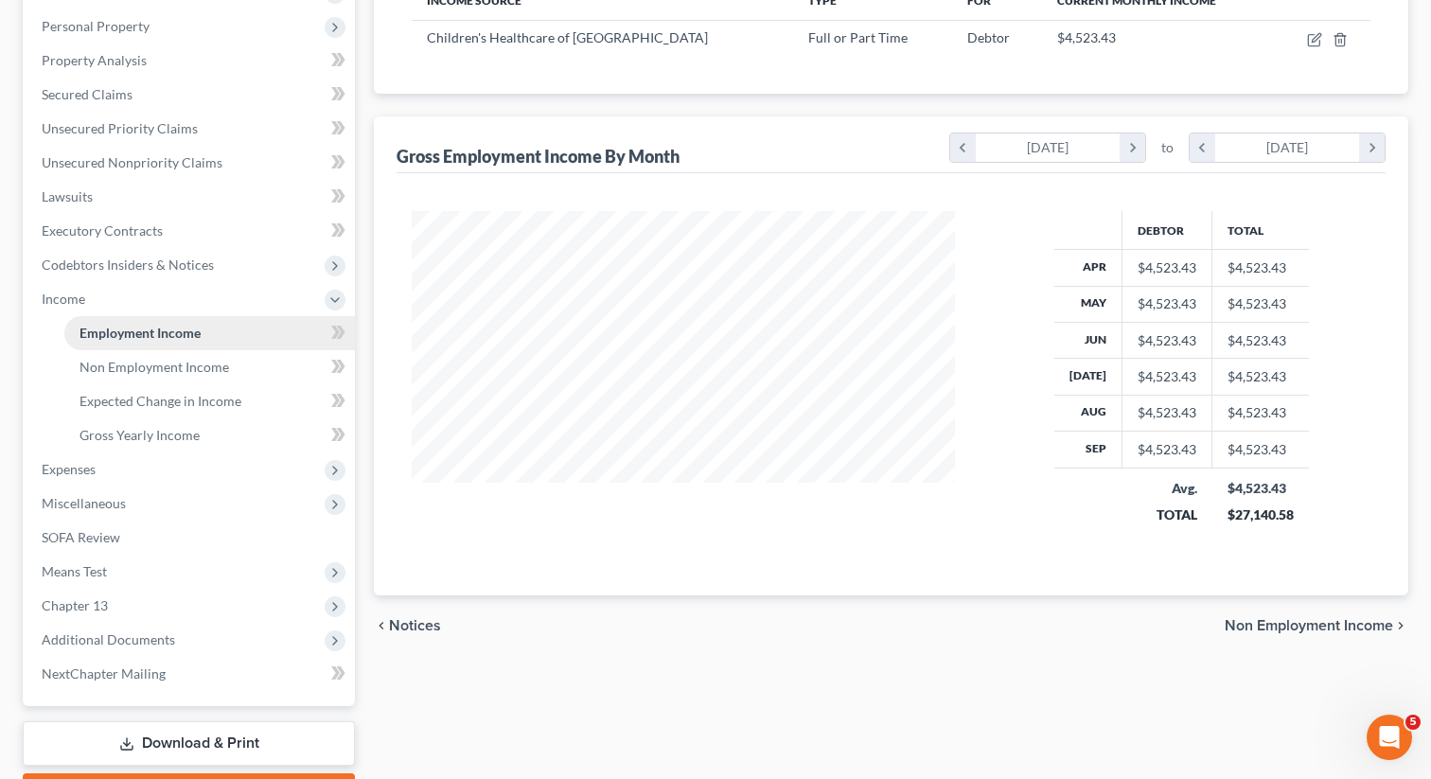
click at [125, 330] on span "Employment Income" at bounding box center [140, 333] width 121 height 16
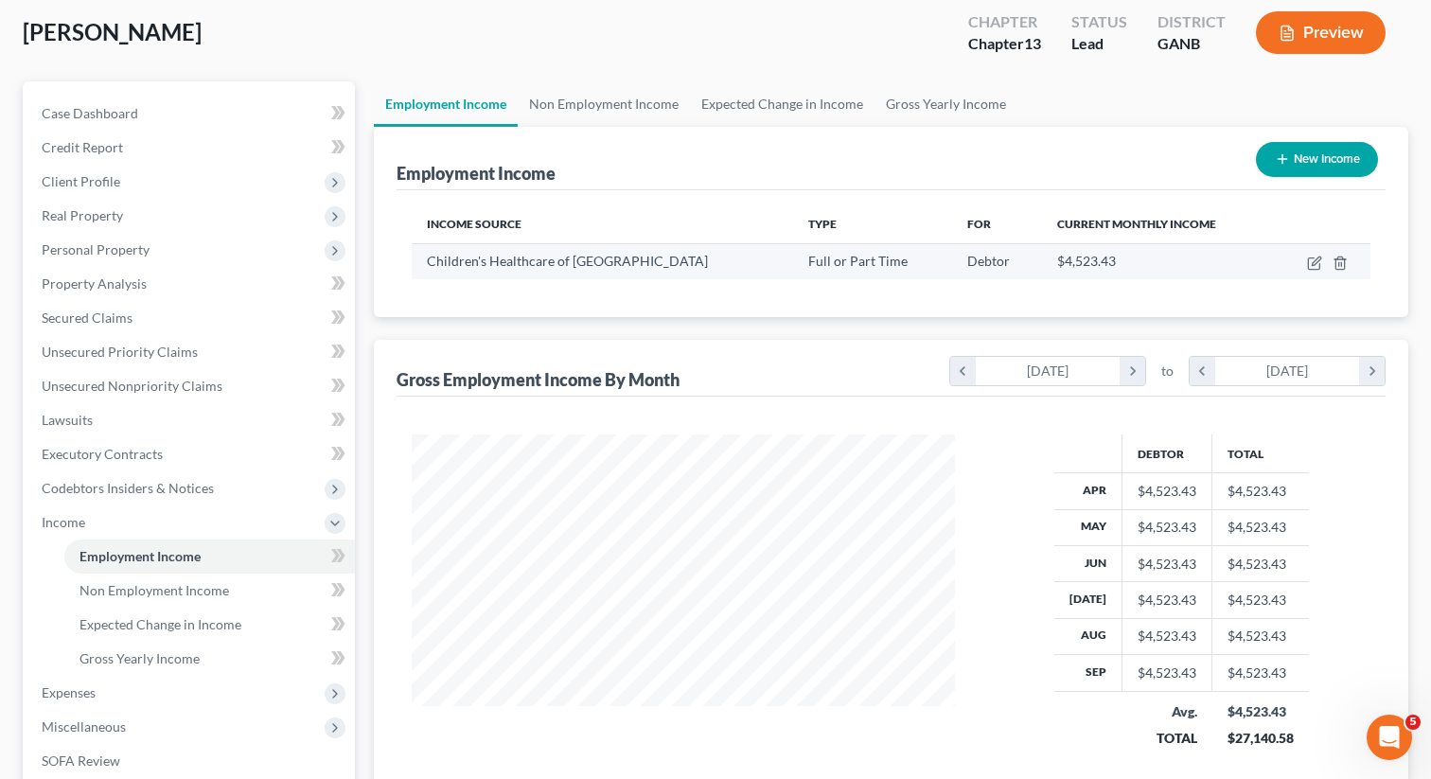
scroll to position [77, 0]
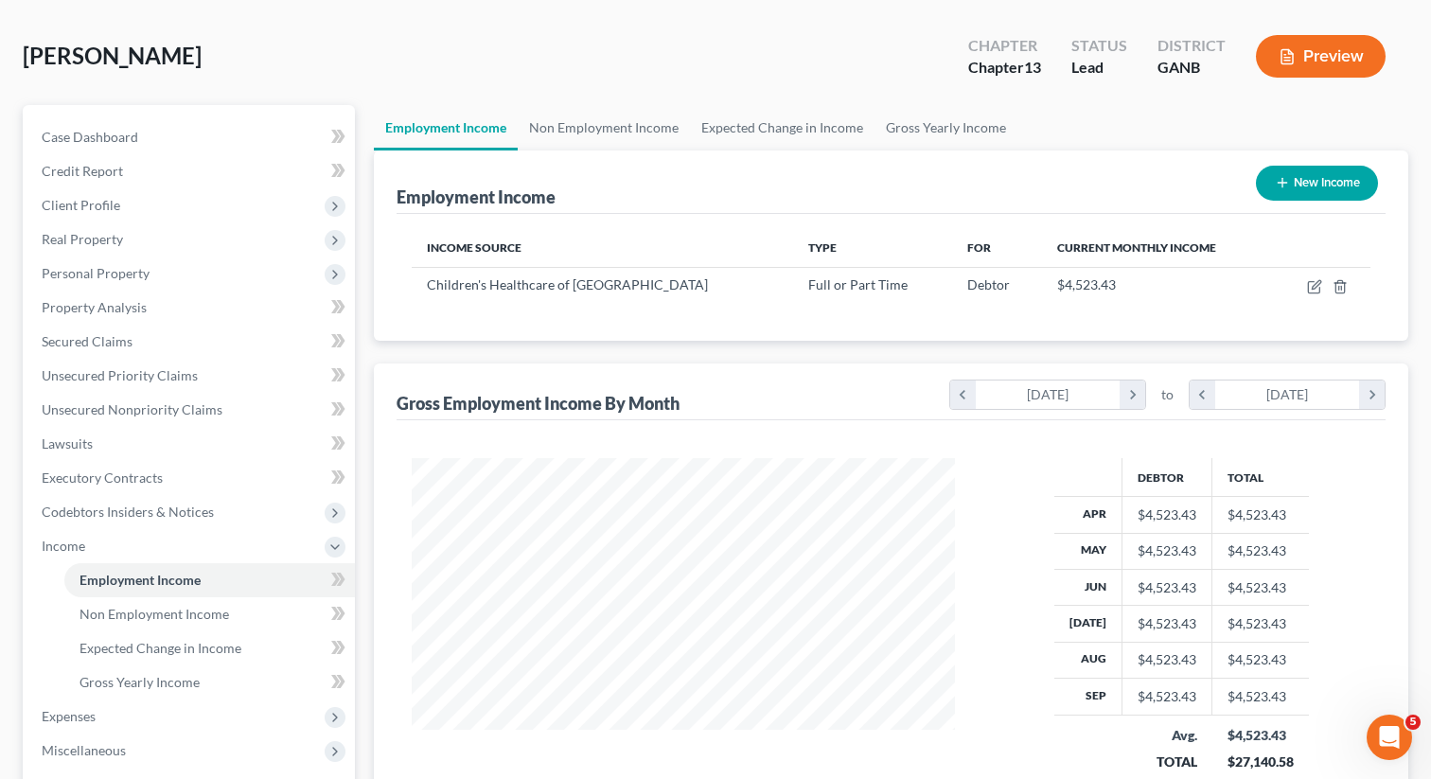
click at [1296, 187] on button "New Income" at bounding box center [1317, 183] width 122 height 35
select select "0"
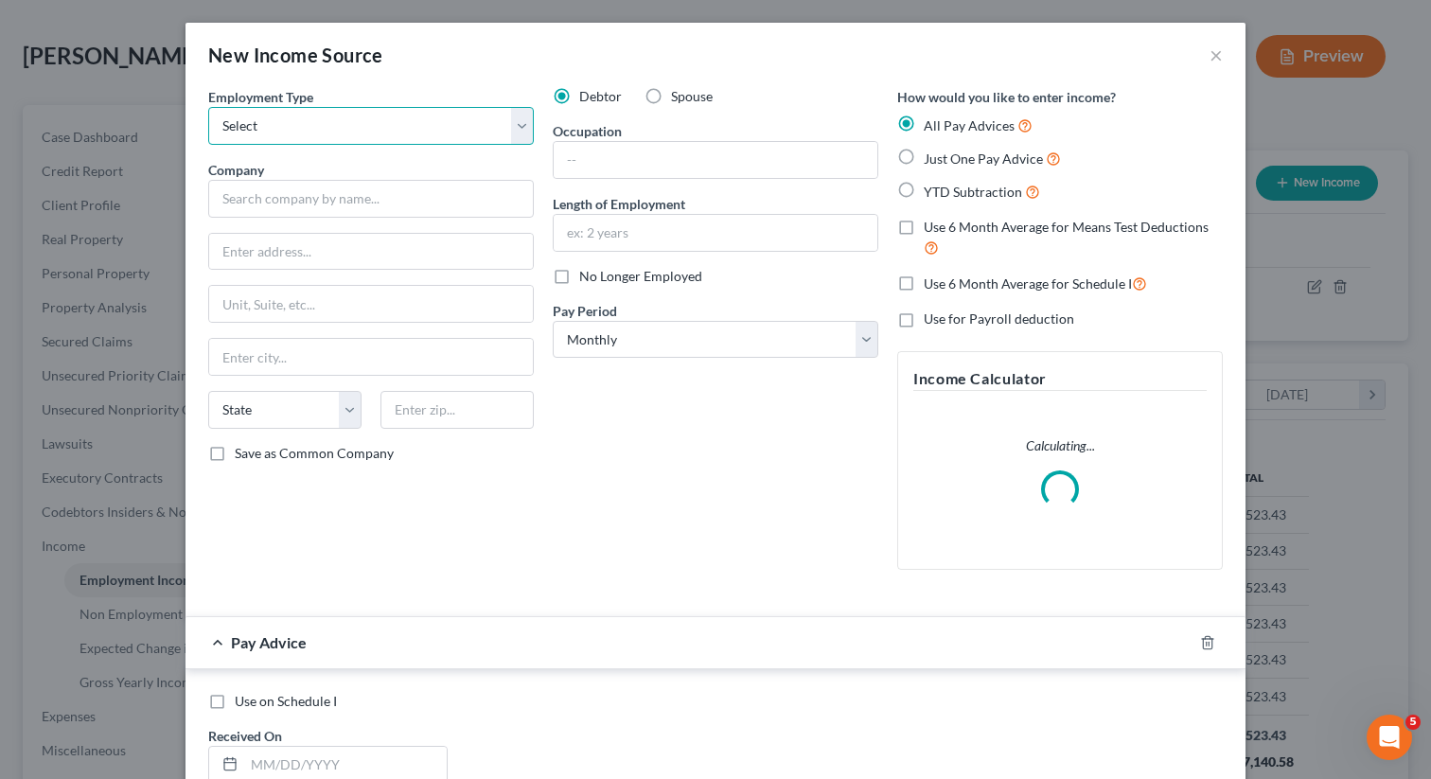
click at [293, 116] on select "Select Full or Part Time Employment Self Employment" at bounding box center [371, 126] width 326 height 38
select select "0"
click at [208, 107] on select "Select Full or Part Time Employment Self Employment" at bounding box center [371, 126] width 326 height 38
click at [671, 93] on label "Spouse" at bounding box center [692, 96] width 42 height 19
click at [679, 93] on input "Spouse" at bounding box center [685, 93] width 12 height 12
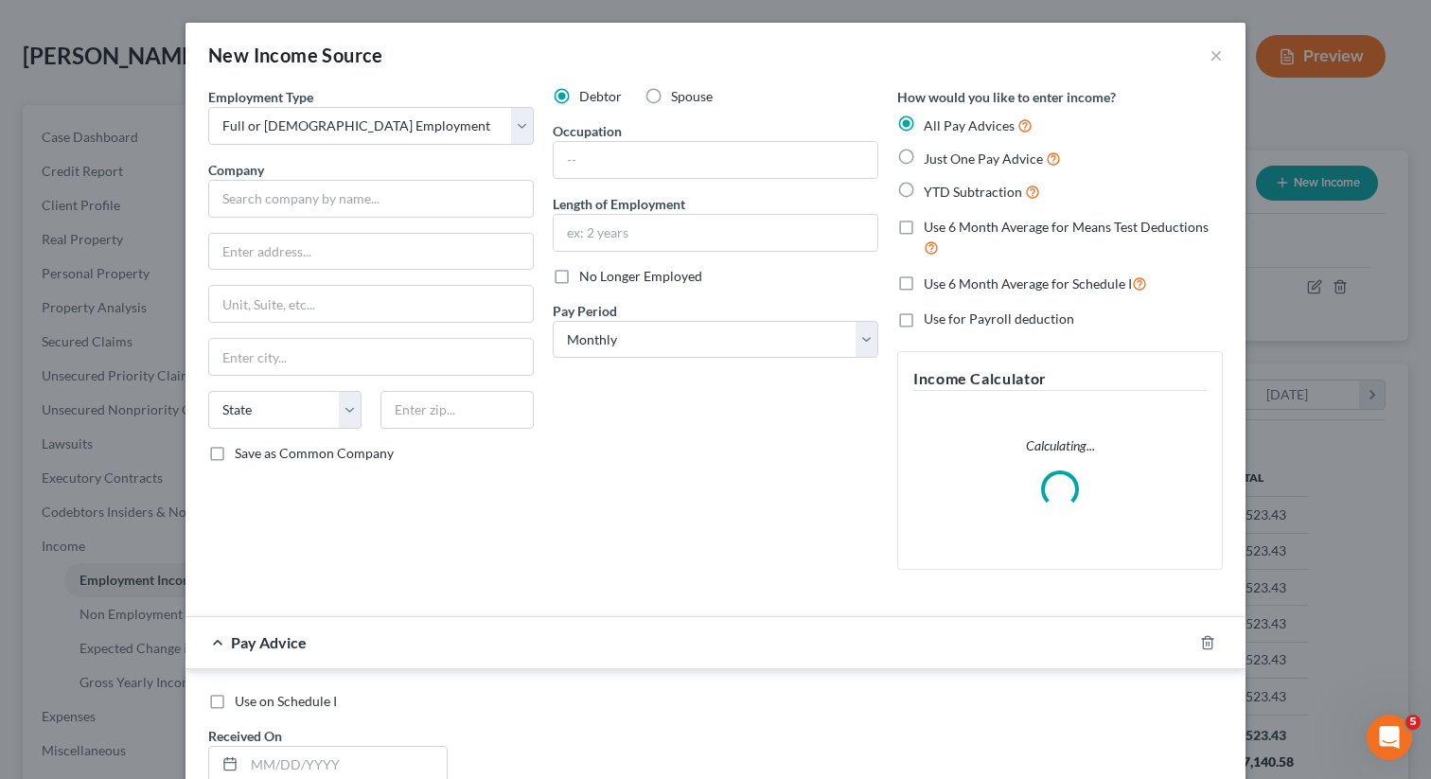
radio input "true"
click at [924, 165] on label "Just One Pay Advice" at bounding box center [992, 159] width 137 height 22
click at [931, 160] on input "Just One Pay Advice" at bounding box center [937, 154] width 12 height 12
radio input "true"
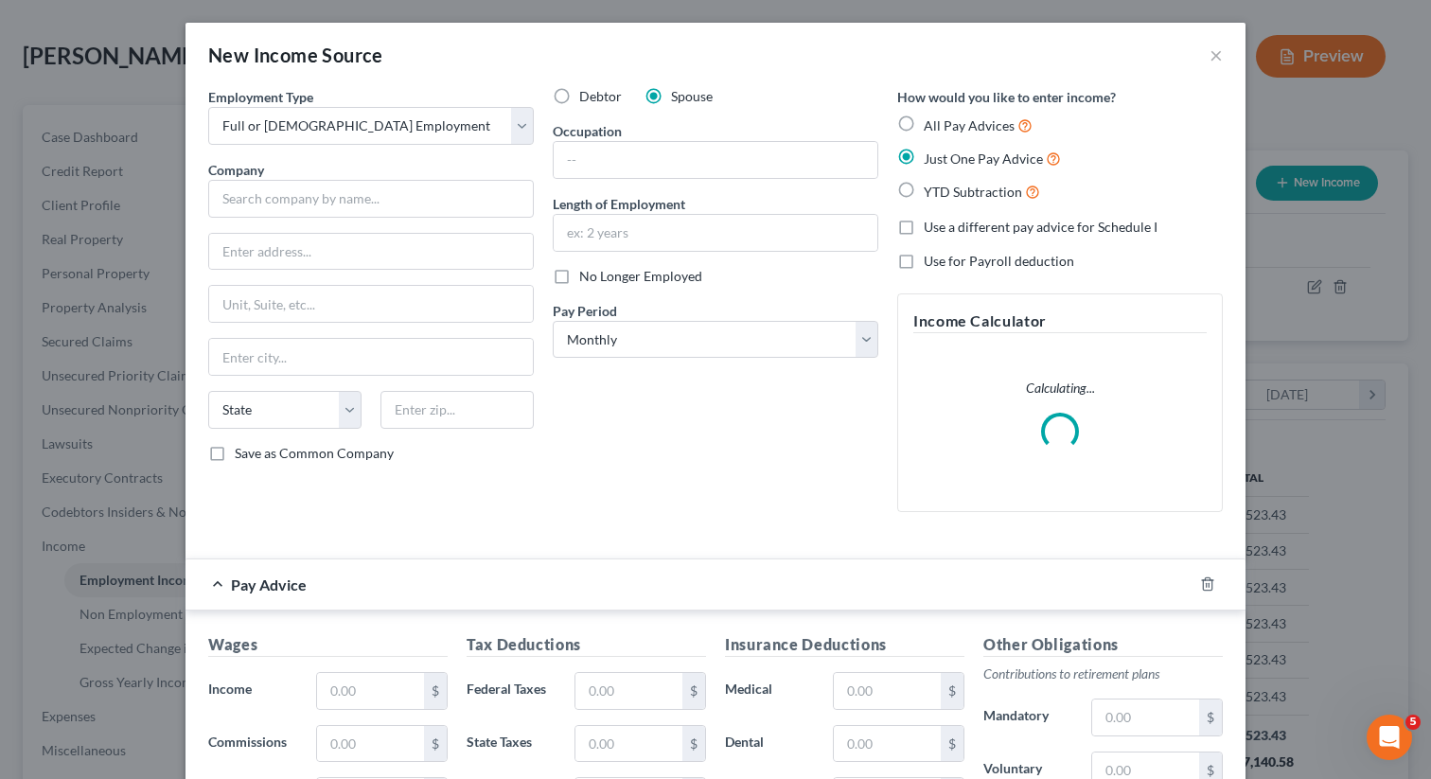
click at [389, 220] on div "Employment Type * Select Full or Part Time Employment Self Employment Company *…" at bounding box center [371, 307] width 345 height 440
click at [380, 212] on input "text" at bounding box center [371, 199] width 326 height 38
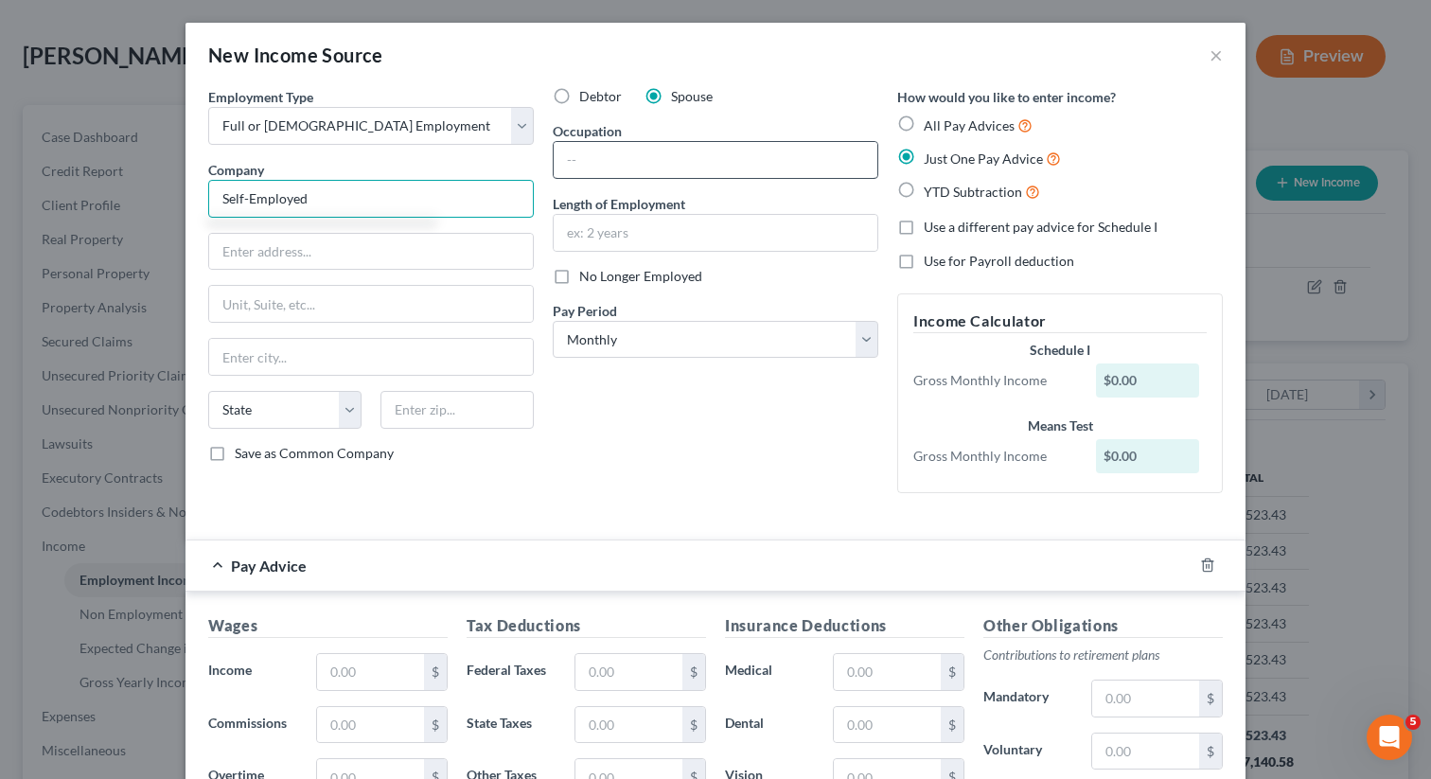
type input "Self-Employed"
click at [677, 159] on input "text" at bounding box center [716, 160] width 324 height 36
type input "Security Guard"
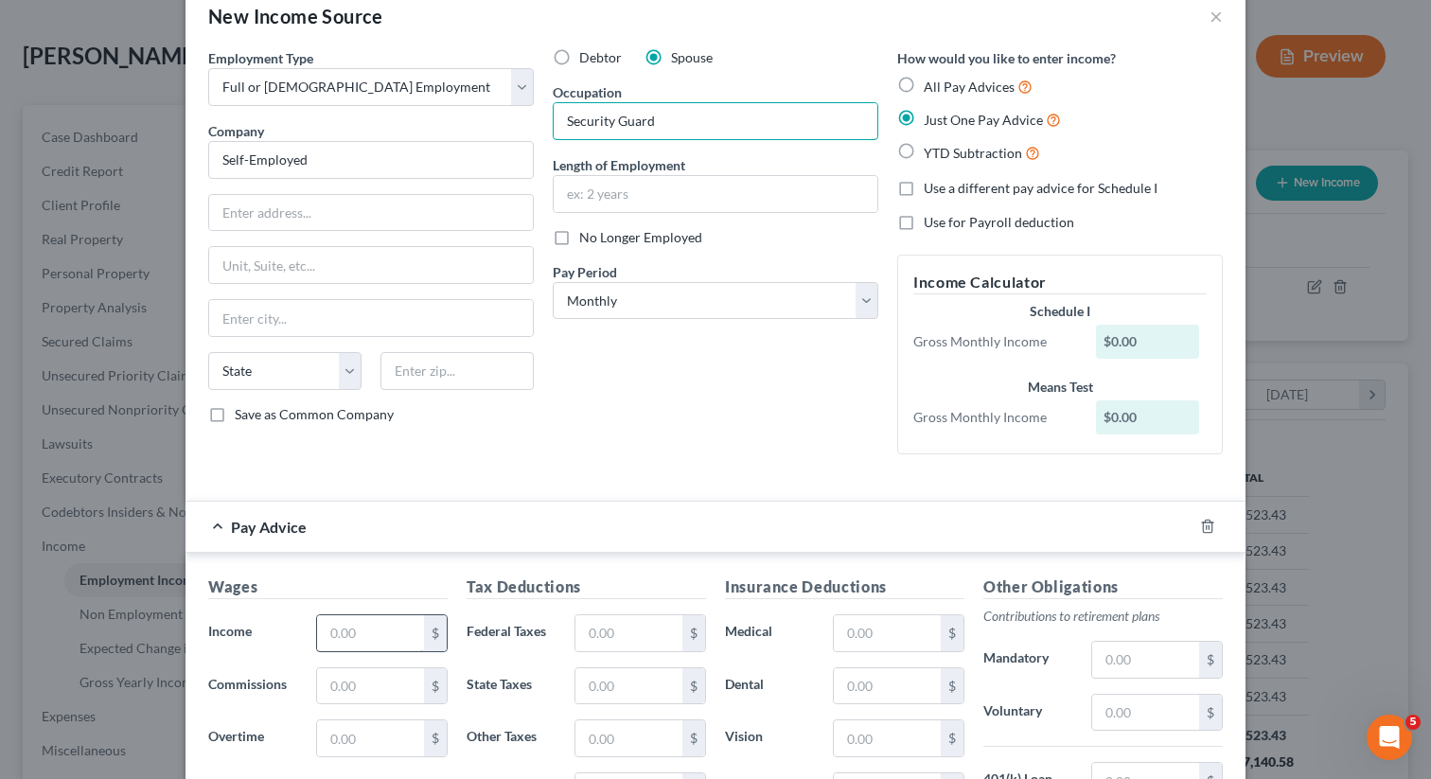
scroll to position [0, 0]
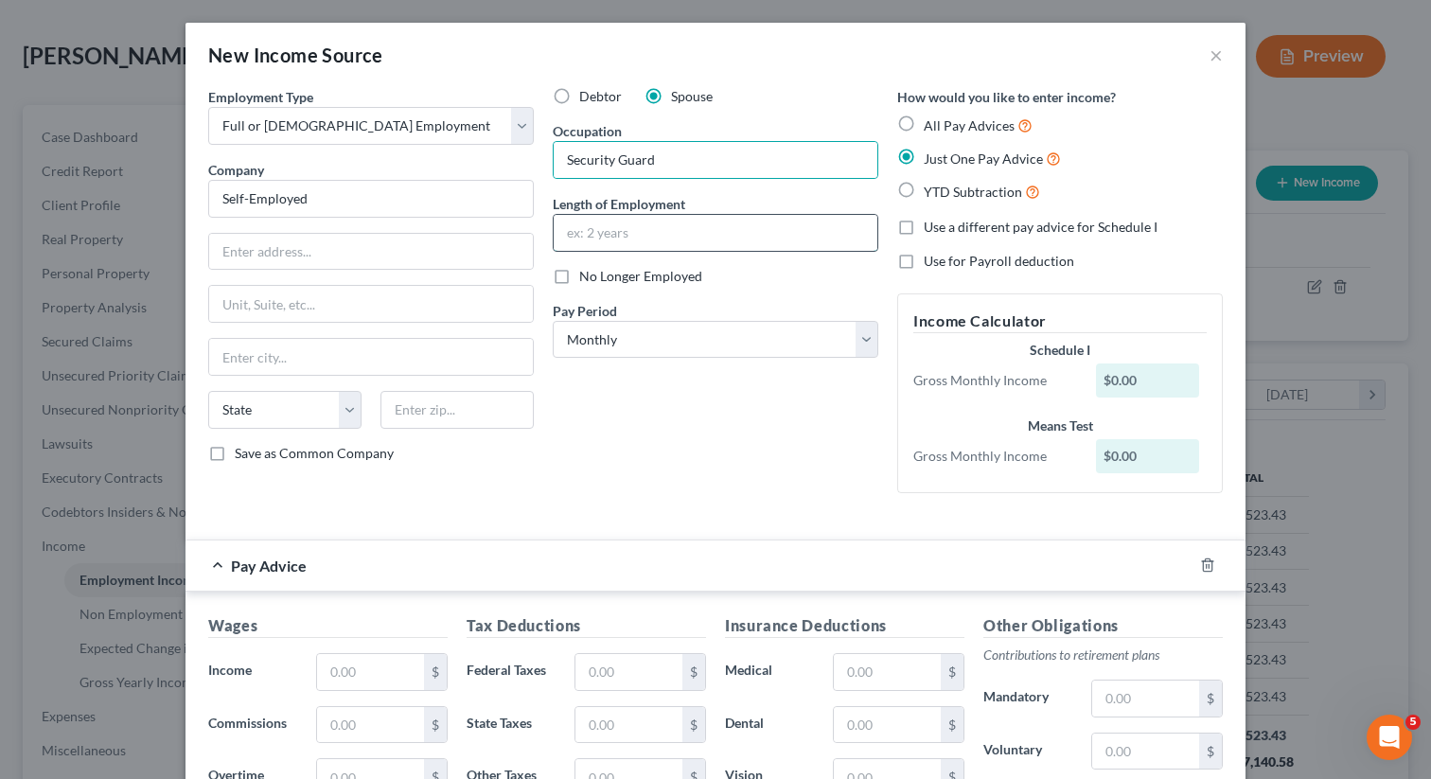
click at [599, 234] on input "text" at bounding box center [716, 233] width 324 height 36
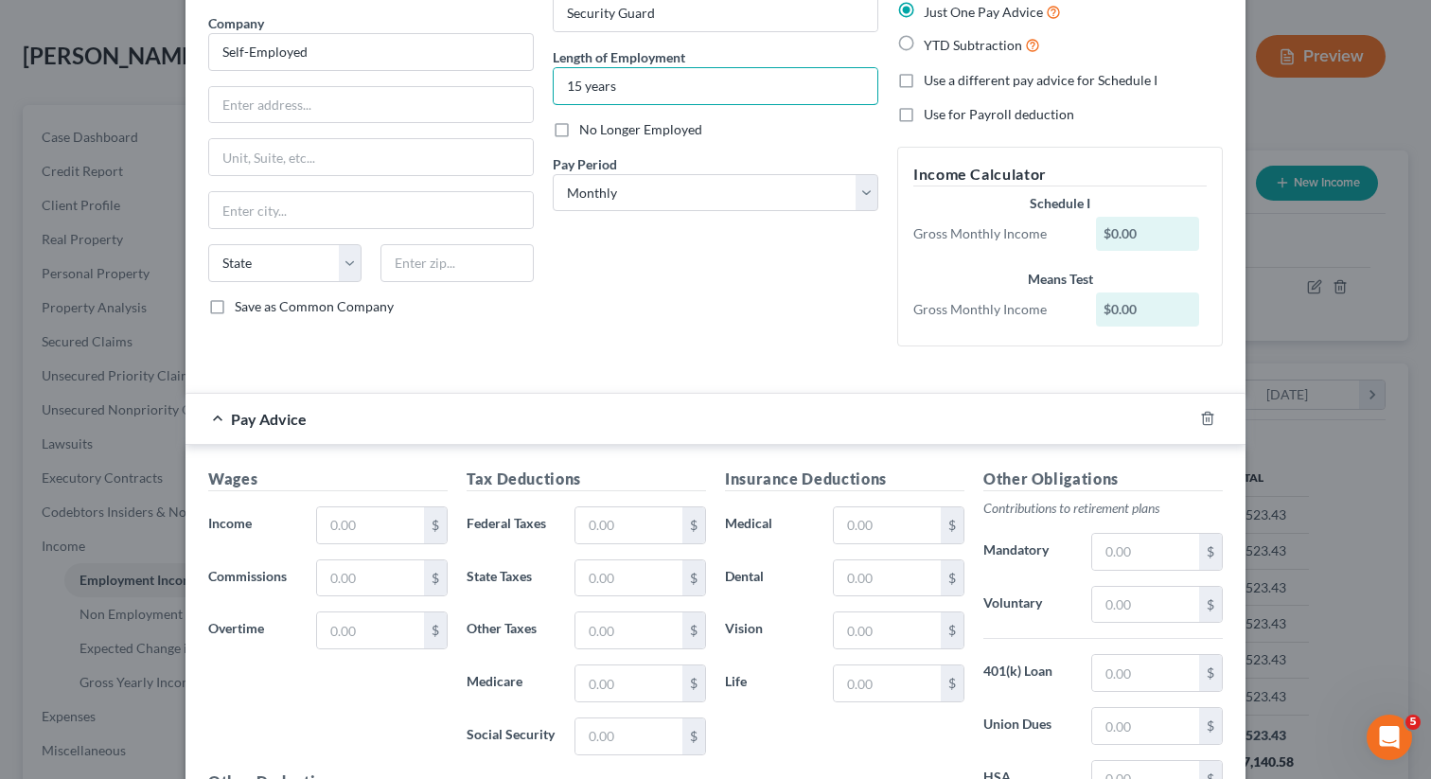
scroll to position [161, 0]
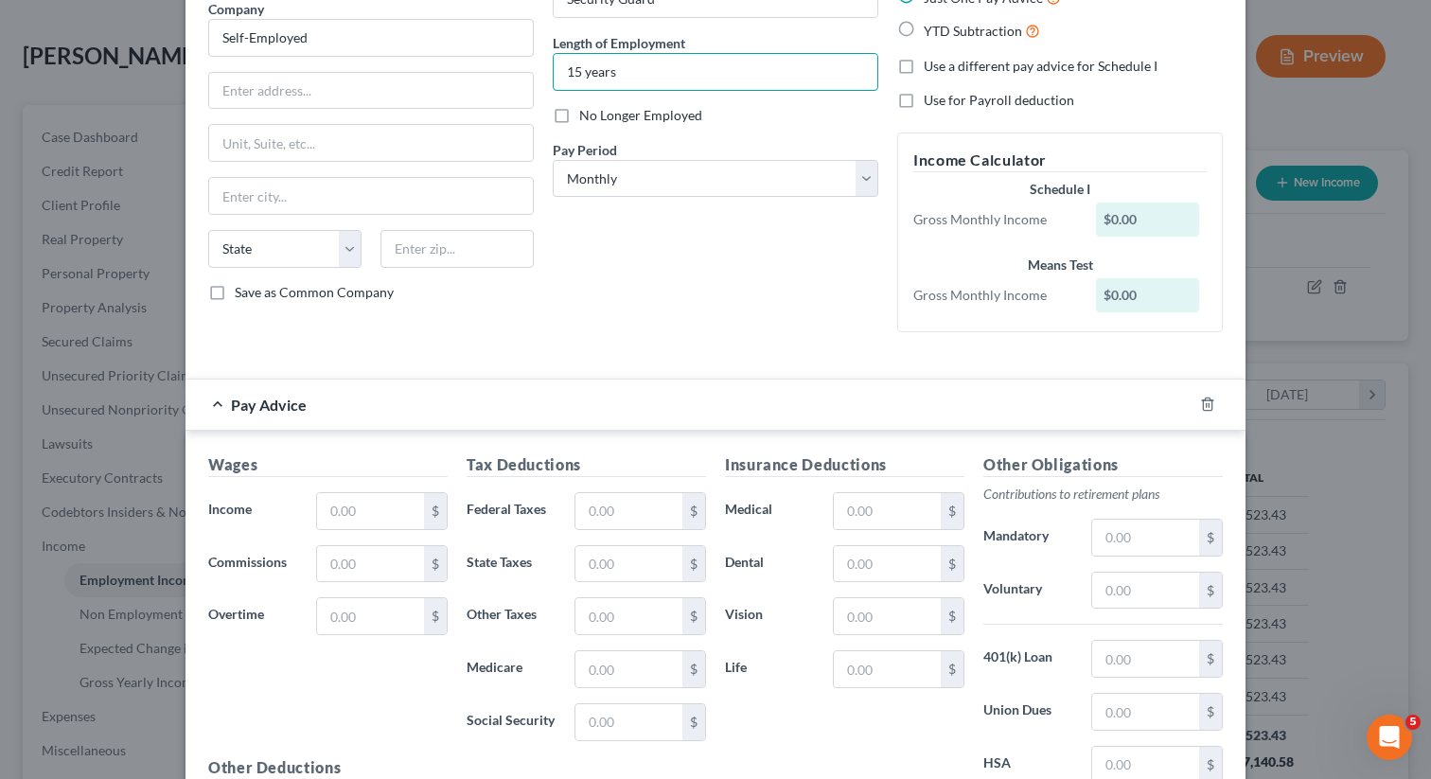
type input "15 years"
click at [383, 512] on input "text" at bounding box center [370, 511] width 107 height 36
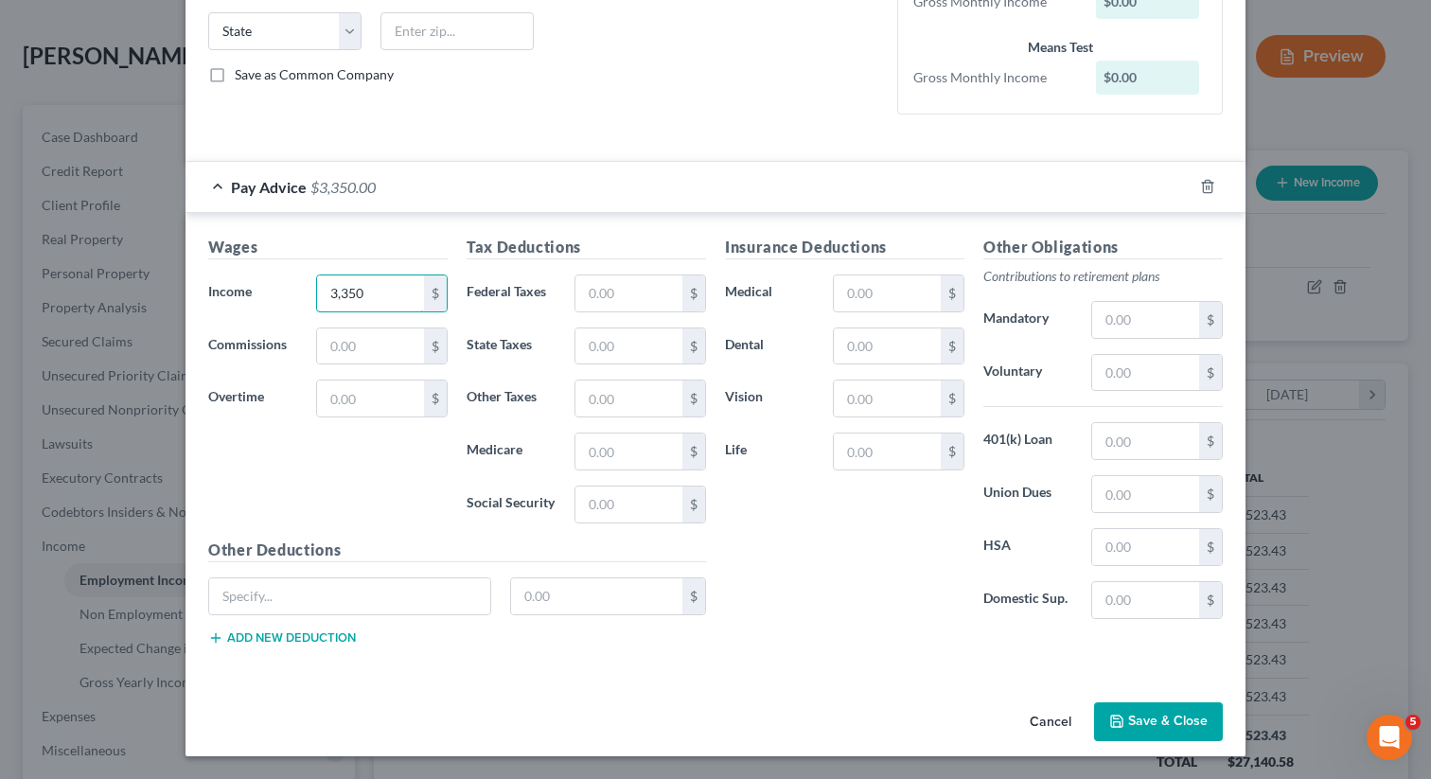
type input "3,350"
click at [1163, 706] on button "Save & Close" at bounding box center [1158, 722] width 129 height 40
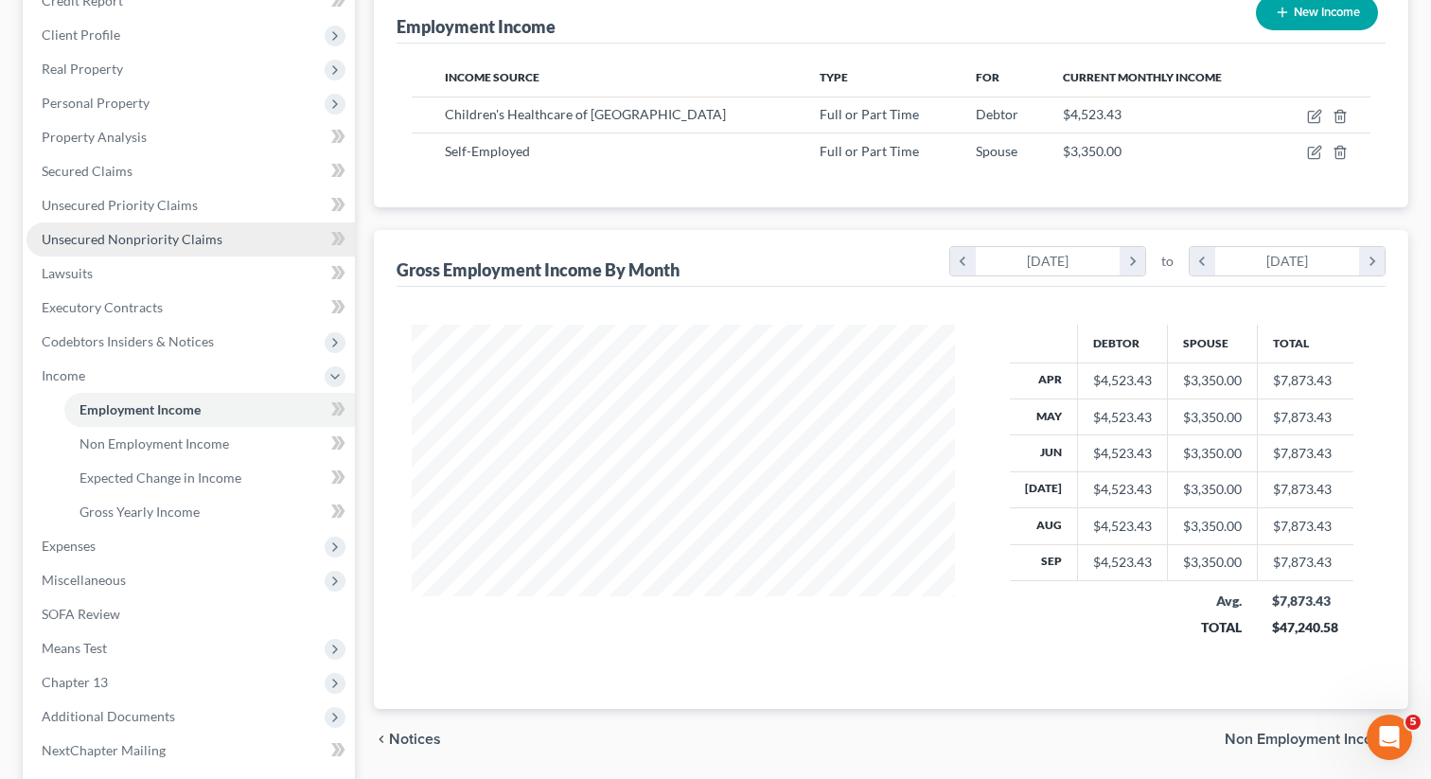
scroll to position [430, 0]
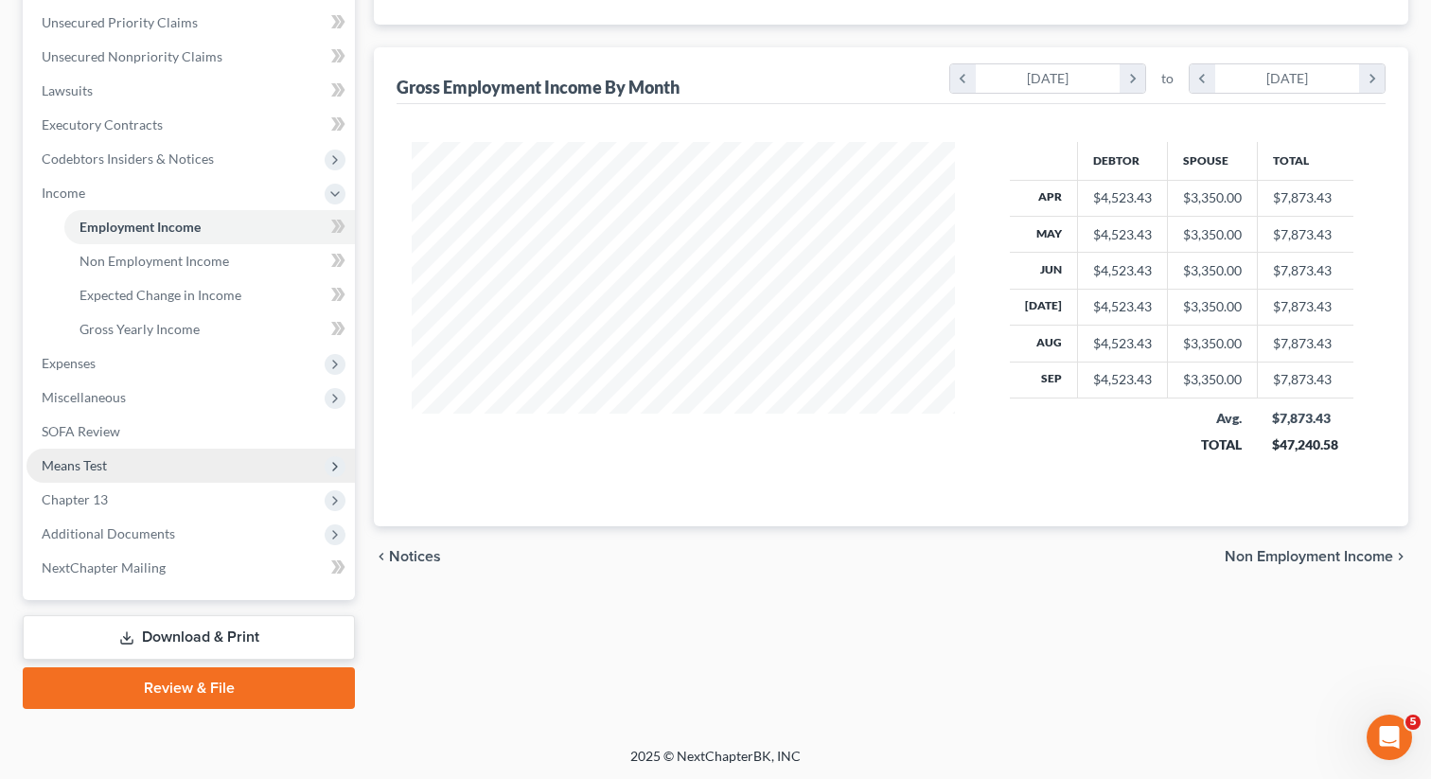
click at [172, 466] on span "Means Test" at bounding box center [191, 466] width 328 height 34
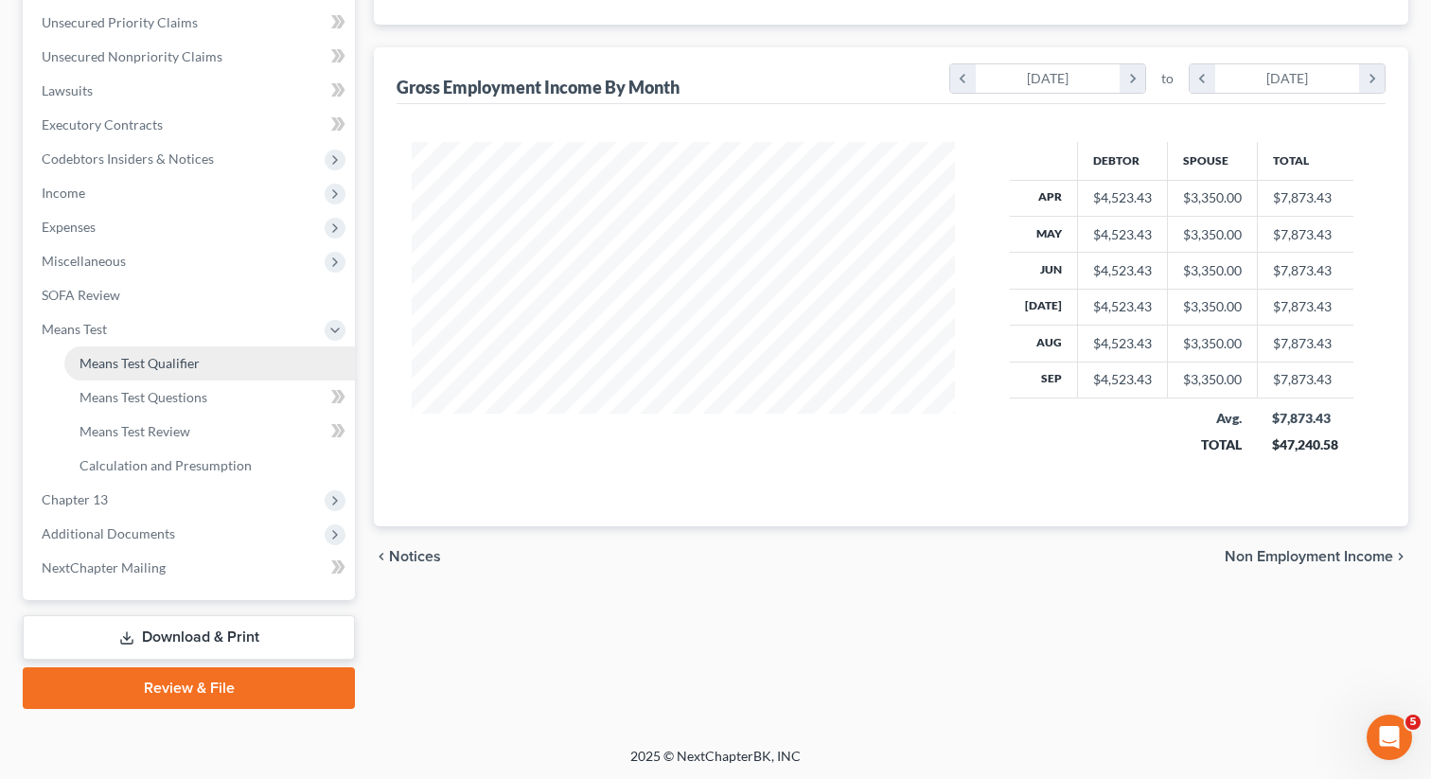
click at [171, 355] on span "Means Test Qualifier" at bounding box center [140, 363] width 120 height 16
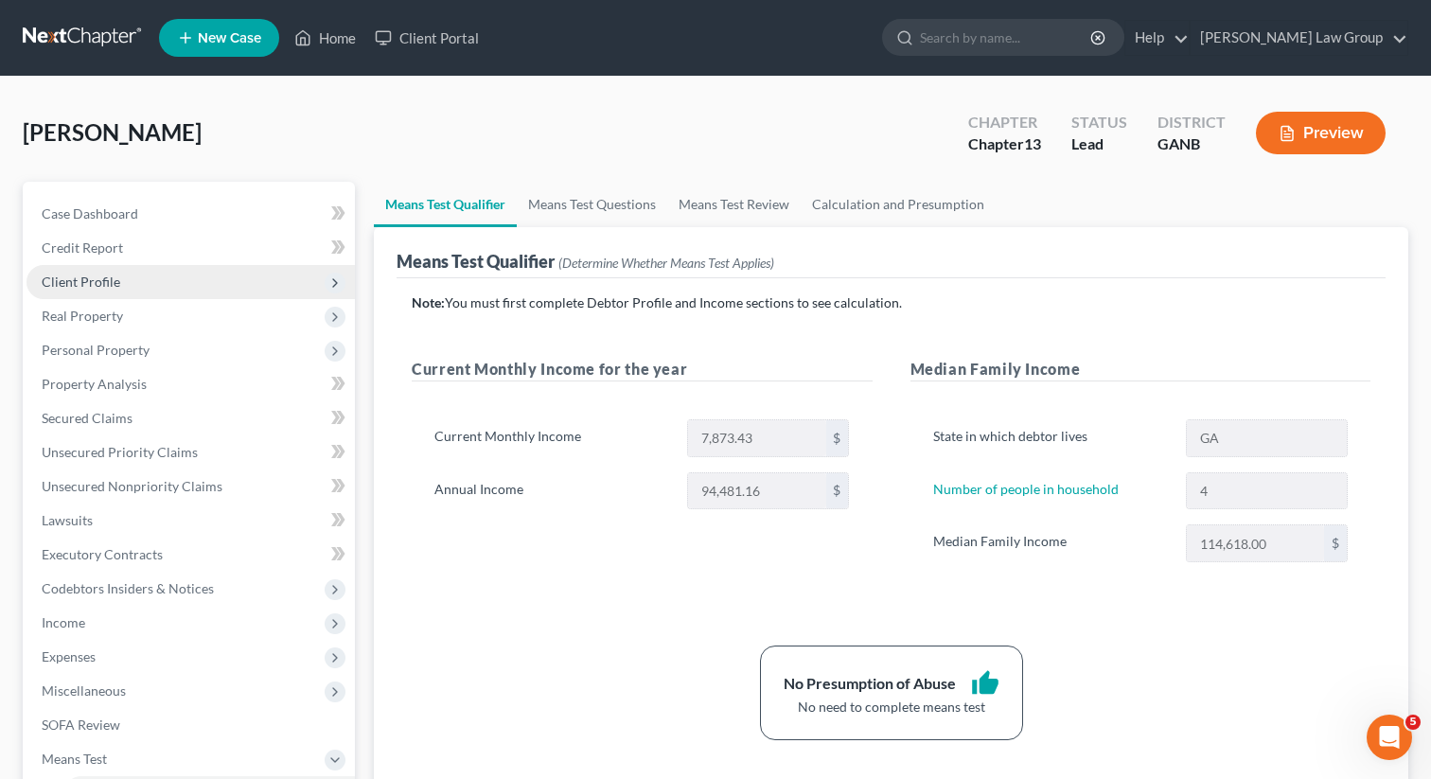
click at [98, 282] on span "Client Profile" at bounding box center [81, 282] width 79 height 16
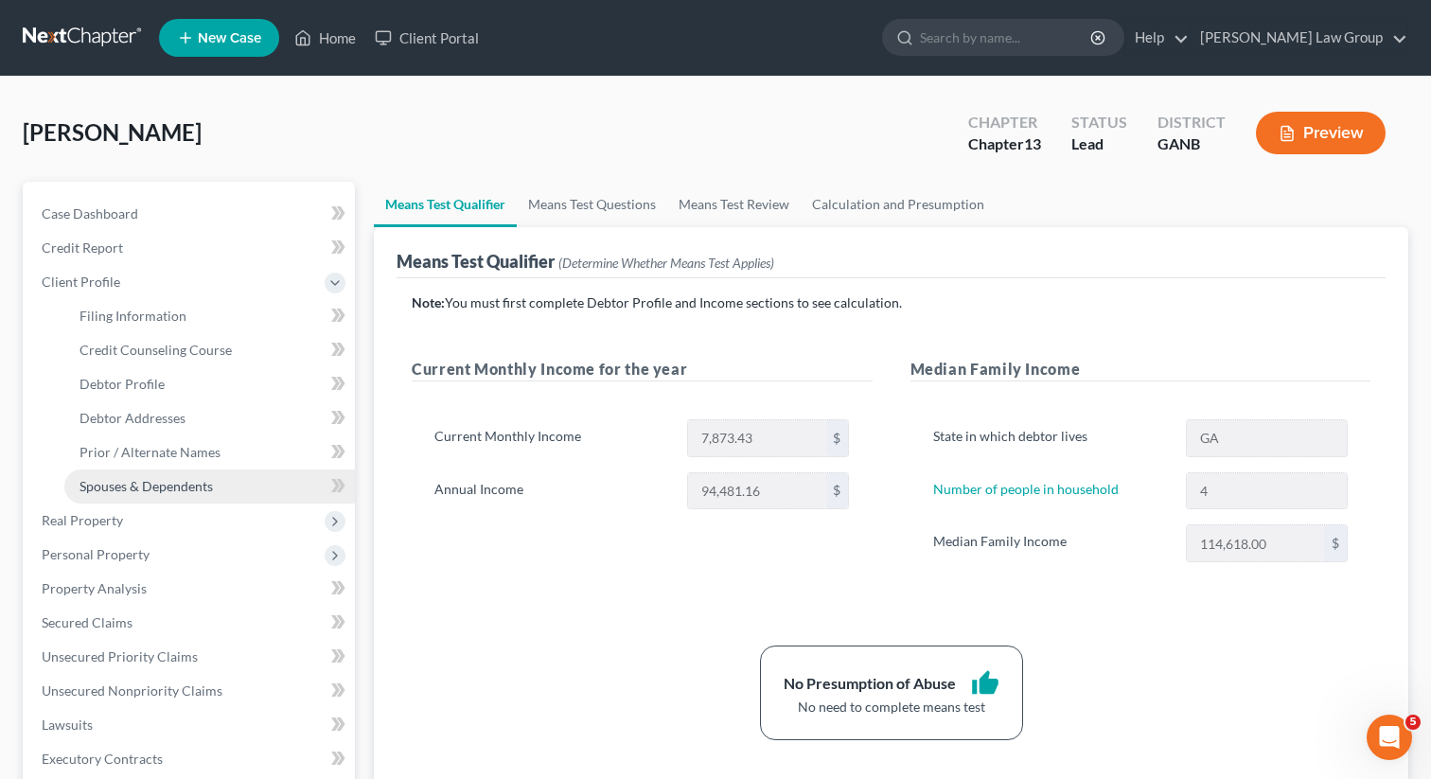
click at [94, 479] on span "Spouses & Dependents" at bounding box center [146, 486] width 133 height 16
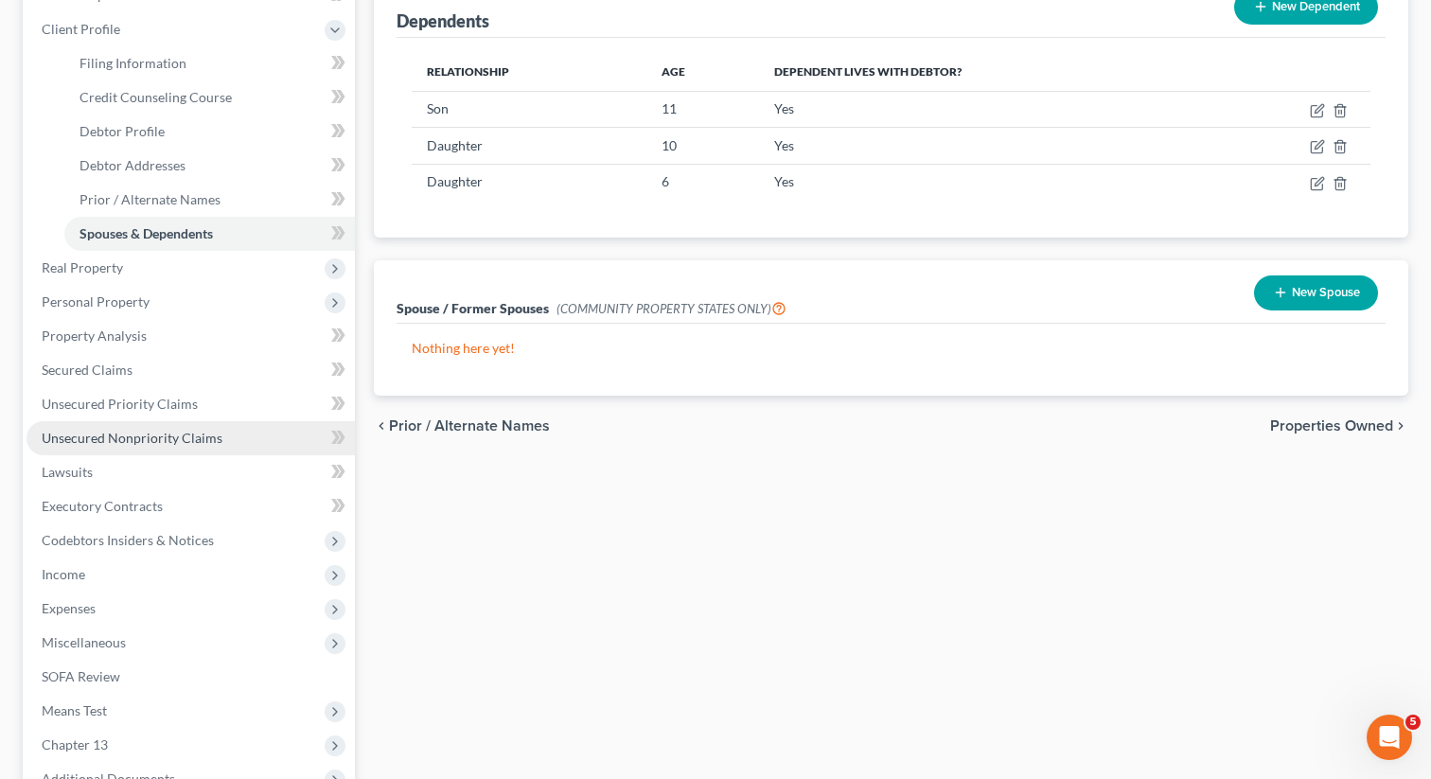
scroll to position [283, 0]
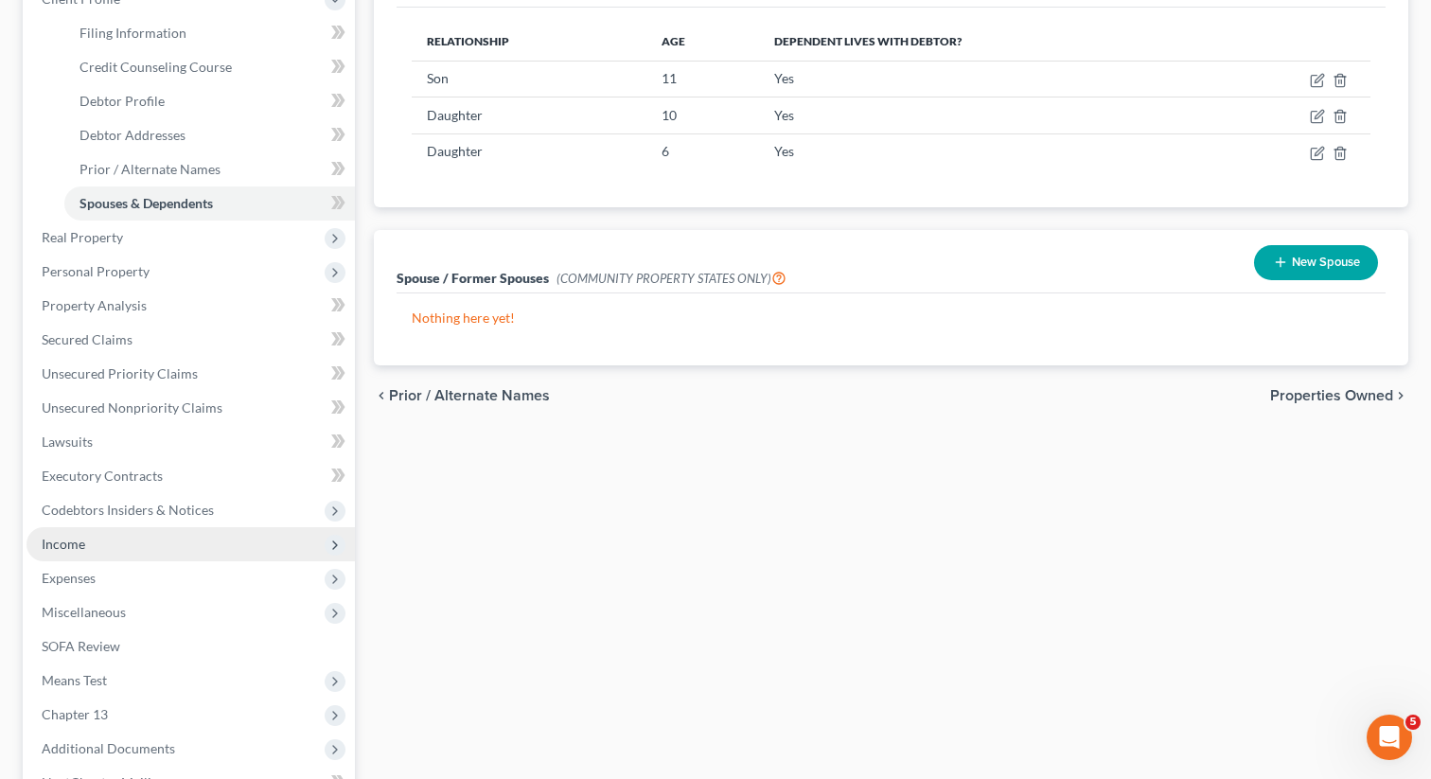
click at [98, 540] on span "Income" at bounding box center [191, 544] width 328 height 34
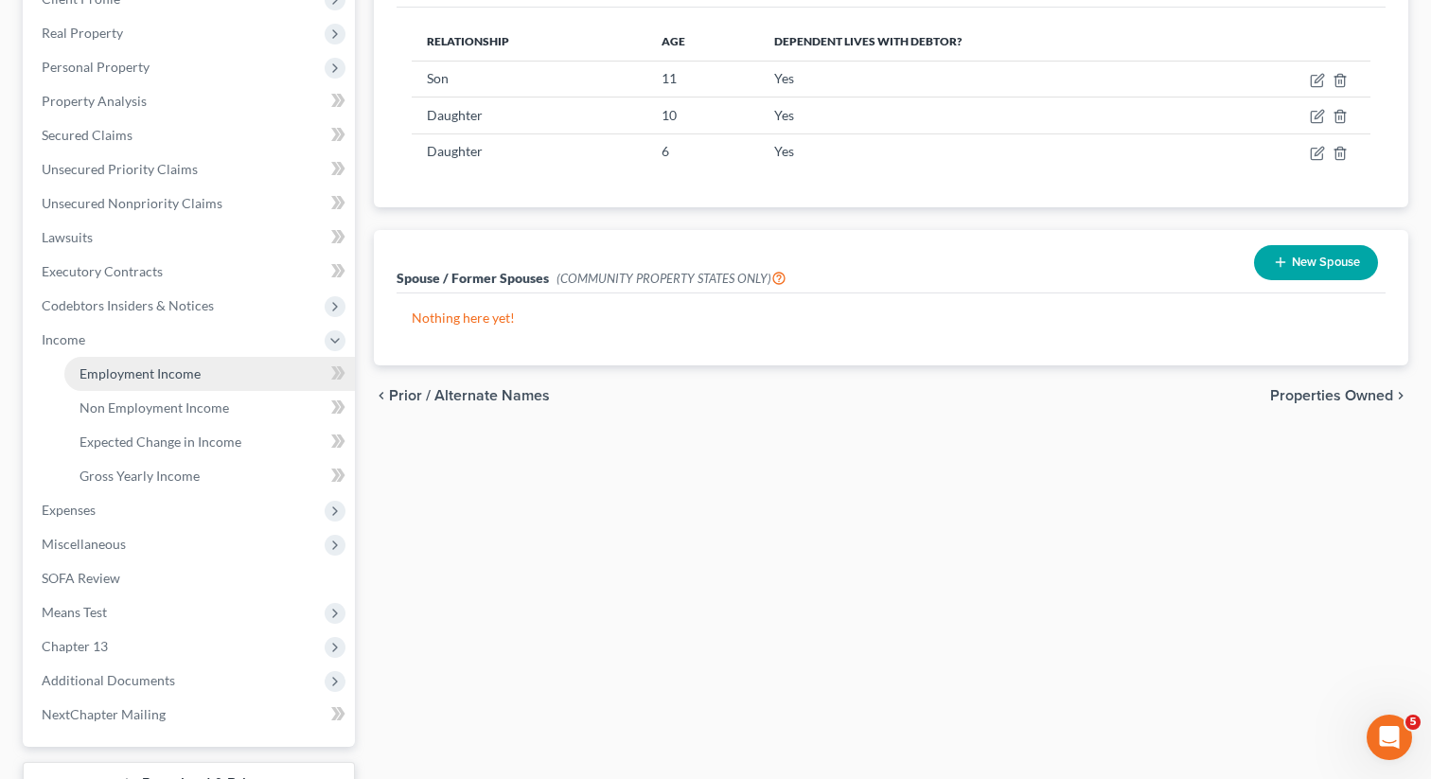
click at [145, 371] on span "Employment Income" at bounding box center [140, 373] width 121 height 16
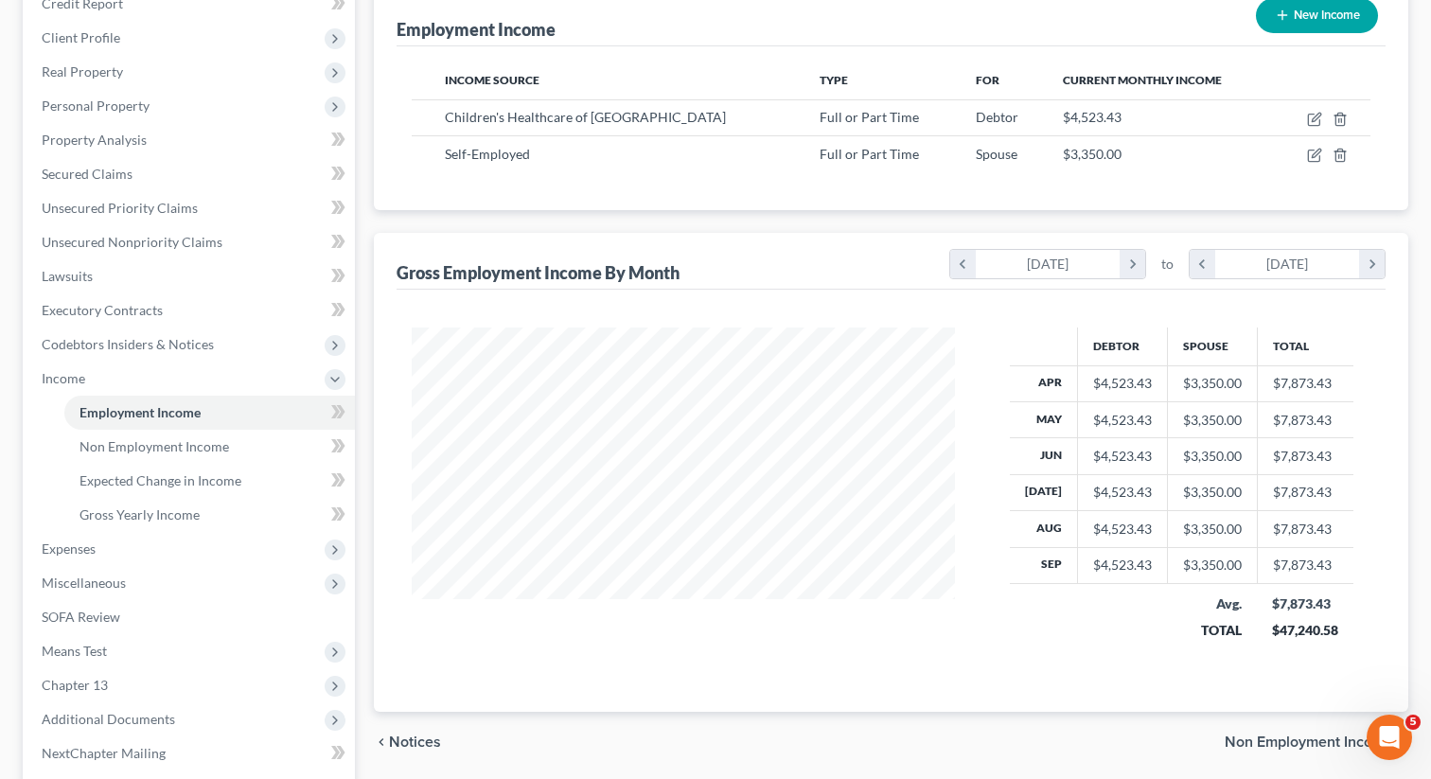
scroll to position [384, 0]
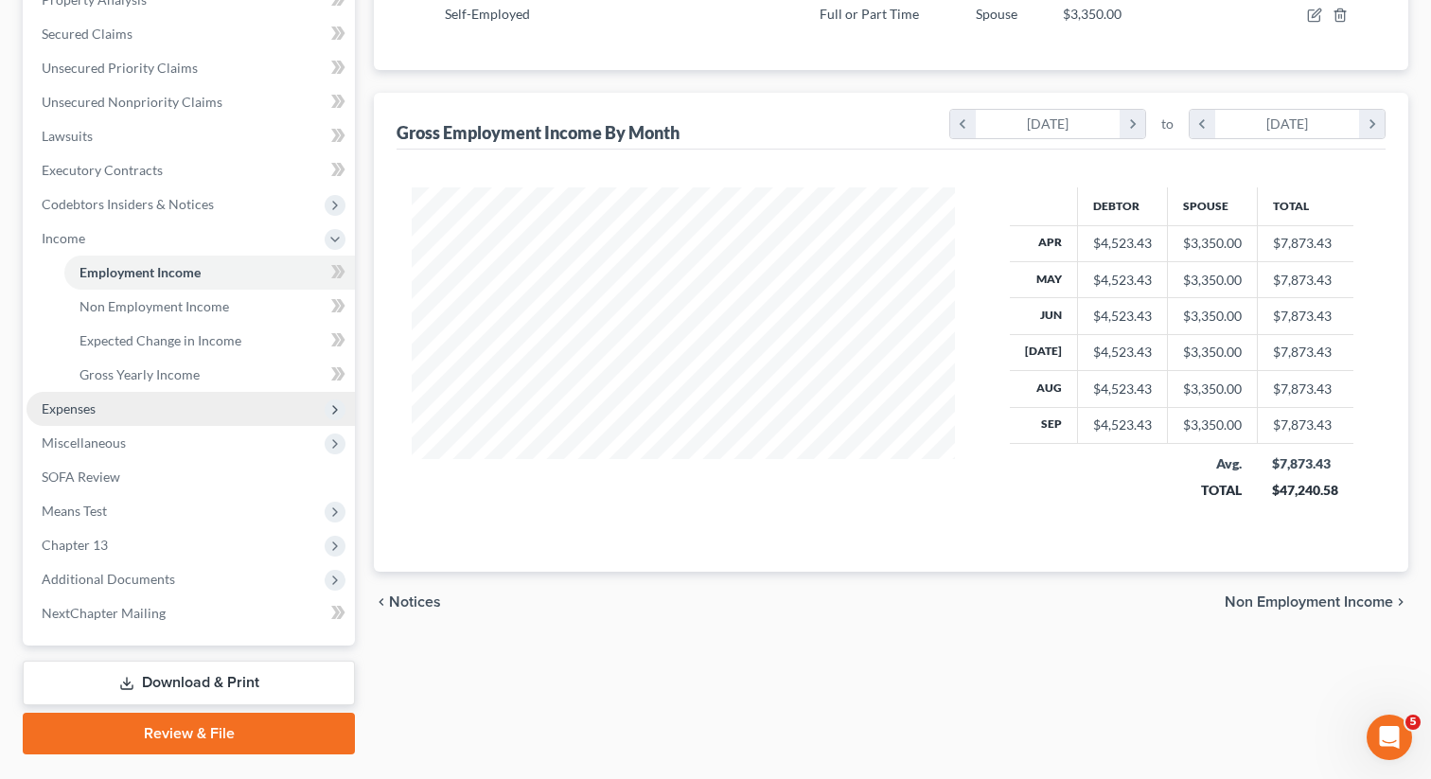
click at [121, 402] on span "Expenses" at bounding box center [191, 409] width 328 height 34
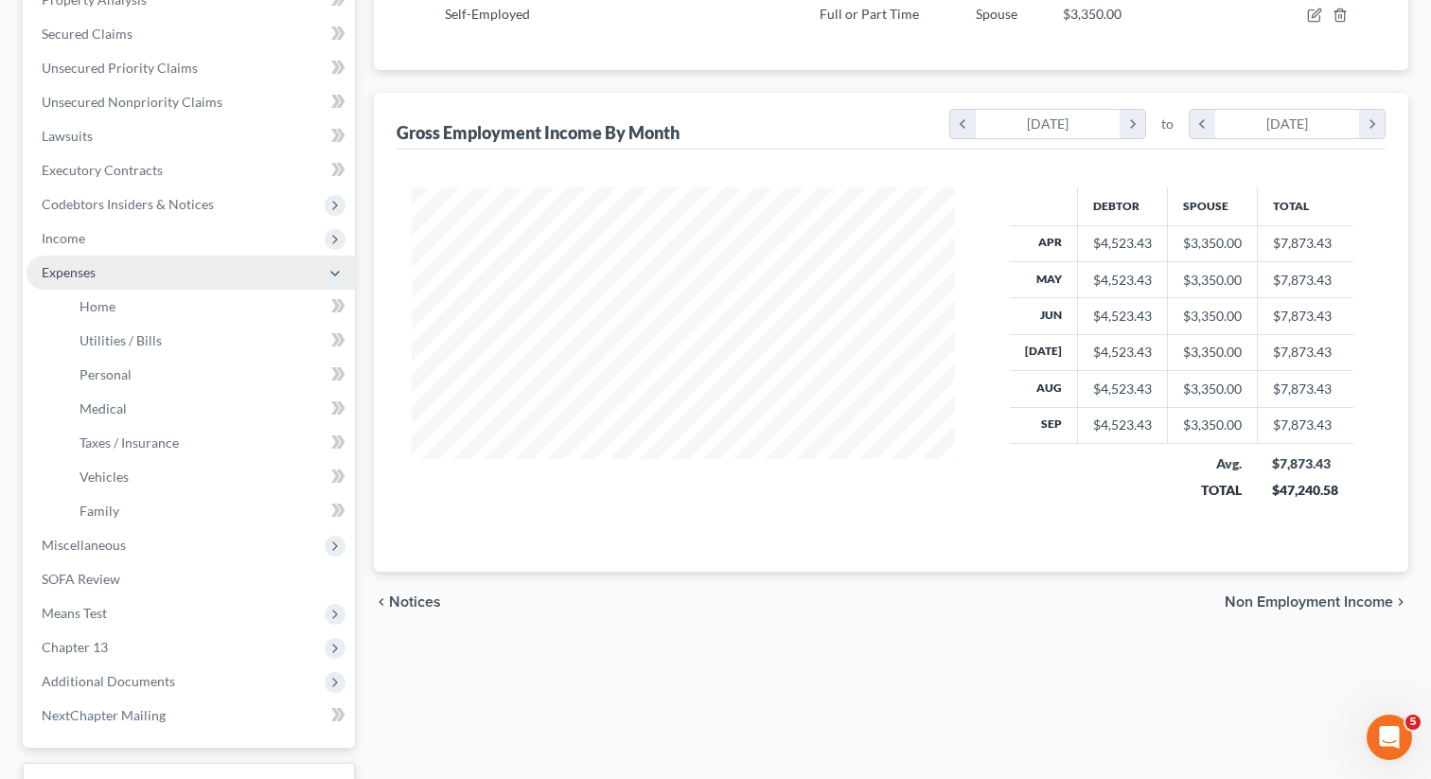
click at [128, 280] on span "Expenses" at bounding box center [191, 273] width 328 height 34
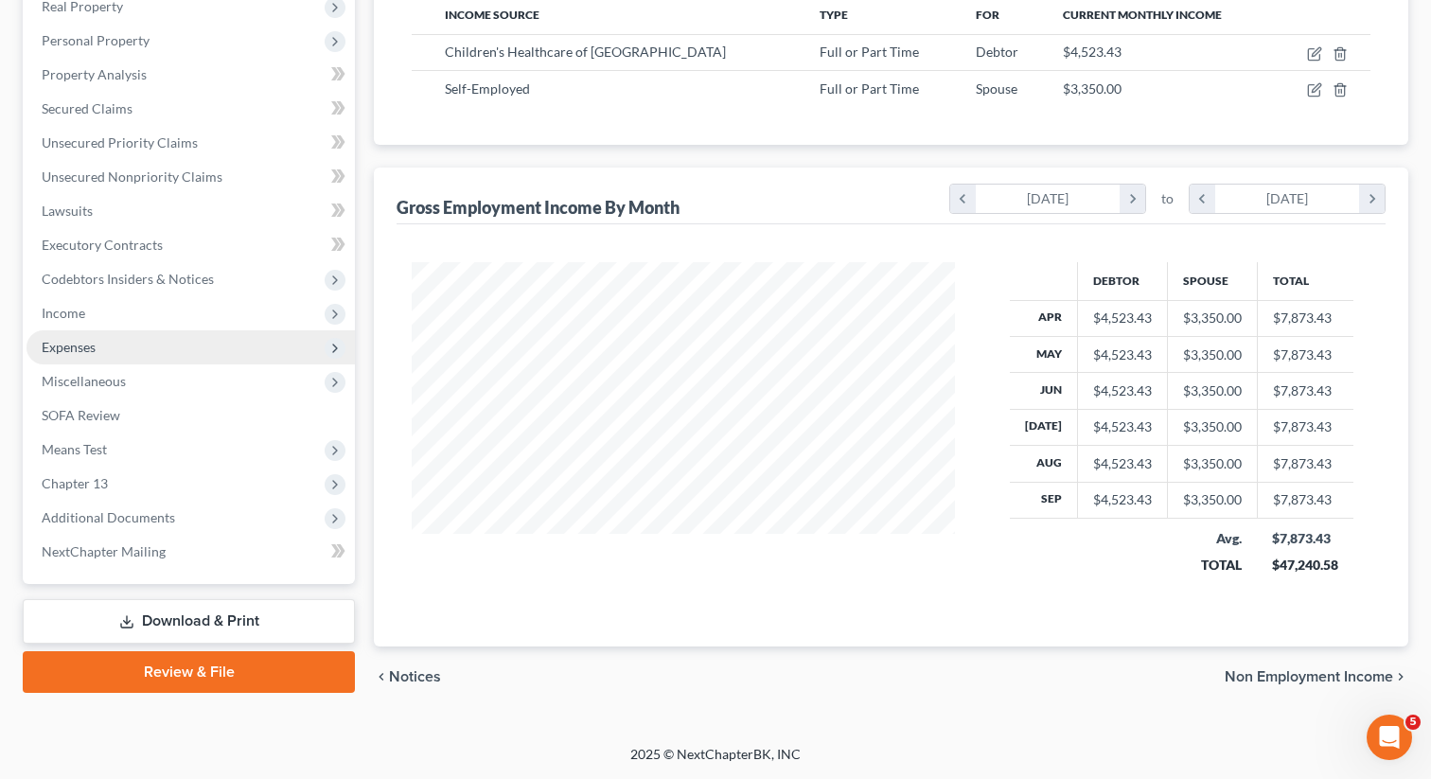
scroll to position [309, 0]
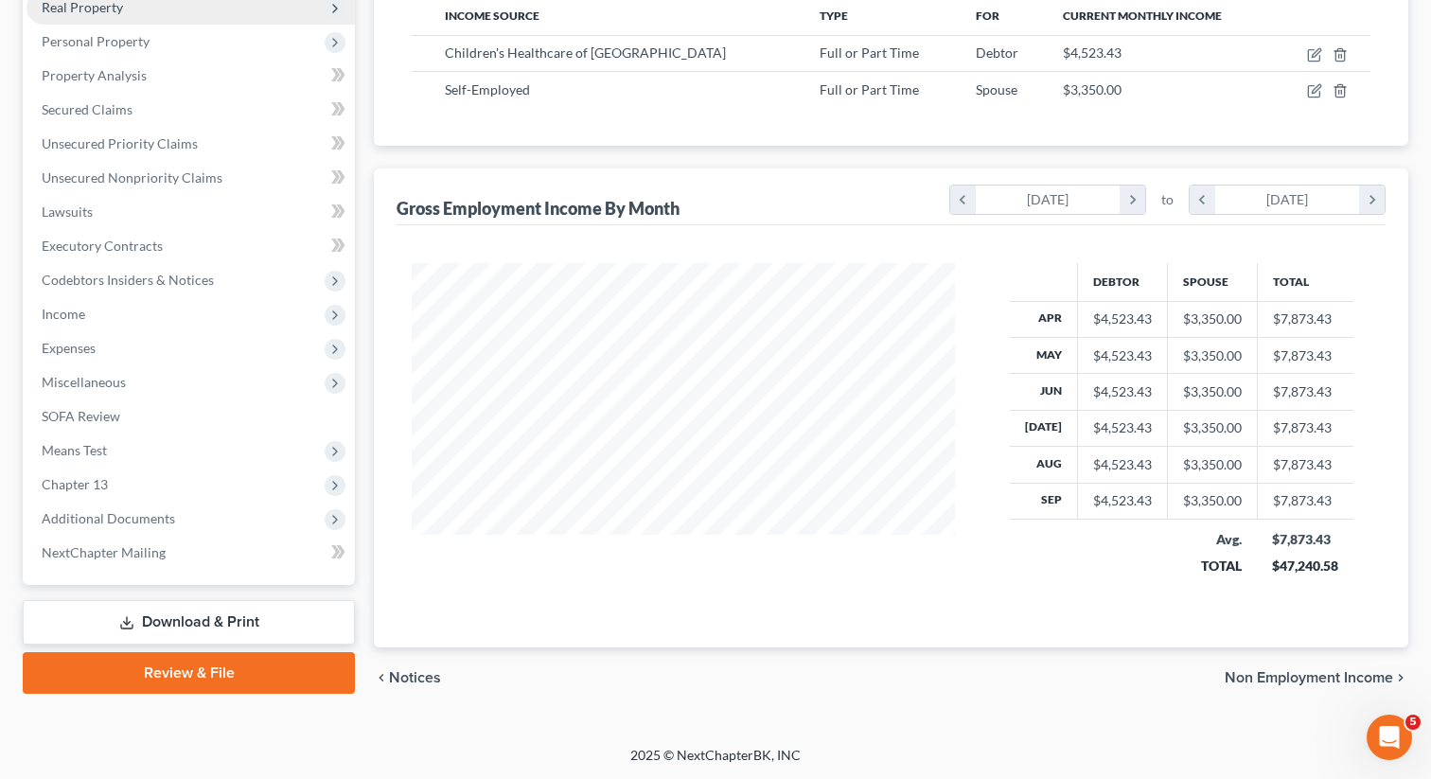
click at [114, 13] on span "Real Property" at bounding box center [82, 7] width 81 height 16
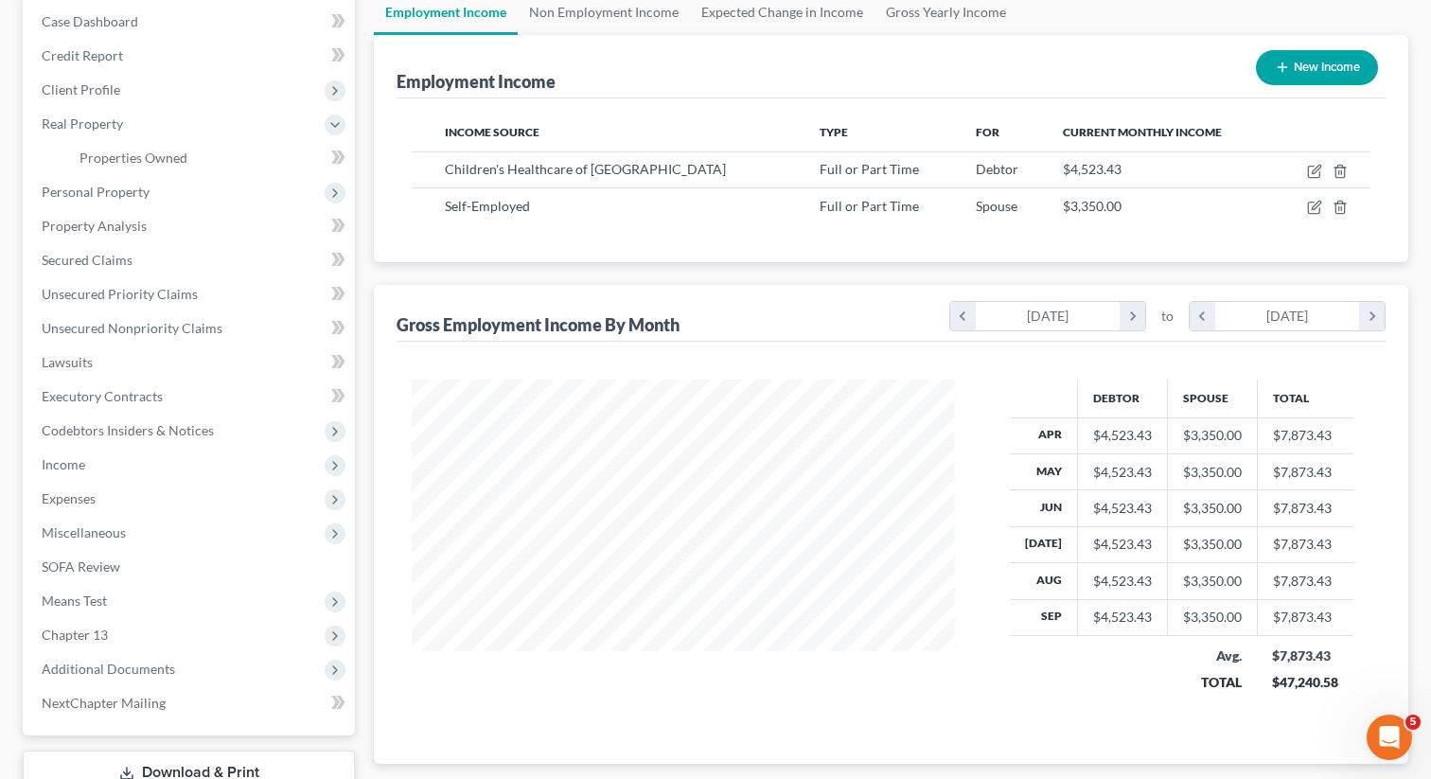
scroll to position [42, 0]
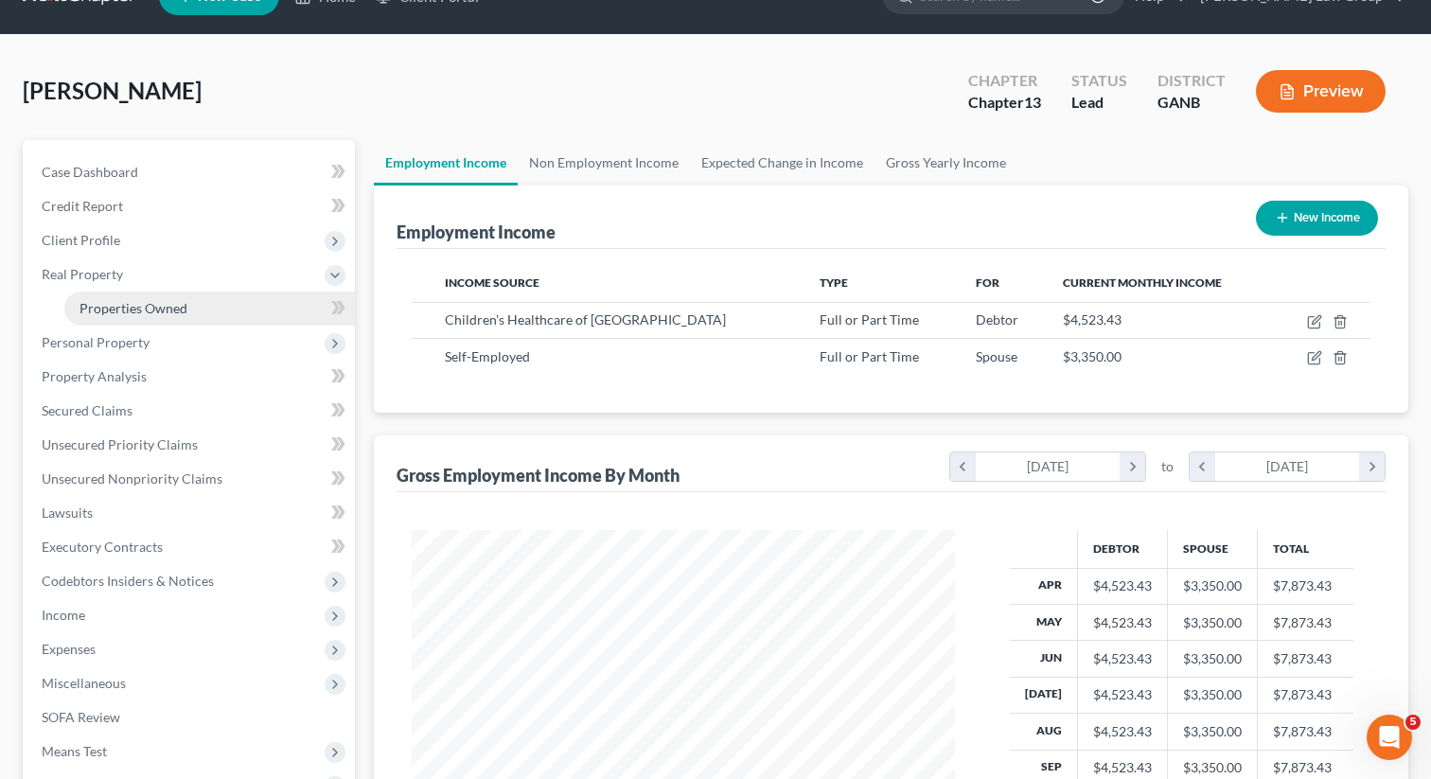
click at [226, 312] on link "Properties Owned" at bounding box center [209, 309] width 291 height 34
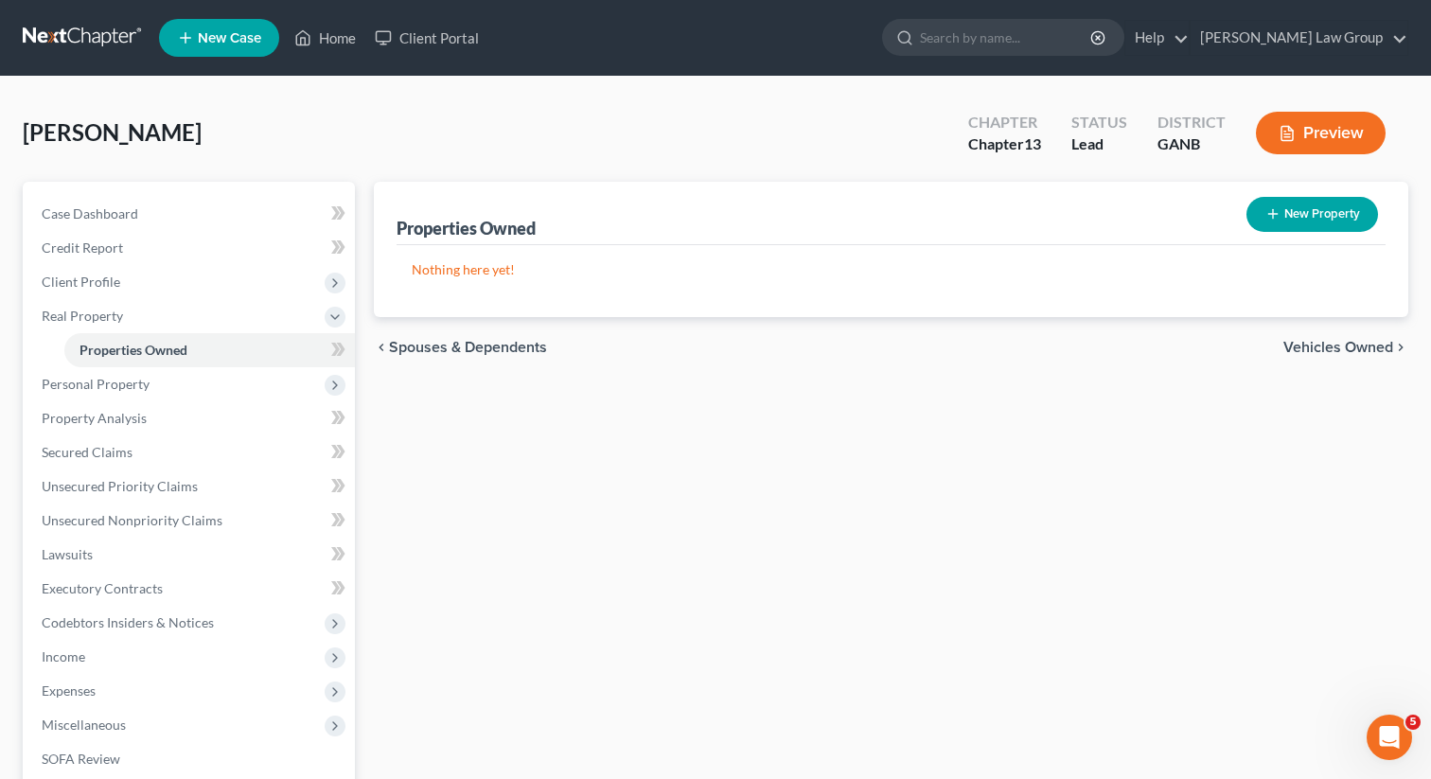
click at [610, 268] on p "Nothing here yet!" at bounding box center [891, 269] width 959 height 19
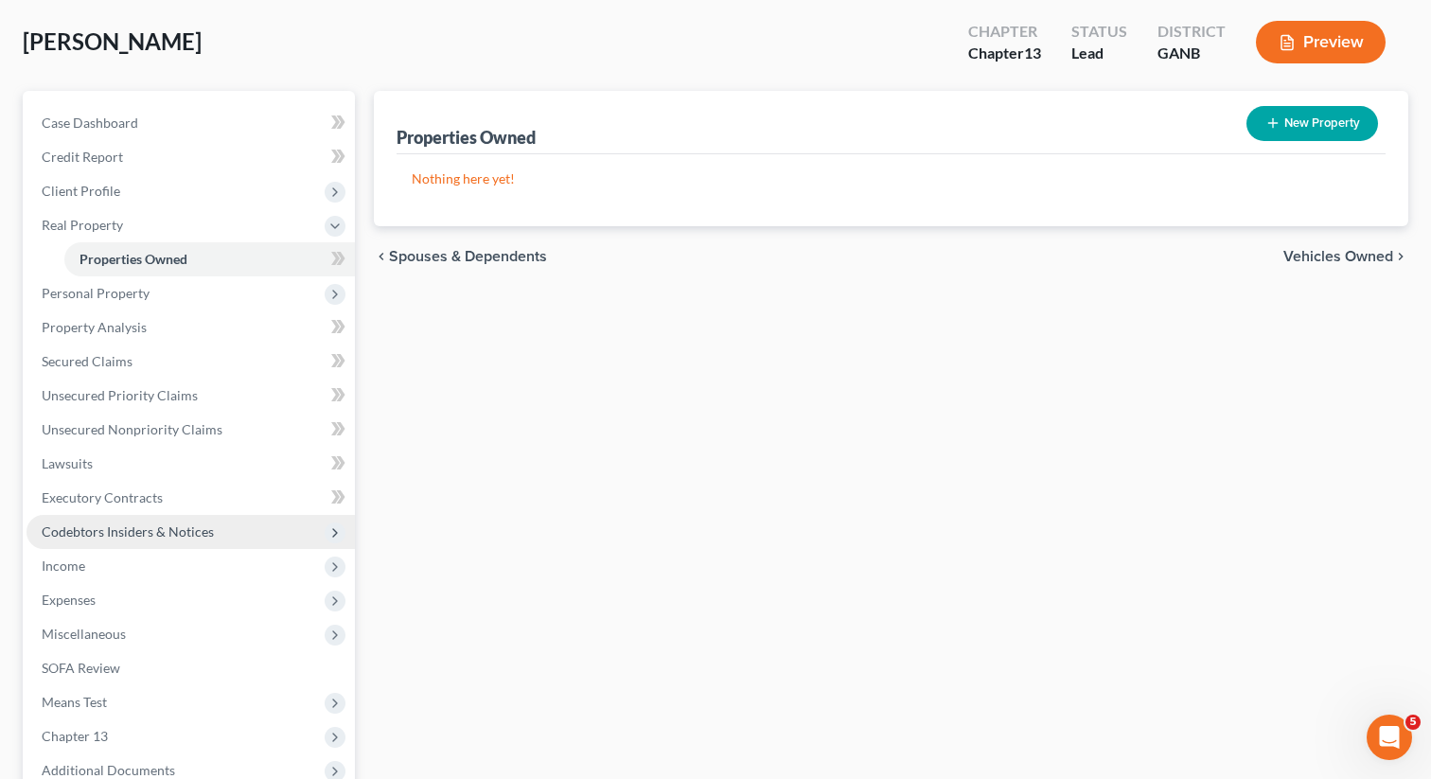
scroll to position [161, 0]
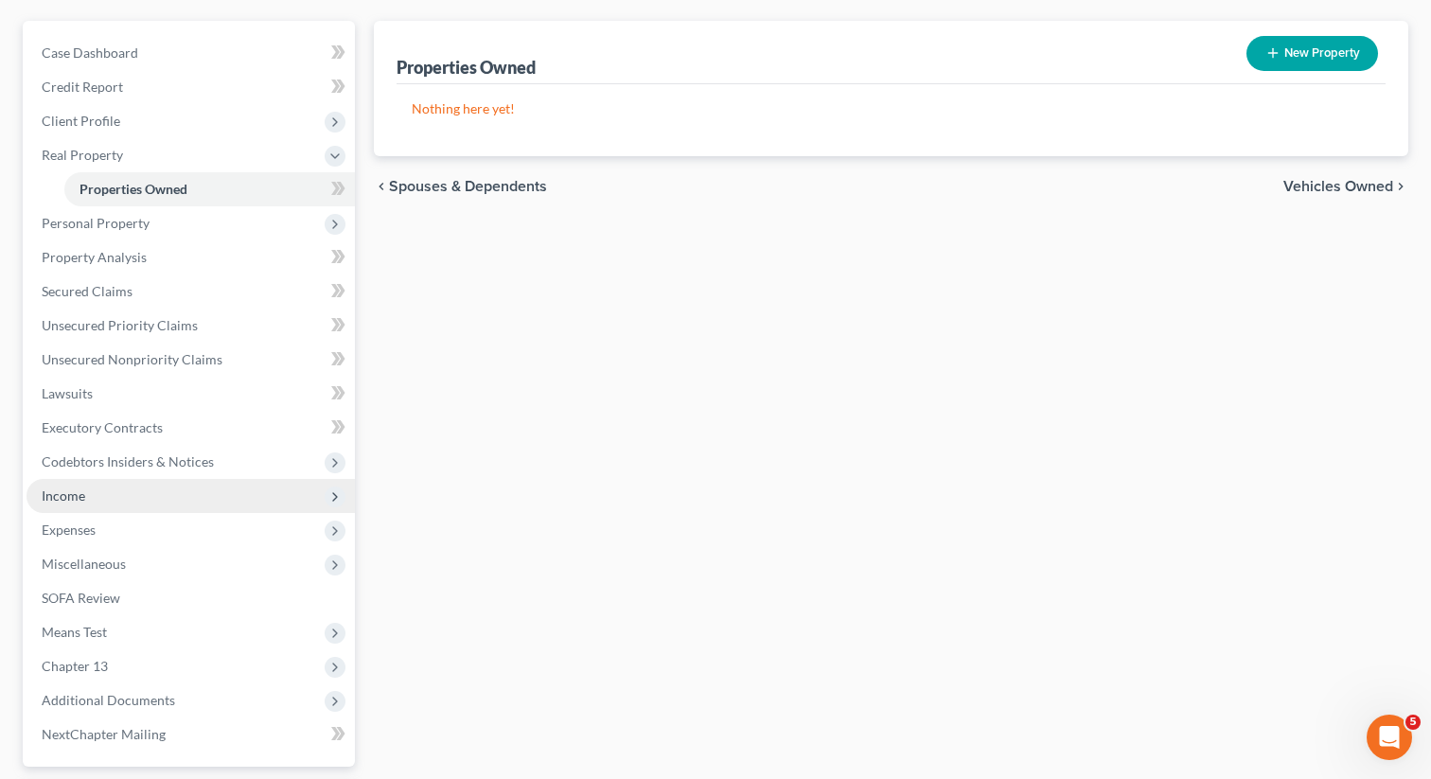
click at [85, 494] on span "Income" at bounding box center [191, 496] width 328 height 34
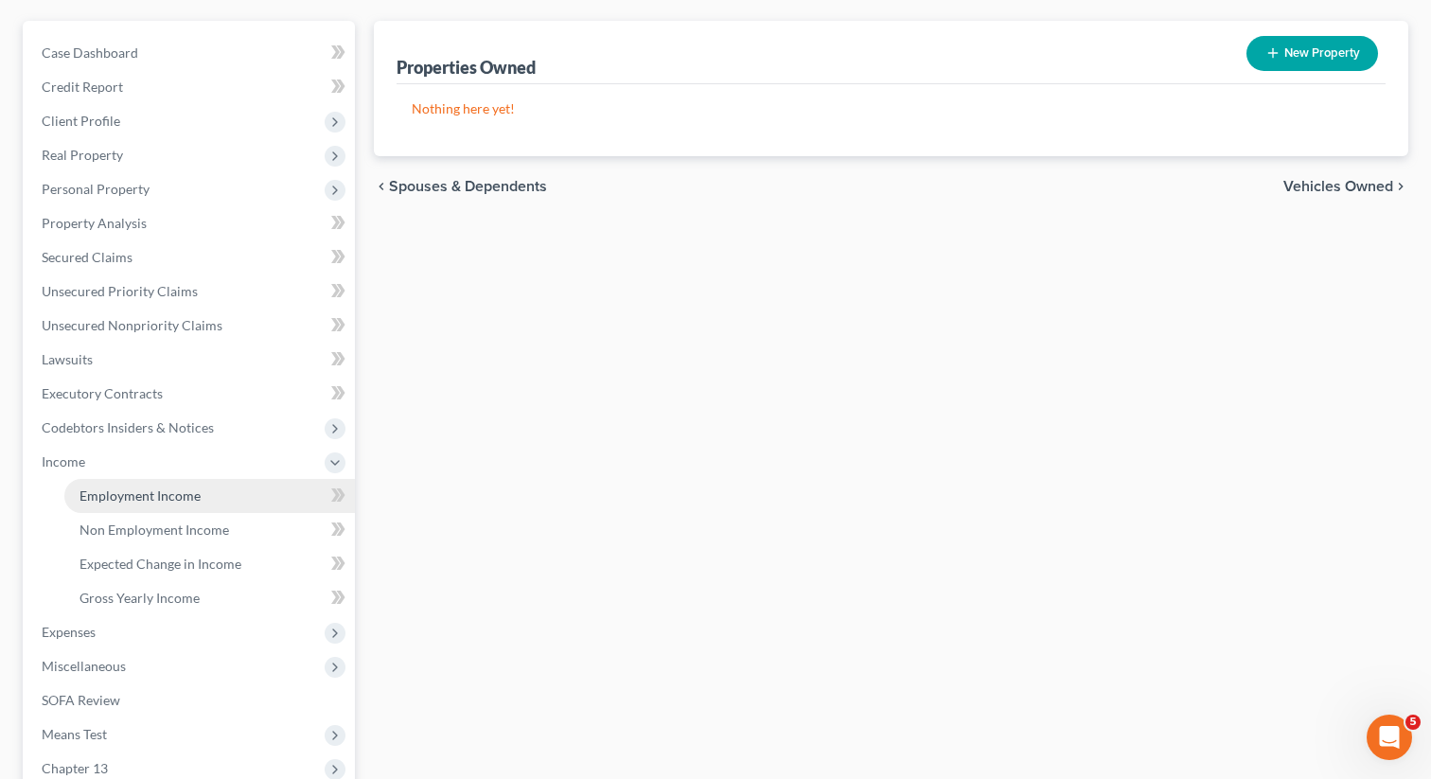
click at [118, 509] on link "Employment Income" at bounding box center [209, 496] width 291 height 34
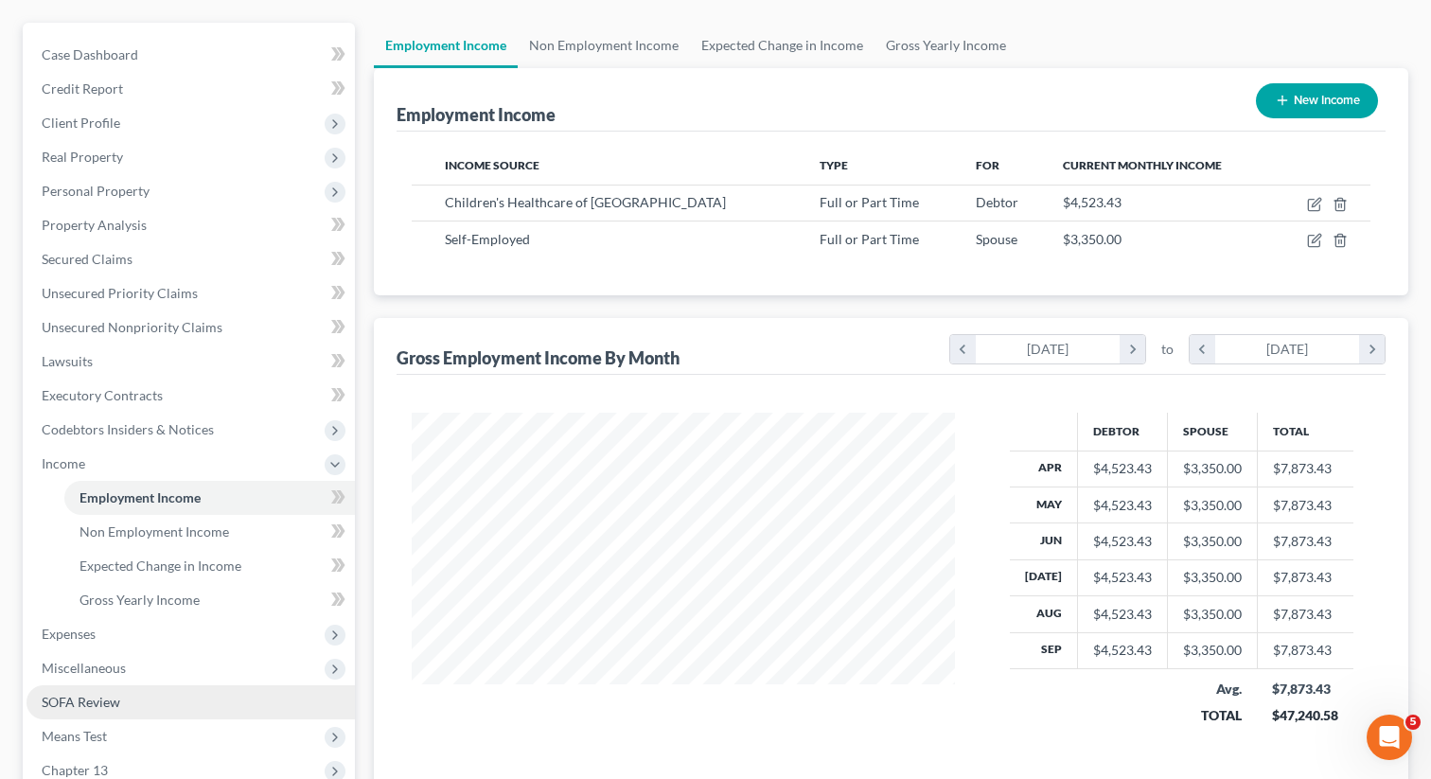
scroll to position [292, 0]
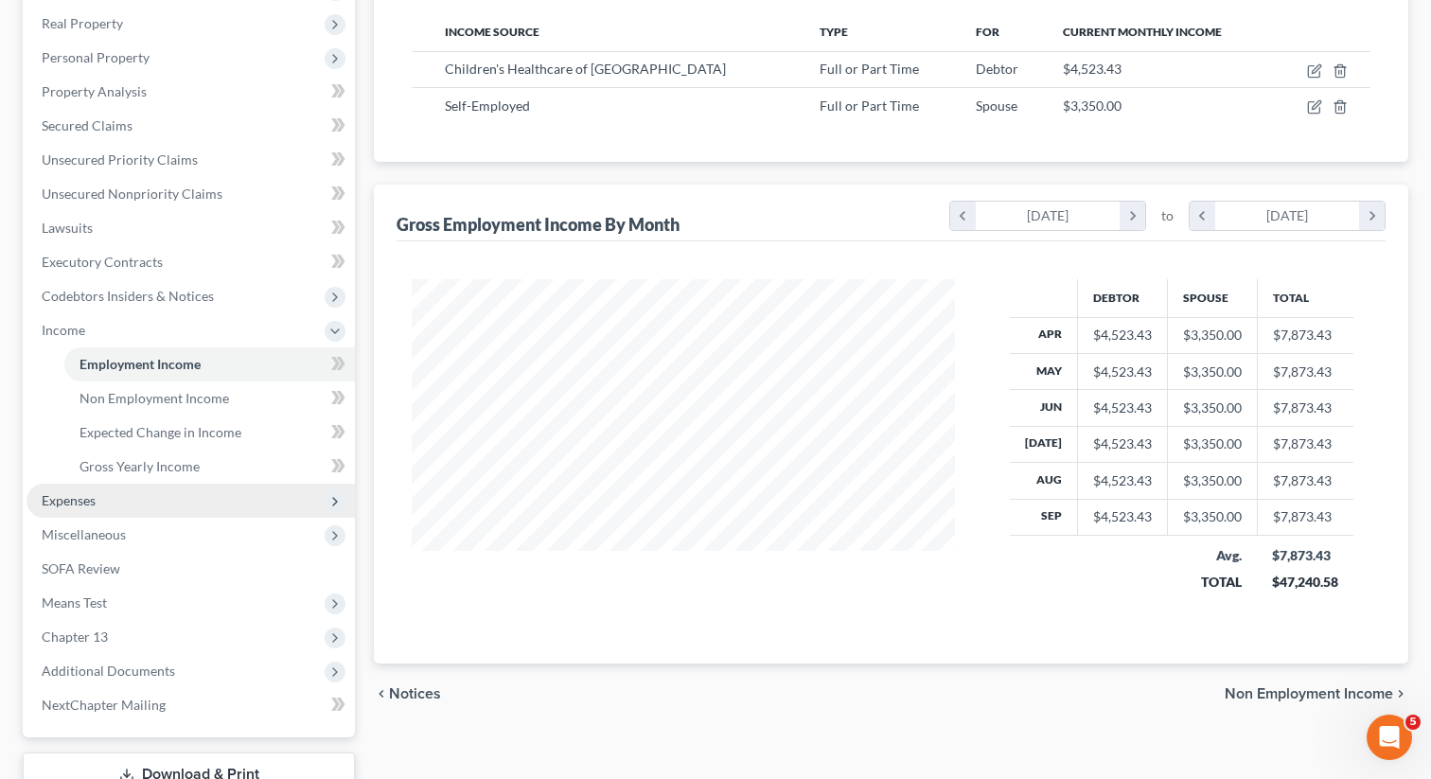
click at [134, 497] on span "Expenses" at bounding box center [191, 501] width 328 height 34
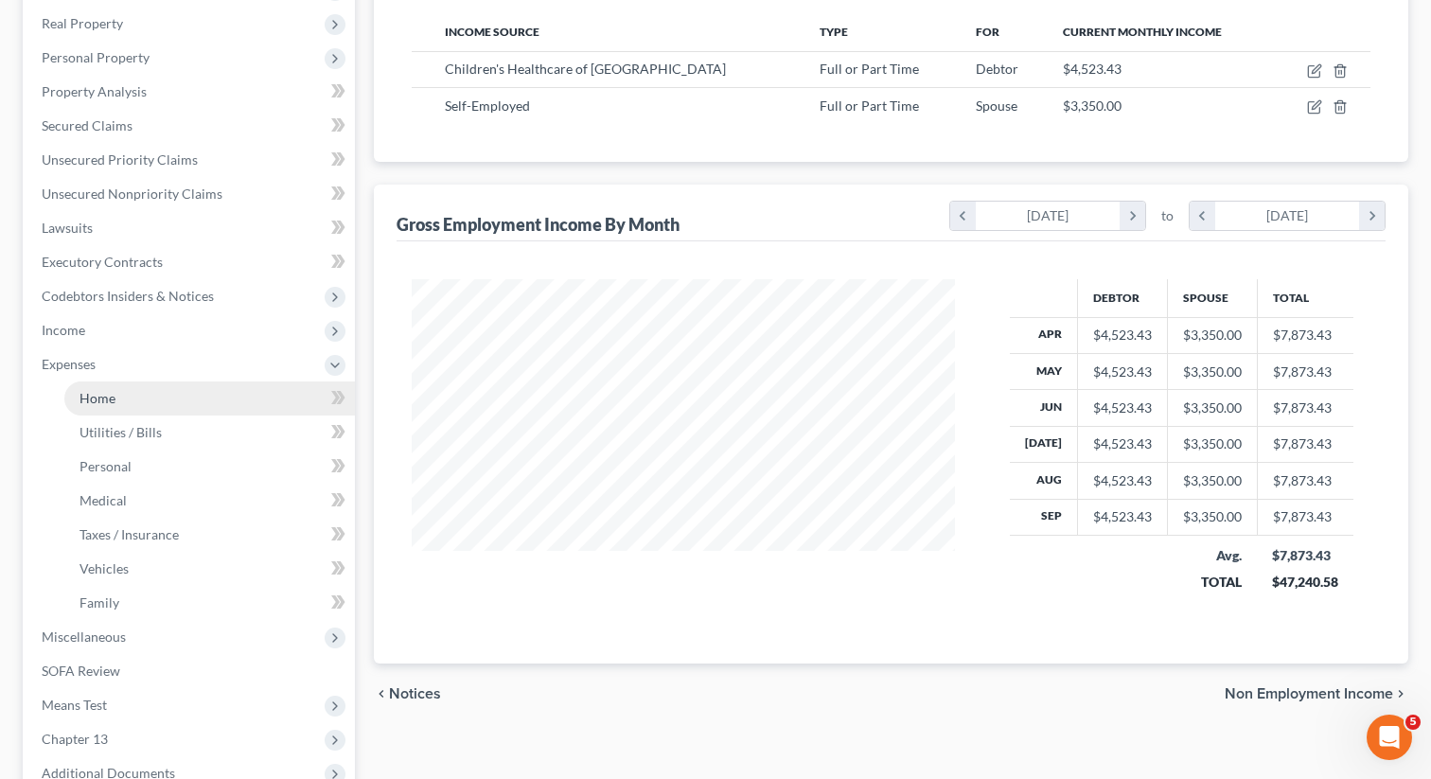
click at [119, 406] on link "Home" at bounding box center [209, 398] width 291 height 34
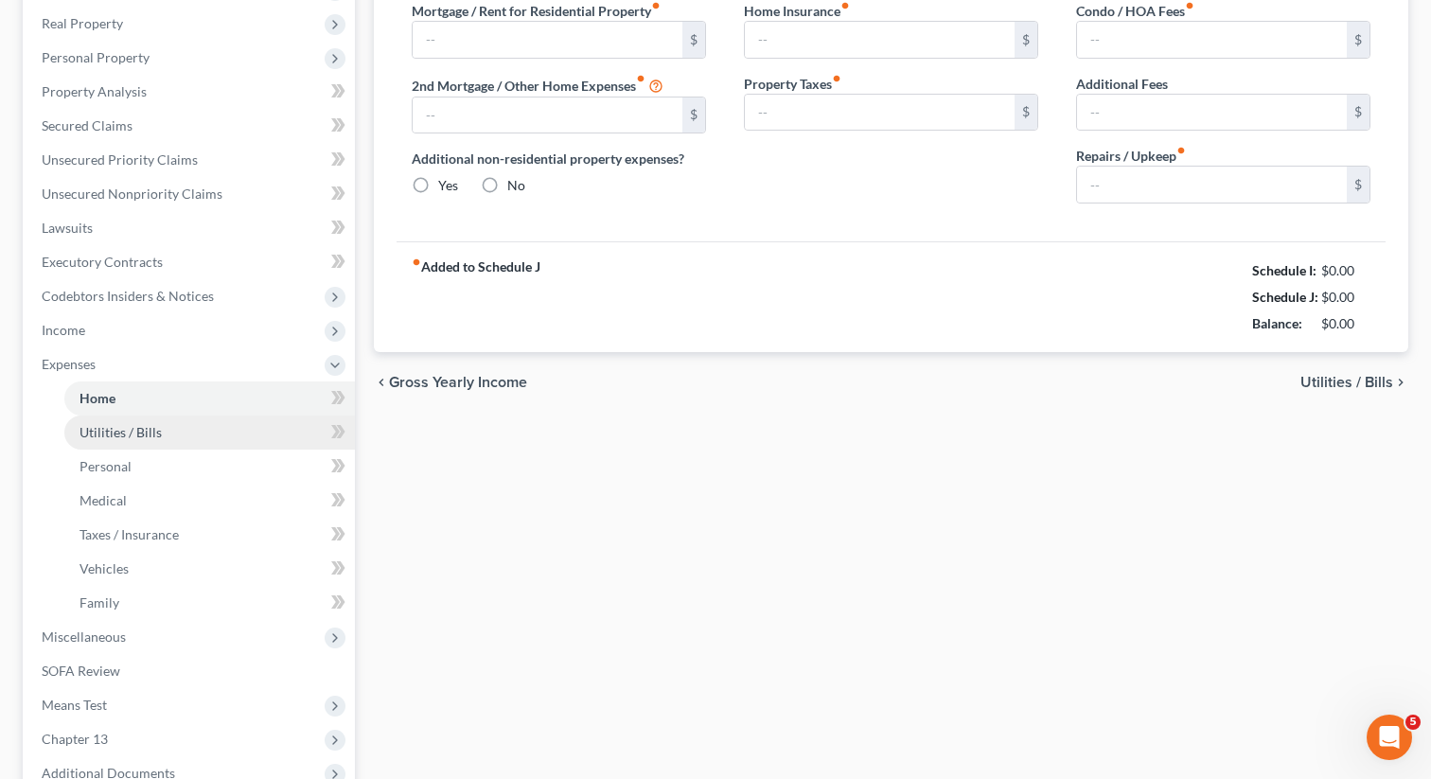
type input "2,200.00"
type input "0.00"
radio input "true"
type input "0.00"
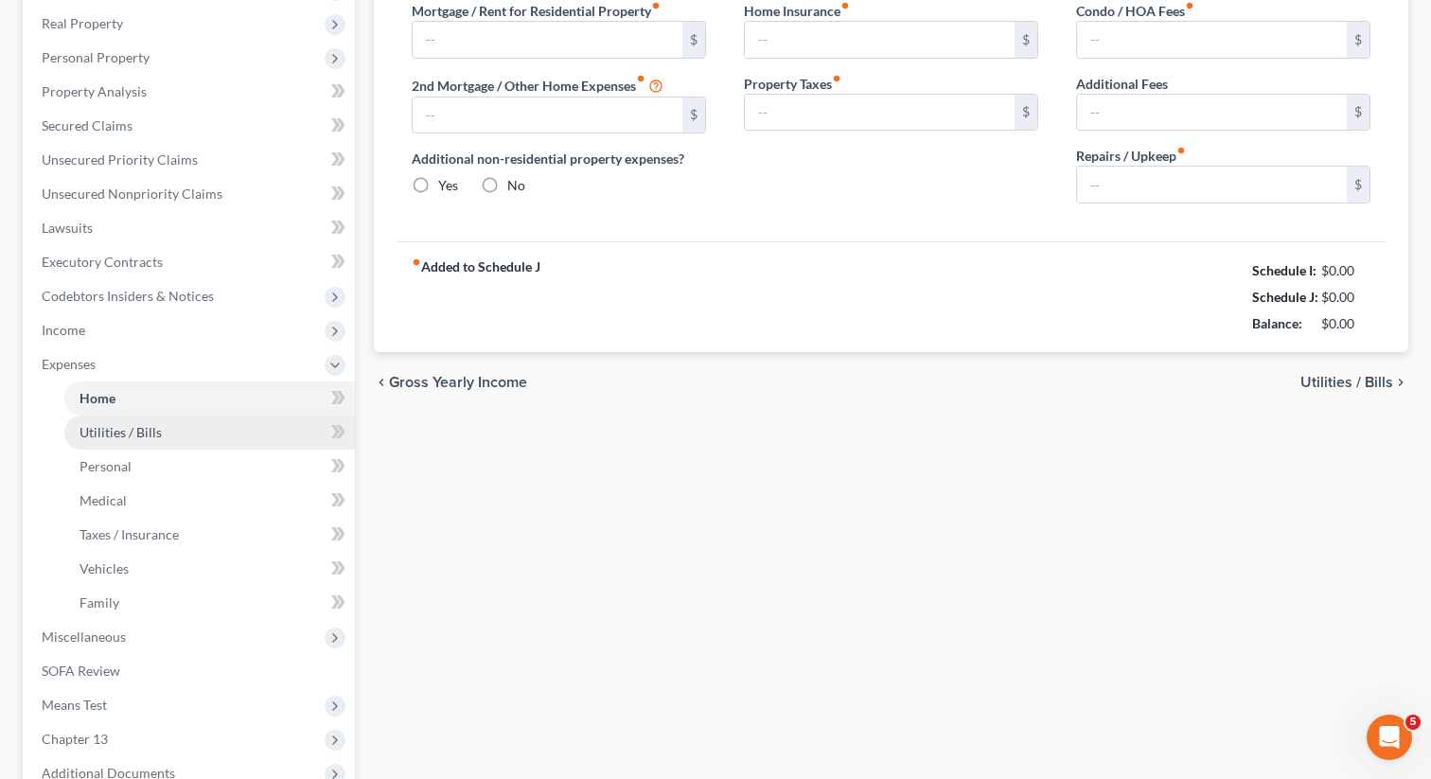
type input "0.00"
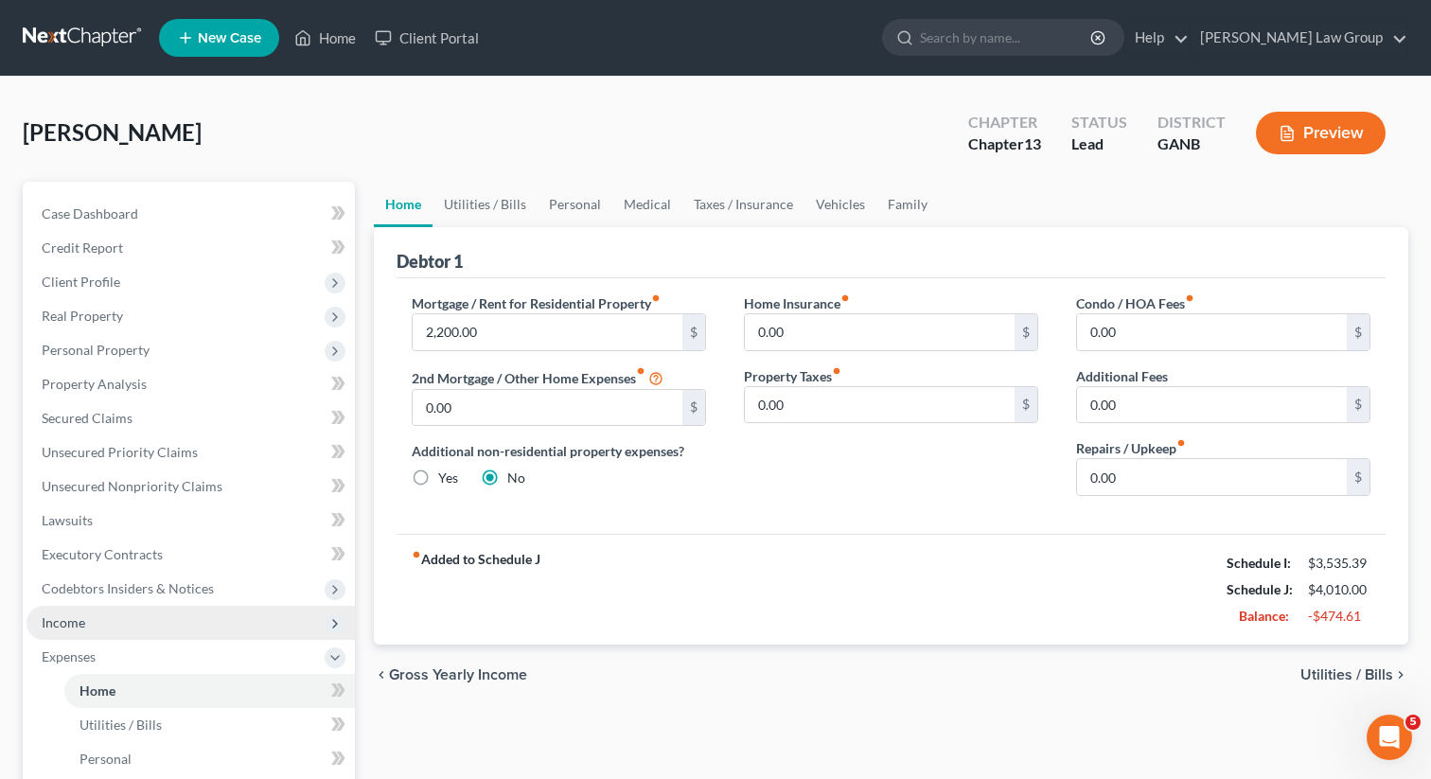
click at [91, 618] on span "Income" at bounding box center [191, 623] width 328 height 34
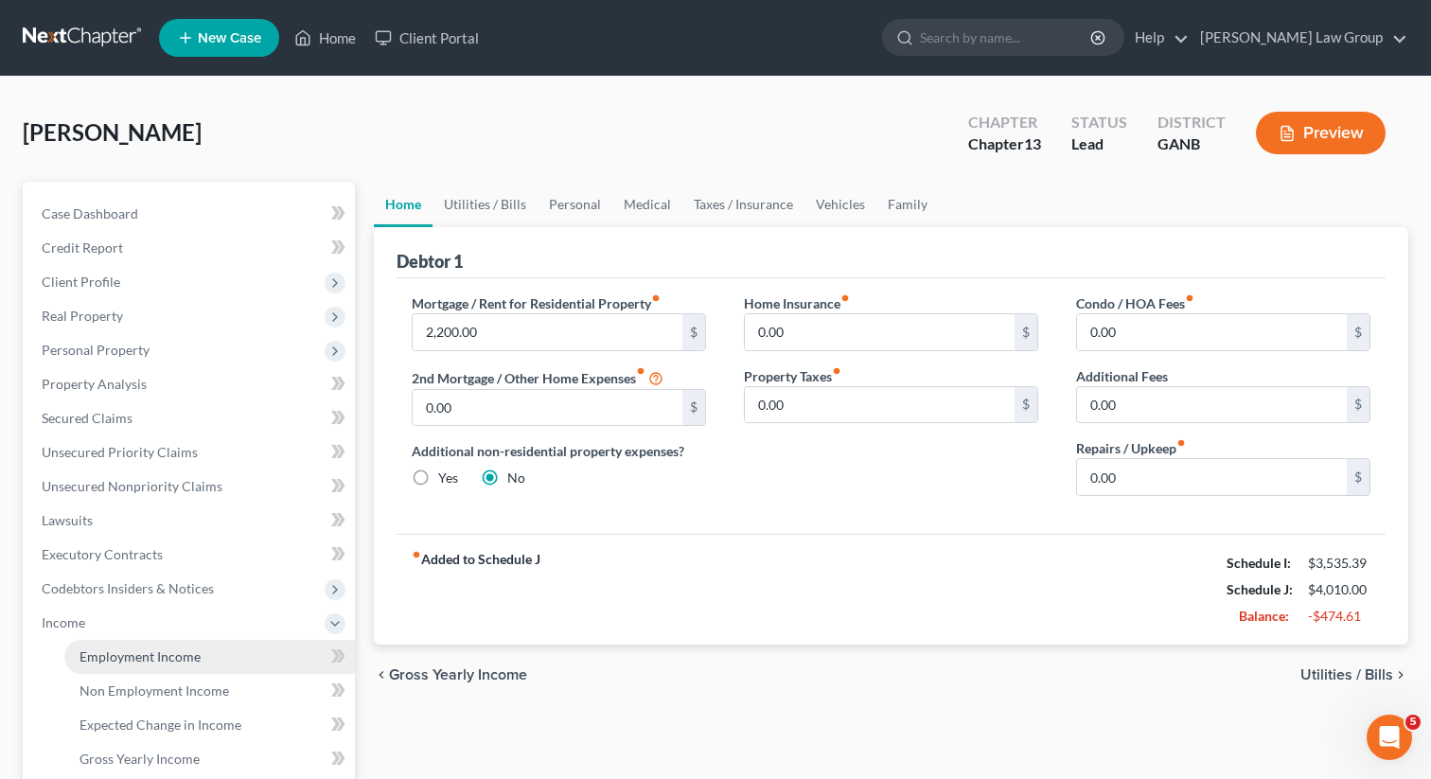
click at [117, 648] on span "Employment Income" at bounding box center [140, 656] width 121 height 16
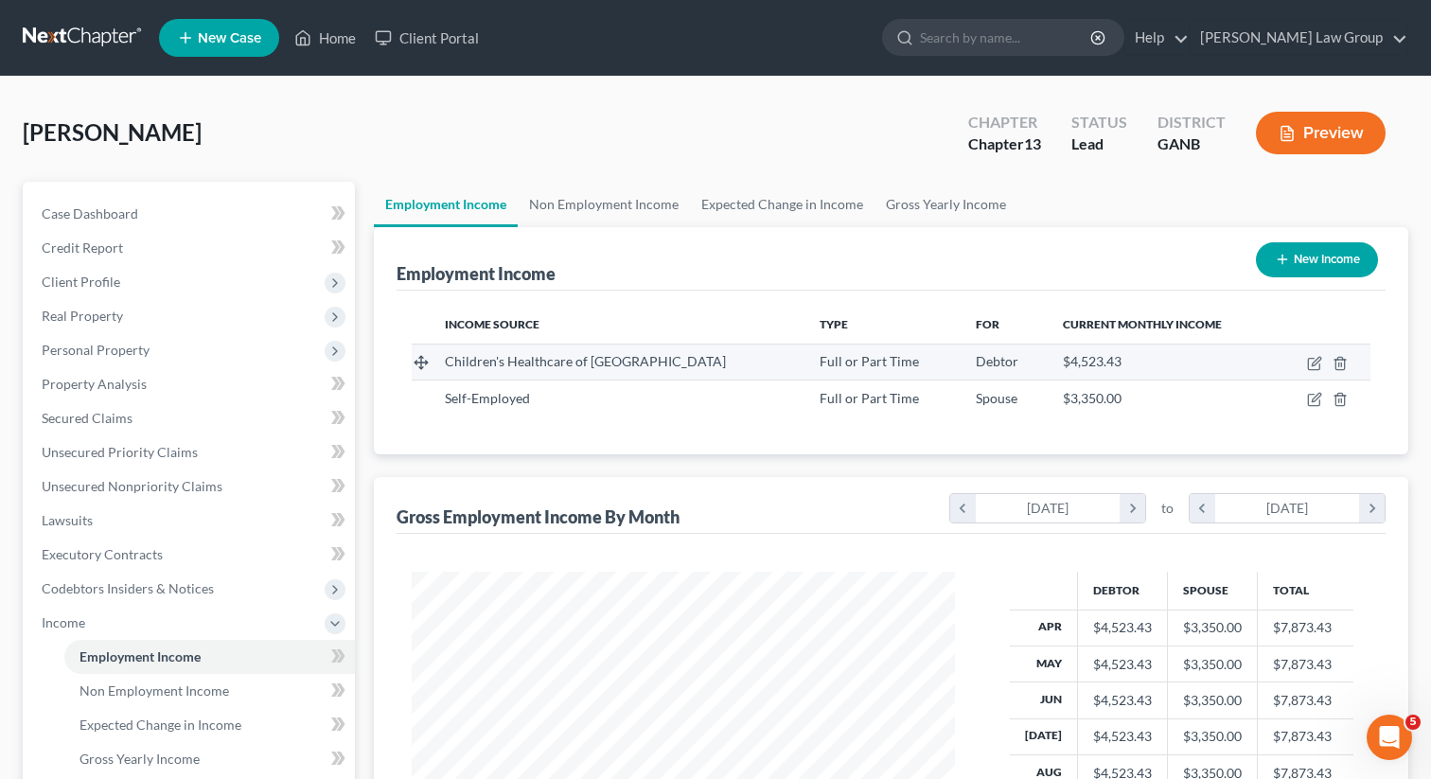
scroll to position [339, 581]
drag, startPoint x: 1311, startPoint y: 359, endPoint x: 1303, endPoint y: 371, distance: 14.4
click at [1303, 371] on td at bounding box center [1323, 362] width 95 height 36
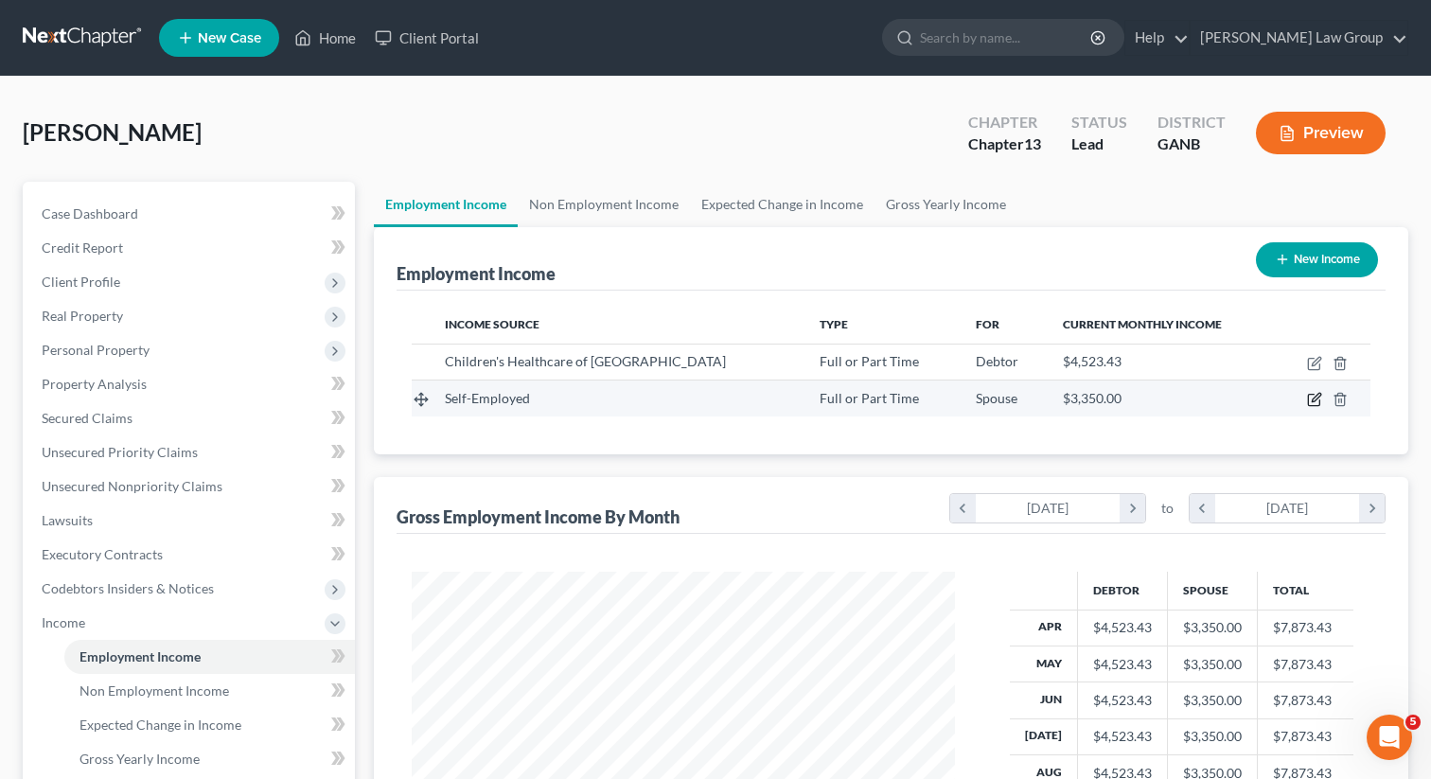
click at [1315, 397] on icon "button" at bounding box center [1314, 399] width 15 height 15
select select "0"
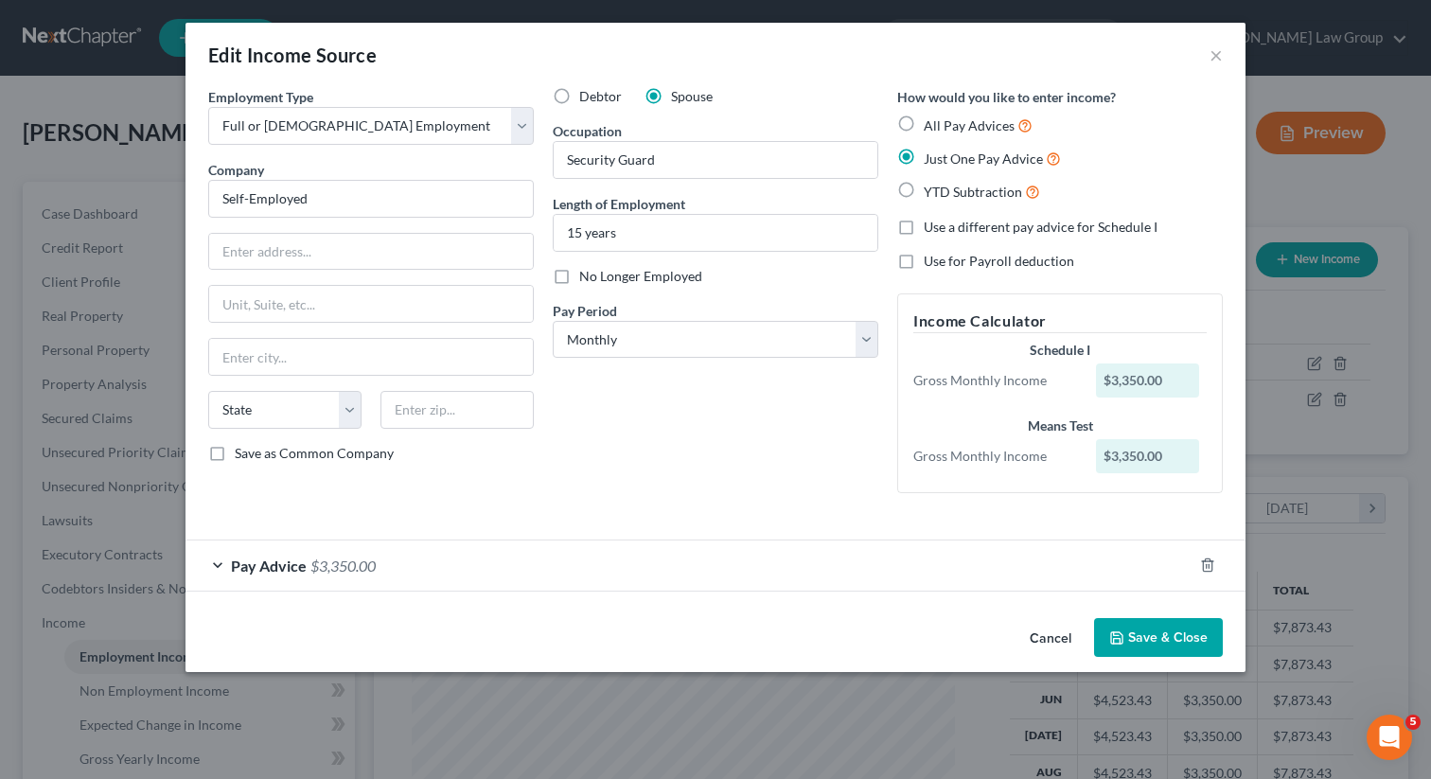
click at [1158, 669] on div "Cancel Save & Close" at bounding box center [716, 641] width 1060 height 62
click at [1152, 632] on button "Save & Close" at bounding box center [1158, 638] width 129 height 40
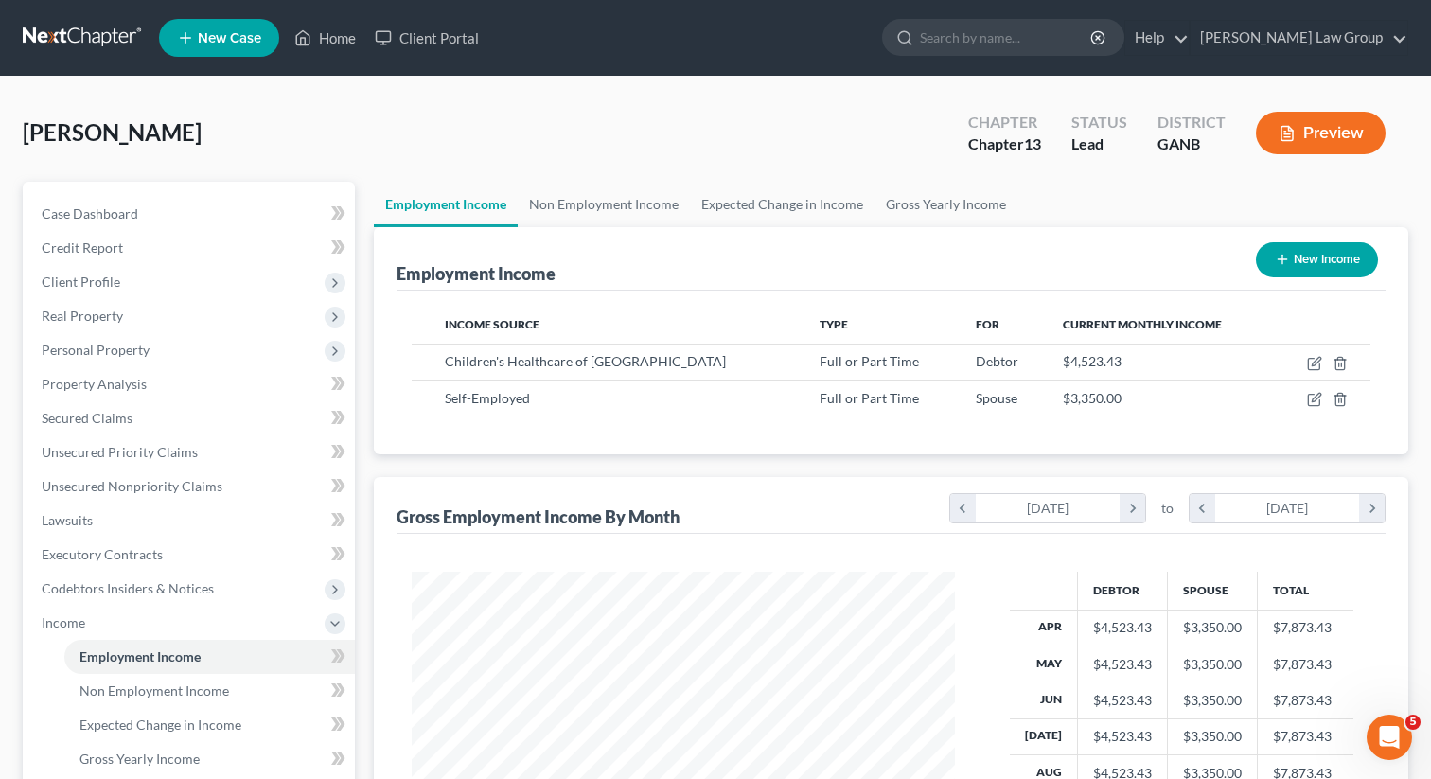
click at [603, 151] on div "McGrew, Charniece Upgraded Chapter Chapter 13 Status Lead District GANB Preview" at bounding box center [716, 140] width 1386 height 82
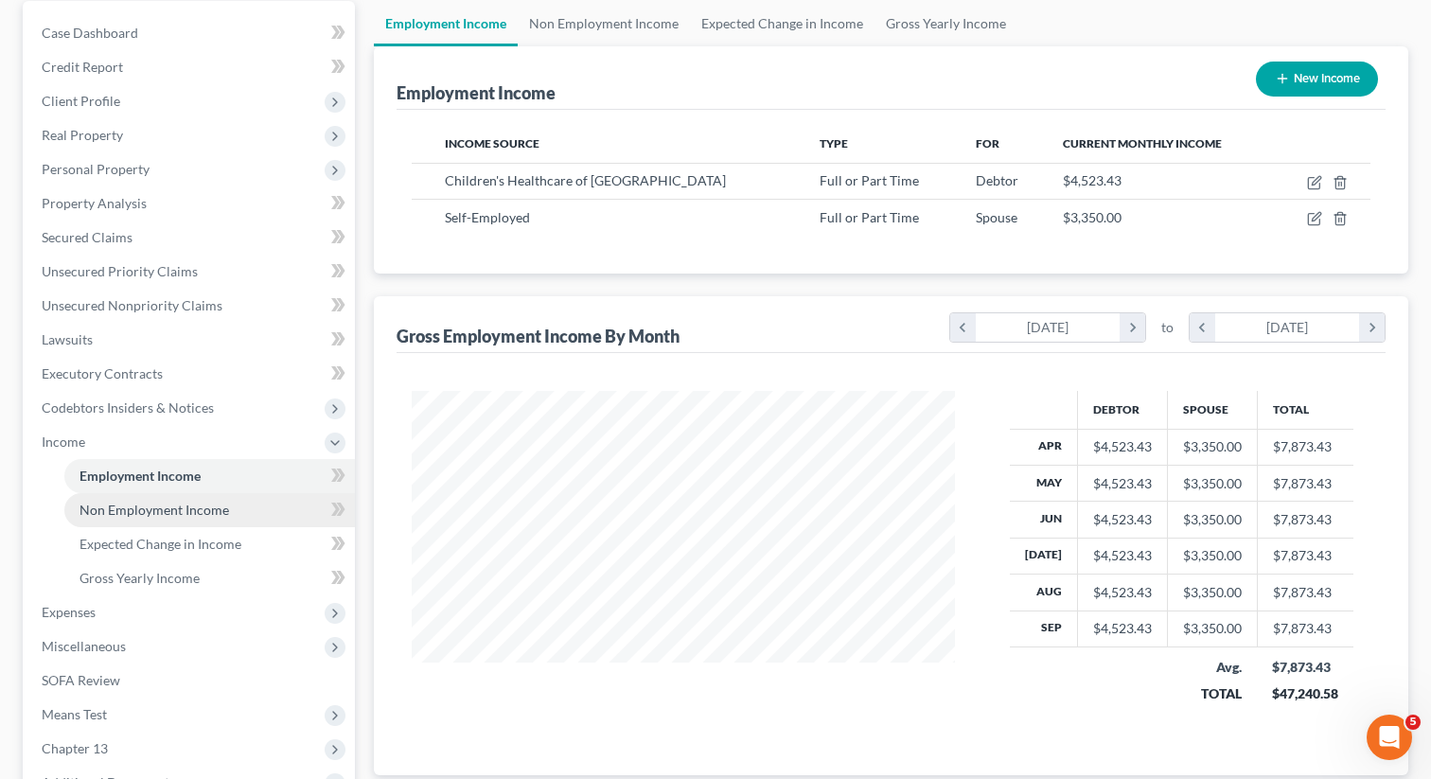
scroll to position [325, 0]
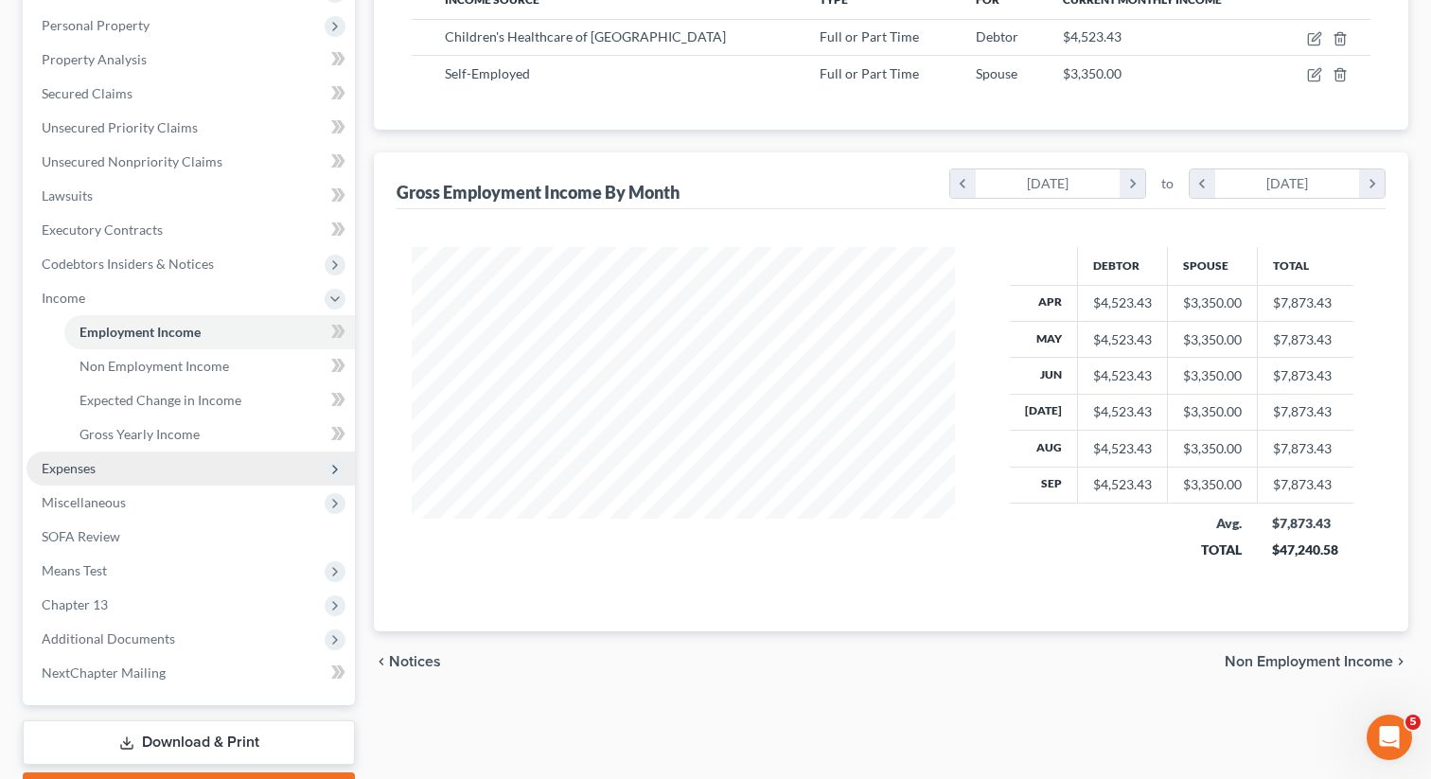
click at [105, 471] on span "Expenses" at bounding box center [191, 468] width 328 height 34
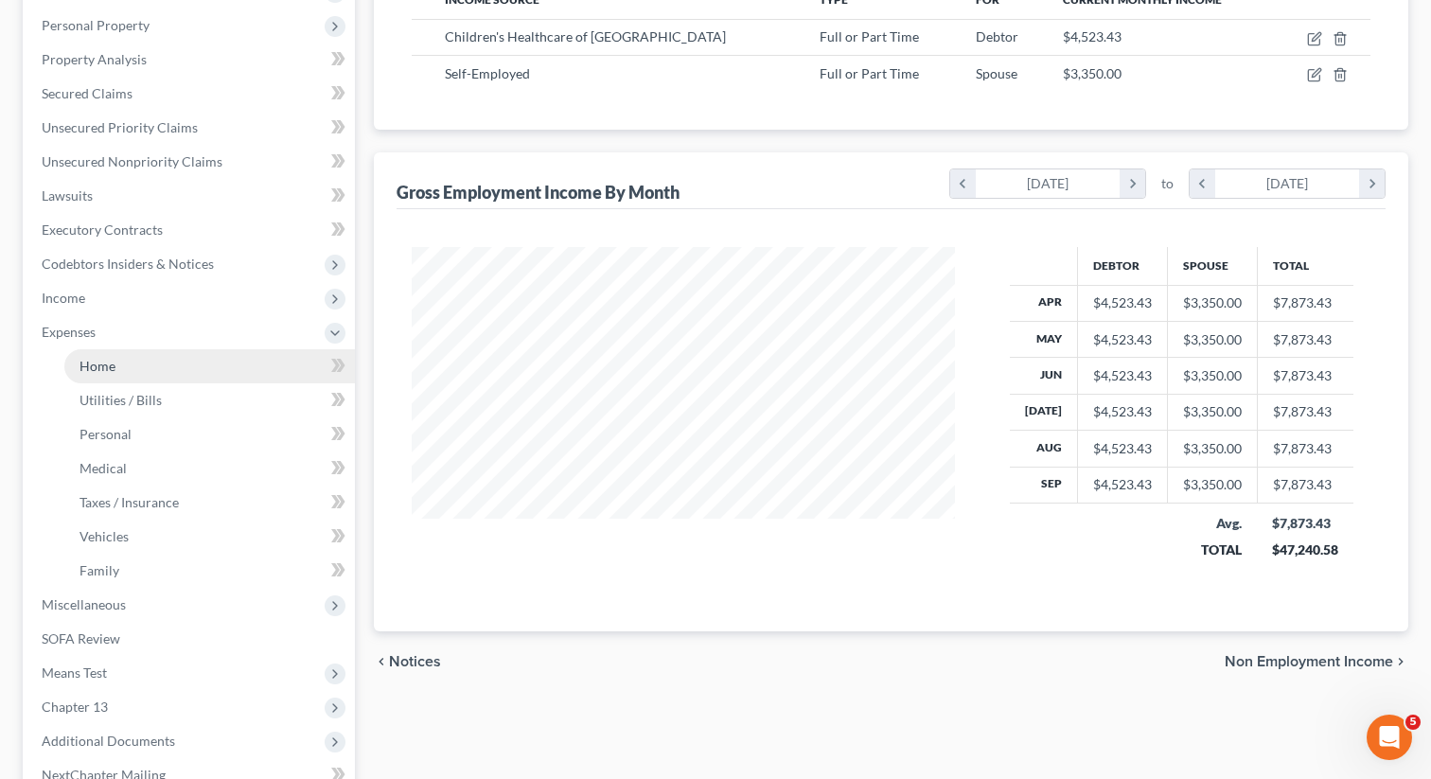
click at [115, 373] on link "Home" at bounding box center [209, 366] width 291 height 34
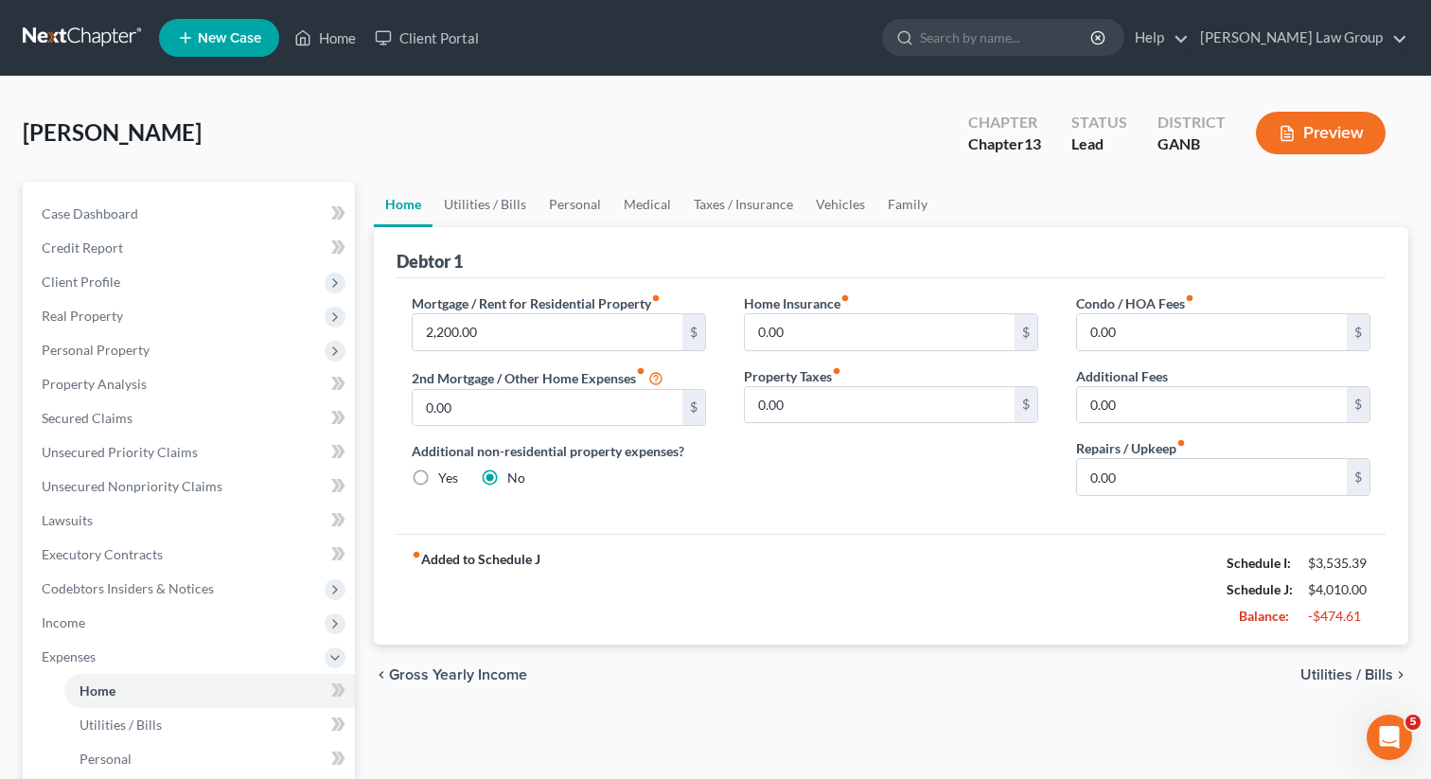
click at [1306, 130] on button "Preview" at bounding box center [1321, 133] width 130 height 43
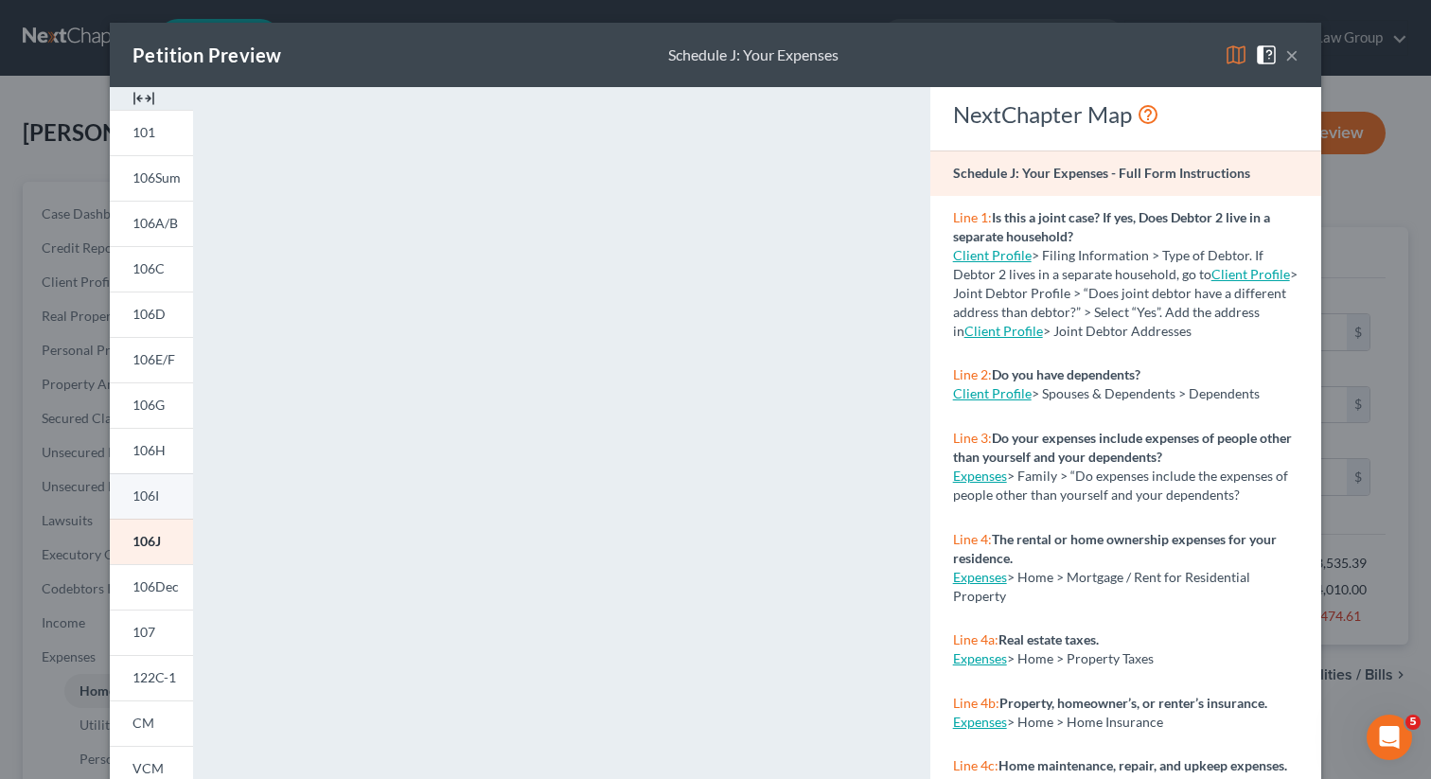
click at [130, 502] on link "106I" at bounding box center [151, 495] width 83 height 45
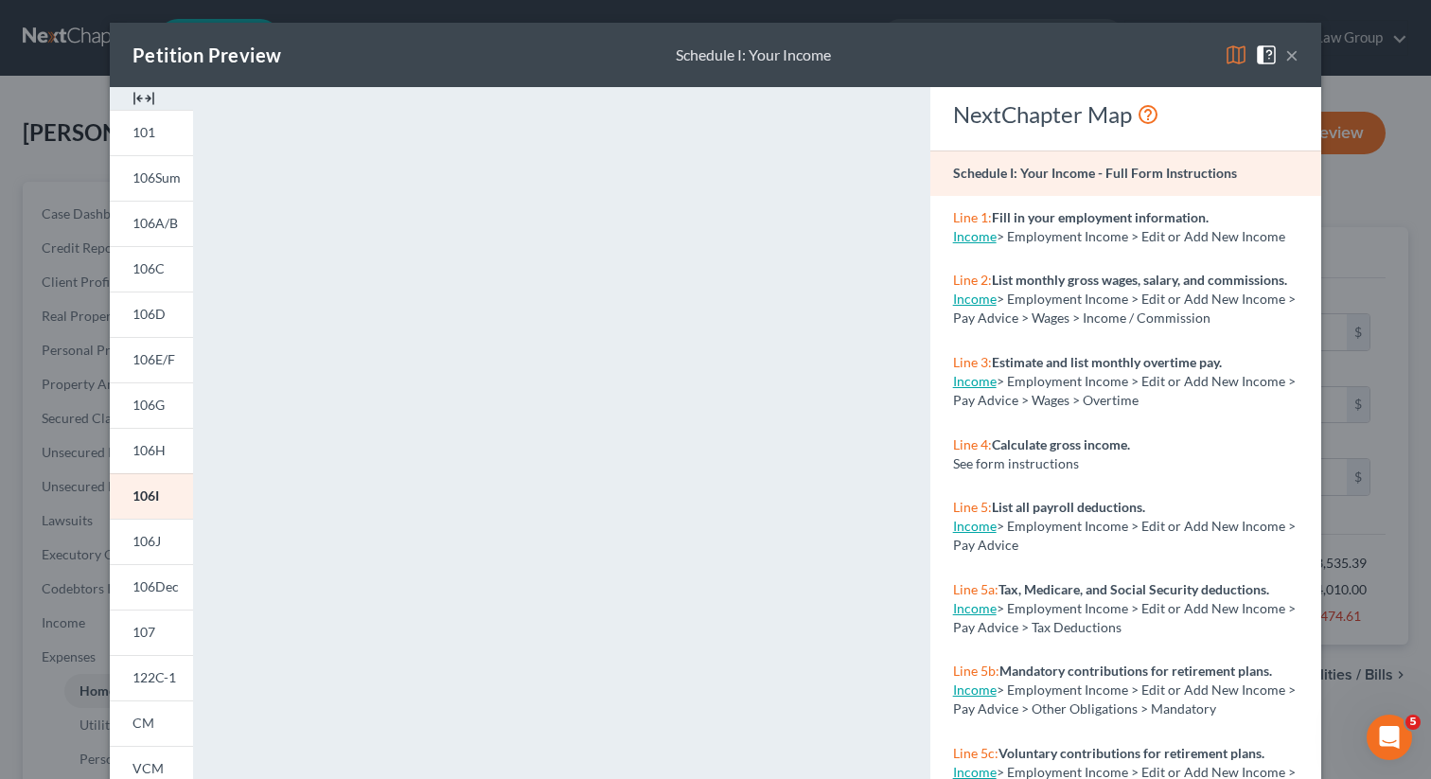
click at [1293, 50] on button "×" at bounding box center [1291, 55] width 13 height 23
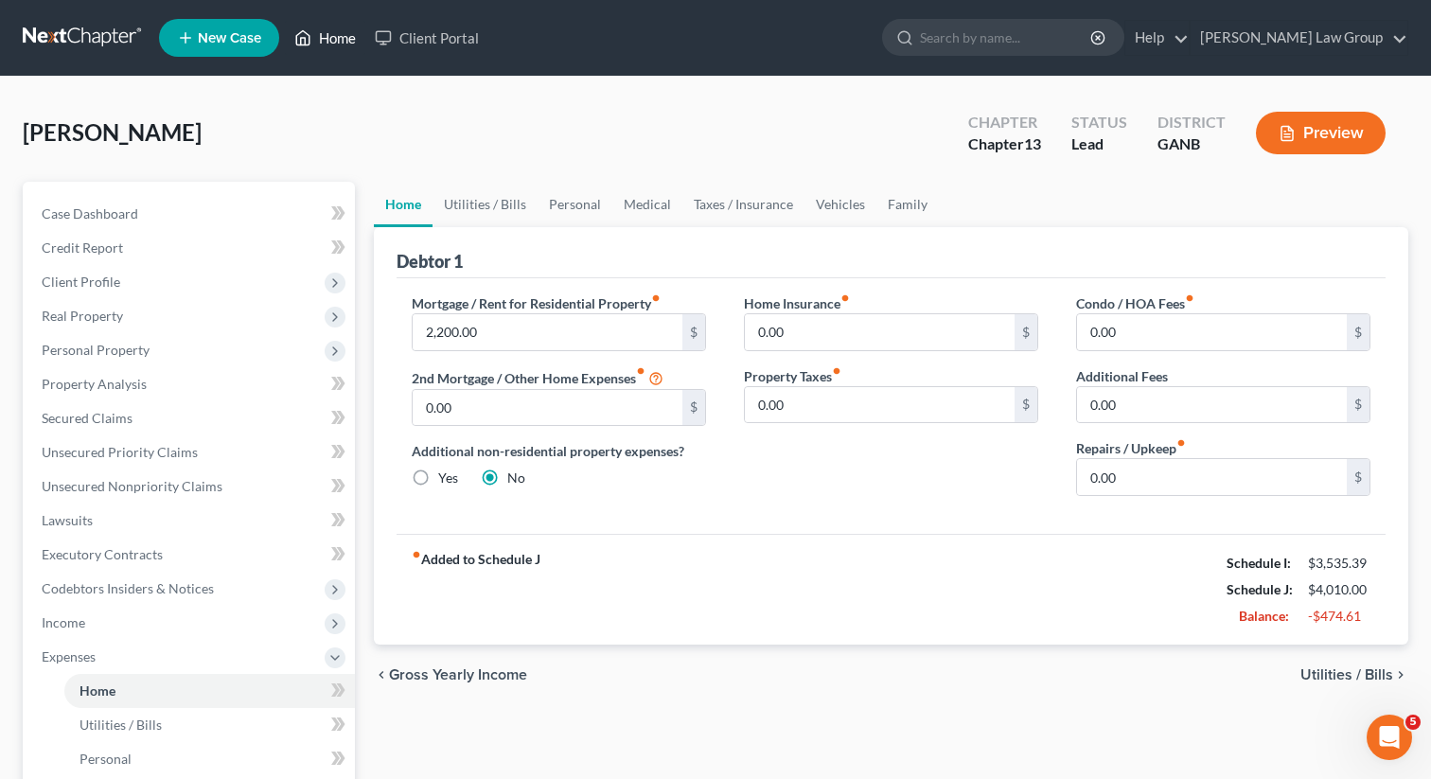
click at [343, 38] on link "Home" at bounding box center [325, 38] width 80 height 34
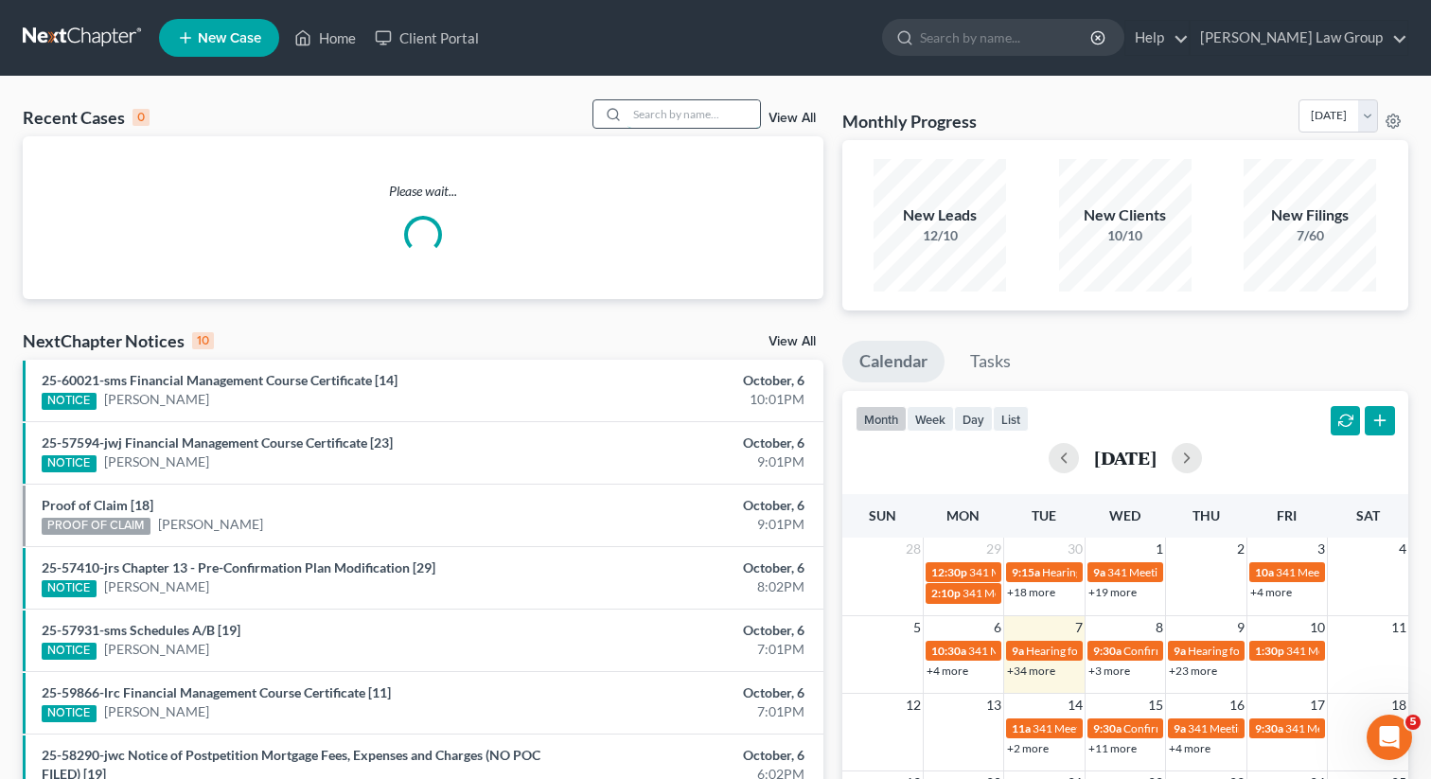
click at [664, 109] on input "search" at bounding box center [693, 113] width 133 height 27
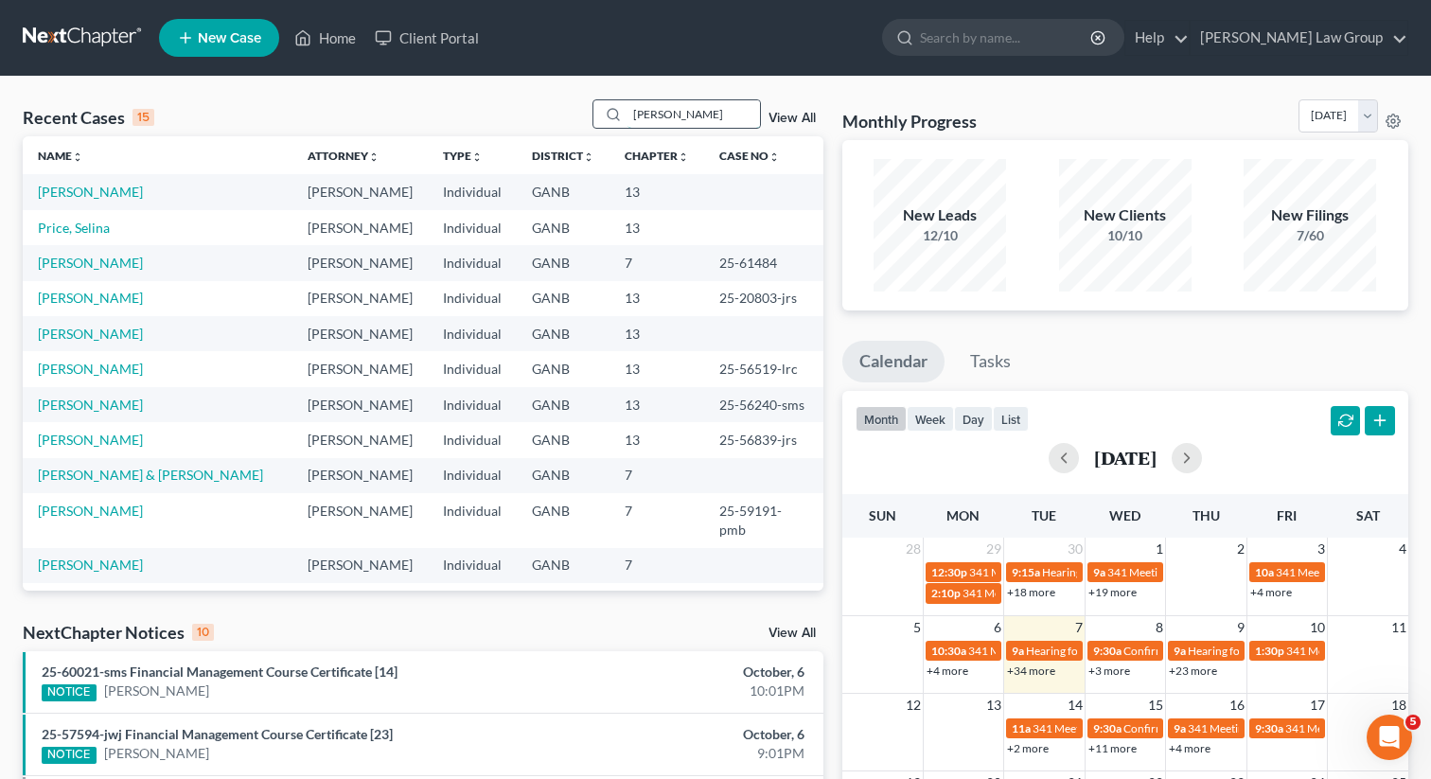
type input "phyllis"
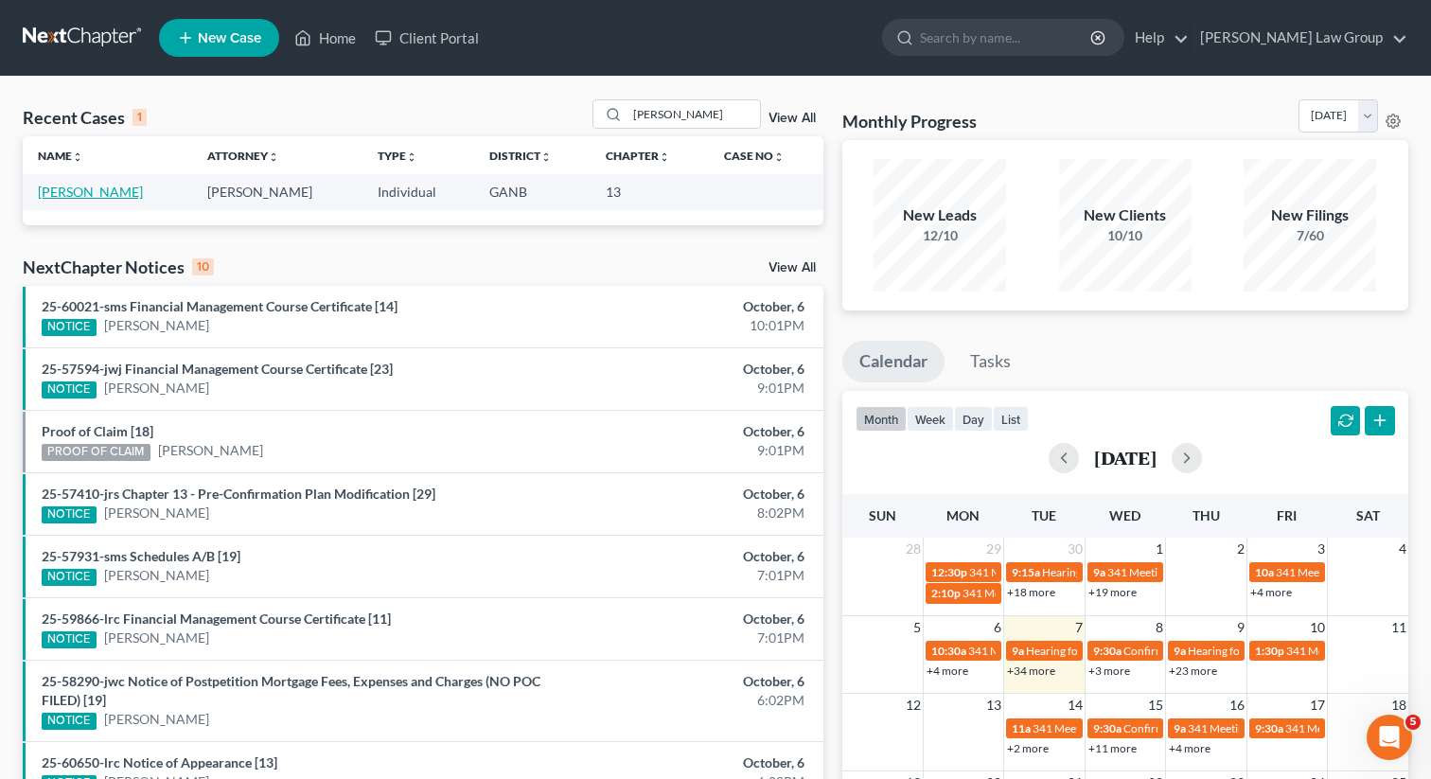
click at [80, 189] on link "Royal, Phyllis" at bounding box center [90, 192] width 105 height 16
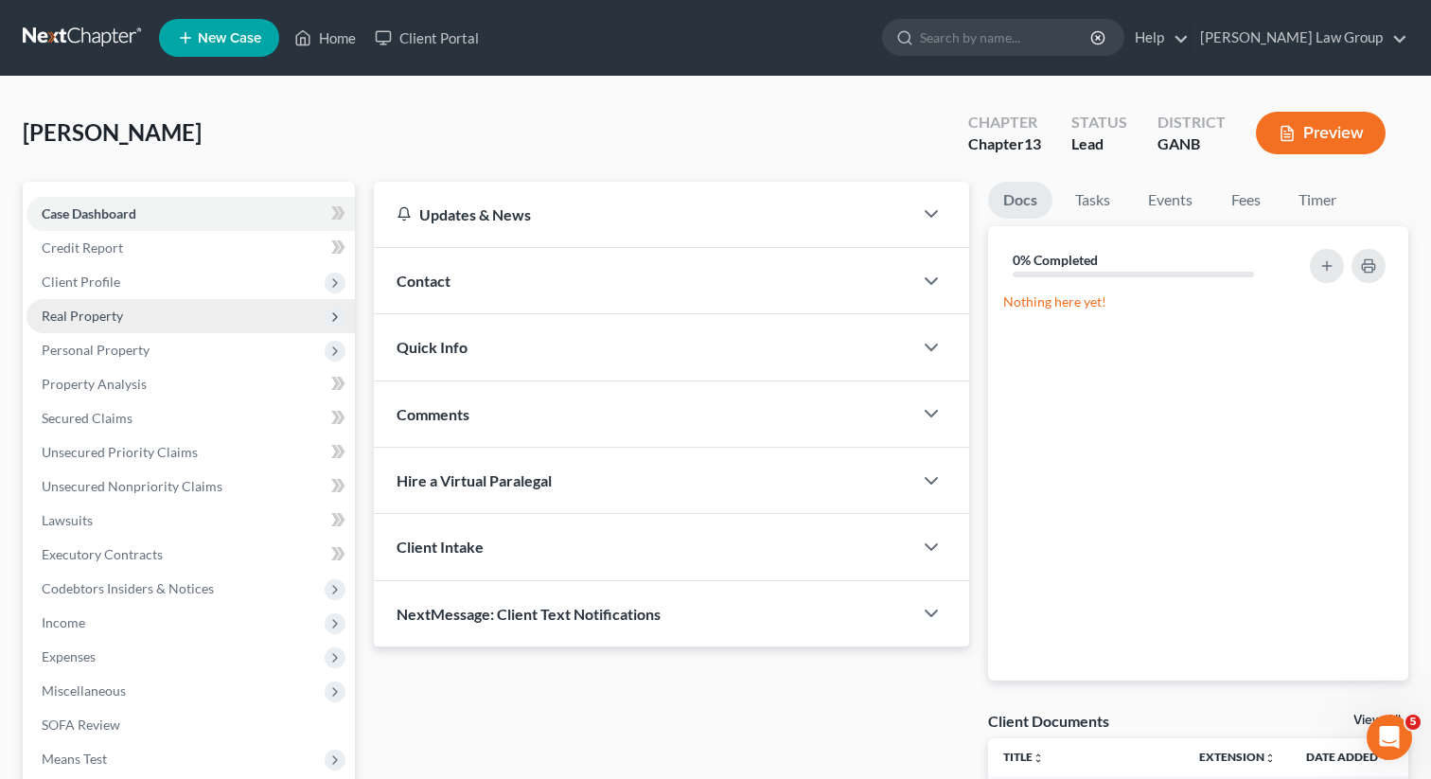
click at [89, 319] on span "Real Property" at bounding box center [82, 316] width 81 height 16
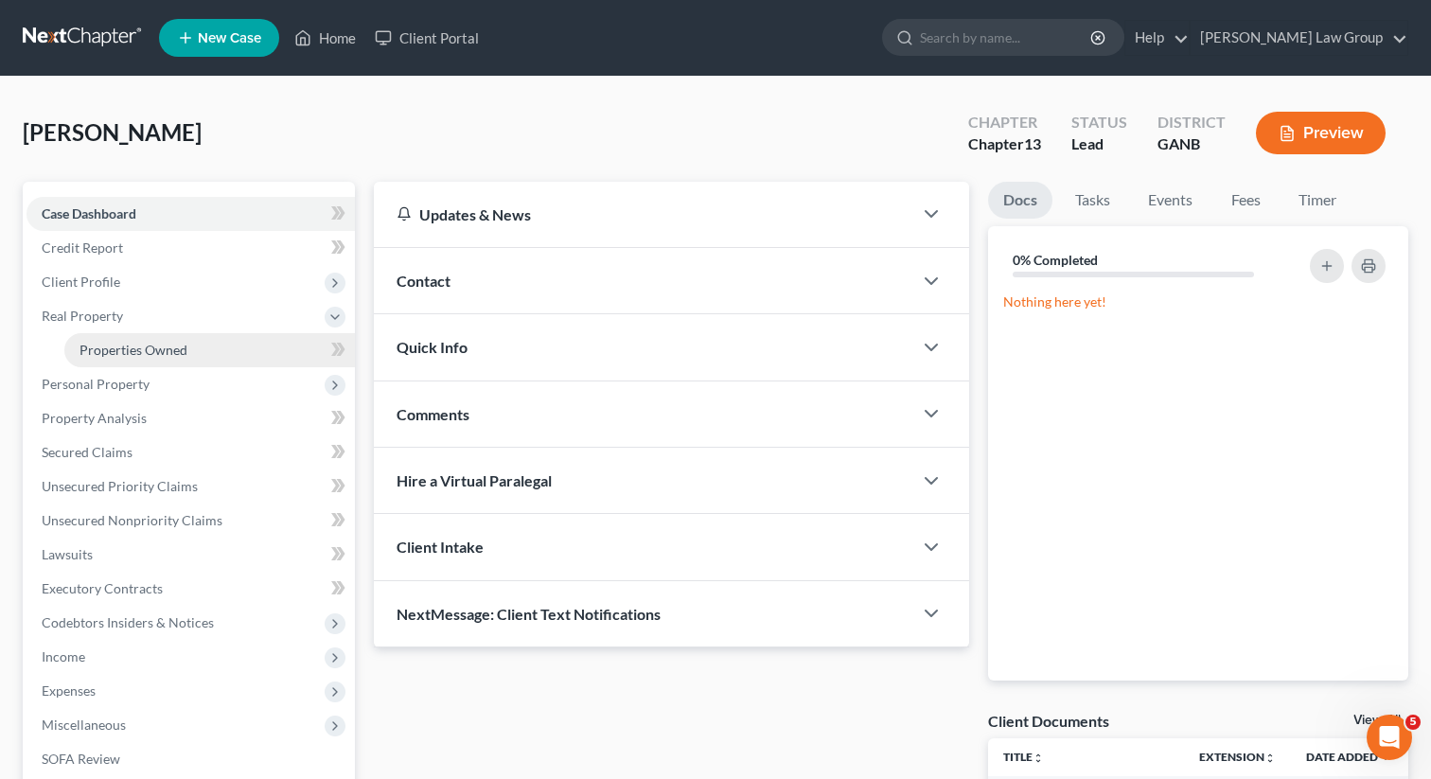
click at [118, 352] on span "Properties Owned" at bounding box center [134, 350] width 108 height 16
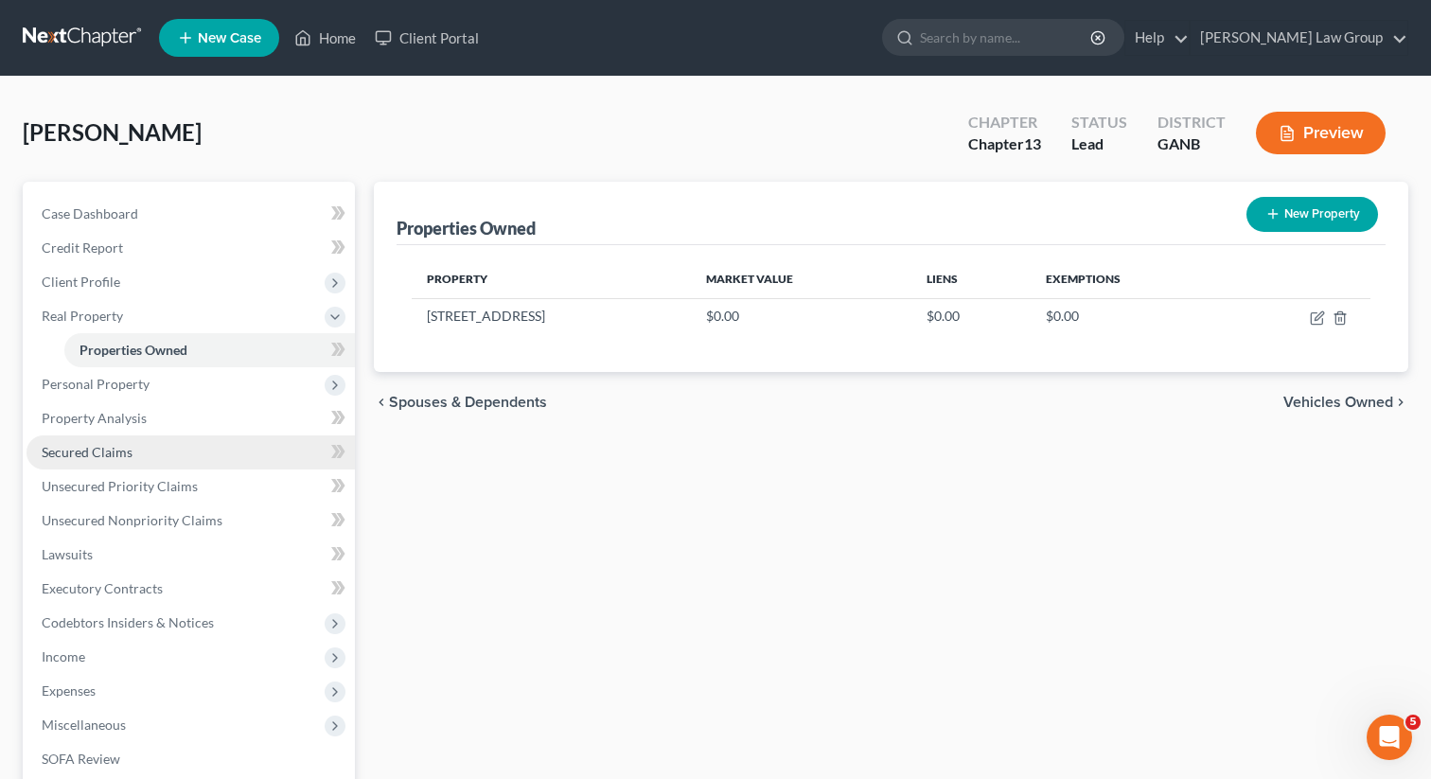
click at [125, 459] on link "Secured Claims" at bounding box center [191, 452] width 328 height 34
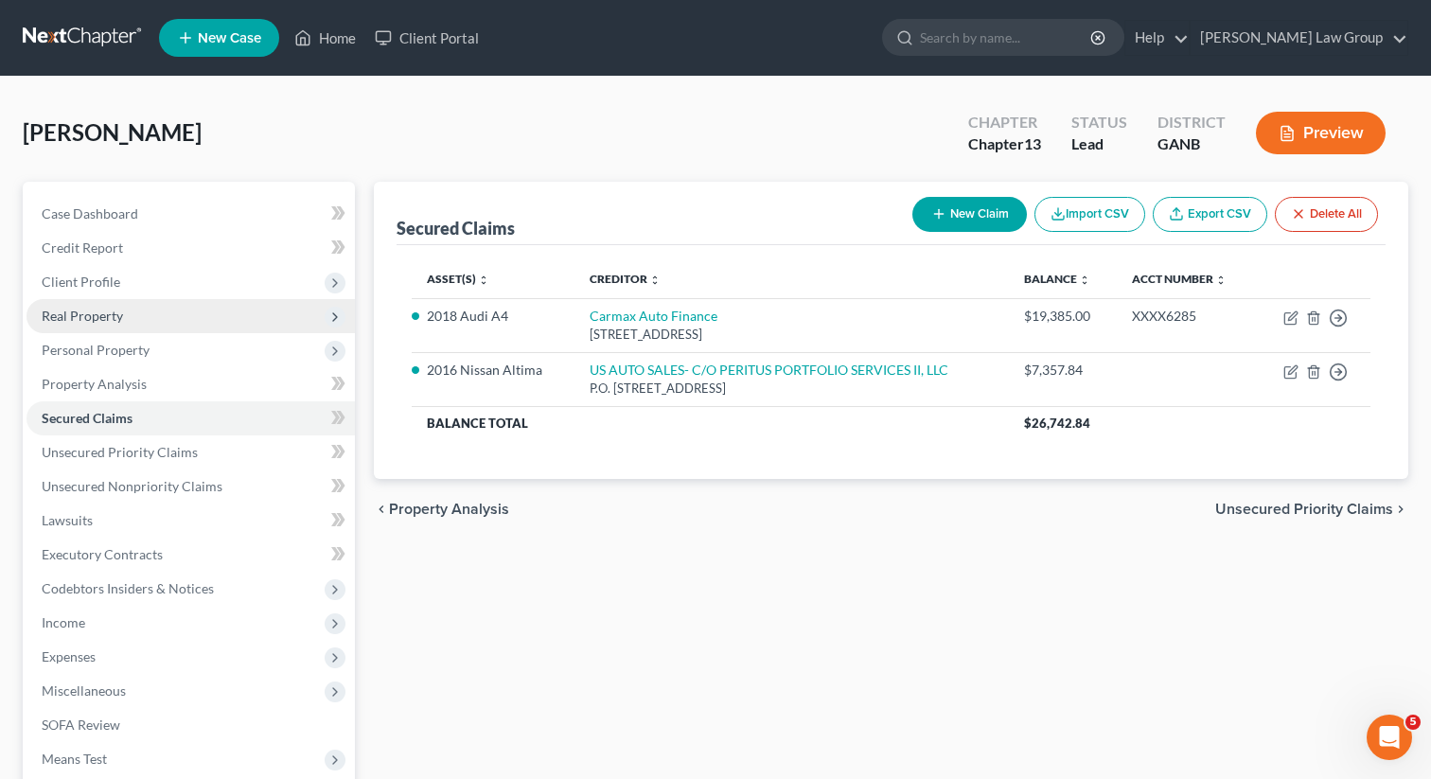
click at [88, 315] on span "Real Property" at bounding box center [82, 316] width 81 height 16
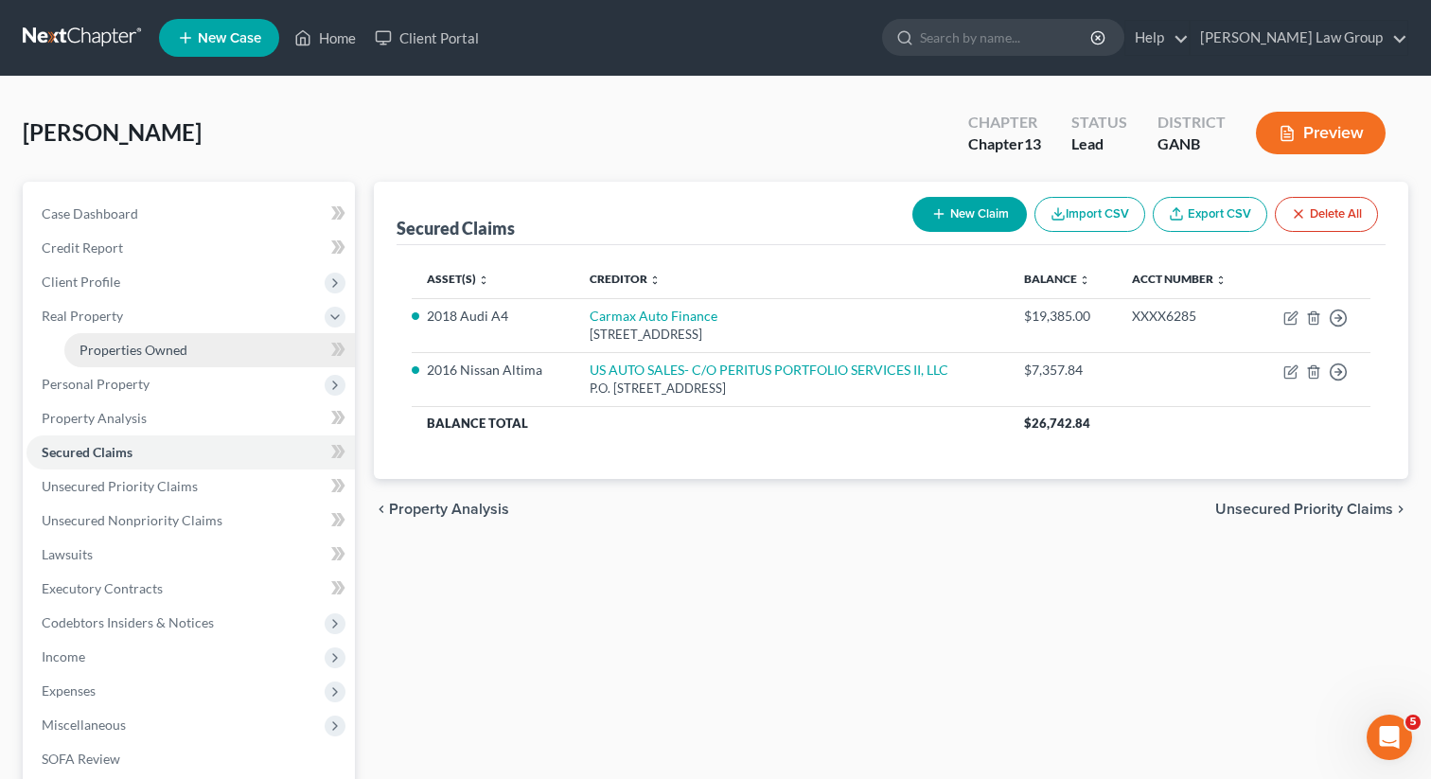
click at [141, 353] on span "Properties Owned" at bounding box center [134, 350] width 108 height 16
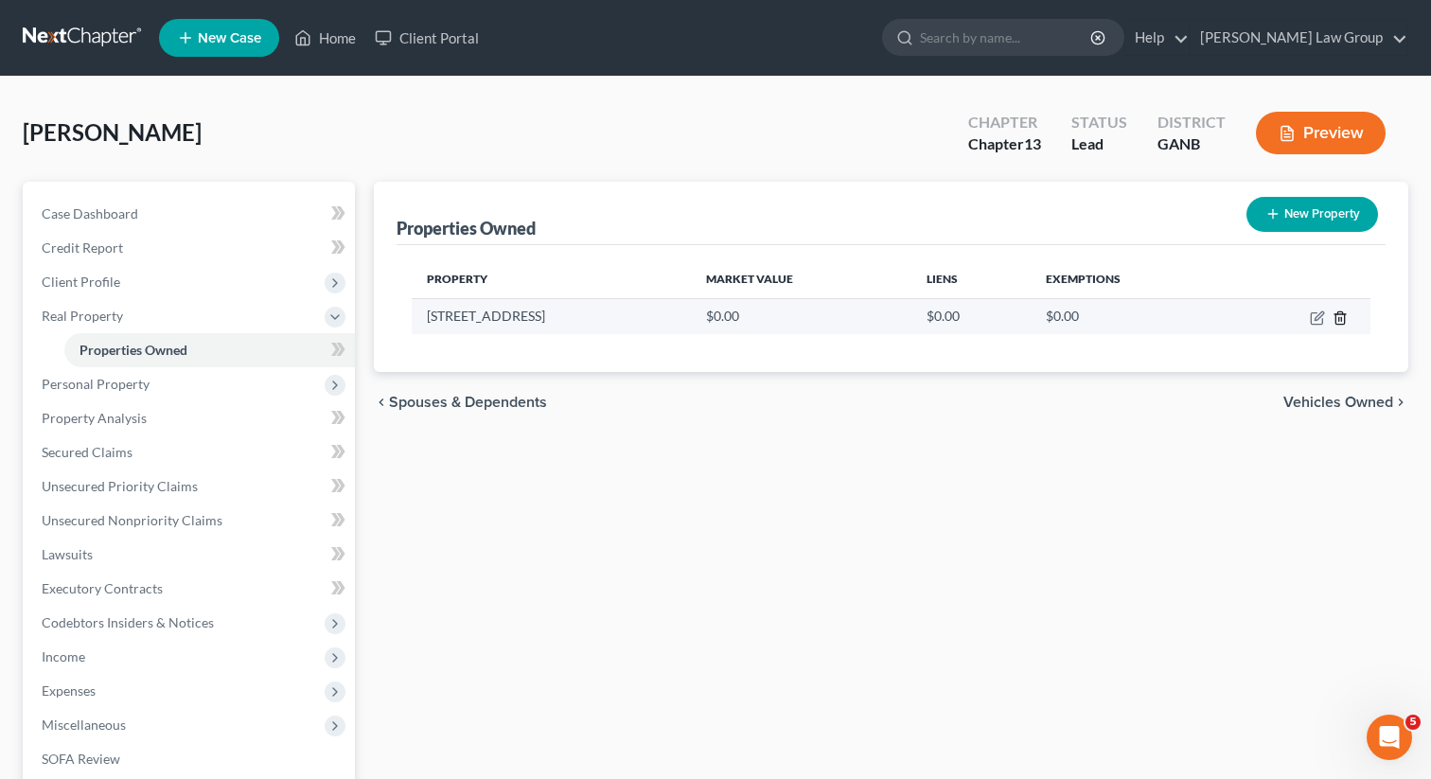
click at [1343, 323] on icon "button" at bounding box center [1340, 317] width 15 height 15
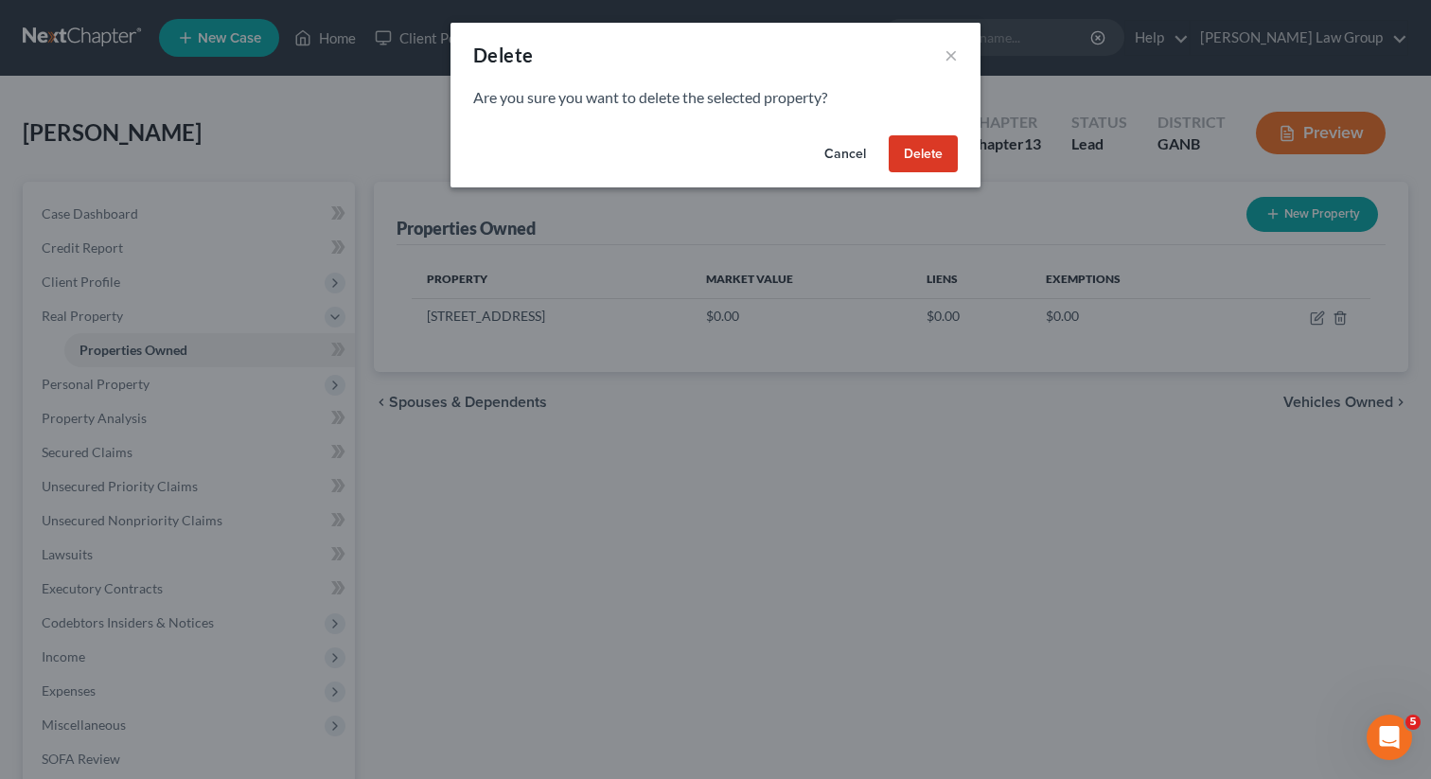
click at [920, 166] on button "Delete" at bounding box center [923, 154] width 69 height 38
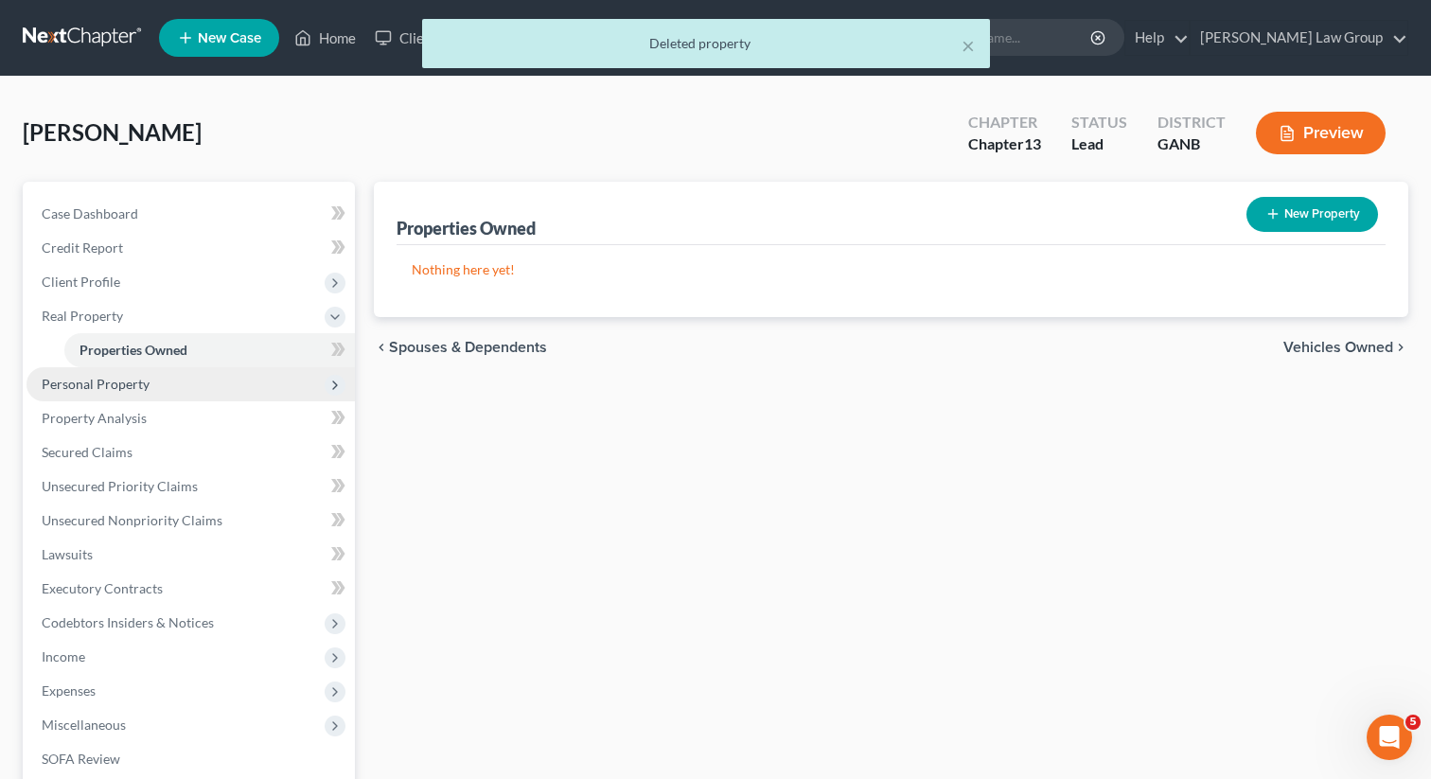
click at [153, 386] on span "Personal Property" at bounding box center [191, 384] width 328 height 34
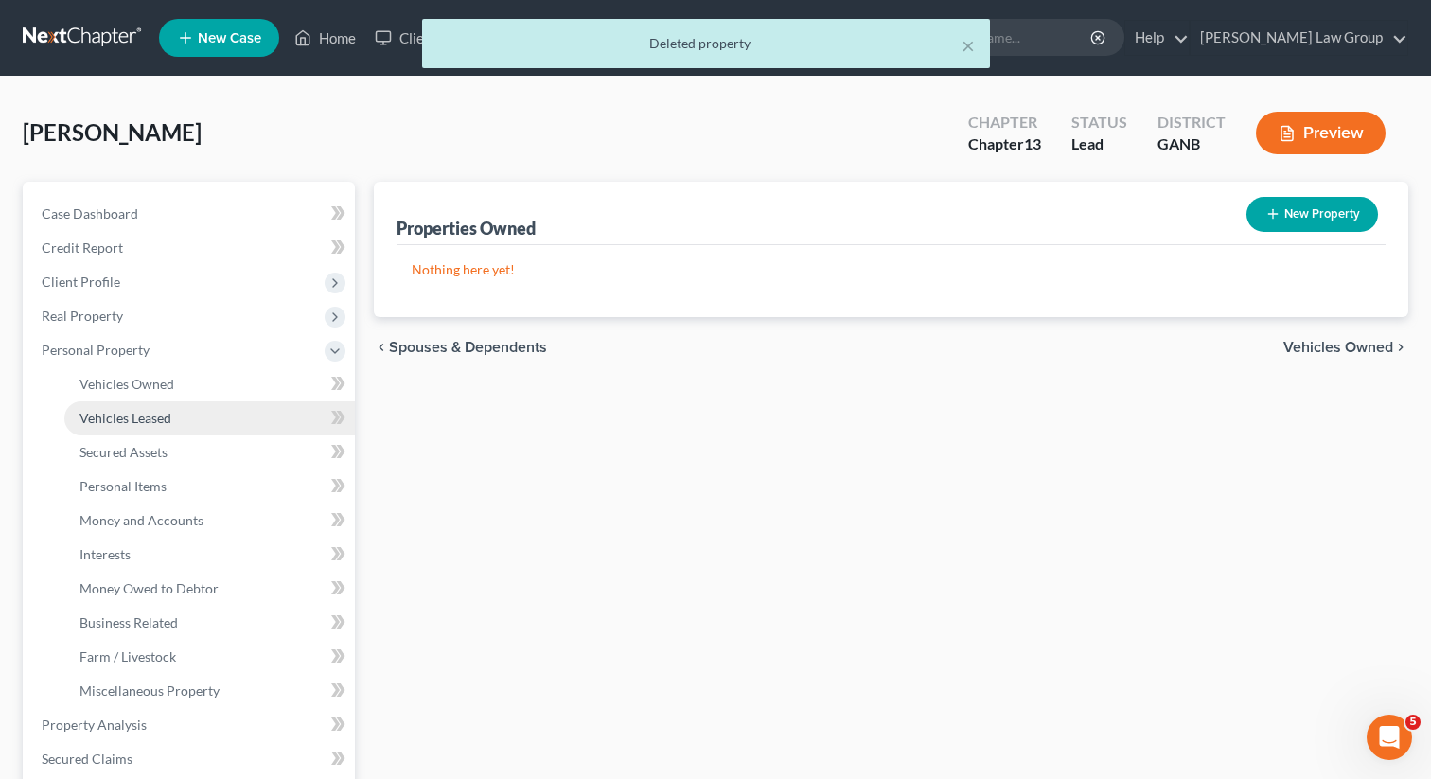
click at [133, 405] on link "Vehicles Leased" at bounding box center [209, 418] width 291 height 34
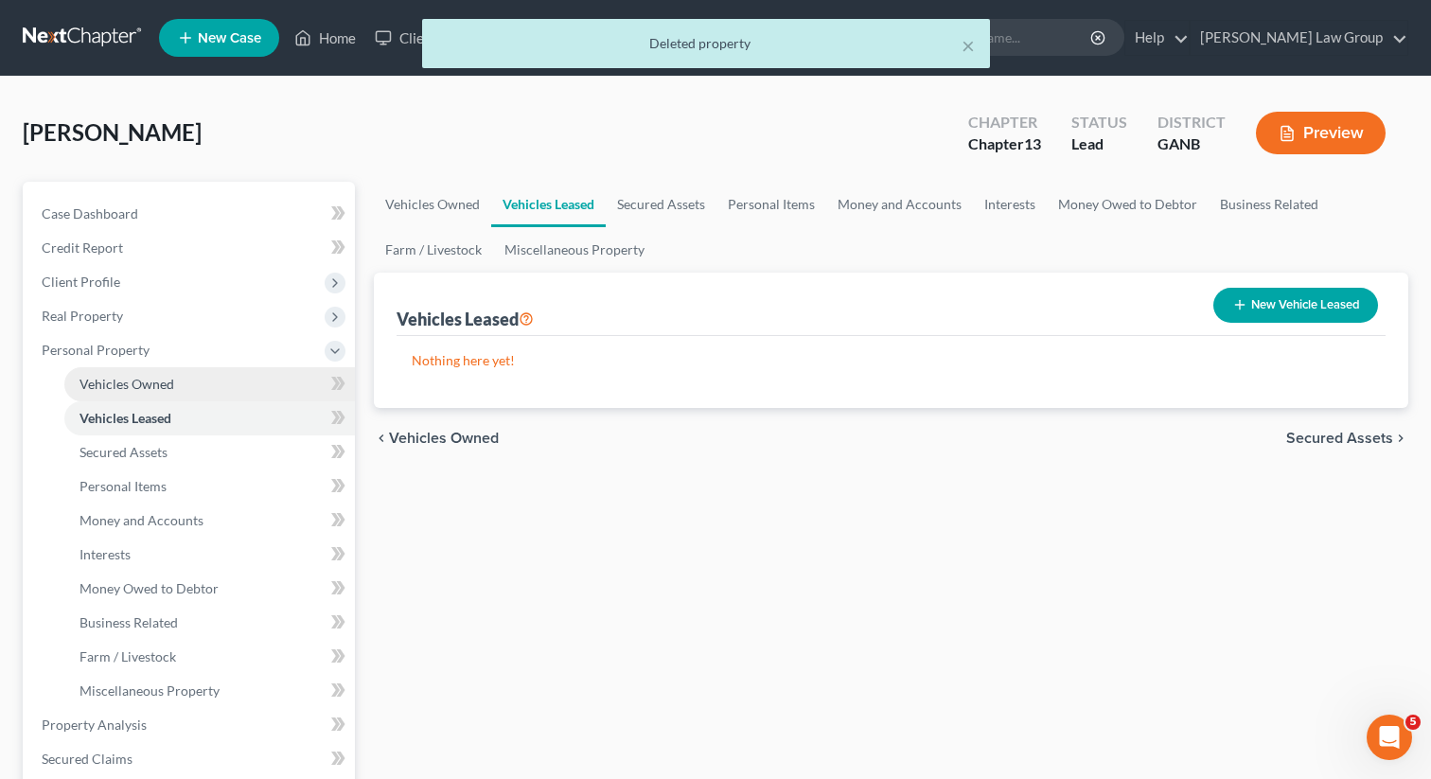
click at [134, 384] on span "Vehicles Owned" at bounding box center [127, 384] width 95 height 16
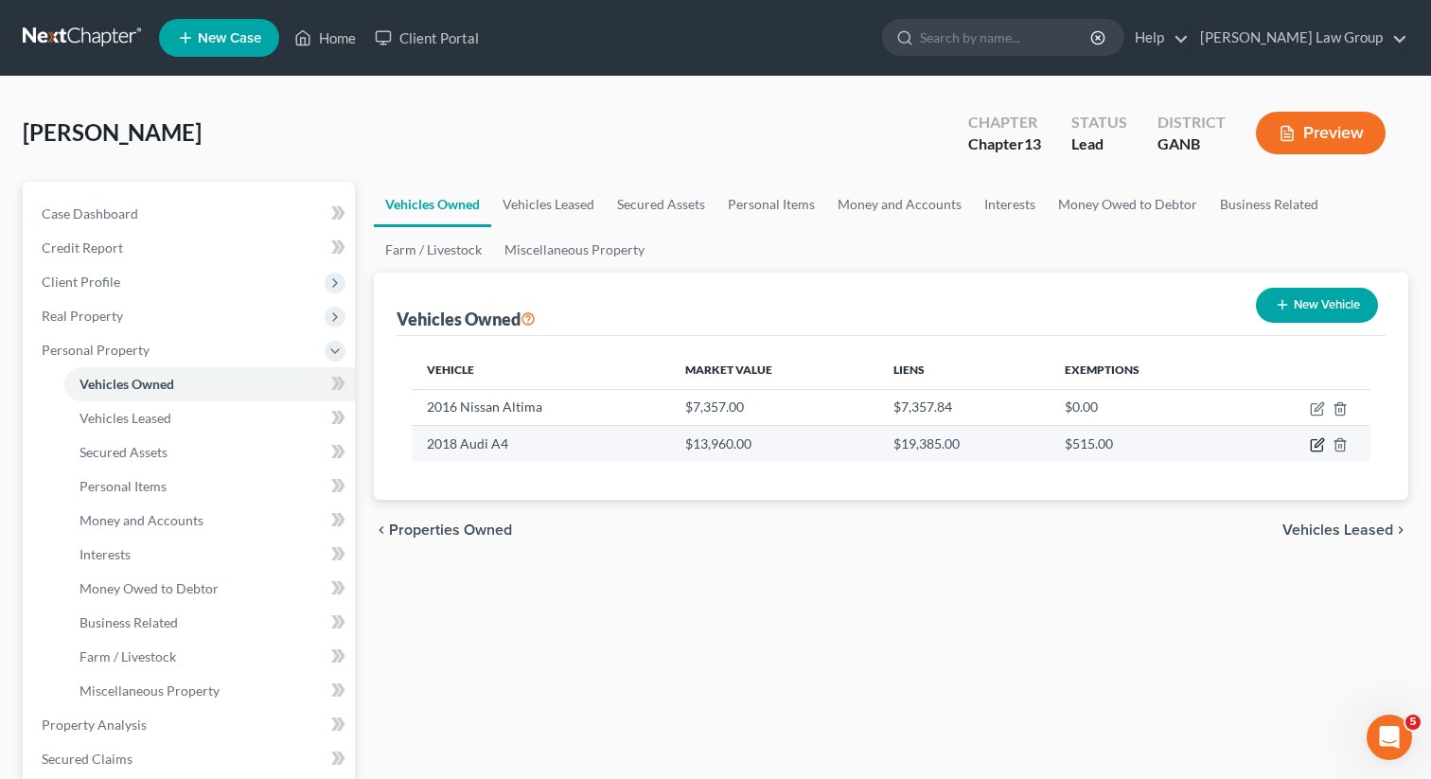
click at [1316, 442] on icon "button" at bounding box center [1319, 443] width 9 height 9
select select "0"
select select "8"
select select "2"
select select "0"
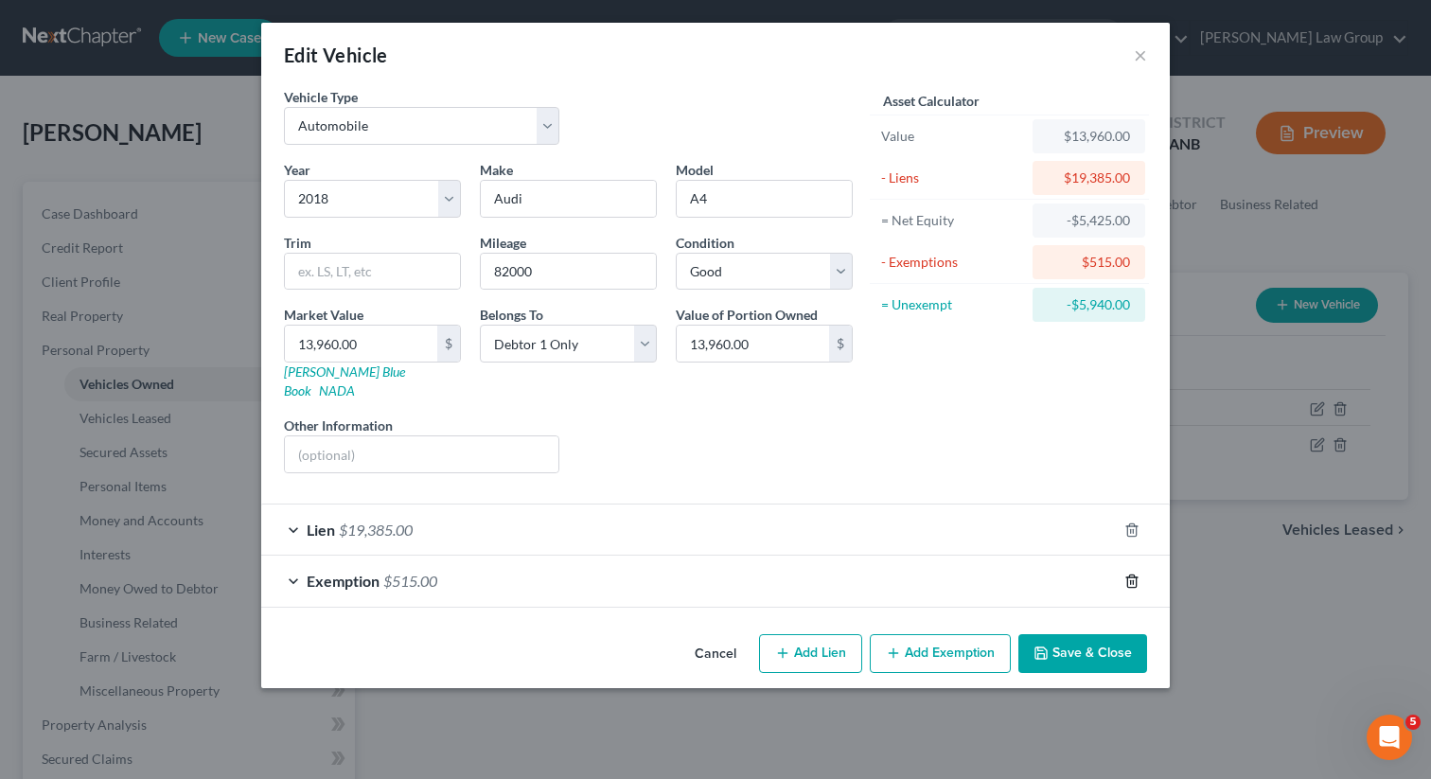
click at [1134, 574] on icon "button" at bounding box center [1131, 581] width 15 height 15
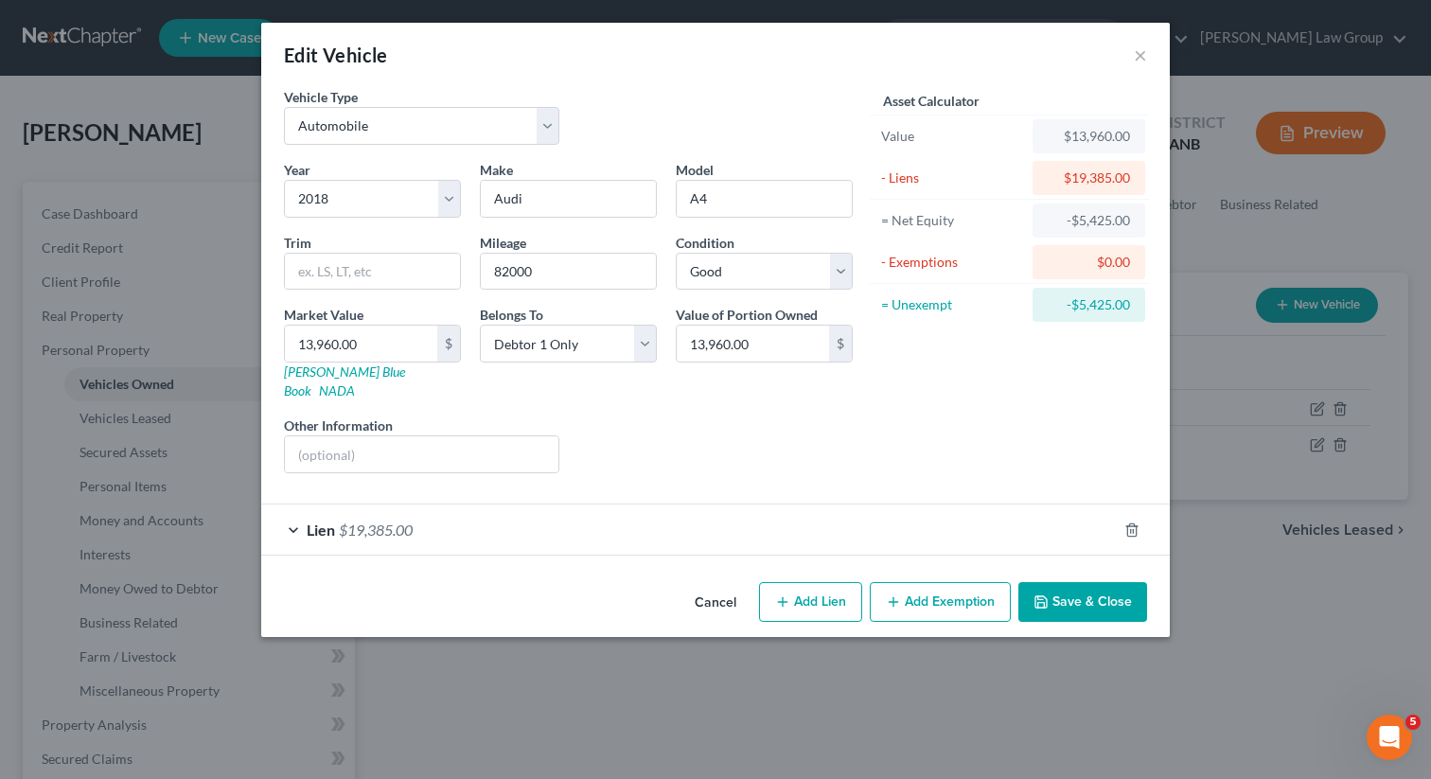
click at [1085, 591] on button "Save & Close" at bounding box center [1082, 602] width 129 height 40
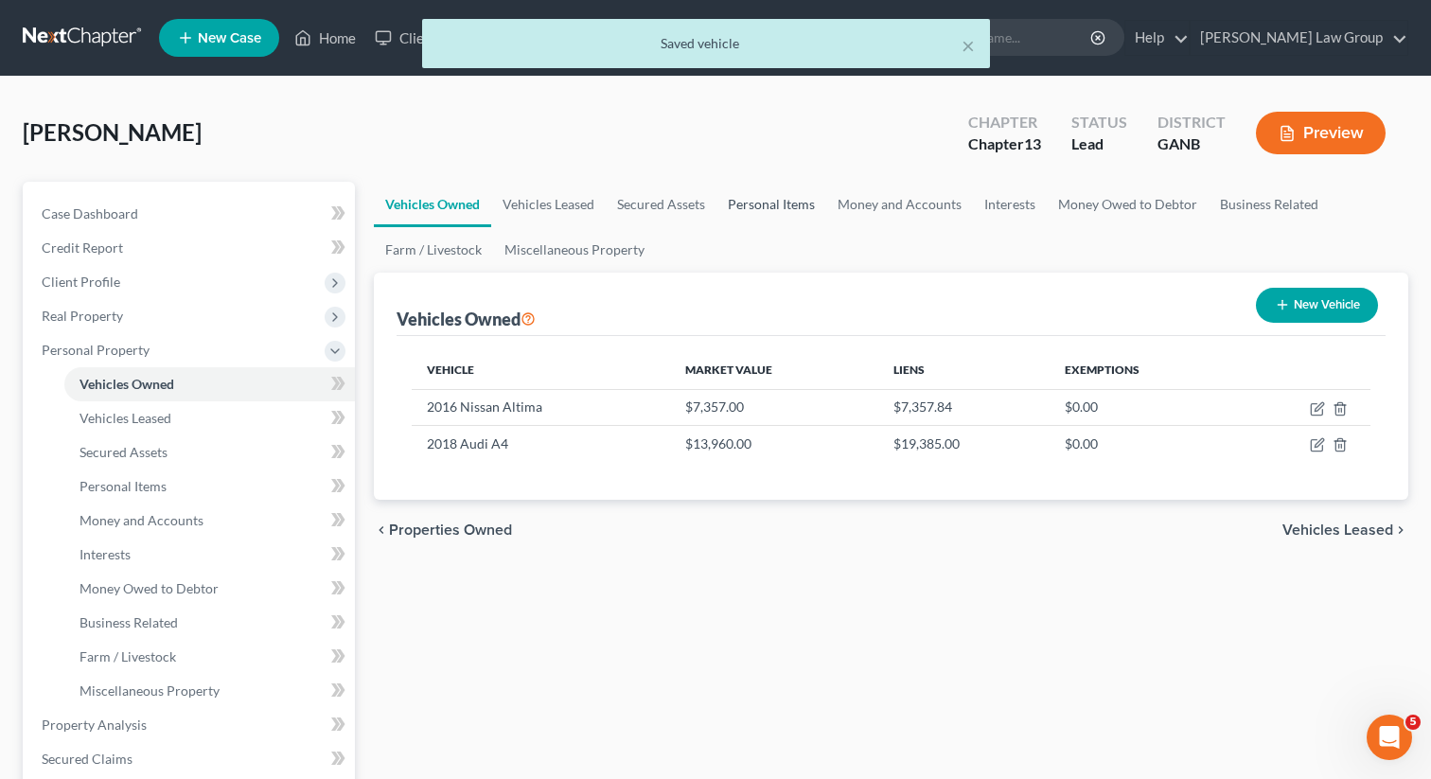
click at [769, 184] on link "Personal Items" at bounding box center [771, 204] width 110 height 45
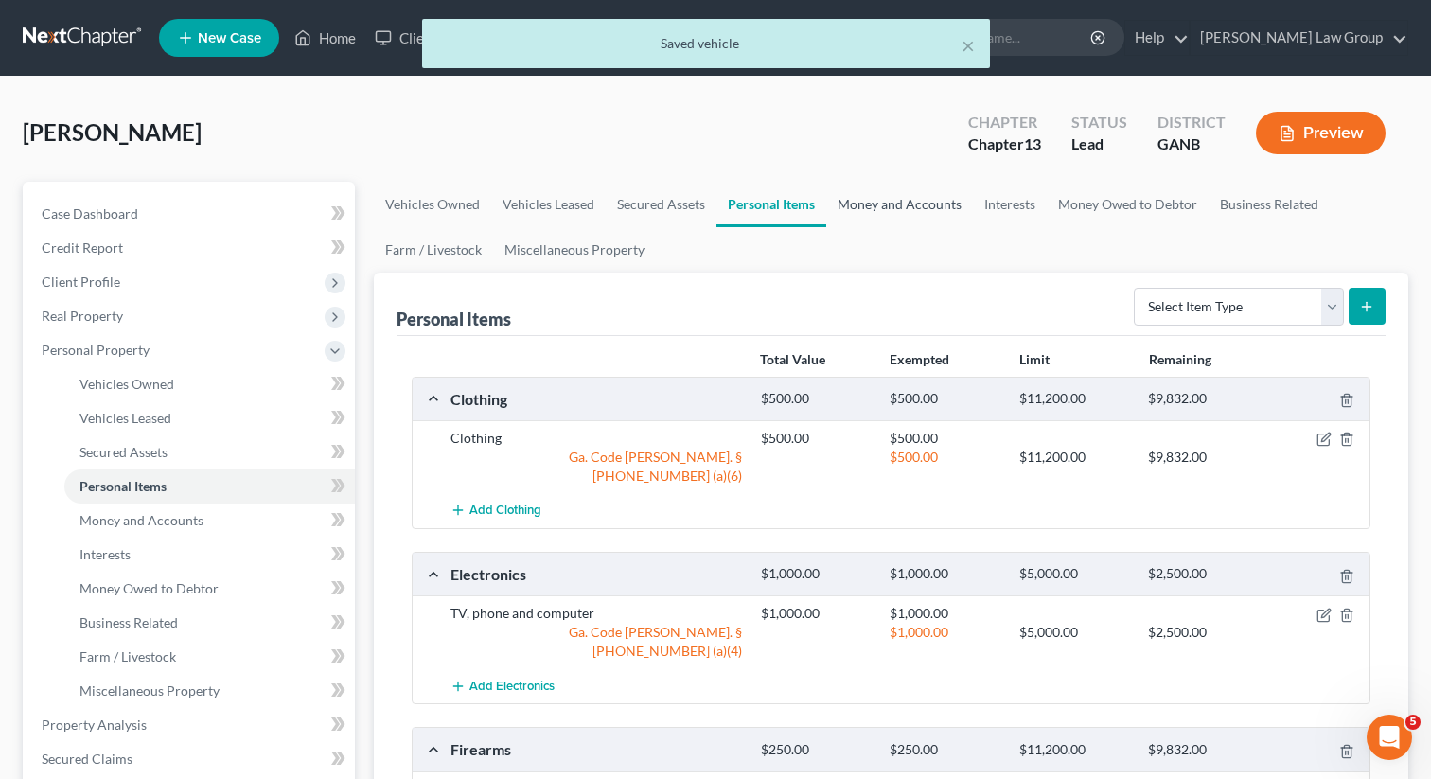
click at [910, 217] on link "Money and Accounts" at bounding box center [899, 204] width 147 height 45
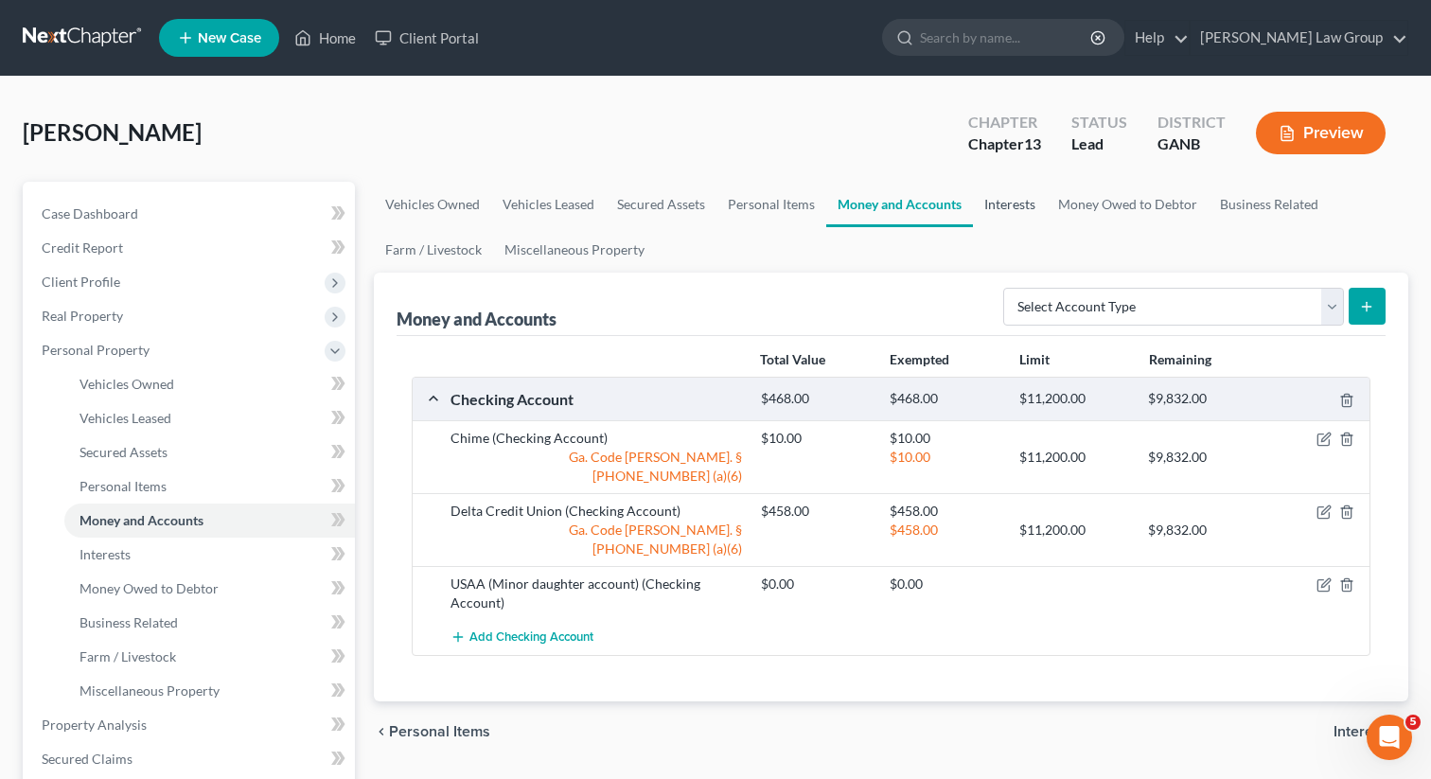
click at [1022, 203] on link "Interests" at bounding box center [1010, 204] width 74 height 45
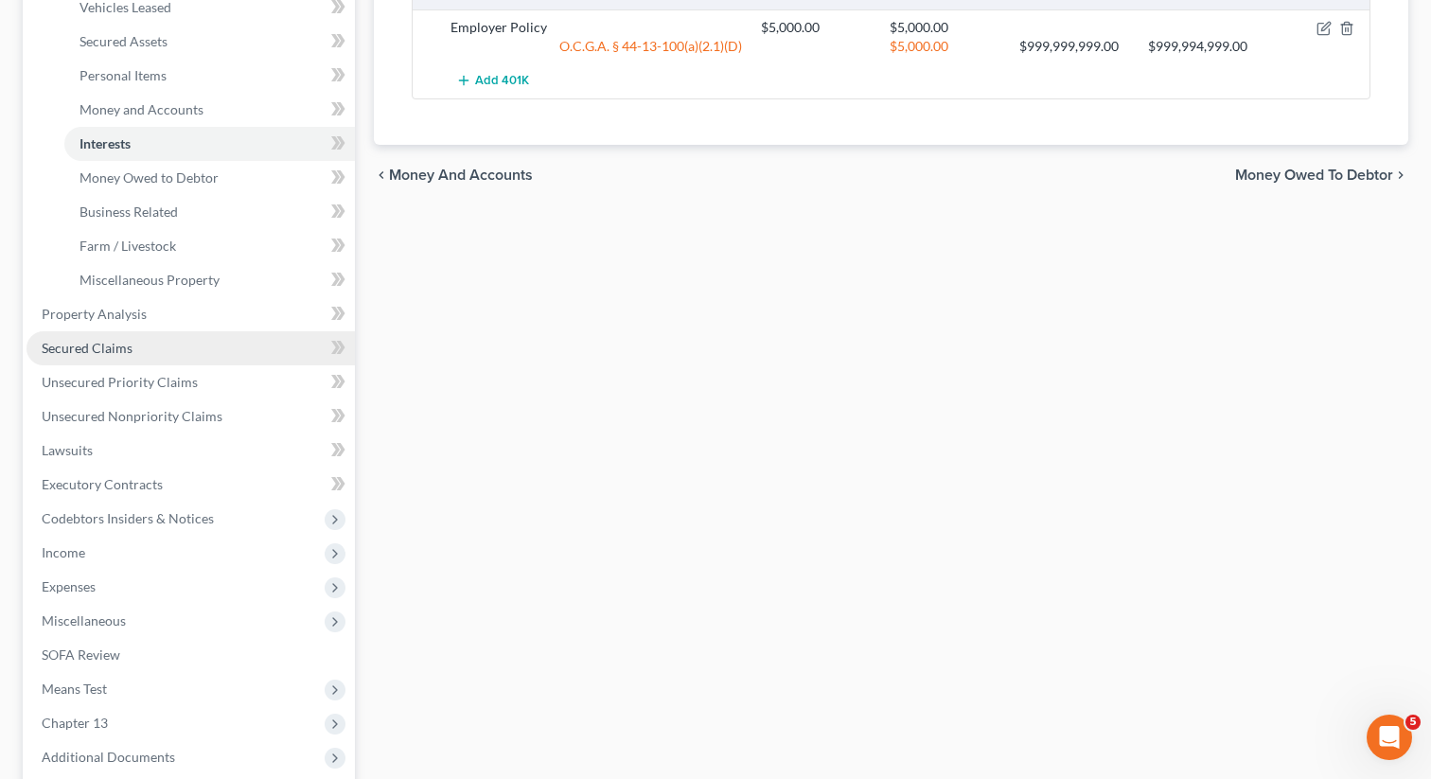
click at [139, 350] on link "Secured Claims" at bounding box center [191, 348] width 328 height 34
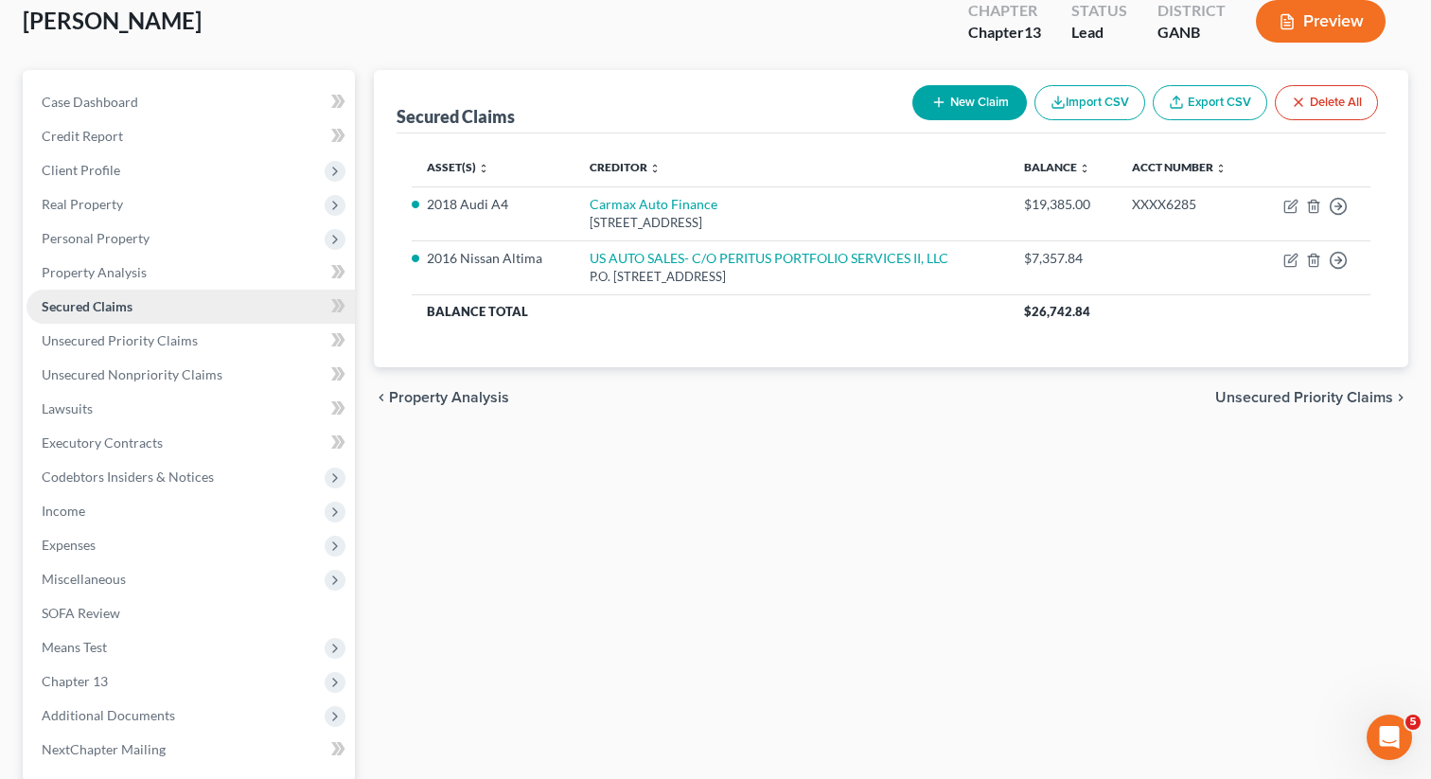
scroll to position [174, 0]
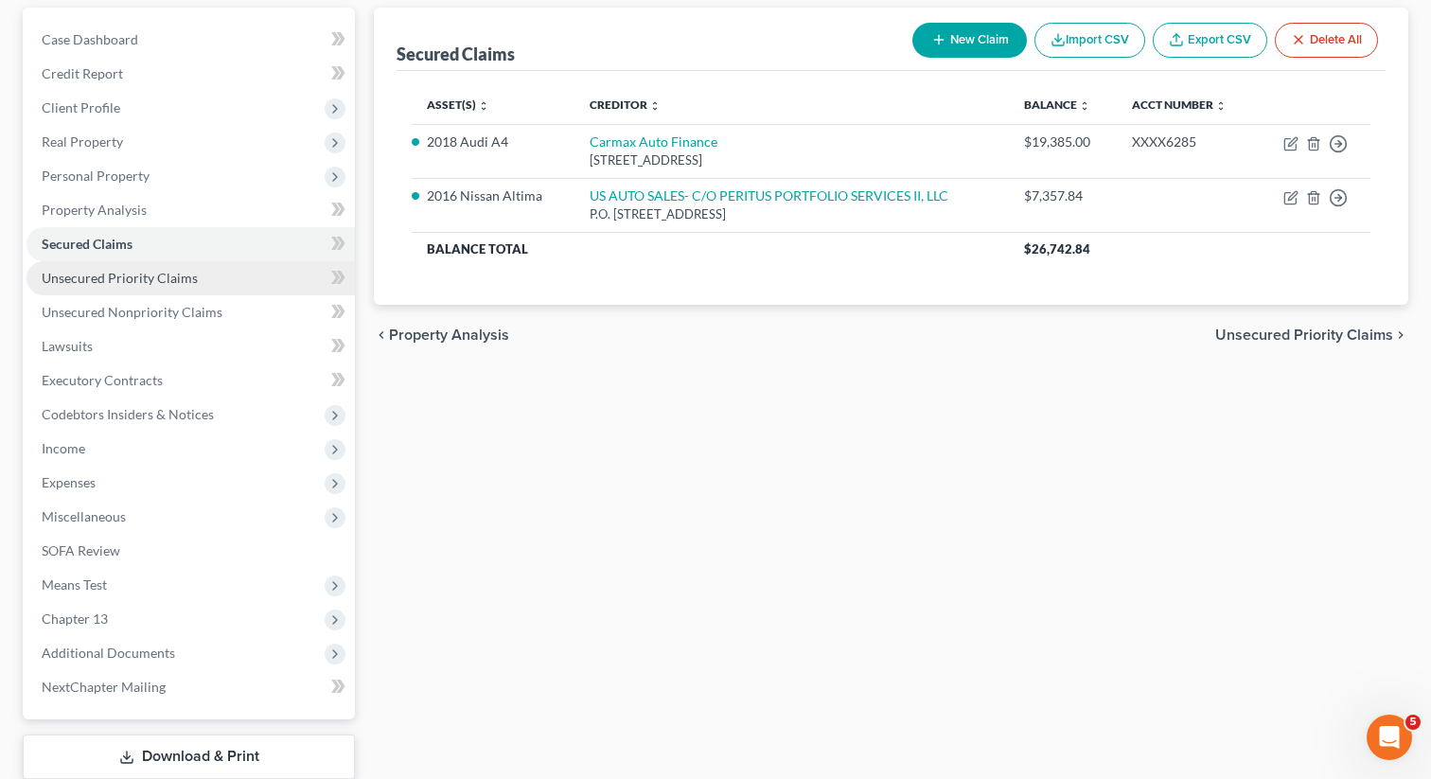
click at [169, 286] on link "Unsecured Priority Claims" at bounding box center [191, 278] width 328 height 34
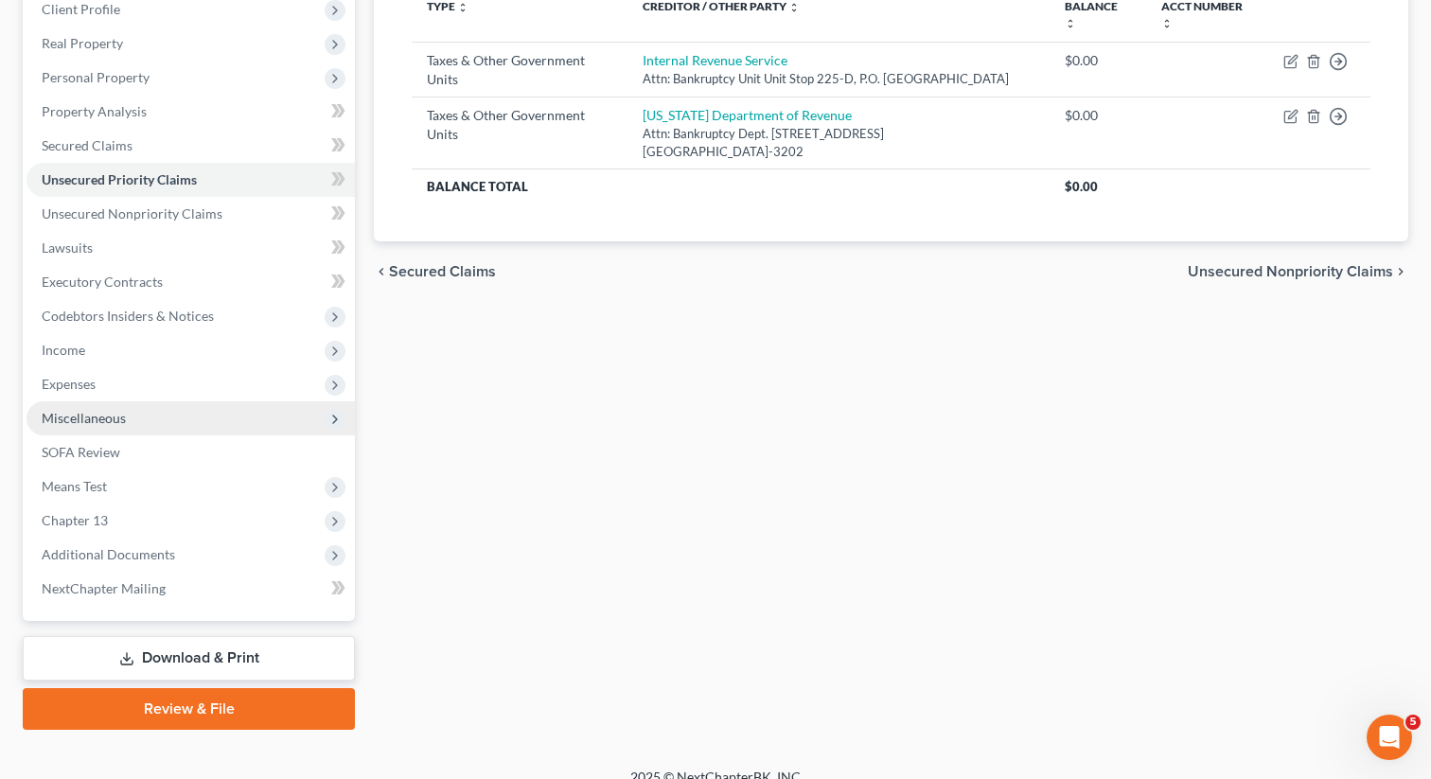
scroll to position [286, 0]
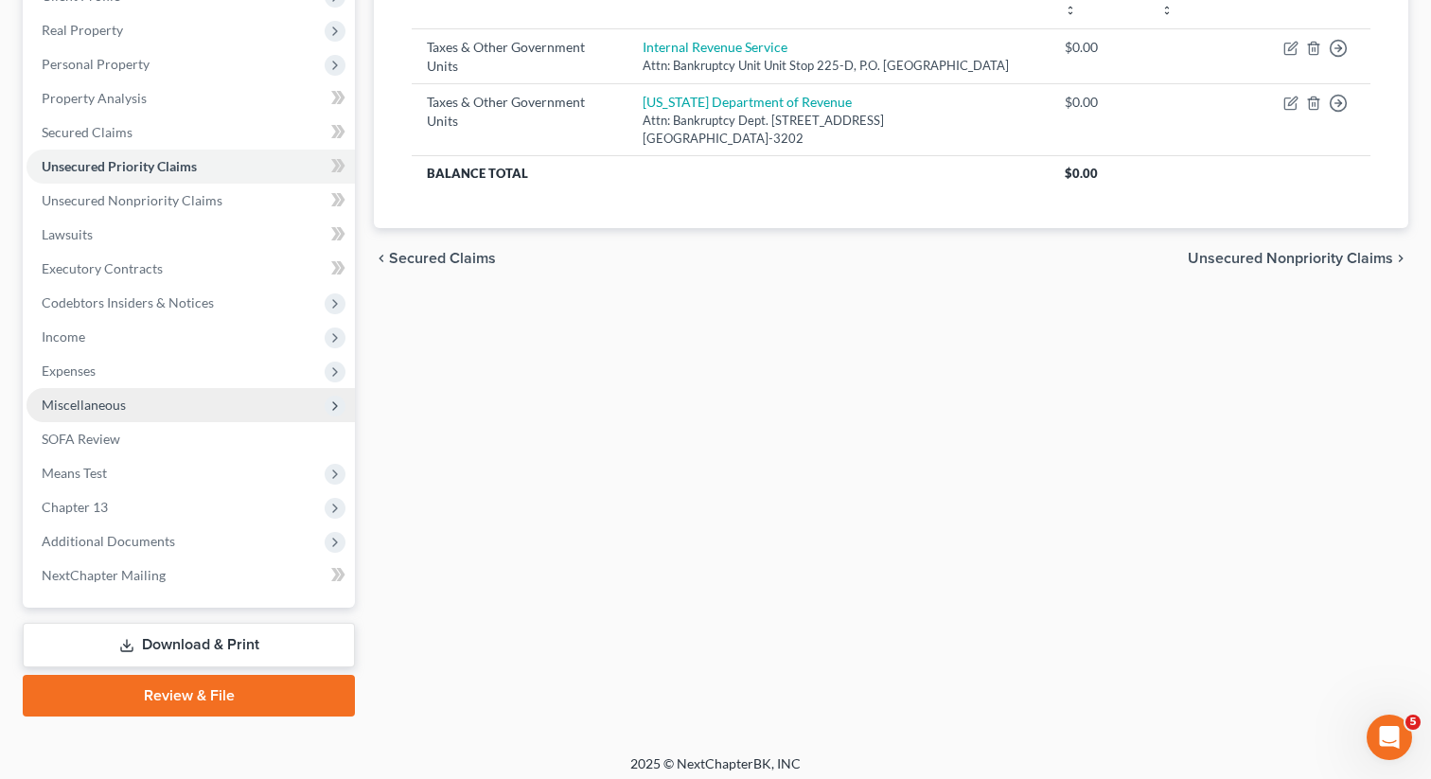
click at [120, 398] on span "Miscellaneous" at bounding box center [84, 405] width 84 height 16
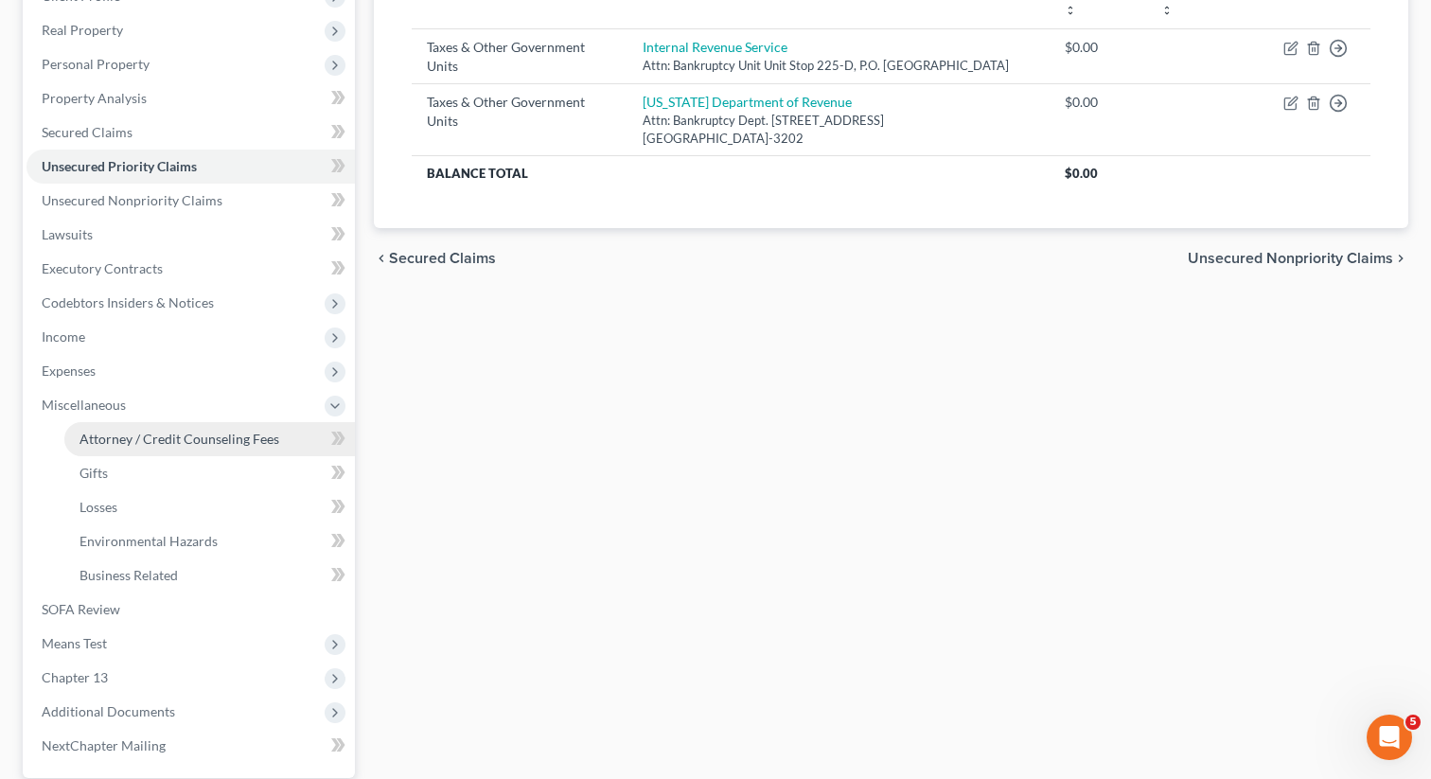
click at [118, 433] on span "Attorney / Credit Counseling Fees" at bounding box center [180, 439] width 200 height 16
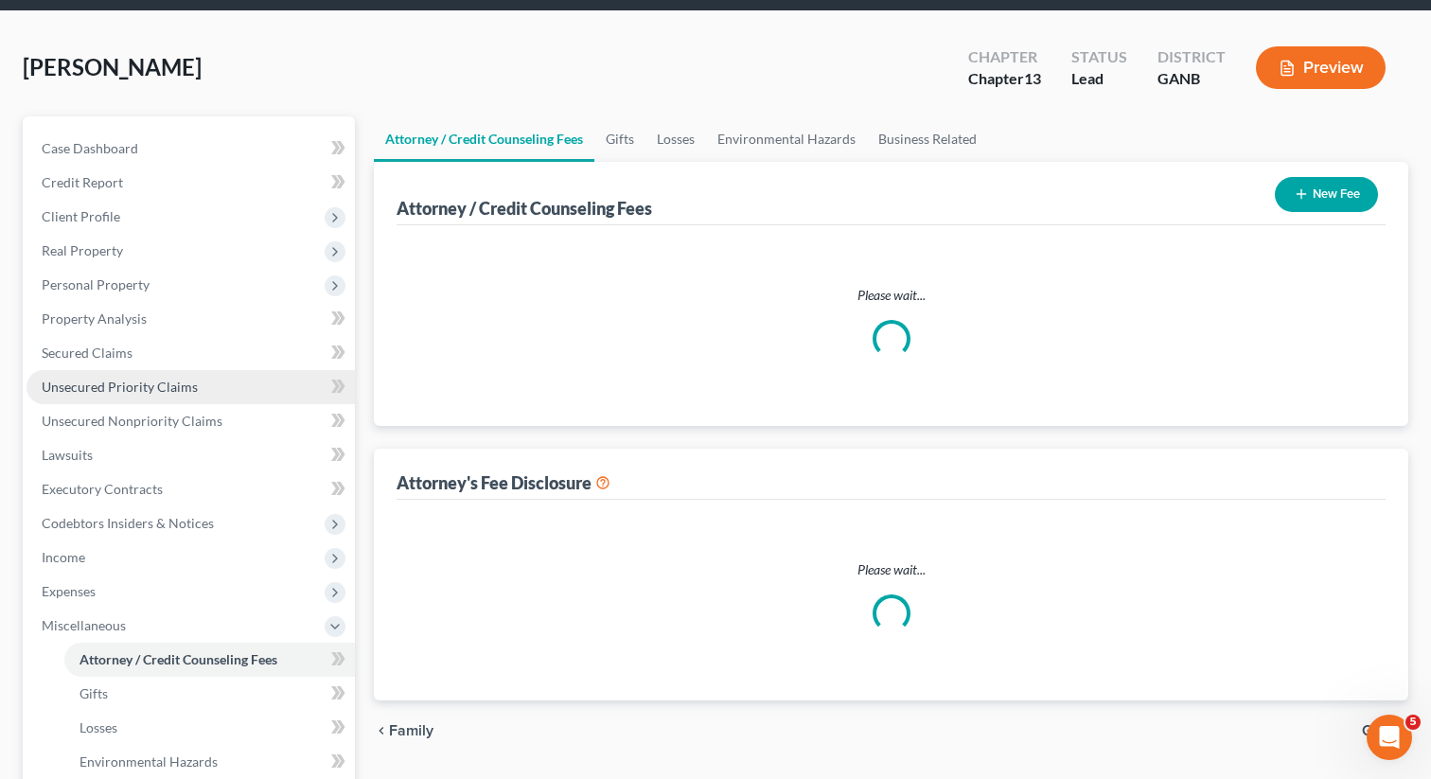
select select "1"
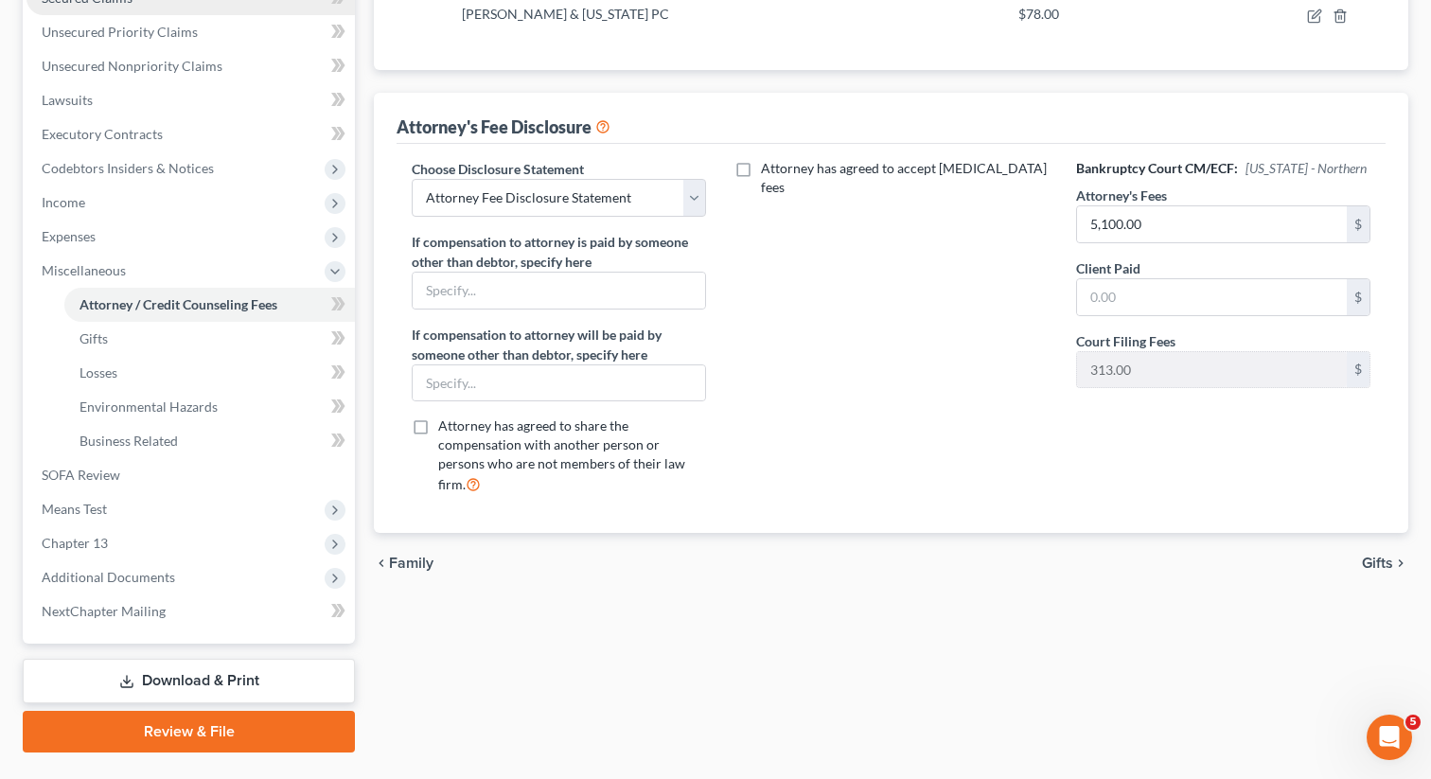
scroll to position [464, 0]
